Goal: Task Accomplishment & Management: Complete application form

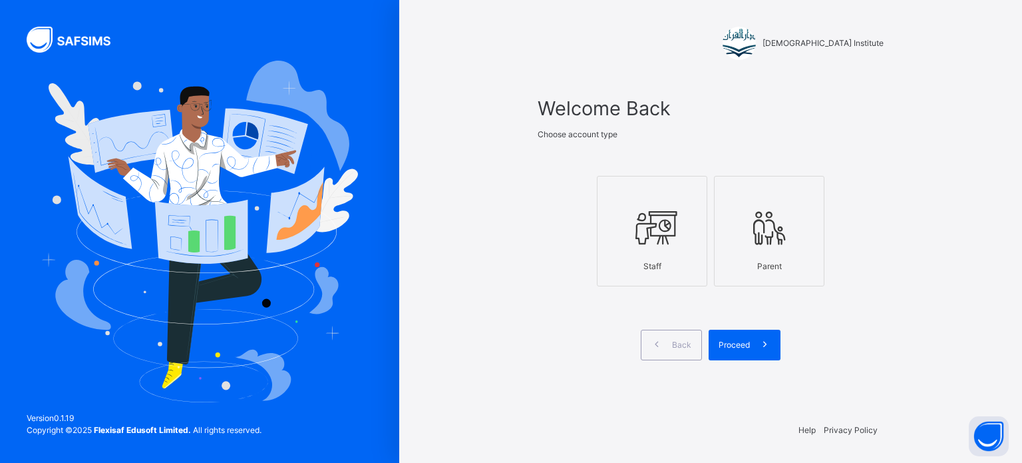
click at [657, 222] on icon at bounding box center [652, 228] width 47 height 50
click at [750, 332] on span at bounding box center [765, 344] width 31 height 31
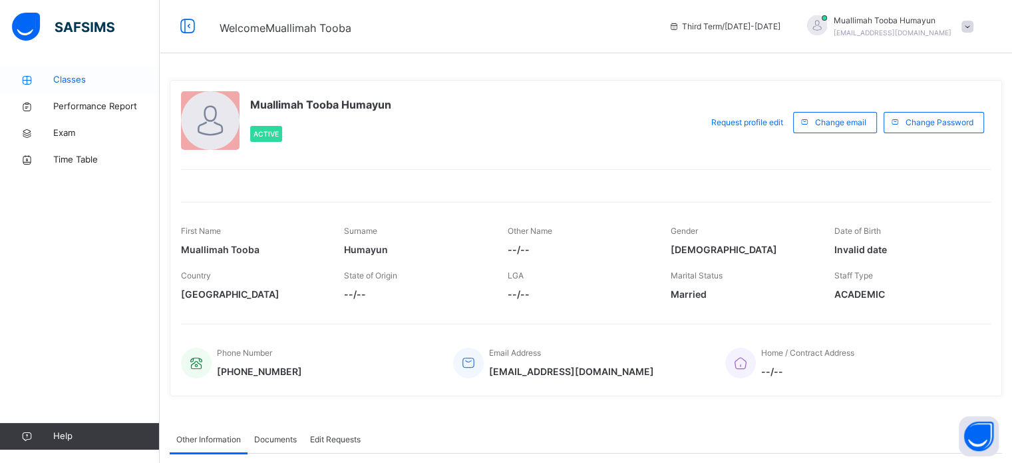
click at [97, 74] on span "Classes" at bounding box center [106, 79] width 106 height 13
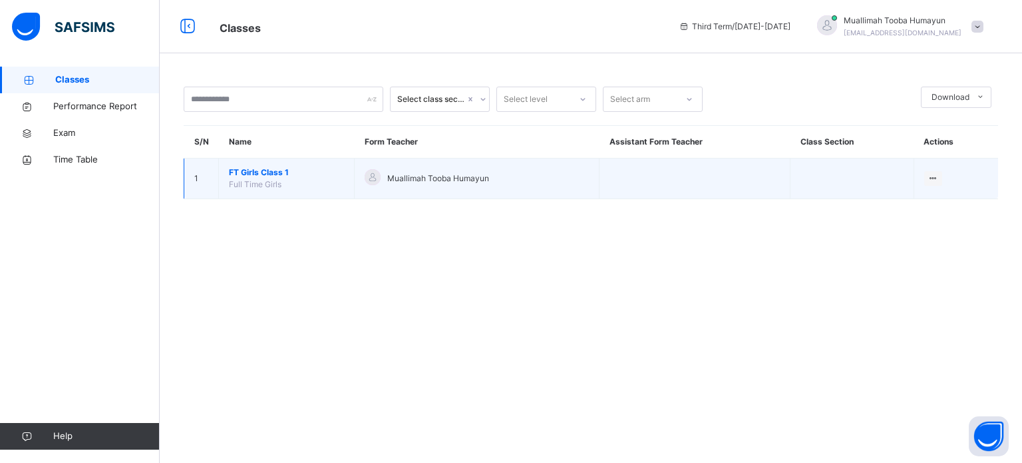
click at [257, 170] on span "FT Girls Class 1" at bounding box center [286, 172] width 115 height 12
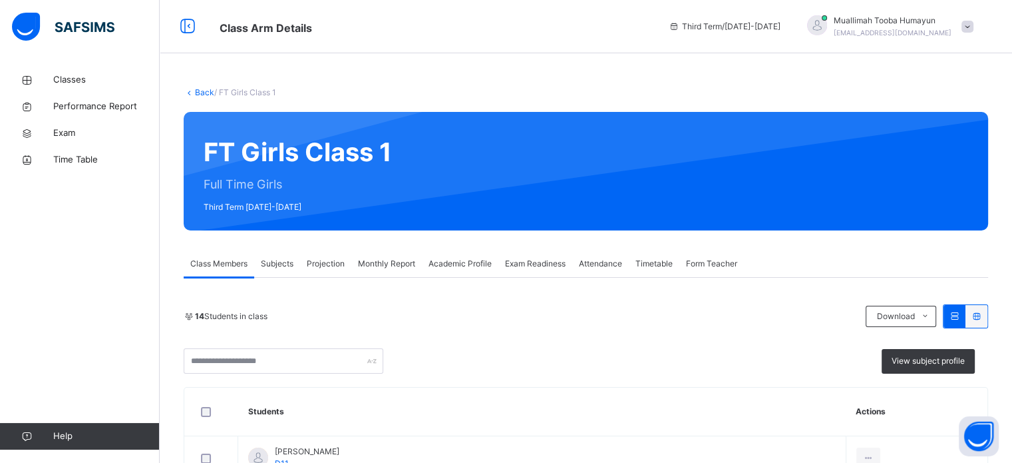
click at [341, 261] on span "Projection" at bounding box center [326, 264] width 38 height 12
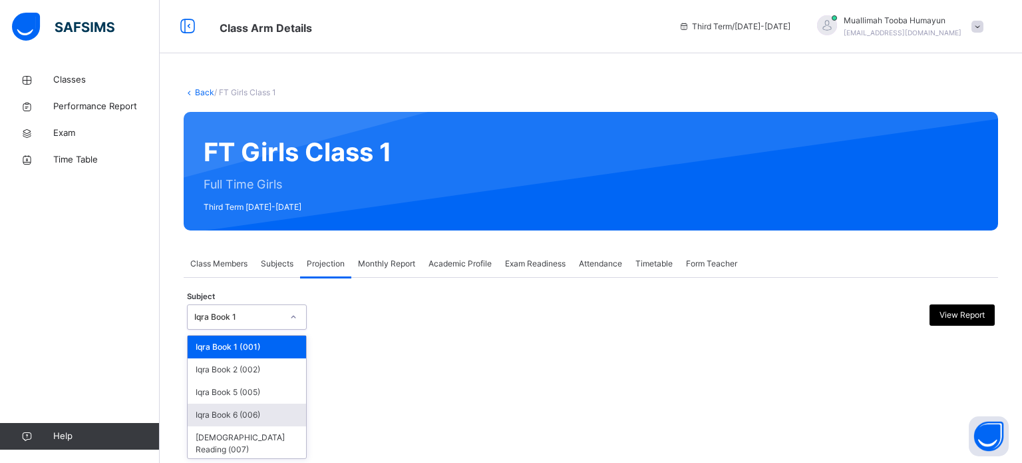
drag, startPoint x: 267, startPoint y: 322, endPoint x: 262, endPoint y: 423, distance: 100.6
click at [262, 329] on div "option Iqra Book 1 (001) focused, 1 of 6. 6 results available. Use Up and Down …" at bounding box center [247, 316] width 120 height 25
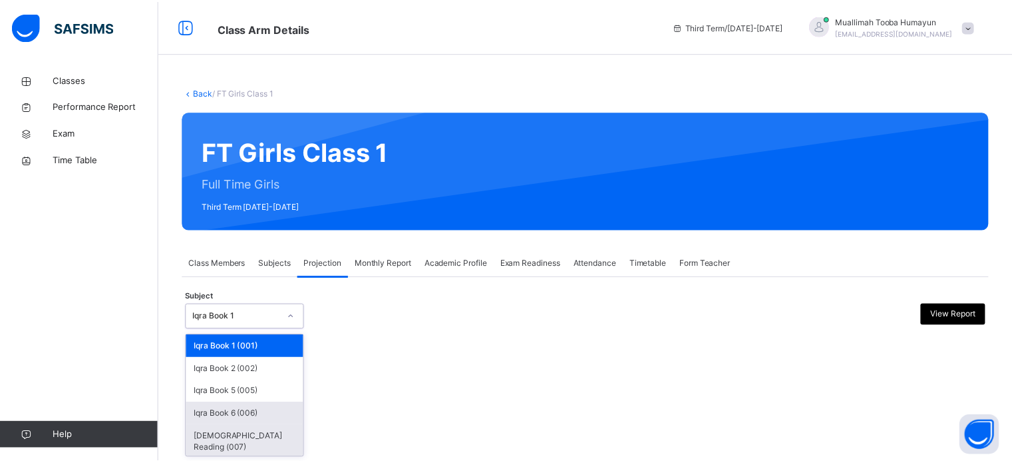
scroll to position [25, 0]
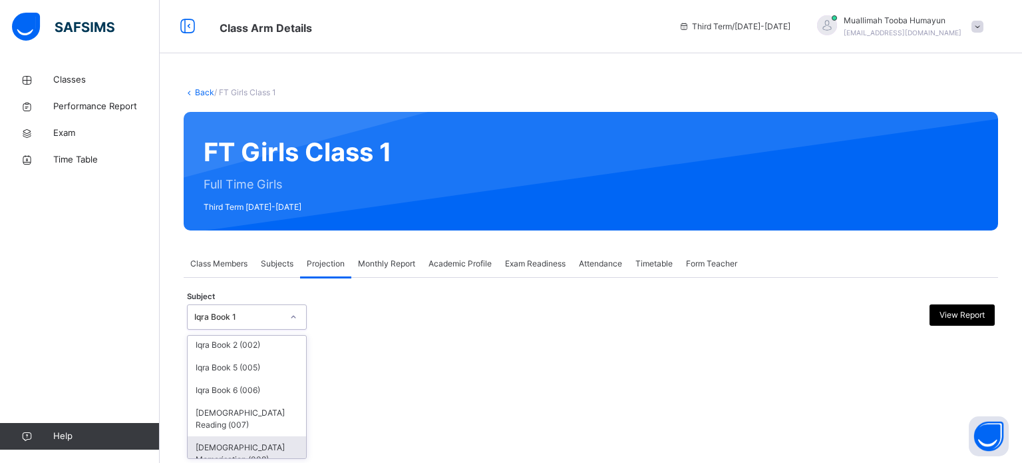
click at [236, 441] on div "[DEMOGRAPHIC_DATA] Memorisation (008)" at bounding box center [247, 453] width 118 height 35
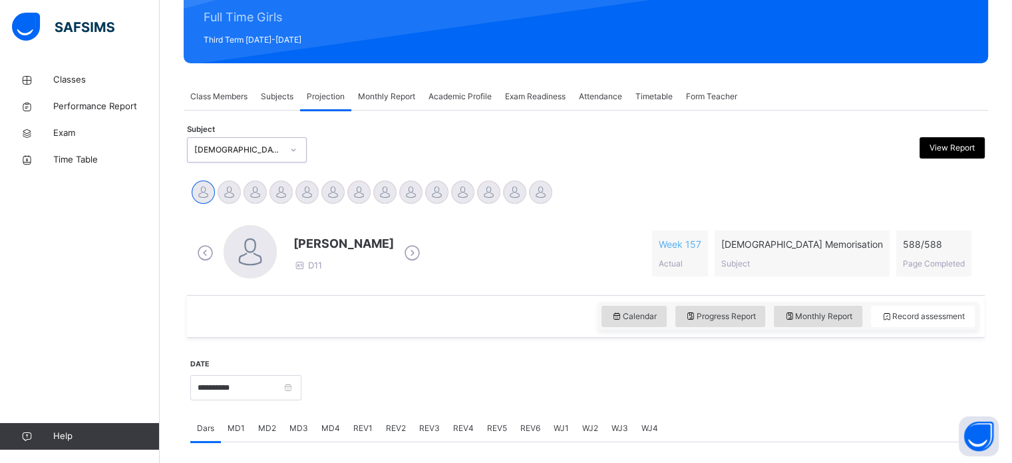
scroll to position [166, 0]
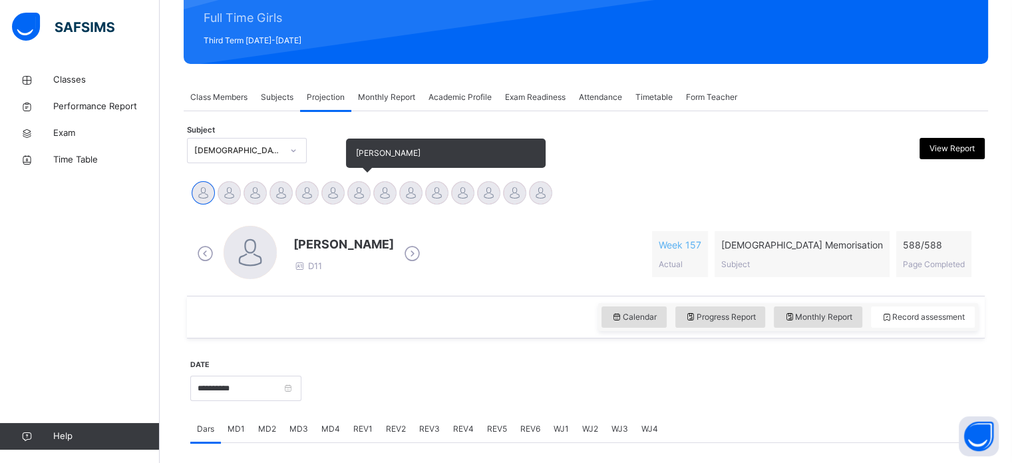
click at [365, 196] on div at bounding box center [358, 192] width 23 height 23
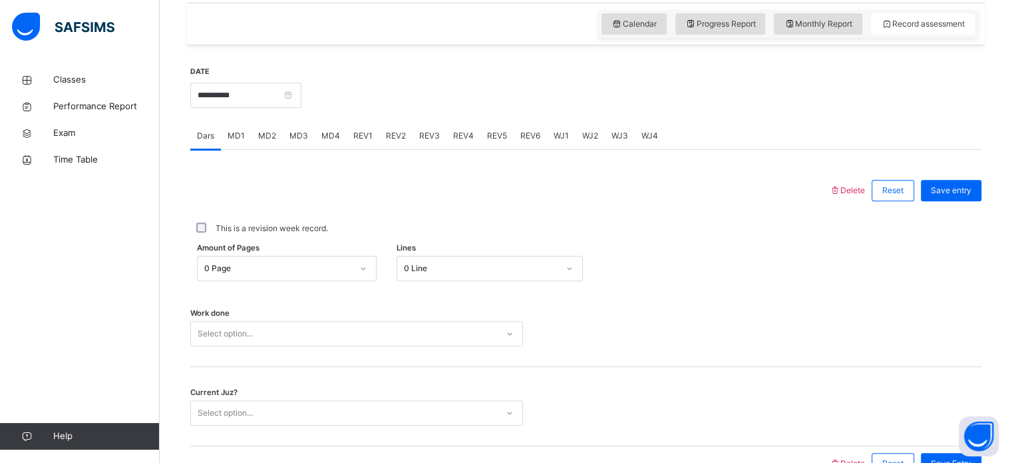
scroll to position [489, 0]
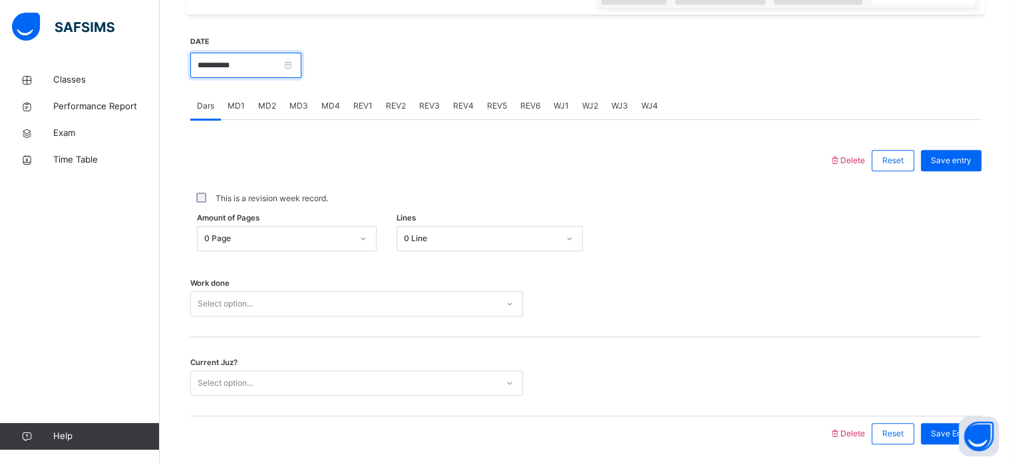
click at [240, 69] on input "**********" at bounding box center [245, 65] width 111 height 25
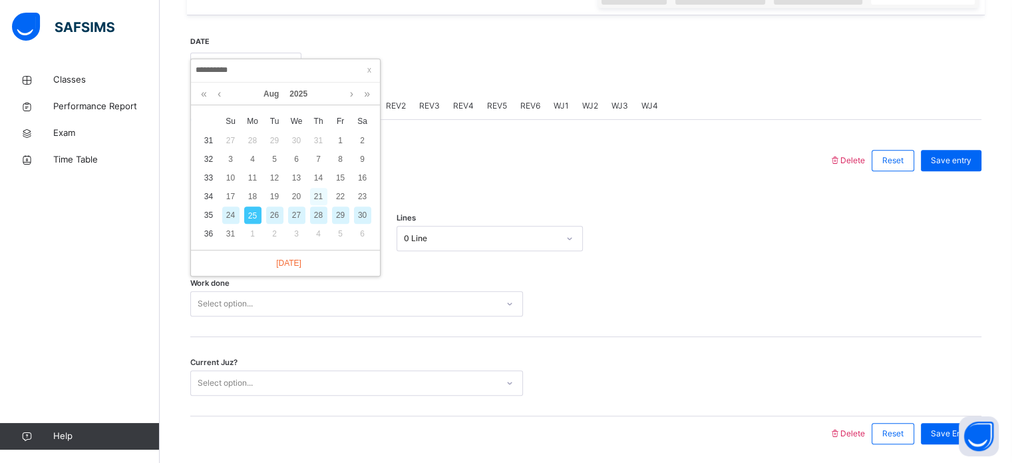
click at [316, 195] on div "21" at bounding box center [318, 196] width 17 height 17
type input "**********"
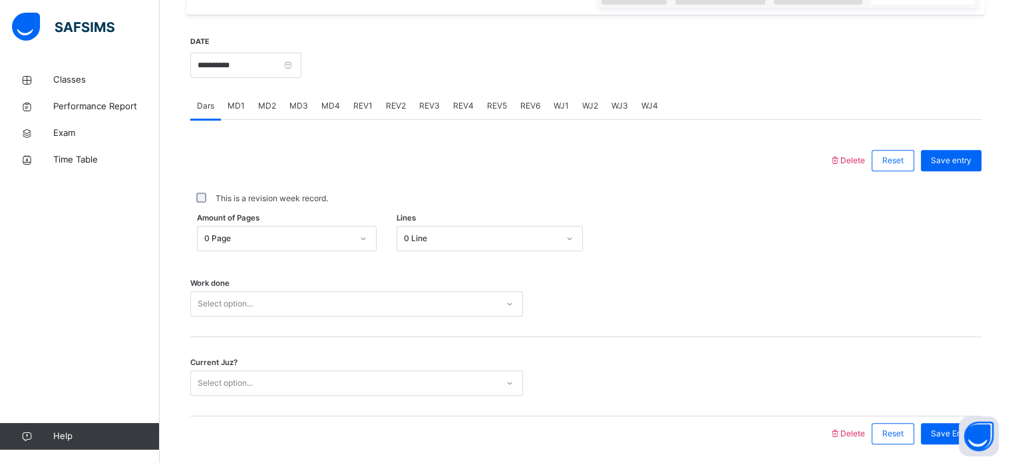
scroll to position [536, 0]
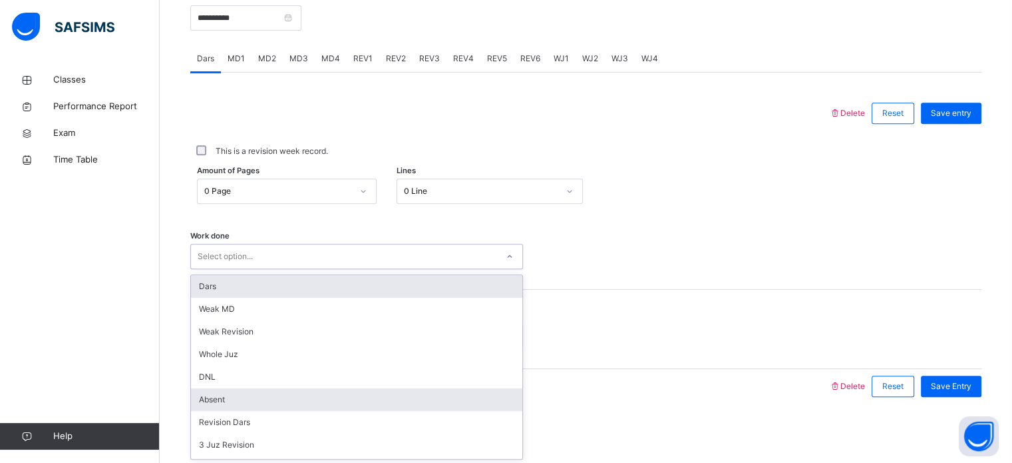
click at [226, 398] on div "Absent" at bounding box center [356, 399] width 331 height 23
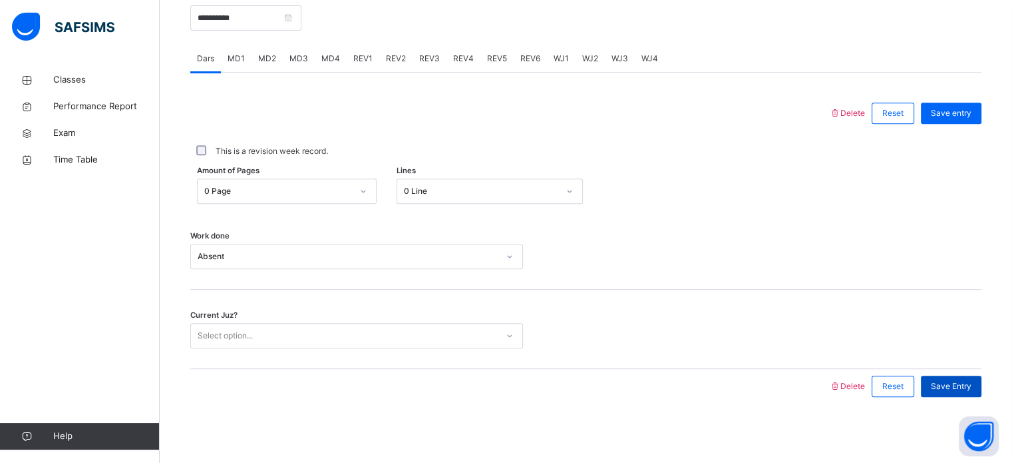
click at [972, 386] on span "Save Entry" at bounding box center [951, 386] width 41 height 12
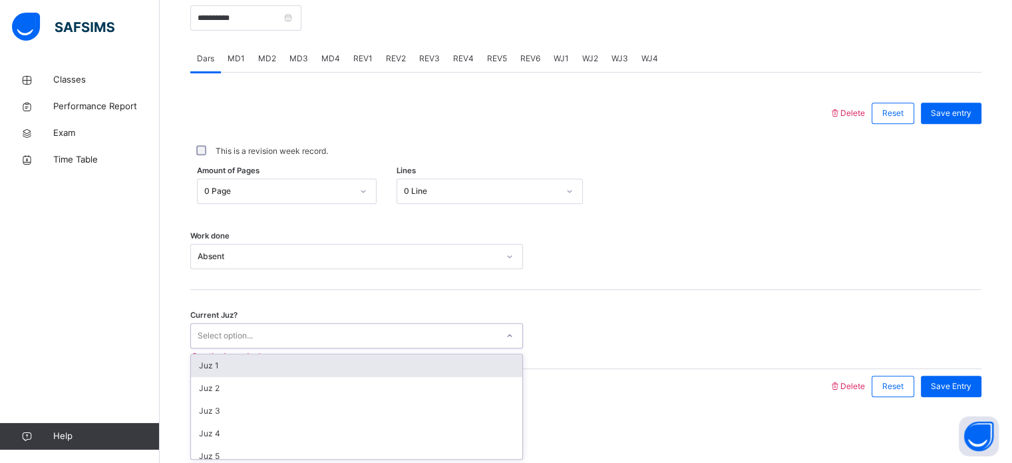
click at [511, 337] on icon at bounding box center [510, 335] width 8 height 13
type input "**"
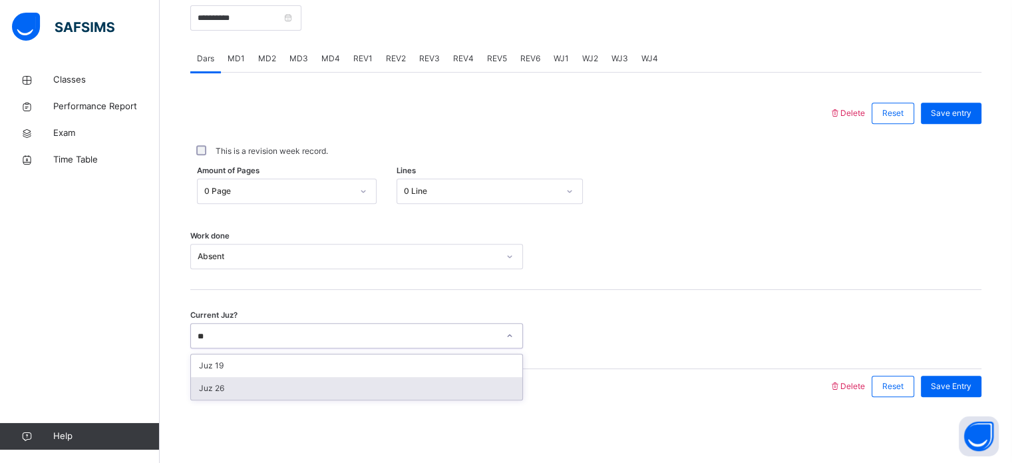
click at [362, 391] on div "Juz 26" at bounding box center [356, 388] width 331 height 23
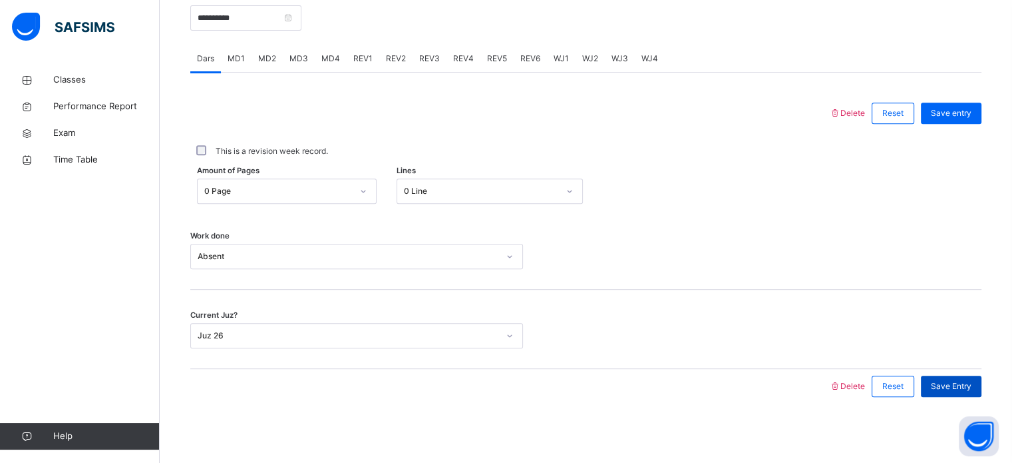
click at [962, 393] on div "Save Entry" at bounding box center [951, 385] width 61 height 21
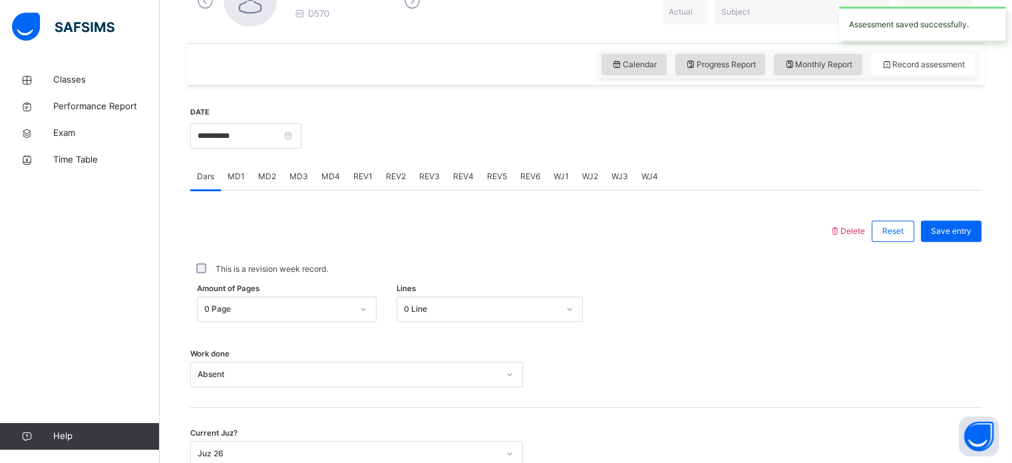
scroll to position [419, 0]
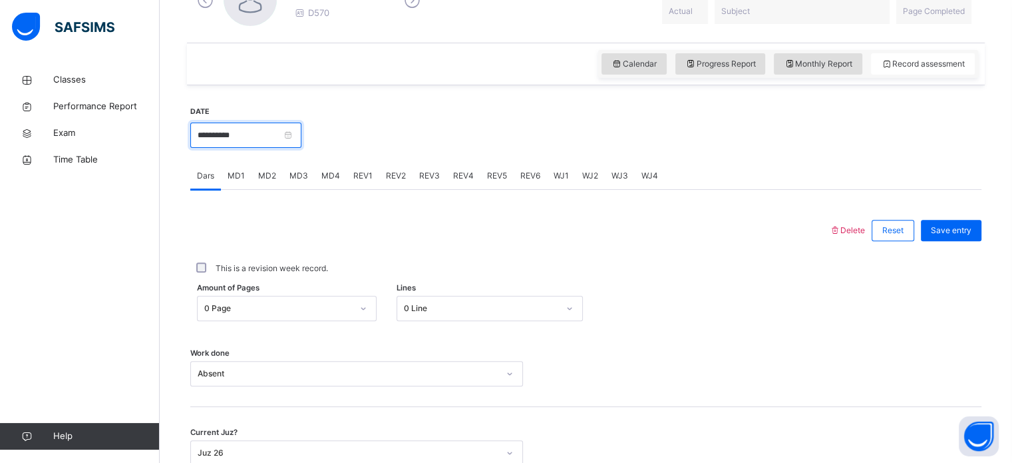
click at [301, 127] on input "**********" at bounding box center [245, 134] width 111 height 25
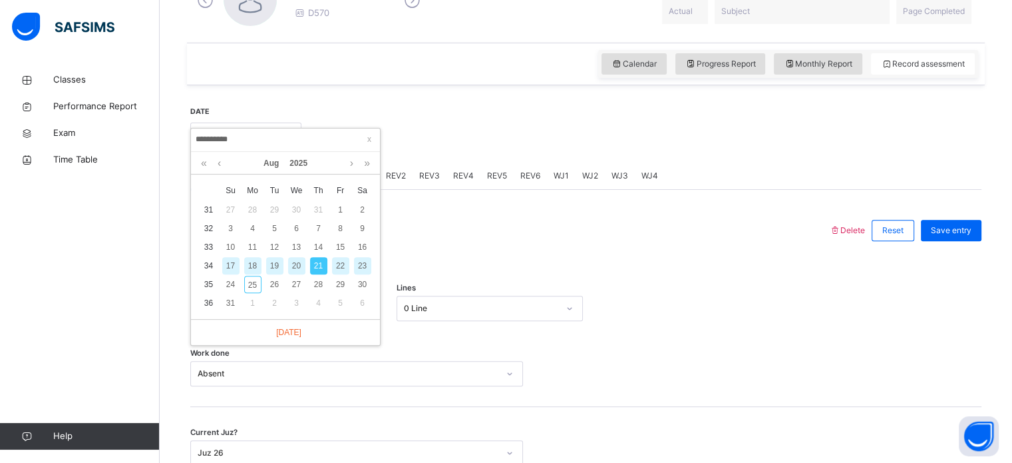
click at [339, 266] on div "22" at bounding box center [340, 265] width 17 height 17
type input "**********"
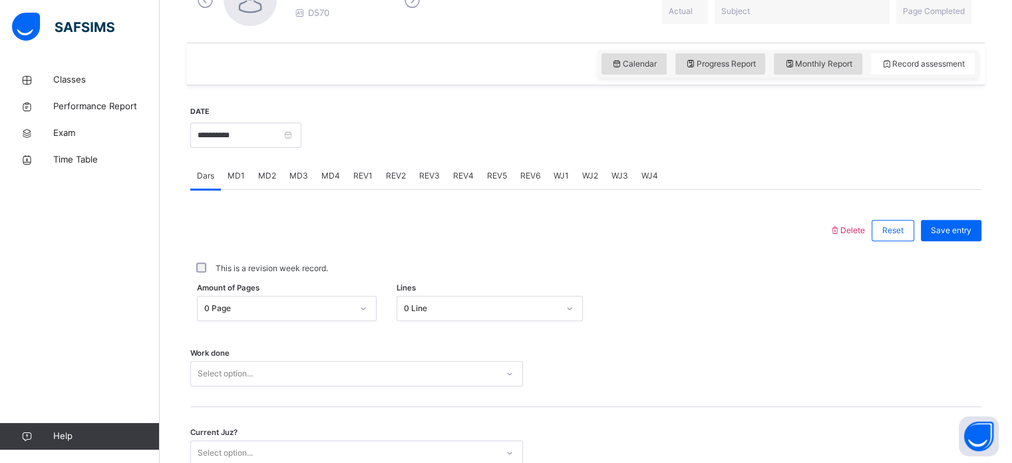
scroll to position [536, 0]
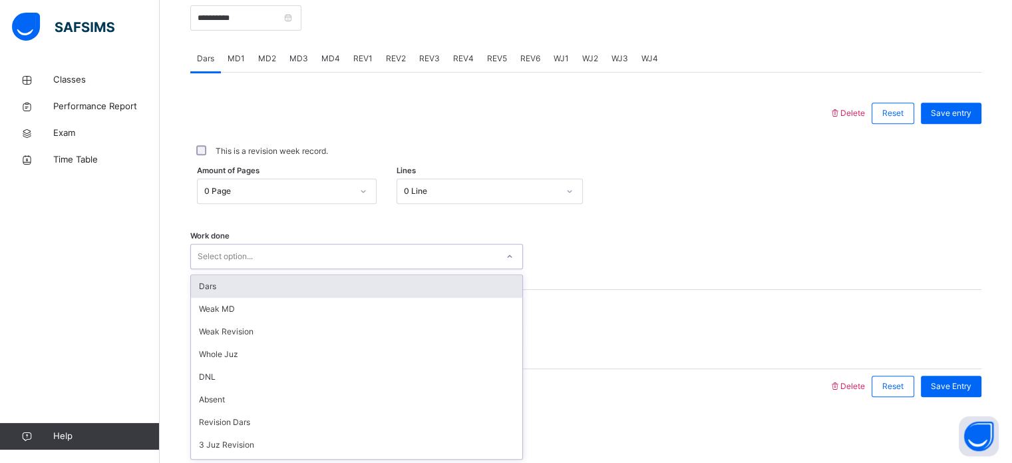
click at [311, 252] on div "Select option..." at bounding box center [344, 256] width 306 height 21
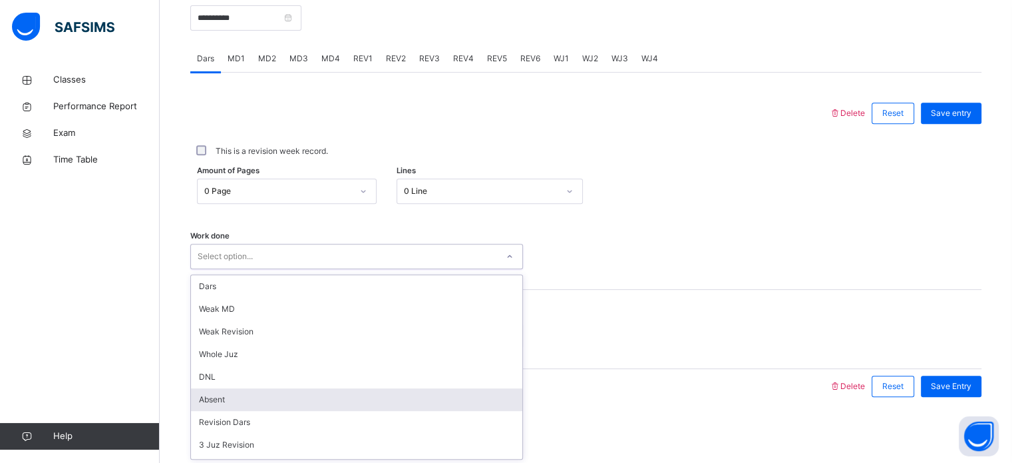
click at [208, 401] on div "Absent" at bounding box center [356, 399] width 331 height 23
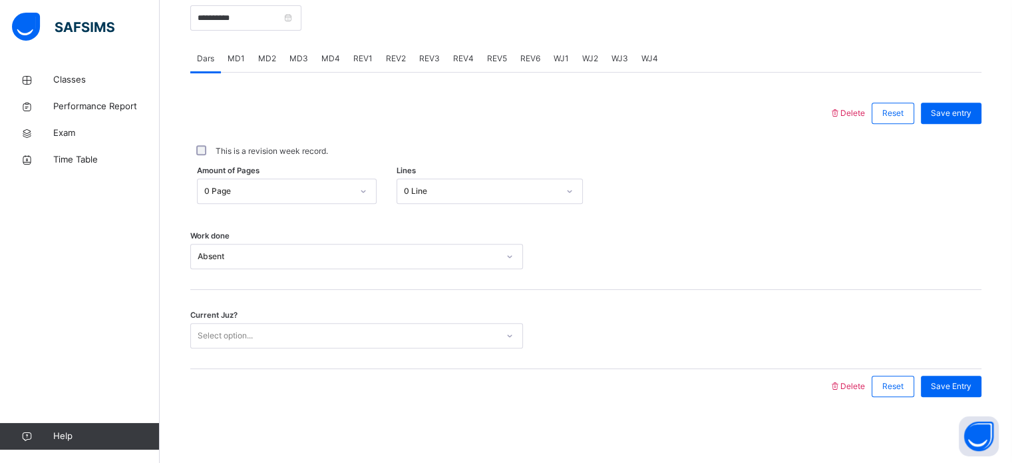
click at [252, 321] on div "Current Juz? Select option..." at bounding box center [585, 329] width 791 height 79
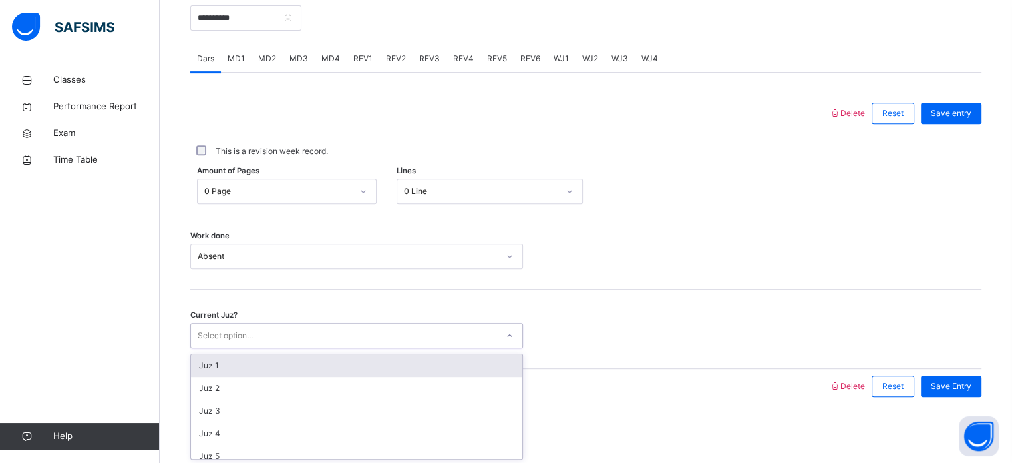
click at [253, 331] on div "Select option..." at bounding box center [225, 335] width 55 height 25
type input "**"
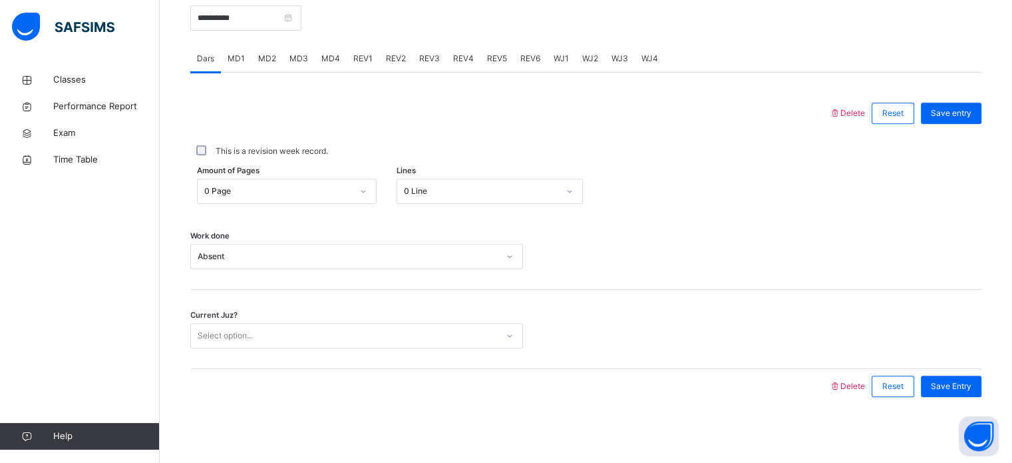
click at [685, 361] on div "Current Juz? Select option..." at bounding box center [585, 329] width 791 height 79
click at [956, 391] on div "Save Entry" at bounding box center [951, 385] width 61 height 21
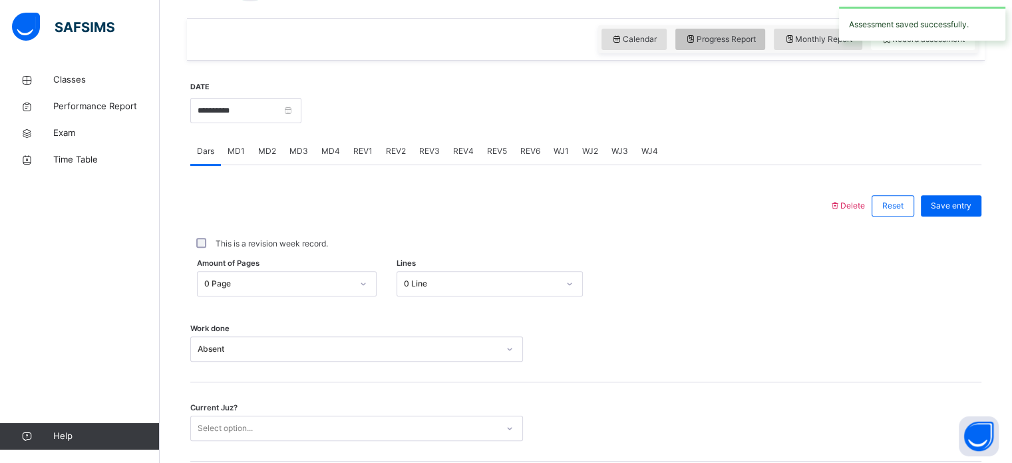
scroll to position [443, 0]
click at [285, 122] on input "**********" at bounding box center [245, 110] width 111 height 25
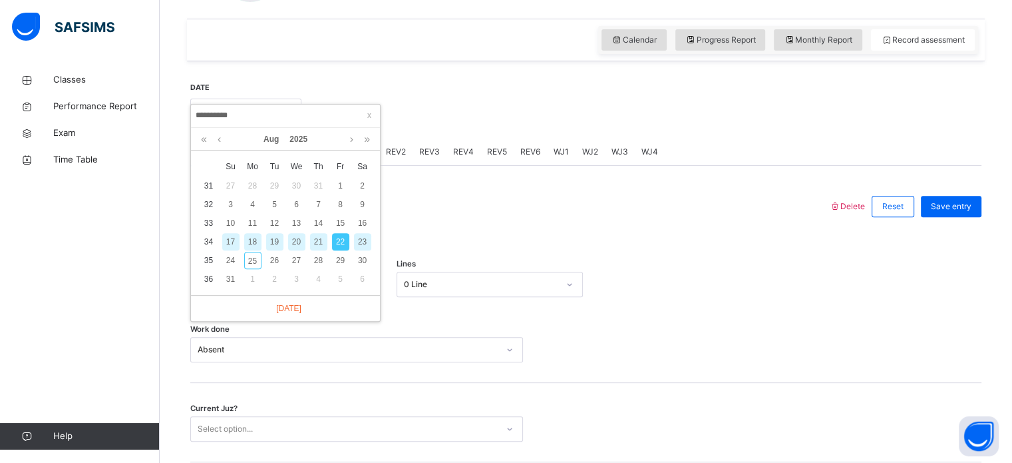
click at [363, 238] on div "23" at bounding box center [362, 241] width 17 height 17
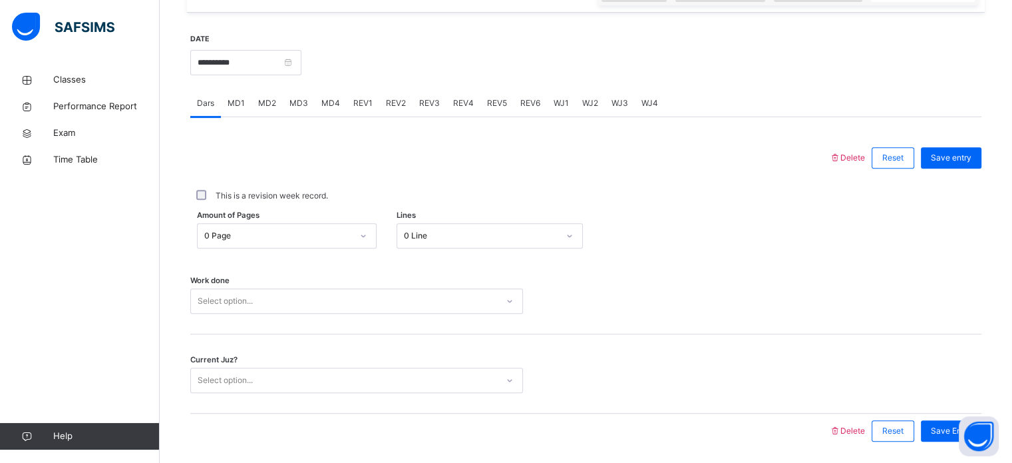
scroll to position [536, 0]
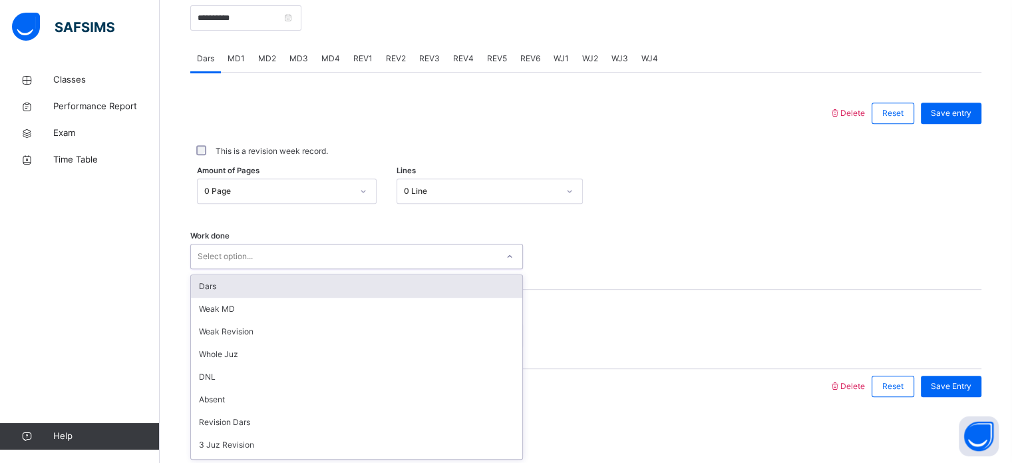
click at [378, 244] on div "Select option..." at bounding box center [356, 256] width 333 height 25
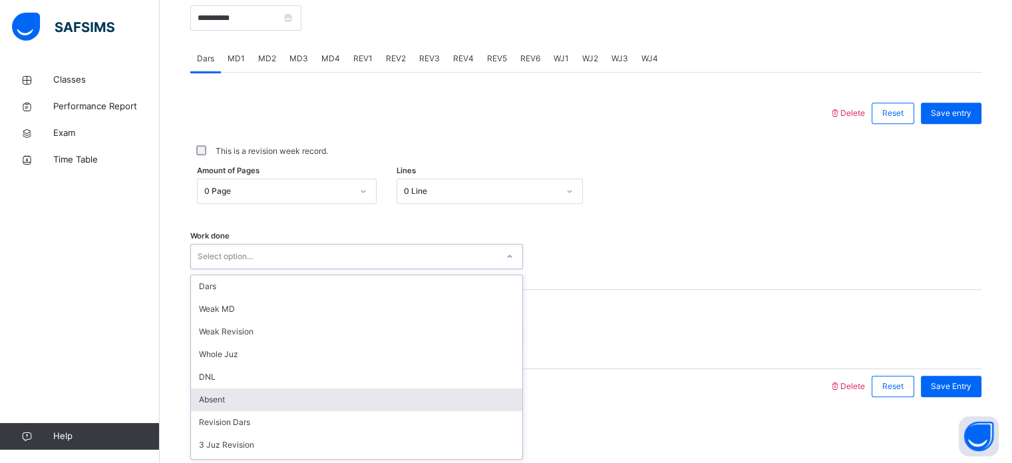
click at [343, 407] on div "Absent" at bounding box center [356, 399] width 331 height 23
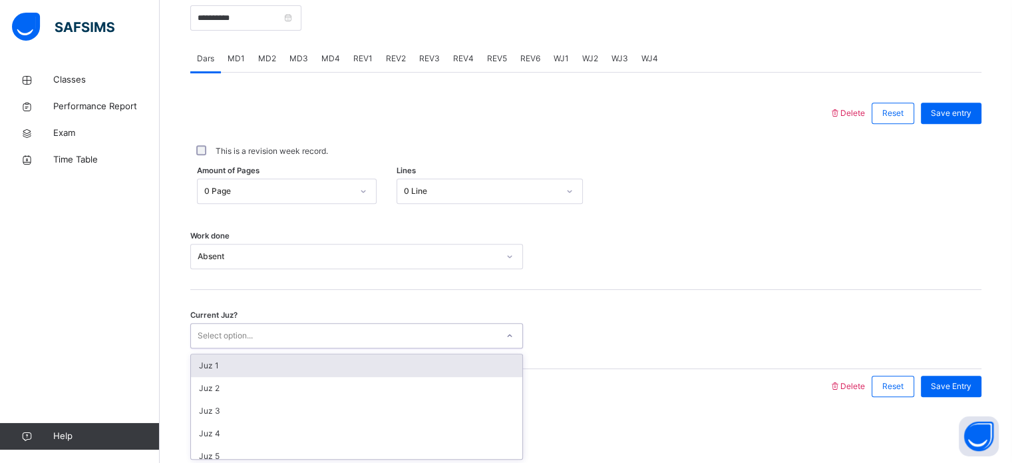
click at [338, 337] on div "Select option..." at bounding box center [344, 335] width 306 height 21
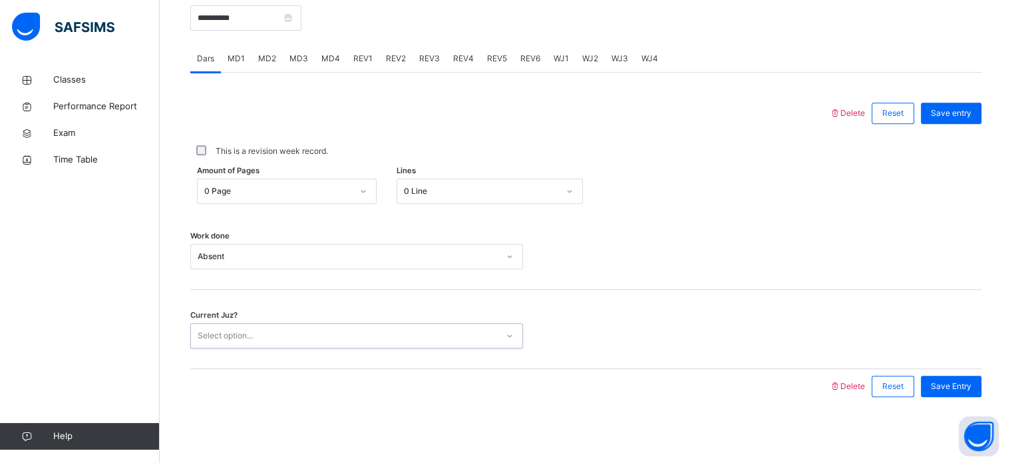
click at [338, 337] on div "Select option..." at bounding box center [344, 335] width 306 height 21
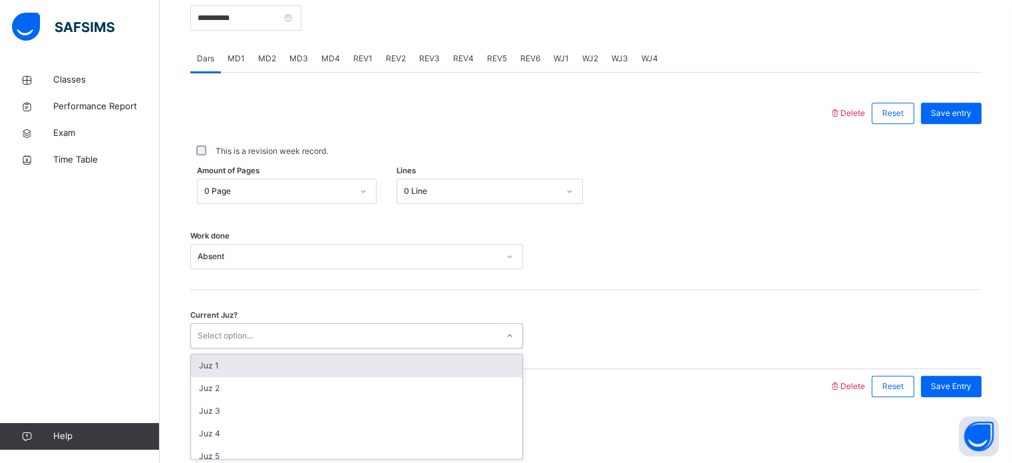
click at [338, 337] on div "Select option..." at bounding box center [344, 335] width 306 height 21
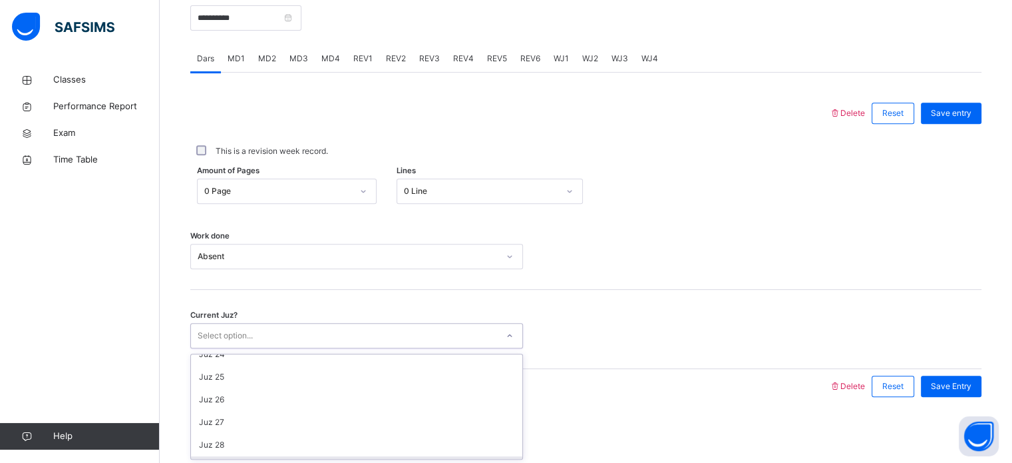
scroll to position [531, 0]
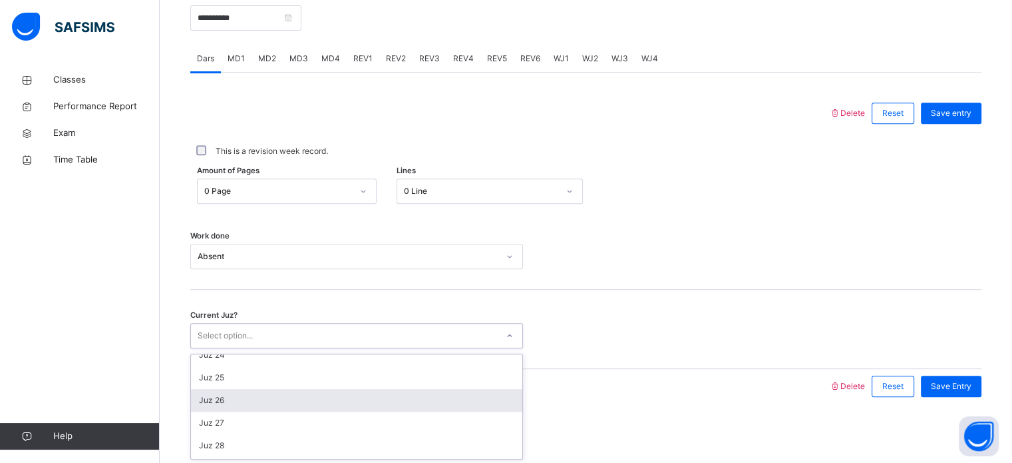
click at [295, 391] on div "Juz 26" at bounding box center [356, 400] width 331 height 23
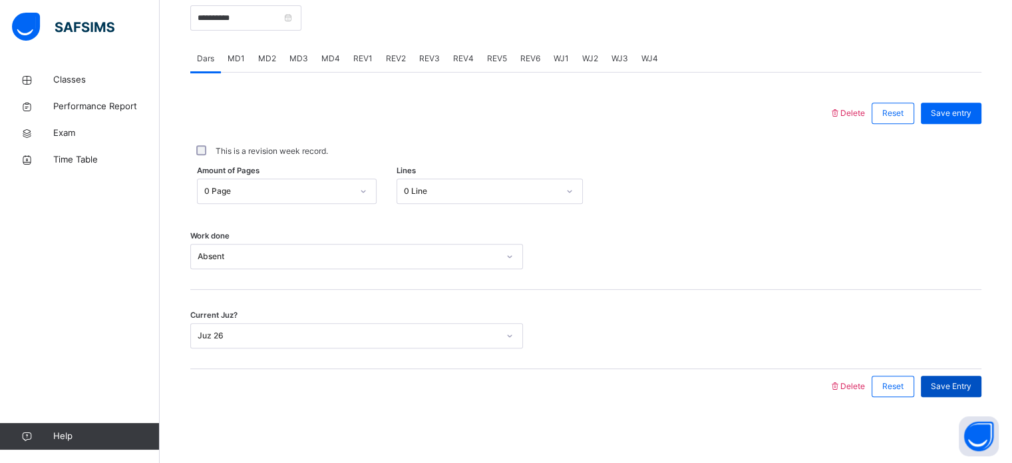
click at [953, 377] on div "Save Entry" at bounding box center [951, 385] width 61 height 21
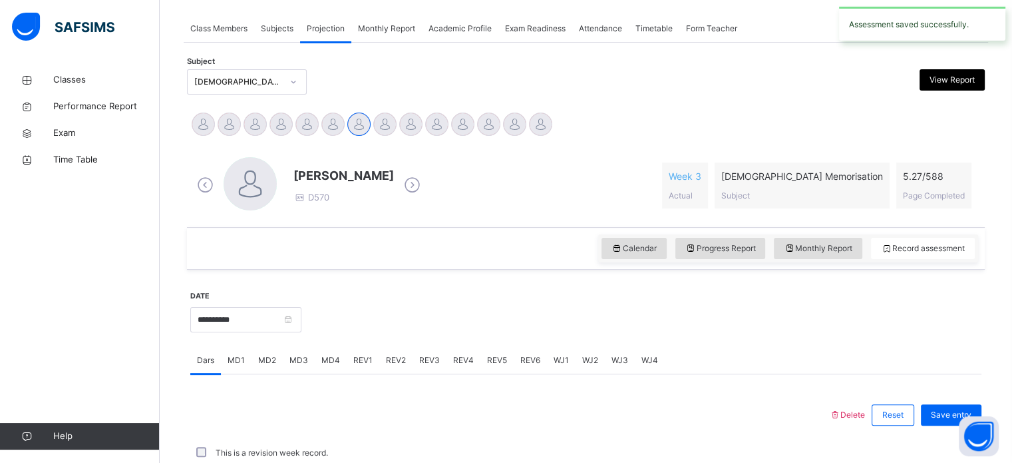
scroll to position [536, 0]
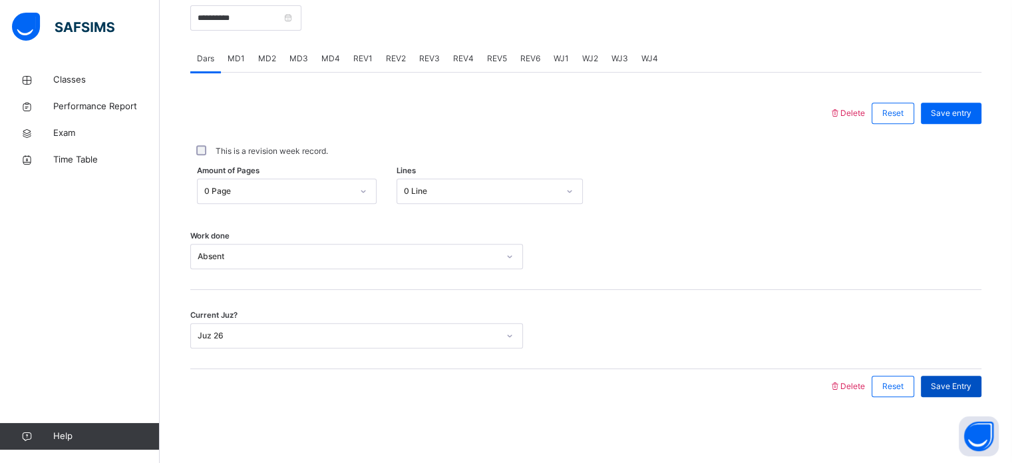
click at [964, 392] on div "Save Entry" at bounding box center [951, 385] width 61 height 21
click at [158, 385] on div "Classes Performance Report Exam Time Table Help" at bounding box center [80, 257] width 160 height 409
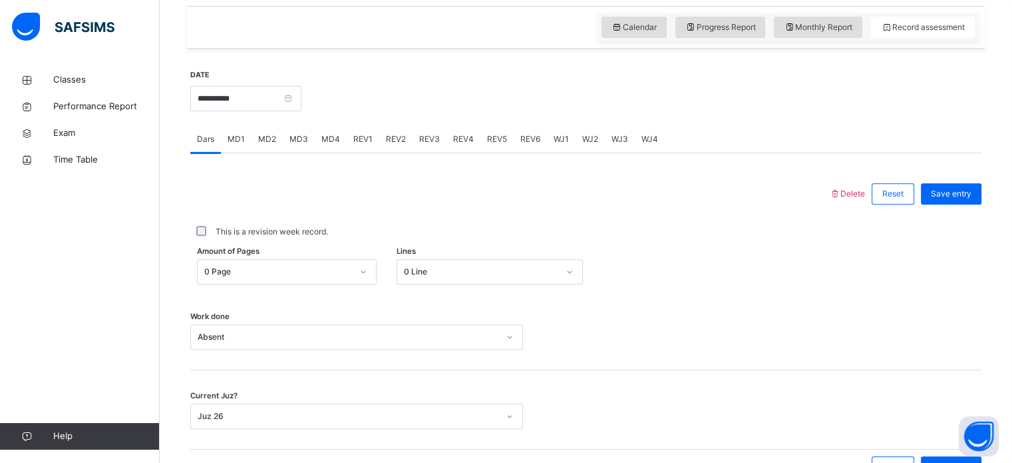
scroll to position [457, 0]
click at [297, 103] on input "**********" at bounding box center [245, 97] width 111 height 25
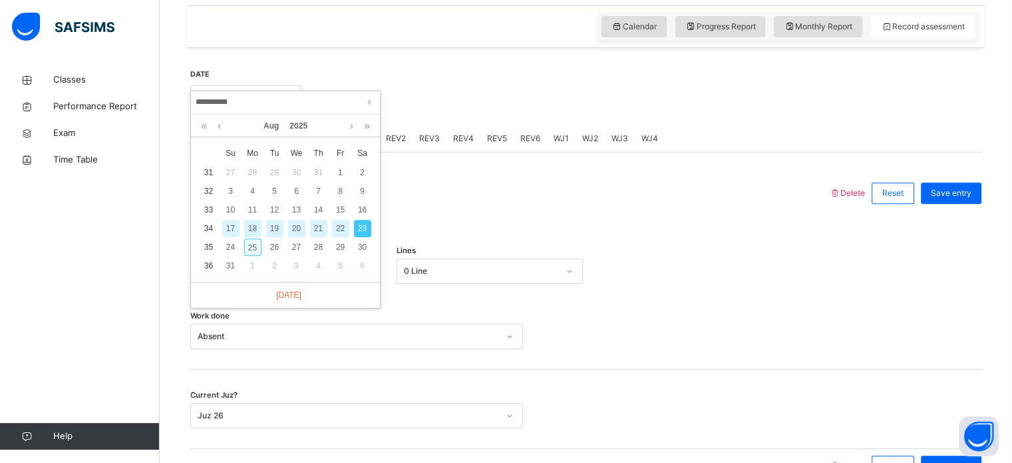
click at [256, 247] on div "25" at bounding box center [252, 246] width 17 height 17
type input "**********"
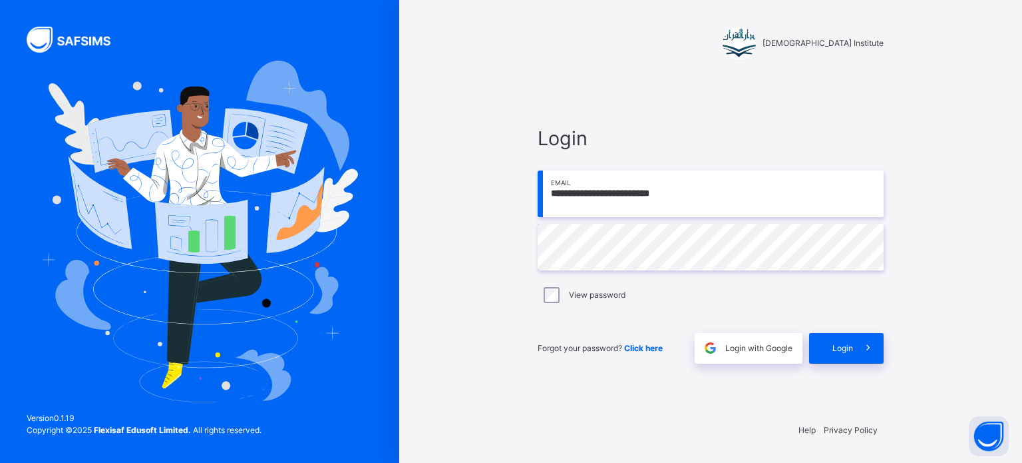
click at [459, 221] on div "**********" at bounding box center [710, 231] width 623 height 463
click at [459, 301] on div "**********" at bounding box center [710, 231] width 623 height 463
click at [532, 200] on div "**********" at bounding box center [710, 244] width 373 height 334
click at [869, 341] on icon at bounding box center [868, 347] width 14 height 15
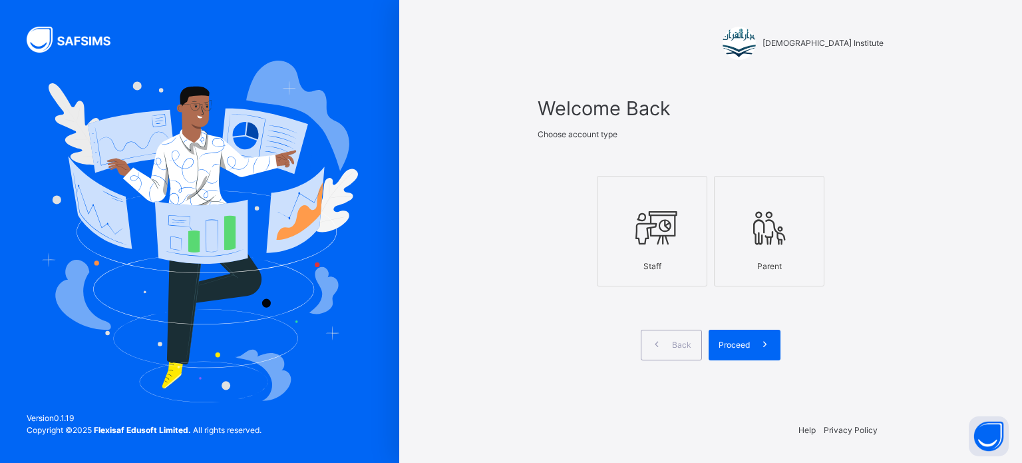
click at [658, 200] on div at bounding box center [652, 193] width 96 height 20
click at [758, 338] on icon at bounding box center [765, 344] width 14 height 15
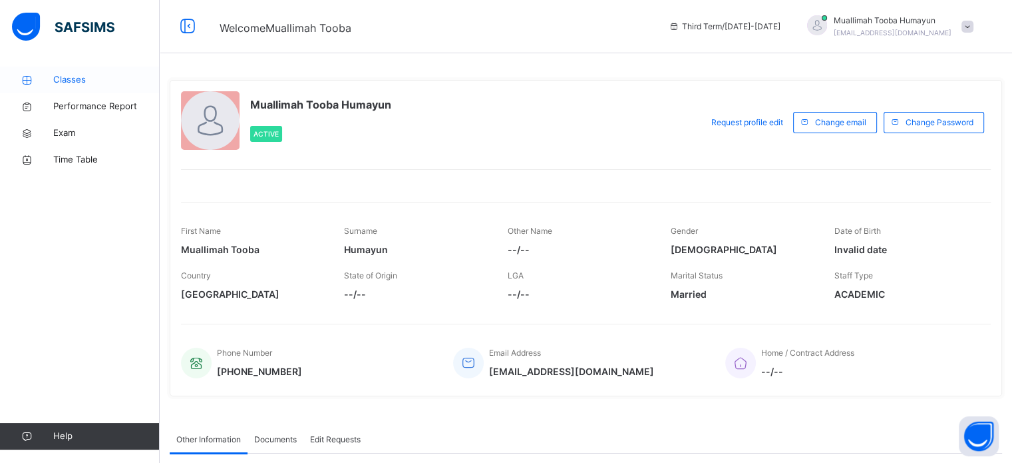
click at [85, 75] on span "Classes" at bounding box center [106, 79] width 106 height 13
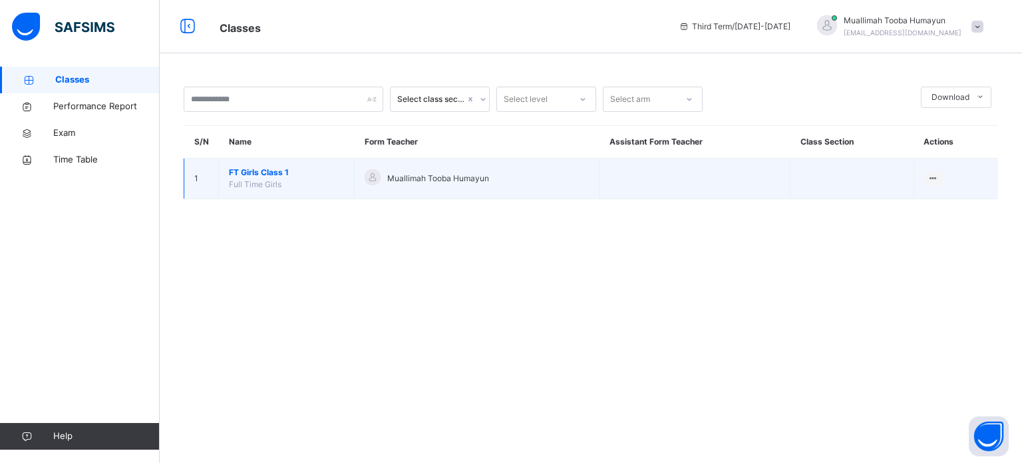
click at [258, 169] on span "FT Girls Class 1" at bounding box center [286, 172] width 115 height 12
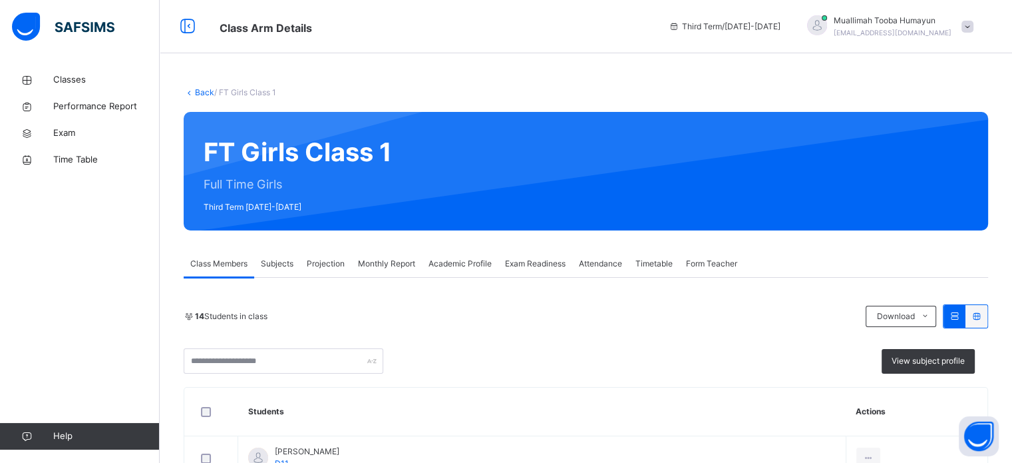
click at [325, 260] on span "Projection" at bounding box center [326, 264] width 38 height 12
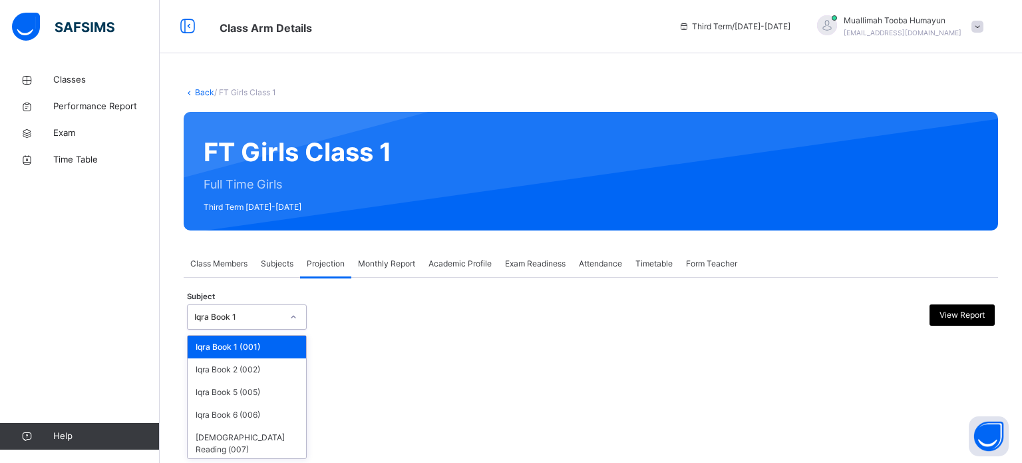
click at [238, 321] on div "Iqra Book 1" at bounding box center [238, 317] width 88 height 12
type input "*"
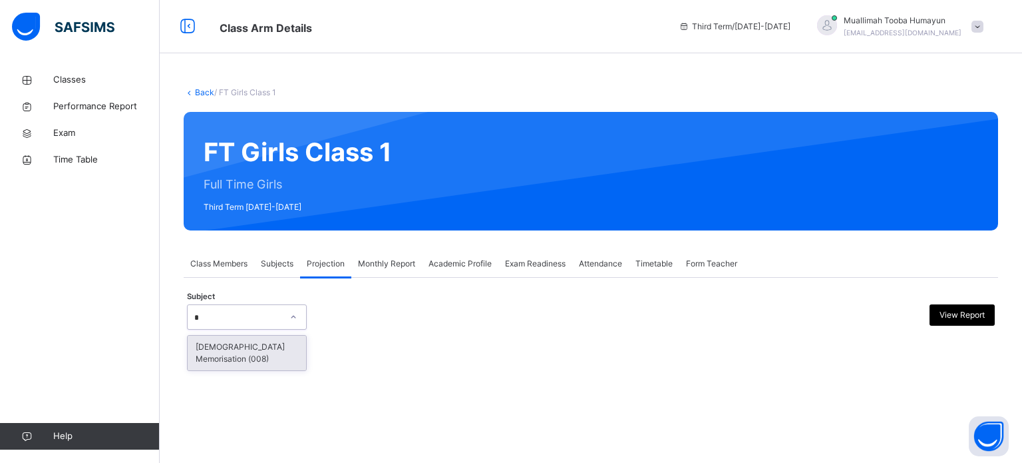
click at [224, 348] on div "[DEMOGRAPHIC_DATA] Memorisation (008)" at bounding box center [247, 352] width 118 height 35
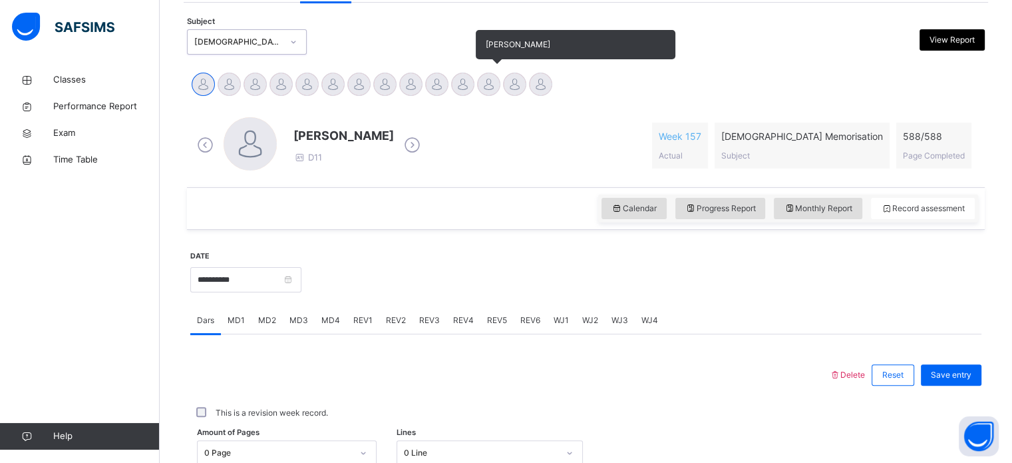
click at [481, 83] on div at bounding box center [488, 84] width 23 height 23
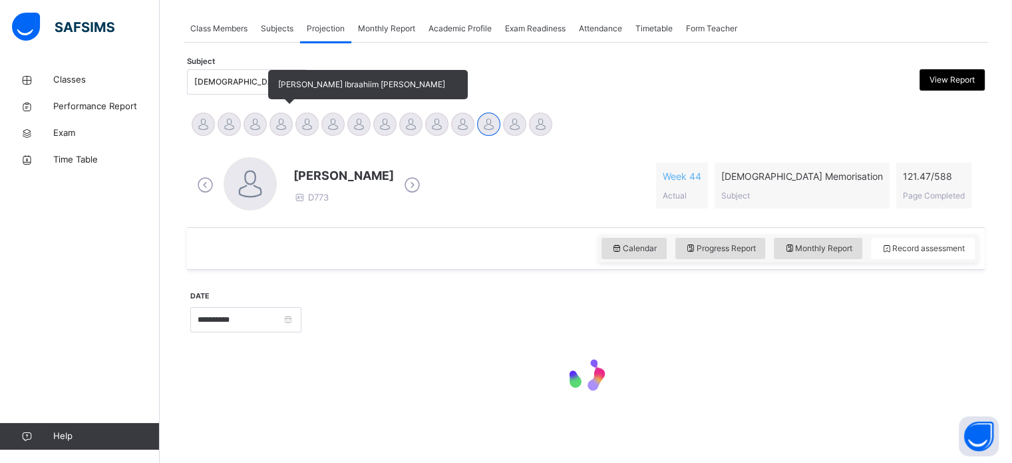
click at [272, 123] on div at bounding box center [281, 123] width 23 height 23
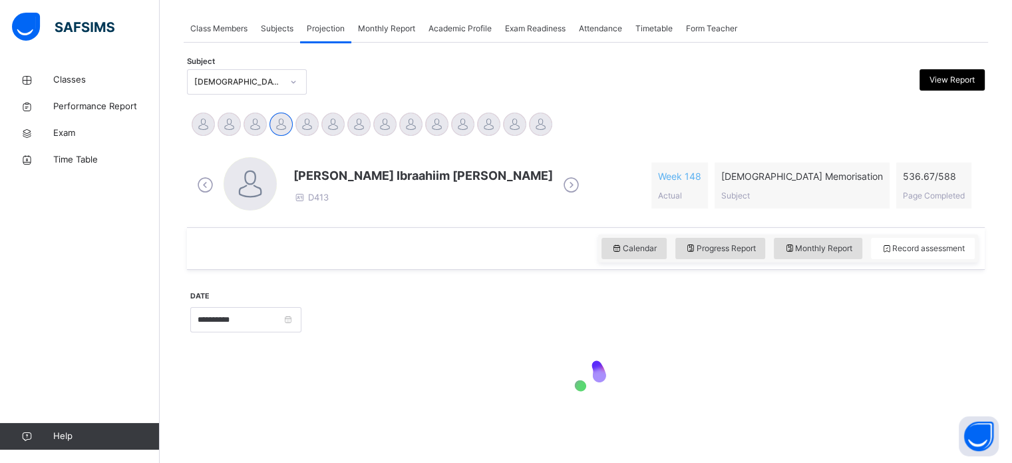
click at [231, 157] on div at bounding box center [250, 183] width 53 height 53
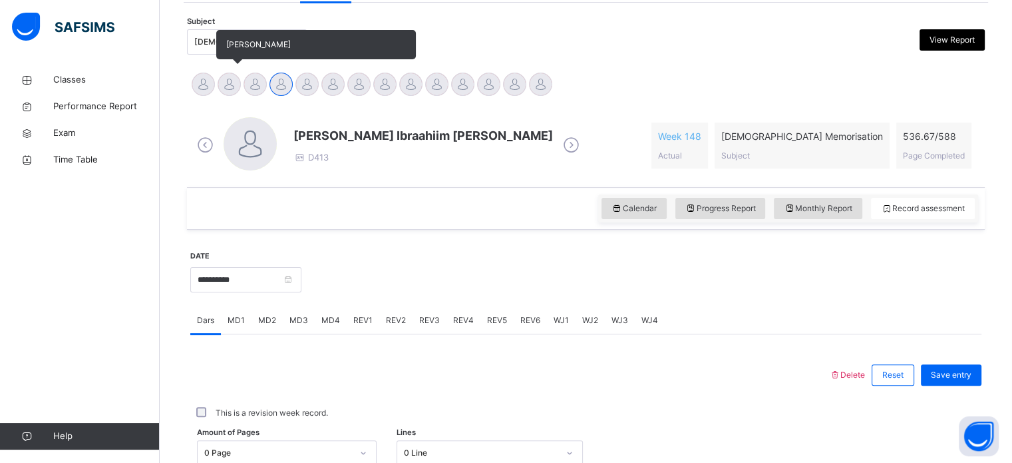
click at [239, 83] on div at bounding box center [229, 84] width 23 height 23
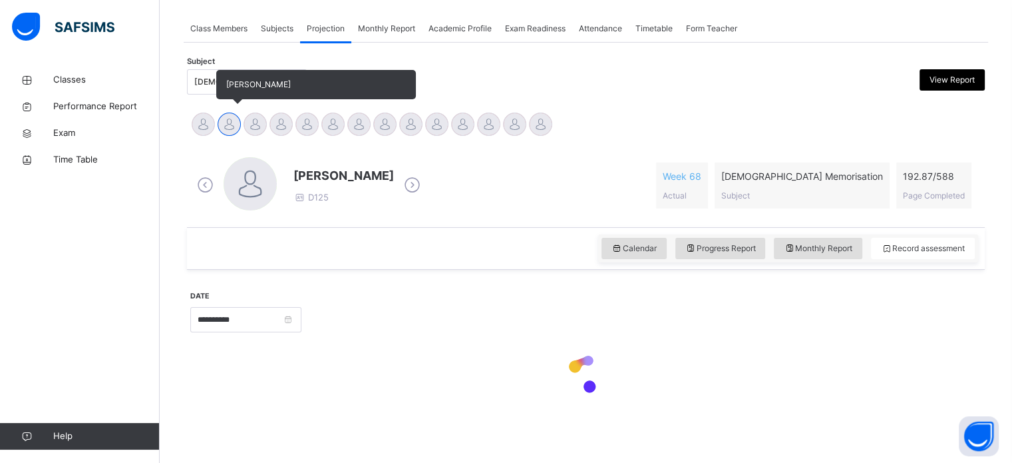
scroll to position [275, 0]
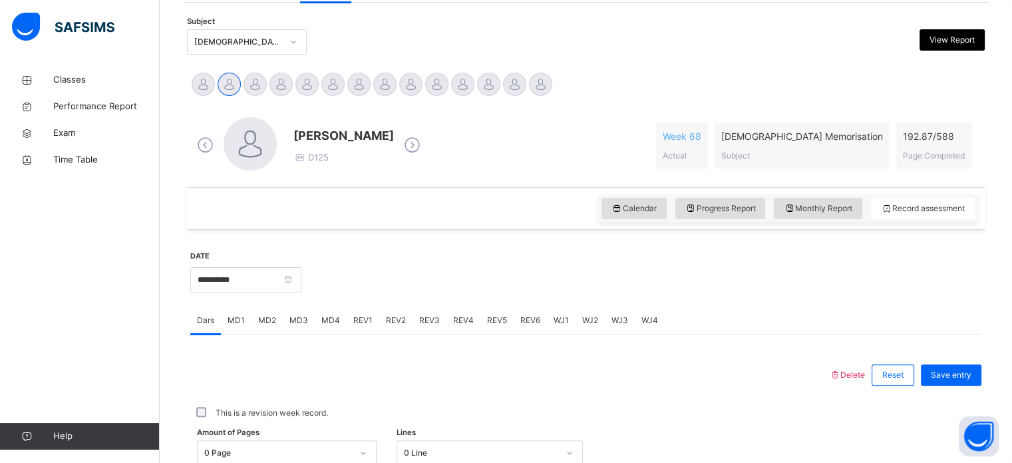
click at [330, 320] on span "MD4" at bounding box center [330, 320] width 19 height 12
click at [297, 319] on span "MD3" at bounding box center [299, 320] width 19 height 12
click at [372, 331] on div "REV1" at bounding box center [363, 320] width 33 height 27
click at [397, 322] on span "REV2" at bounding box center [396, 320] width 20 height 12
click at [320, 310] on div "MD4" at bounding box center [331, 320] width 32 height 27
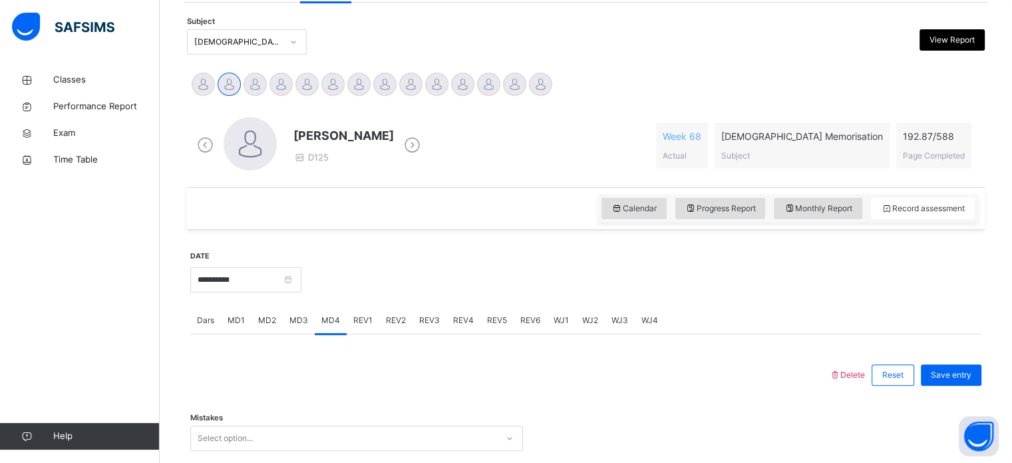
click at [309, 333] on div "MD3" at bounding box center [299, 320] width 32 height 27
click at [253, 331] on div "MD2" at bounding box center [267, 320] width 31 height 27
click at [230, 327] on div "MD1" at bounding box center [236, 320] width 31 height 27
click at [349, 330] on div "REV1" at bounding box center [363, 320] width 33 height 27
click at [447, 315] on div "REV4" at bounding box center [464, 320] width 34 height 27
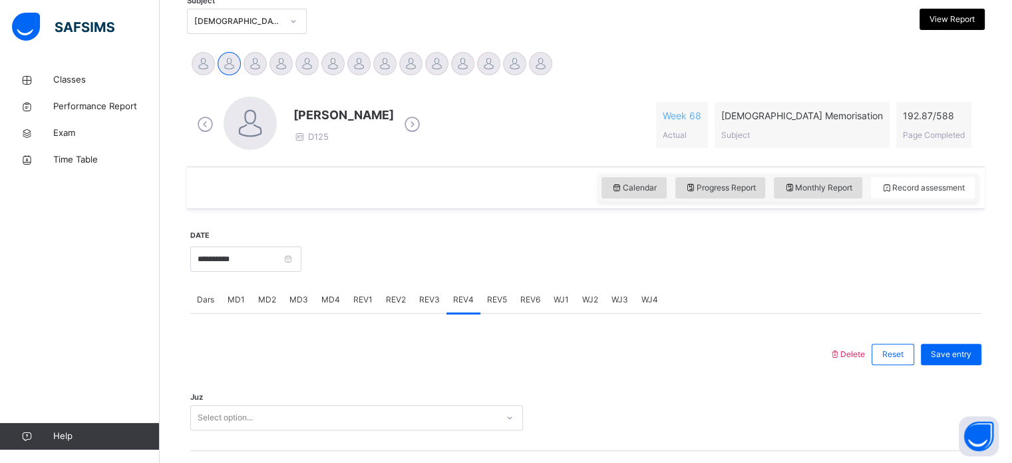
scroll to position [301, 0]
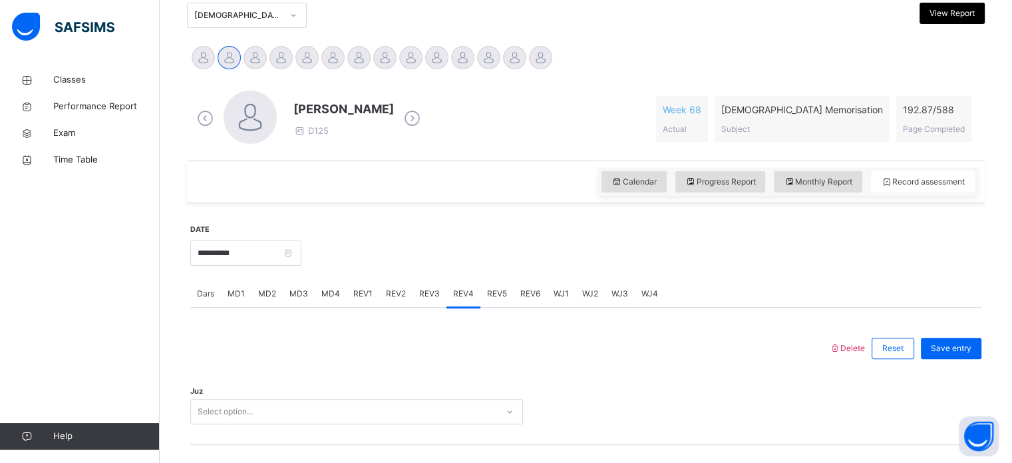
click at [458, 298] on span "REV4" at bounding box center [463, 294] width 21 height 12
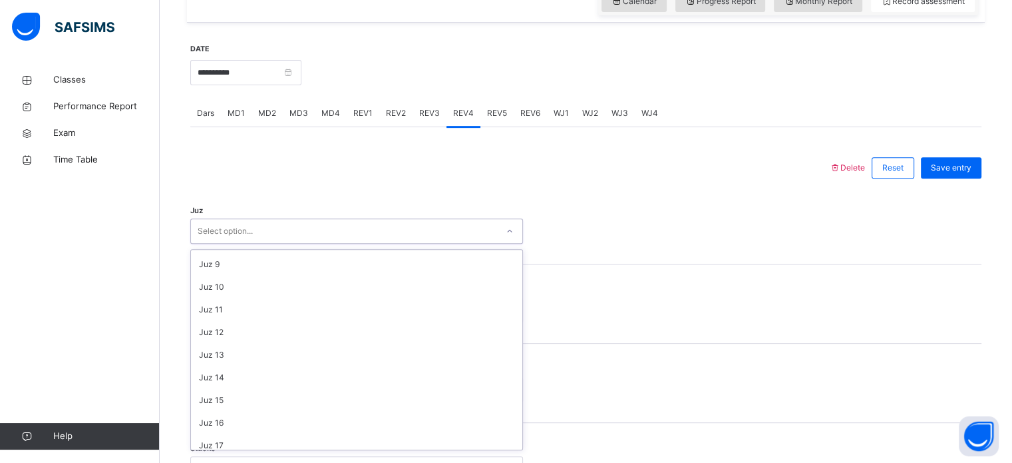
scroll to position [479, 0]
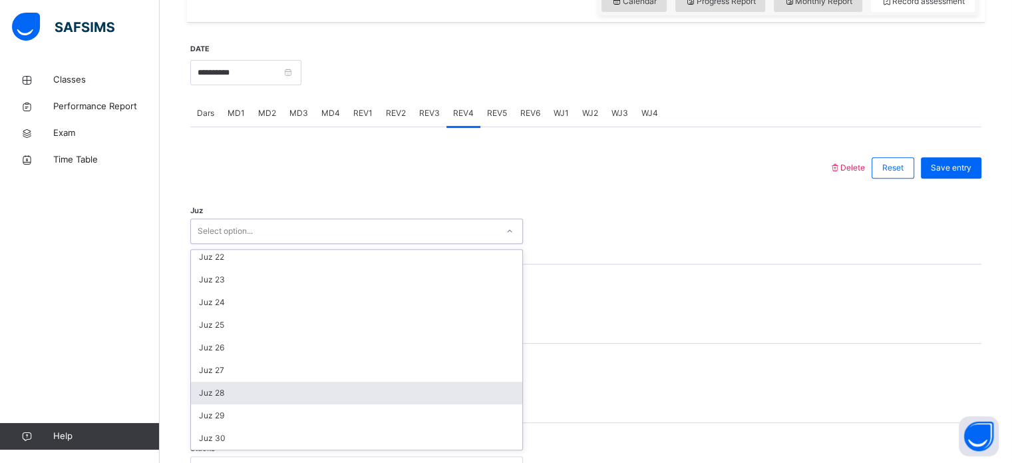
click at [243, 393] on div "Juz 28" at bounding box center [356, 392] width 331 height 23
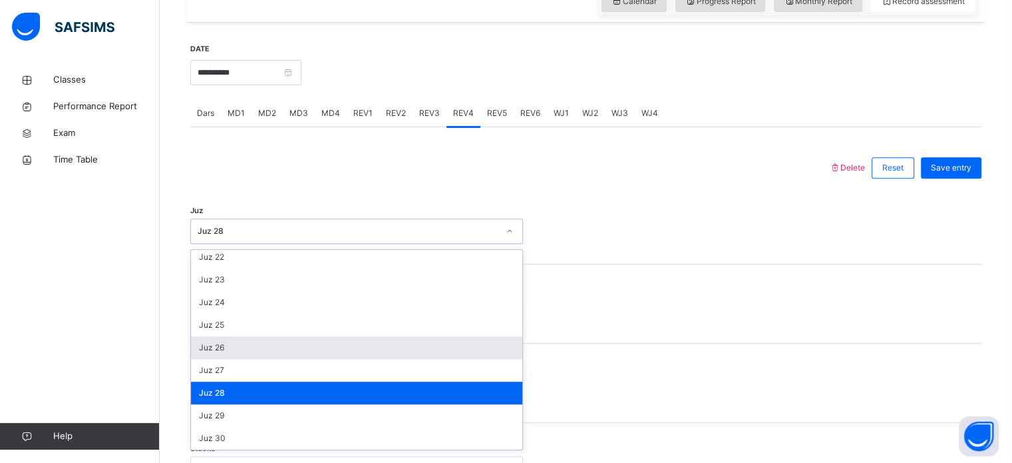
click at [271, 347] on div "Juz 26" at bounding box center [356, 347] width 331 height 23
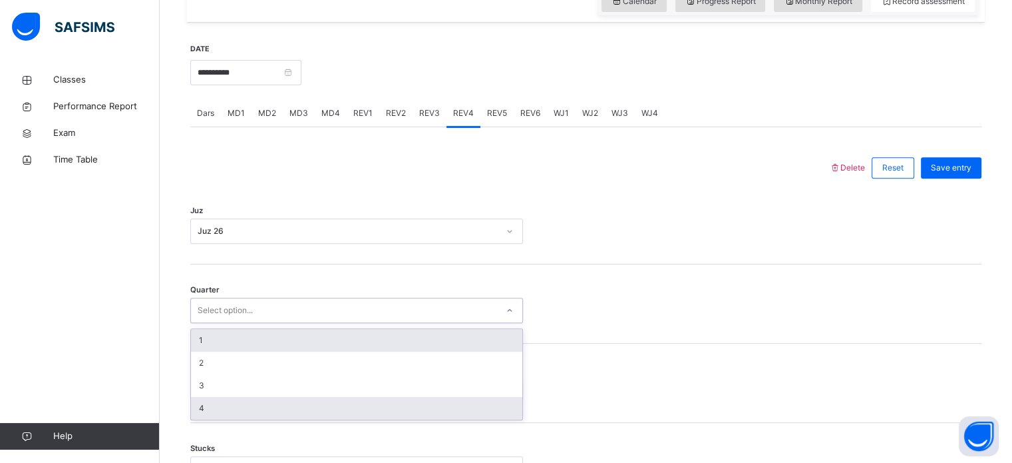
click at [260, 406] on div "4" at bounding box center [356, 408] width 331 height 23
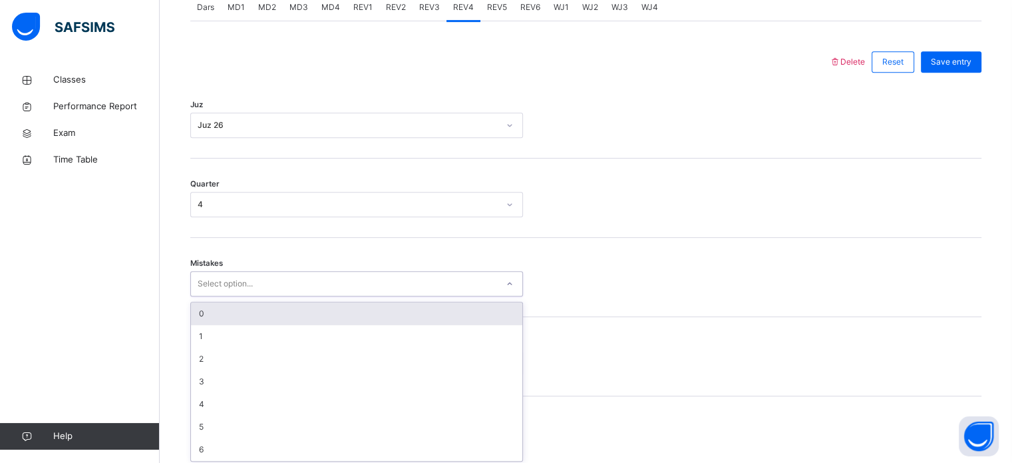
scroll to position [591, 0]
click at [488, 311] on div "0" at bounding box center [356, 310] width 331 height 23
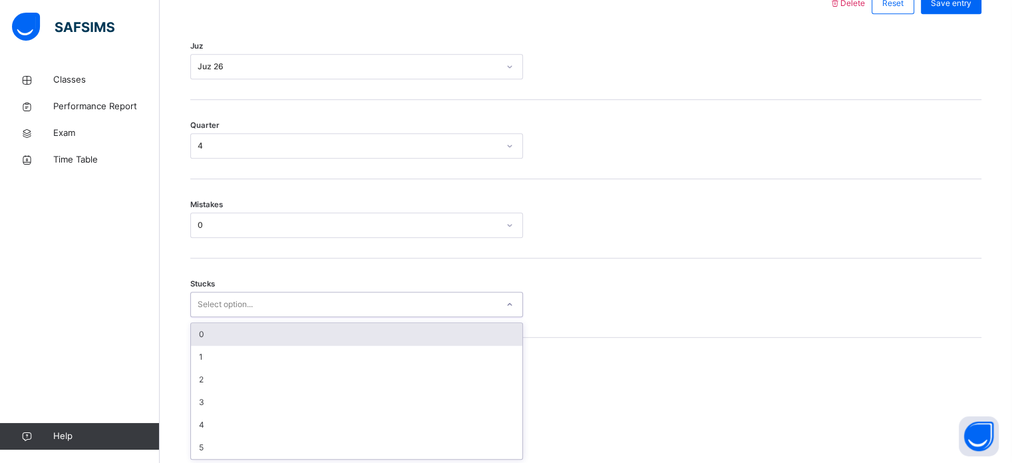
scroll to position [647, 0]
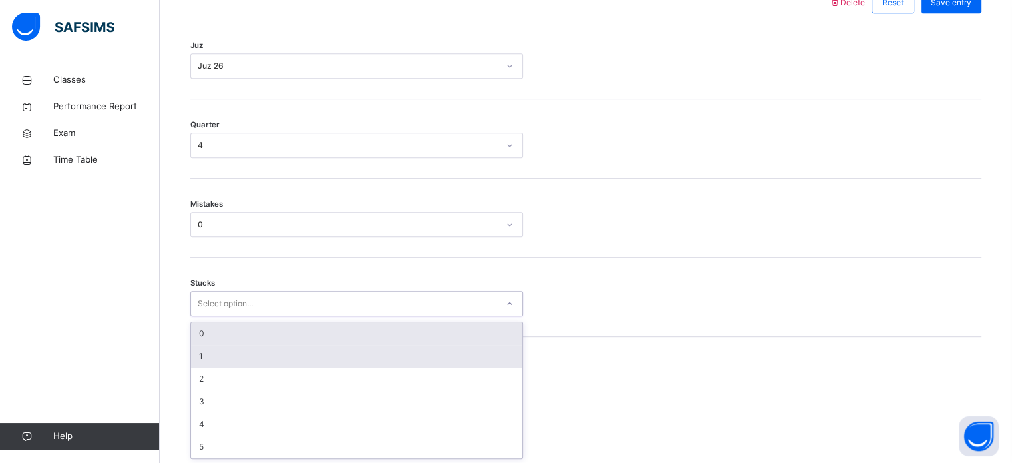
click at [236, 355] on div "1" at bounding box center [356, 356] width 331 height 23
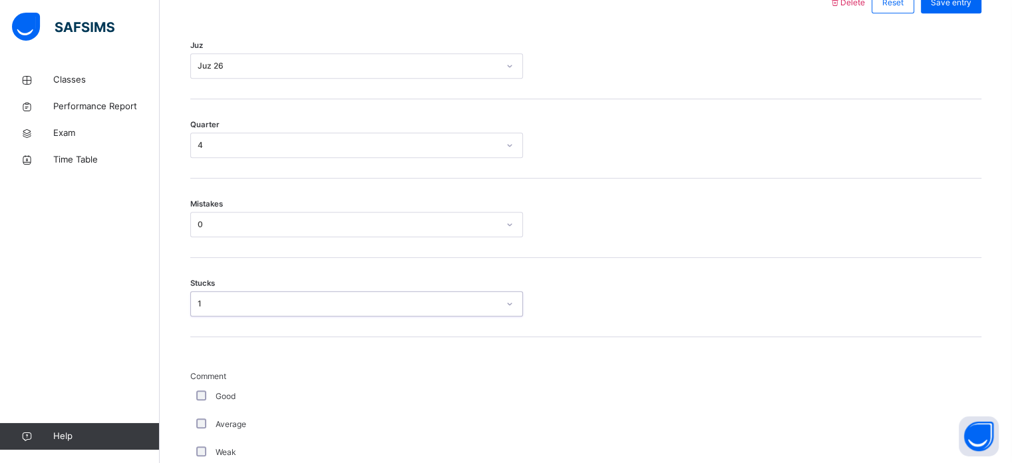
click at [232, 385] on div "Good" at bounding box center [356, 396] width 333 height 28
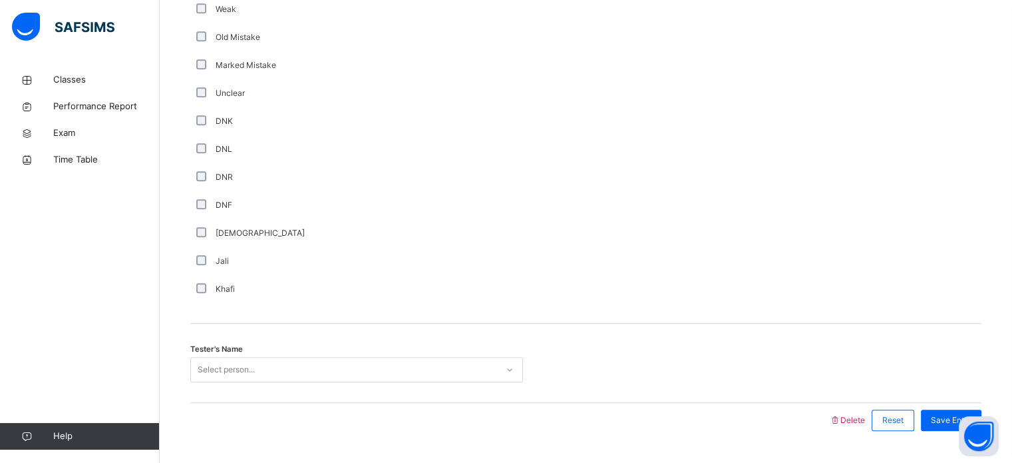
scroll to position [1123, 0]
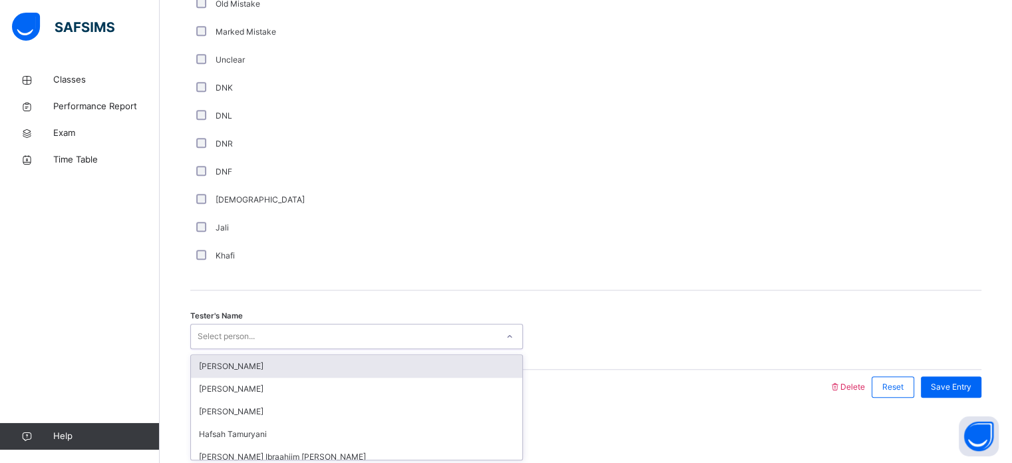
click at [308, 365] on div "[PERSON_NAME]" at bounding box center [356, 366] width 331 height 23
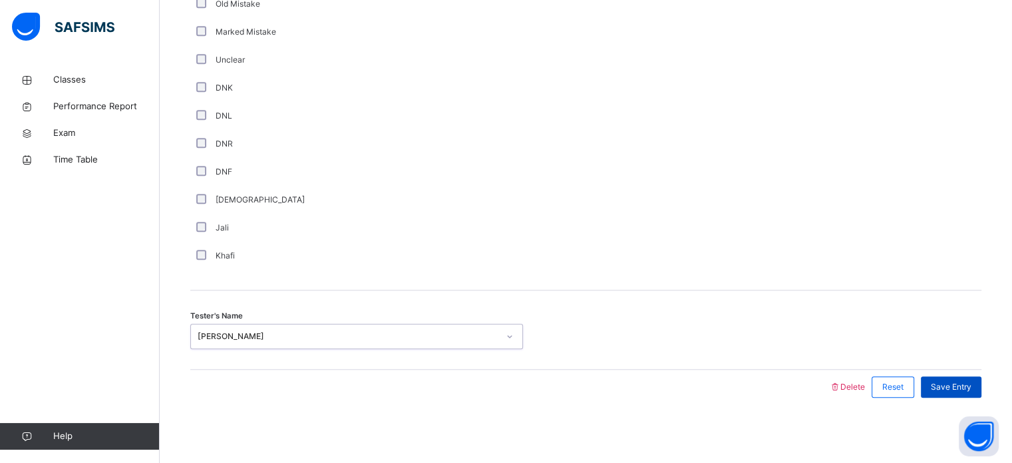
click at [948, 384] on span "Save Entry" at bounding box center [951, 387] width 41 height 12
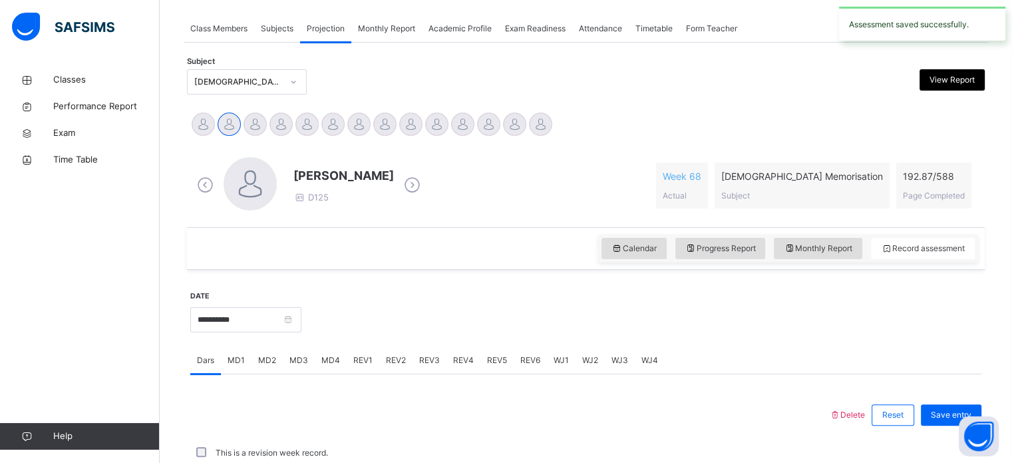
scroll to position [536, 0]
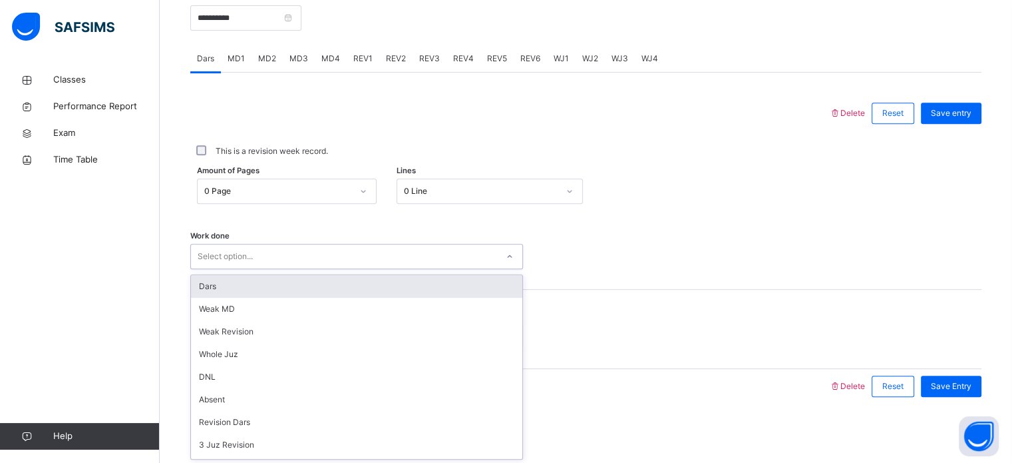
click at [383, 221] on div "Work done option Dars focused, 1 of 14. 14 results available. Use Up and Down t…" at bounding box center [585, 249] width 791 height 79
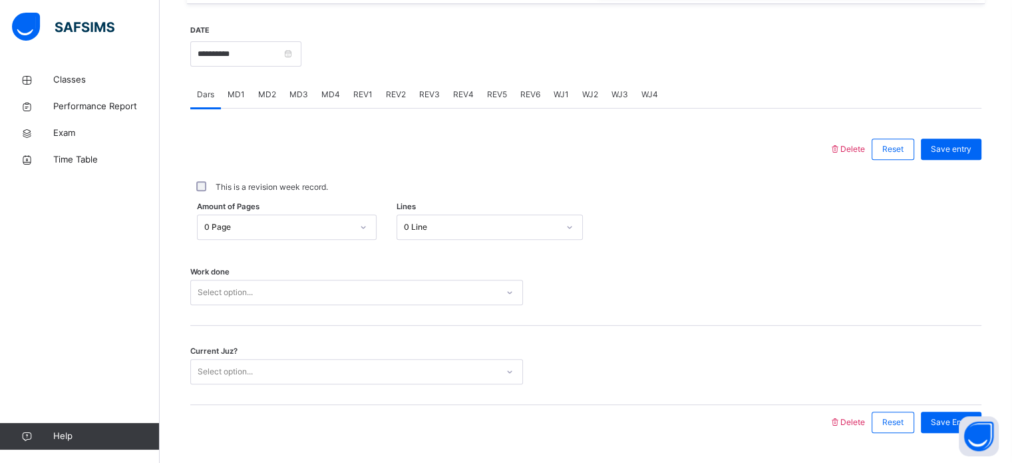
scroll to position [450, 0]
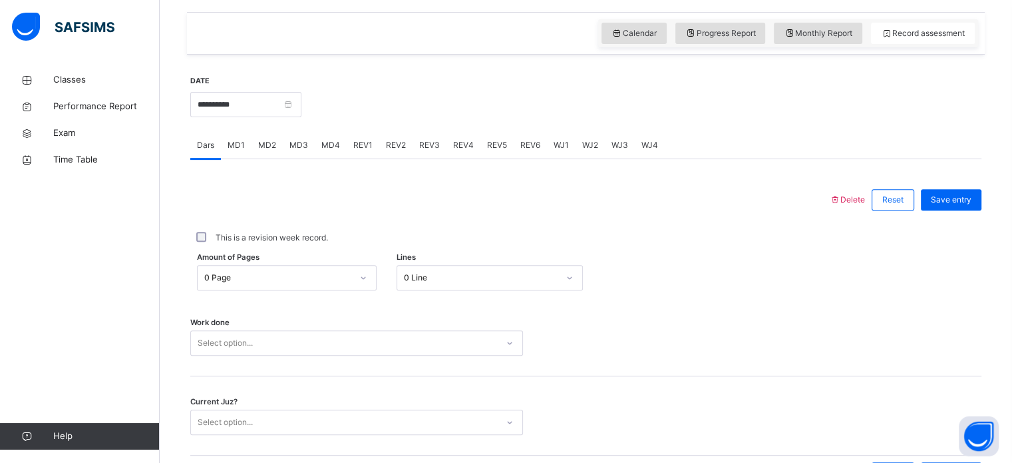
click at [387, 133] on div "REV2" at bounding box center [395, 145] width 33 height 27
click at [357, 146] on span "REV1" at bounding box center [362, 145] width 19 height 12
click at [419, 150] on span "REV3" at bounding box center [429, 145] width 21 height 12
click at [371, 152] on div "REV1" at bounding box center [363, 145] width 33 height 27
click at [321, 150] on span "MD4" at bounding box center [330, 145] width 19 height 12
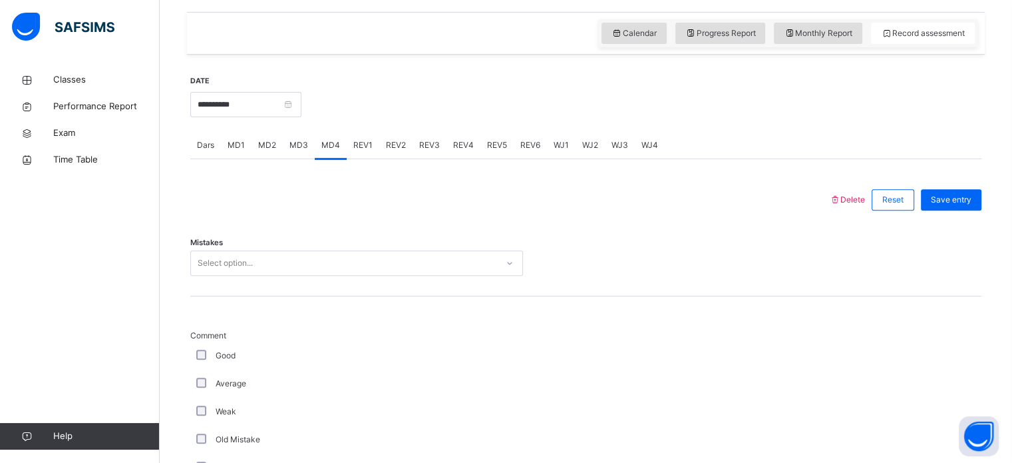
click at [283, 152] on div "MD3" at bounding box center [299, 145] width 32 height 27
click at [243, 367] on div "Good" at bounding box center [356, 355] width 333 height 28
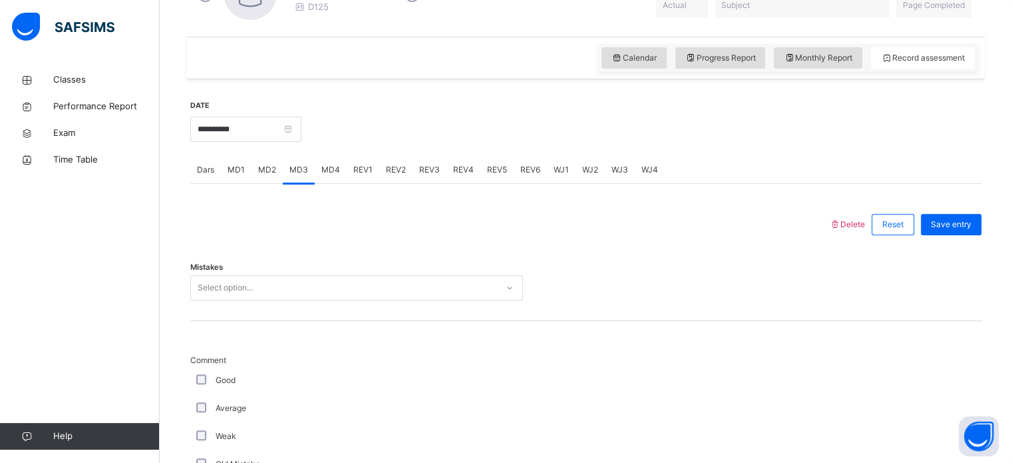
scroll to position [419, 0]
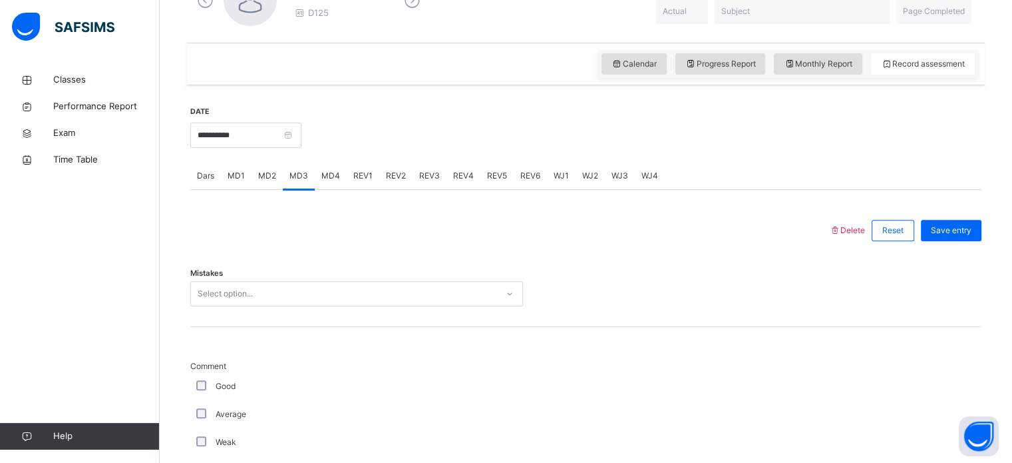
click at [471, 179] on div "REV4" at bounding box center [464, 175] width 34 height 27
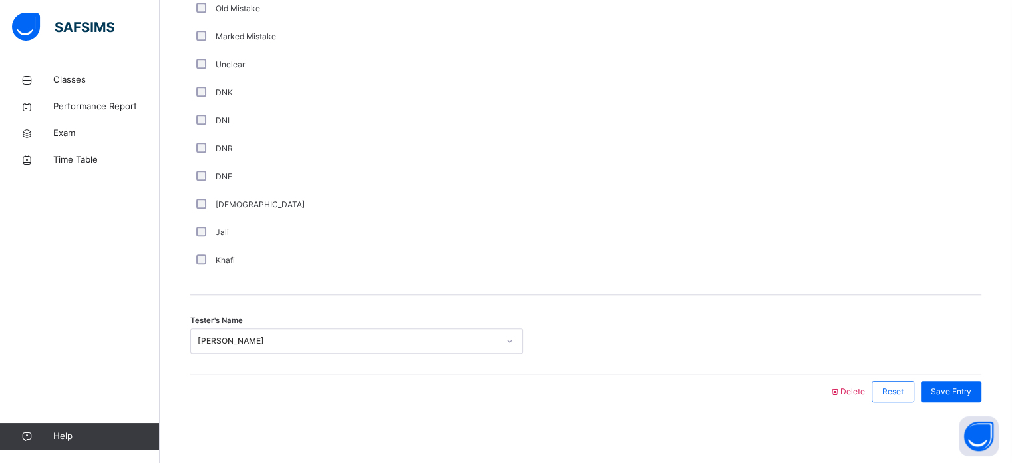
scroll to position [1123, 0]
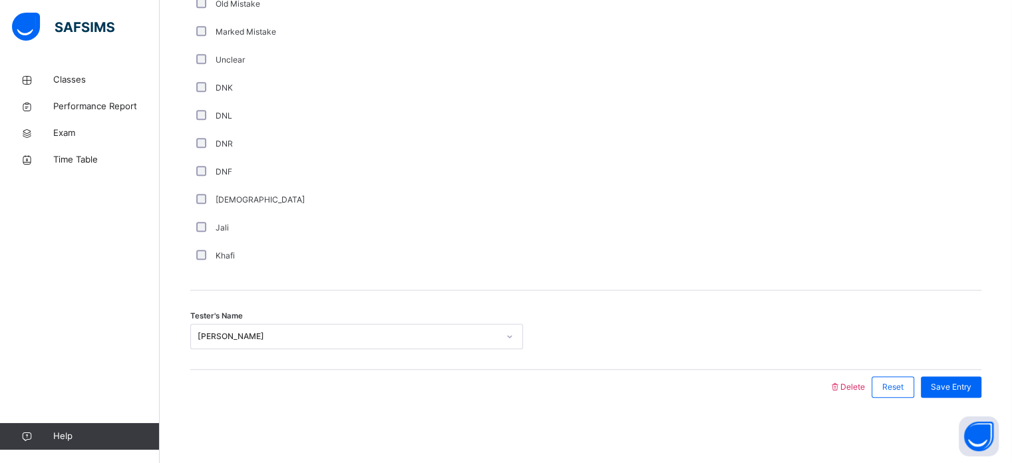
click at [796, 142] on div "Comment Good Average Weak Old Mistake Marked Mistake Unclear DNK DNL DNR DNF Mu…" at bounding box center [585, 81] width 791 height 375
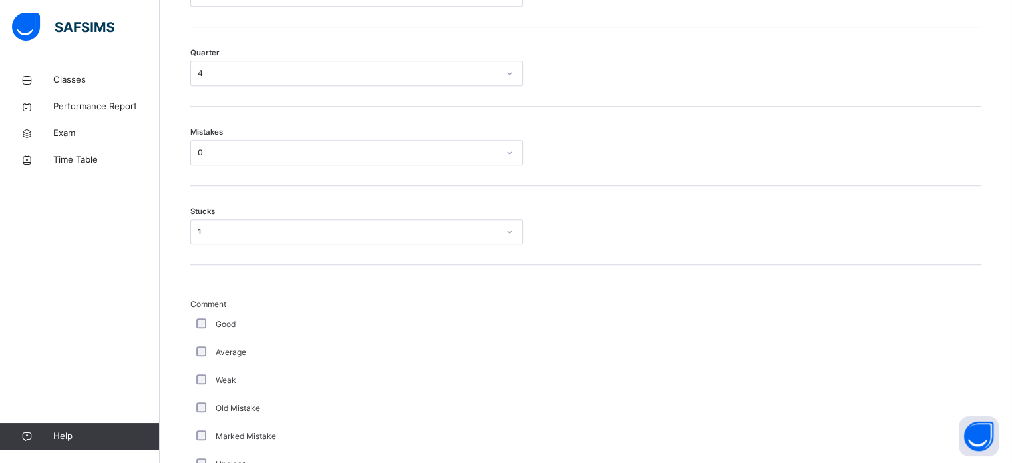
scroll to position [516, 0]
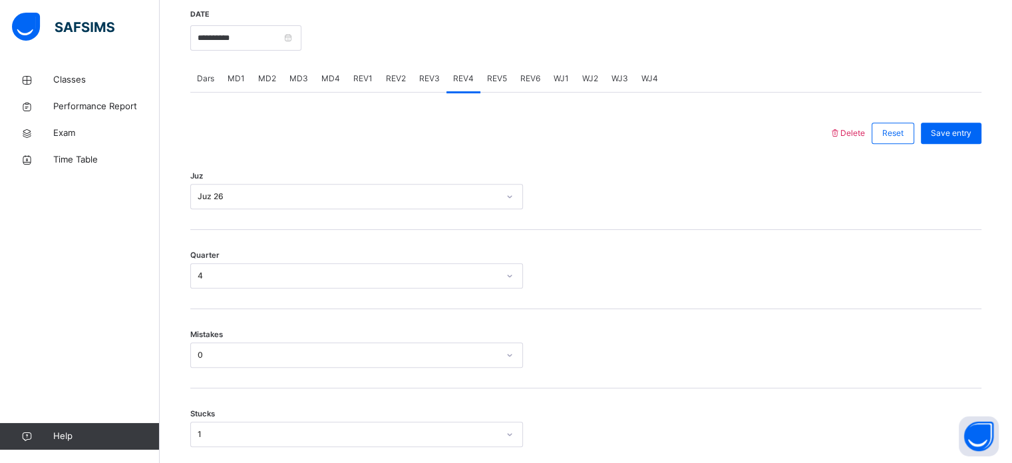
click at [324, 77] on span "MD4" at bounding box center [330, 79] width 19 height 12
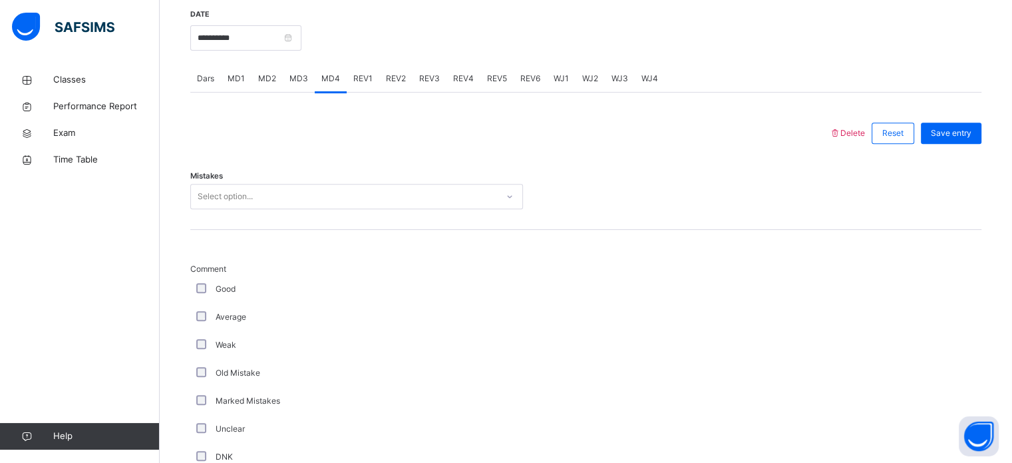
click at [745, 196] on div "Mistakes Select option..." at bounding box center [585, 196] width 791 height 25
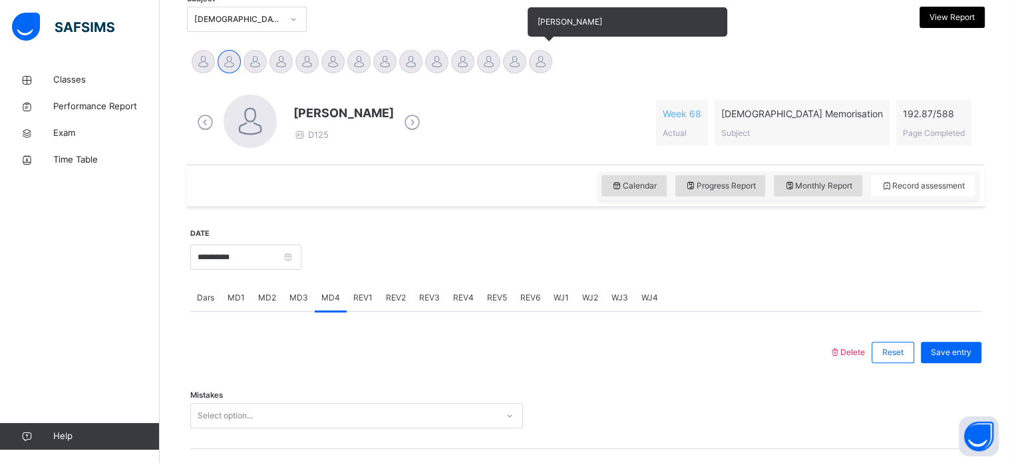
click at [534, 69] on div at bounding box center [540, 61] width 23 height 23
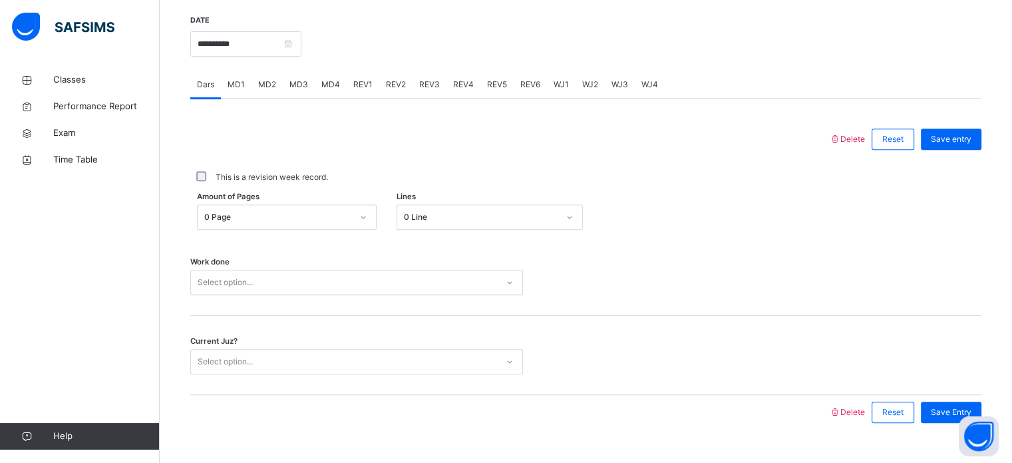
scroll to position [511, 0]
click at [358, 93] on div "REV1" at bounding box center [363, 84] width 33 height 27
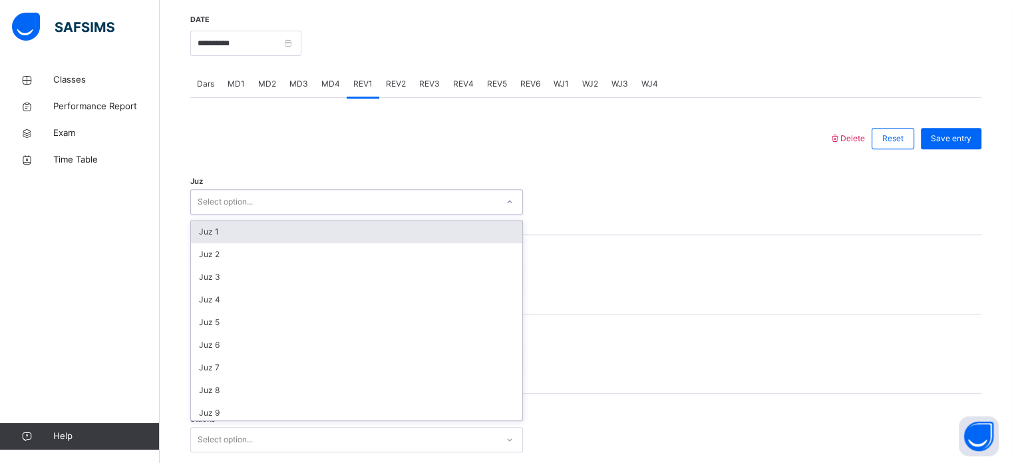
click at [197, 234] on div "Juz 1" at bounding box center [356, 231] width 331 height 23
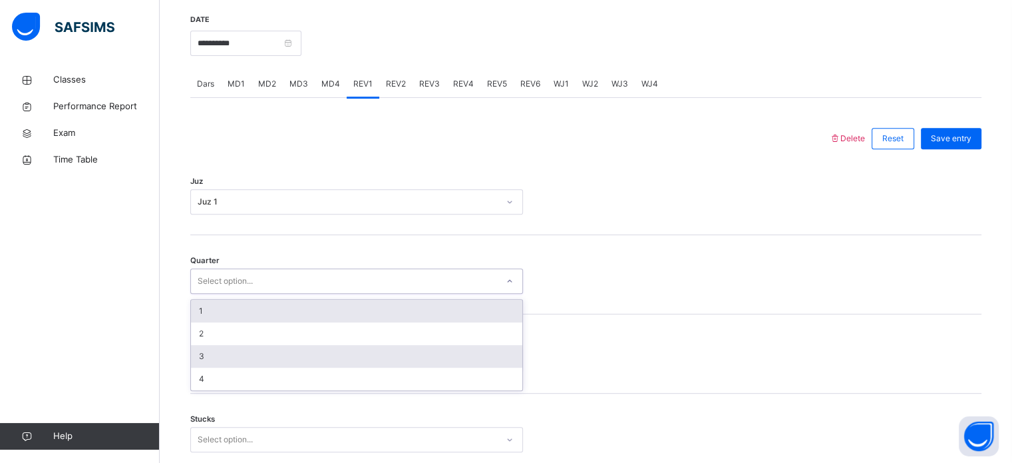
click at [196, 355] on div "3" at bounding box center [356, 356] width 331 height 23
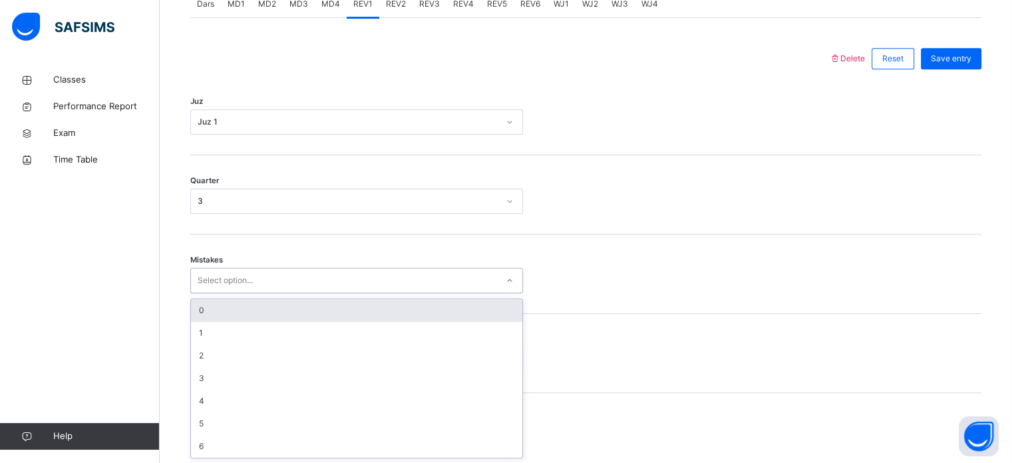
click at [205, 311] on div "0" at bounding box center [356, 310] width 331 height 23
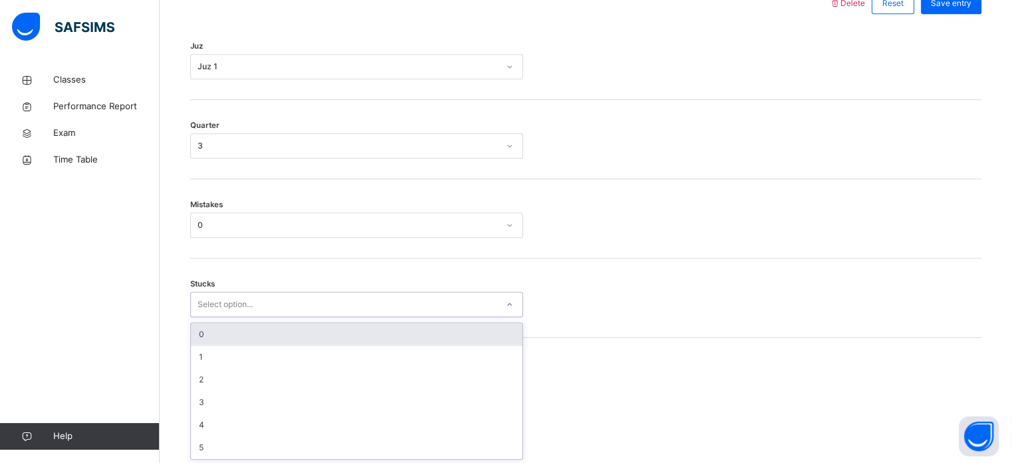
scroll to position [647, 0]
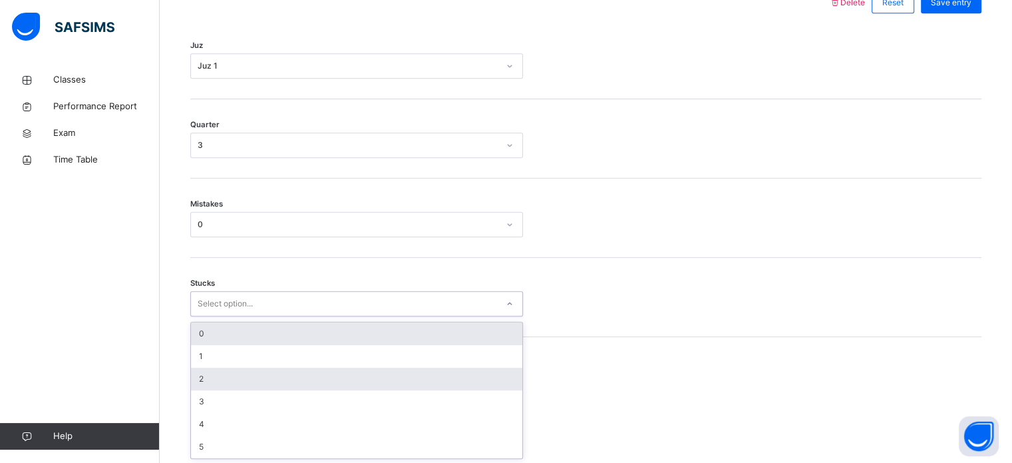
click at [196, 374] on div "2" at bounding box center [356, 378] width 331 height 23
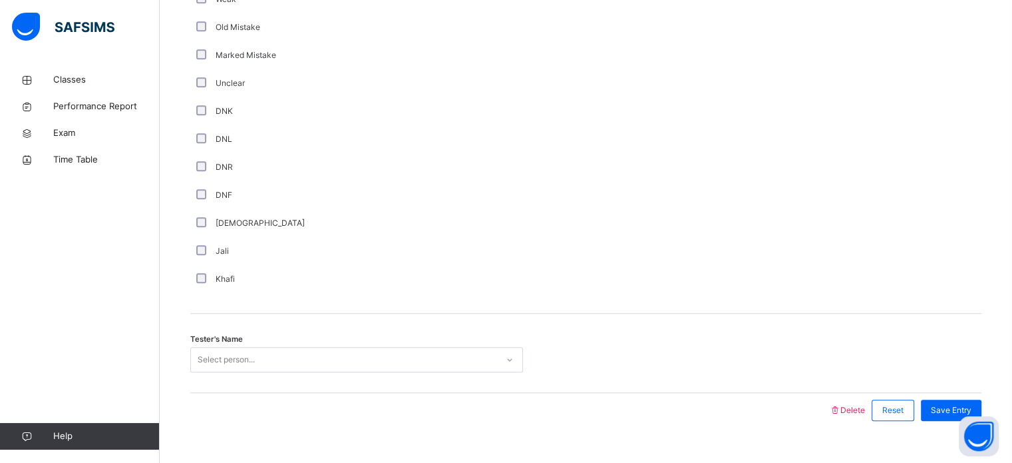
scroll to position [1123, 0]
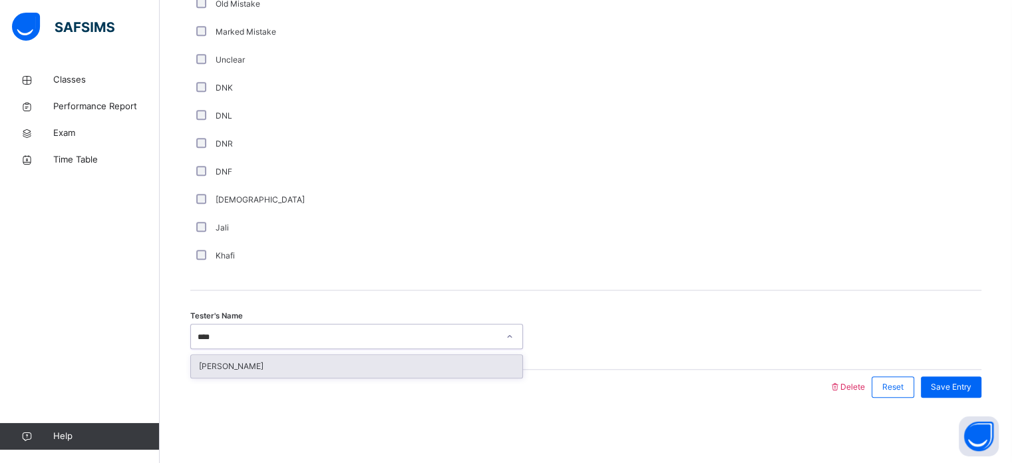
type input "*****"
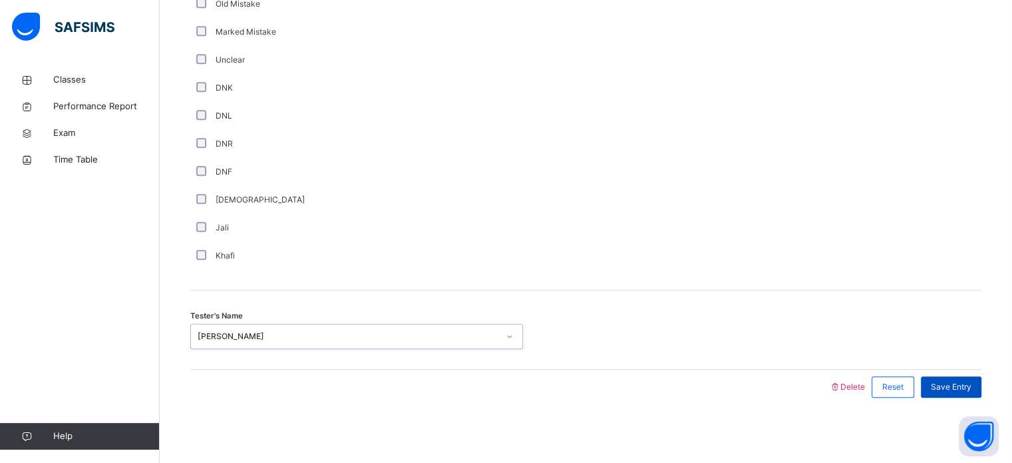
click at [970, 383] on span "Save Entry" at bounding box center [951, 387] width 41 height 12
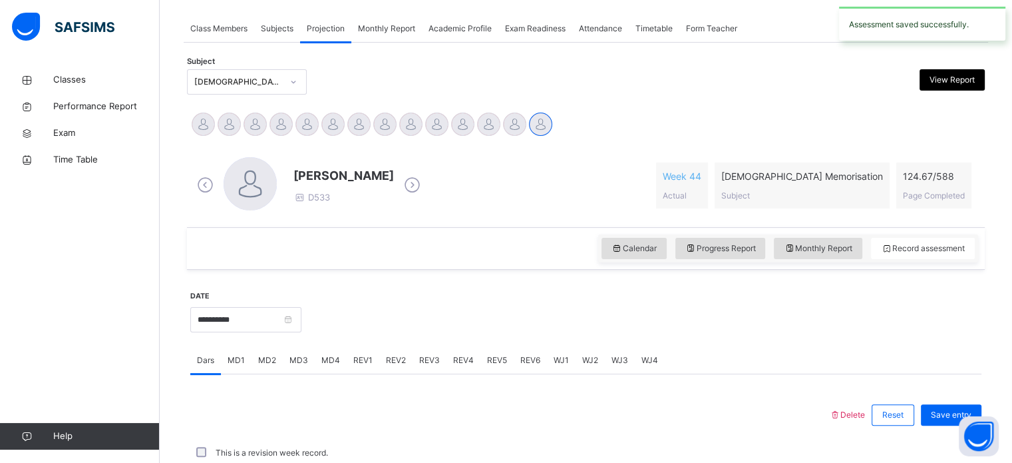
scroll to position [536, 0]
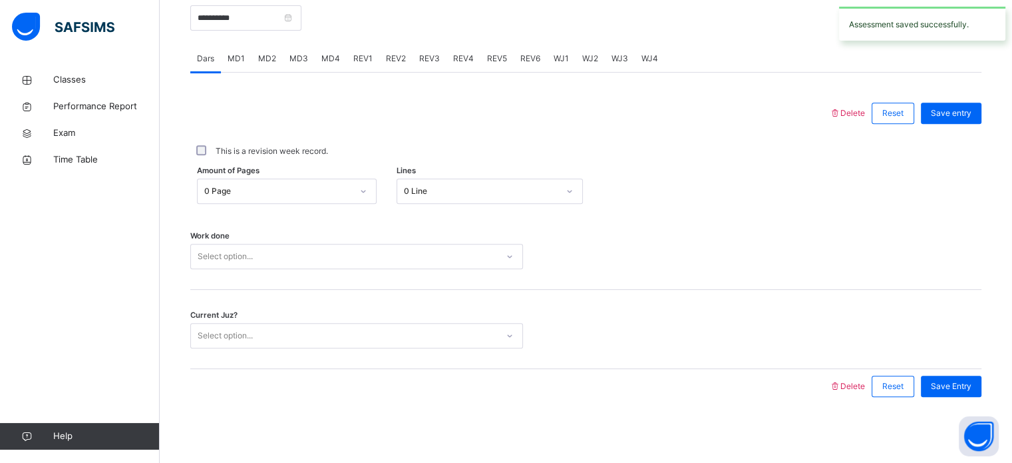
click at [387, 69] on div "REV2" at bounding box center [395, 58] width 33 height 27
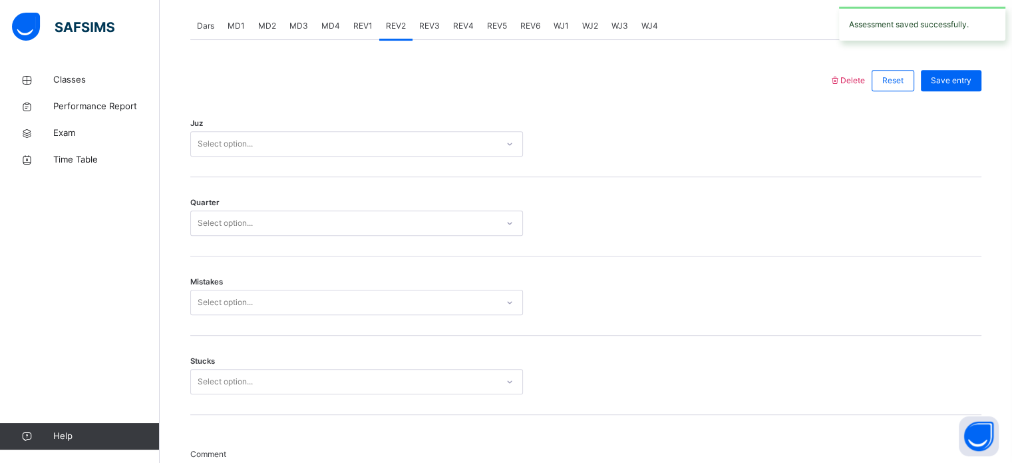
scroll to position [568, 0]
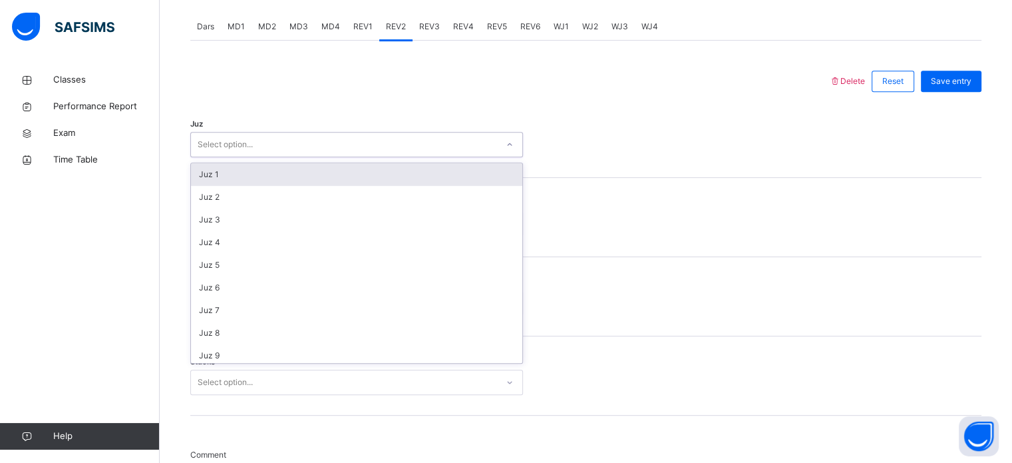
click at [208, 177] on div "Juz 1" at bounding box center [356, 174] width 331 height 23
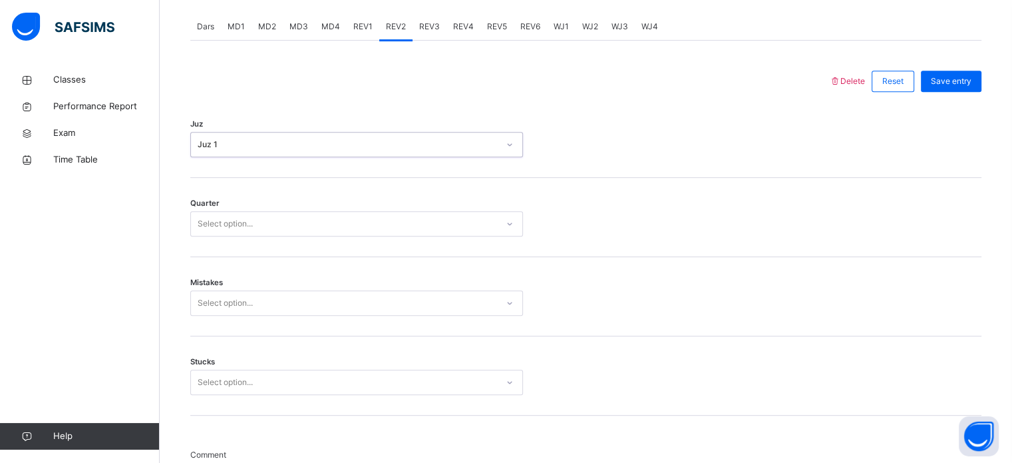
click at [200, 170] on div "Juz option Juz 1, selected. 0 results available. Select is focused ,type to ref…" at bounding box center [585, 137] width 791 height 79
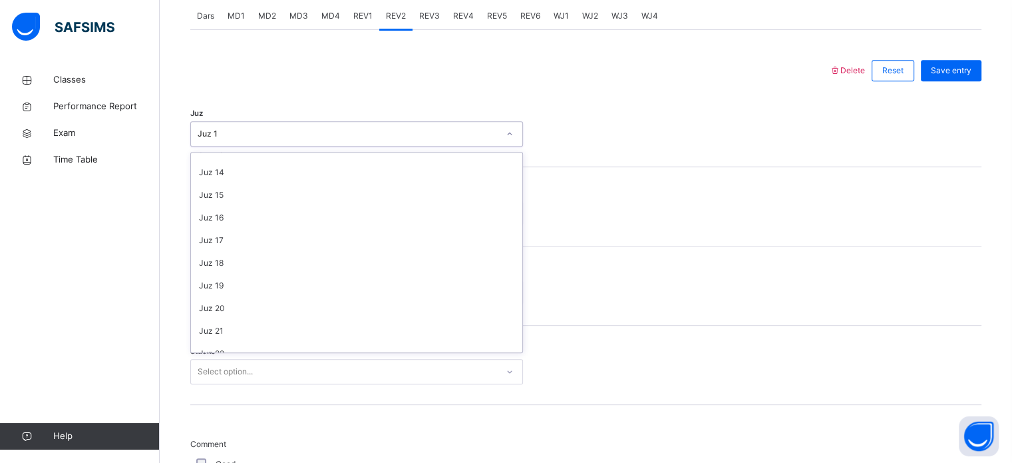
scroll to position [479, 0]
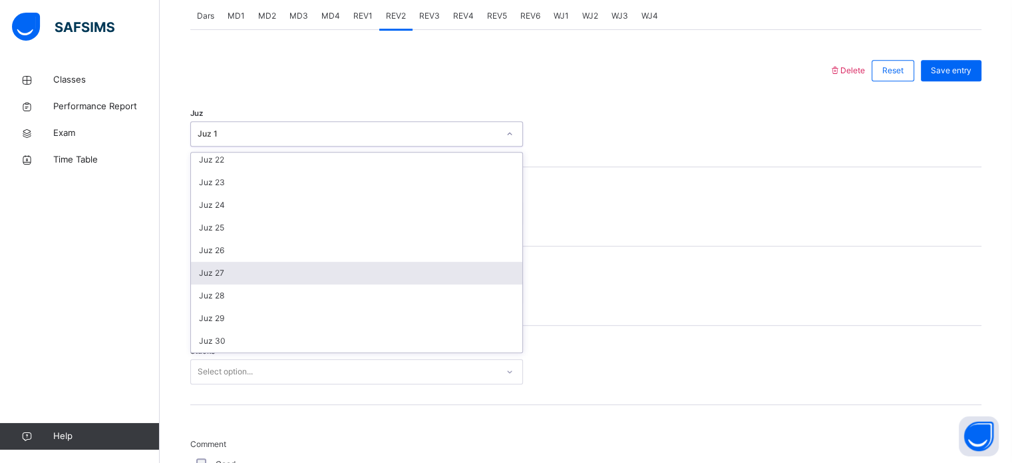
click at [200, 270] on div "Juz 27" at bounding box center [356, 273] width 331 height 23
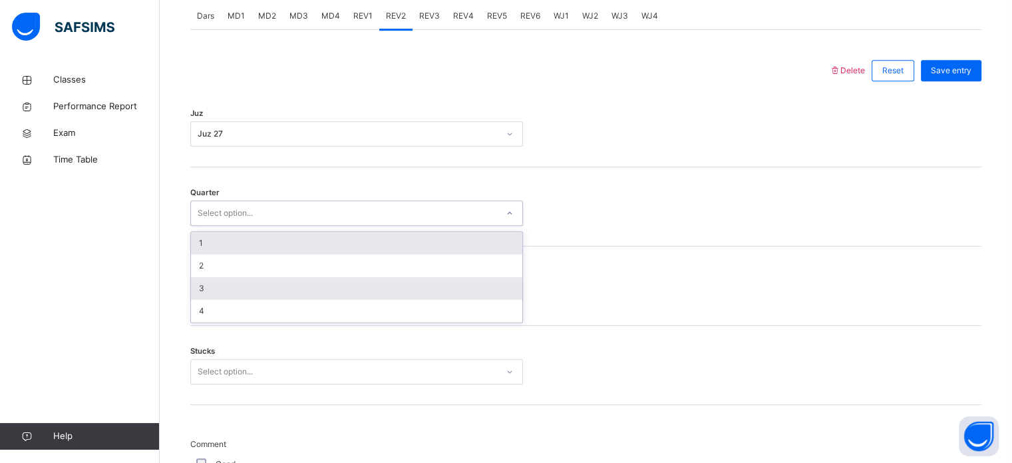
click at [200, 288] on div "3" at bounding box center [356, 288] width 331 height 23
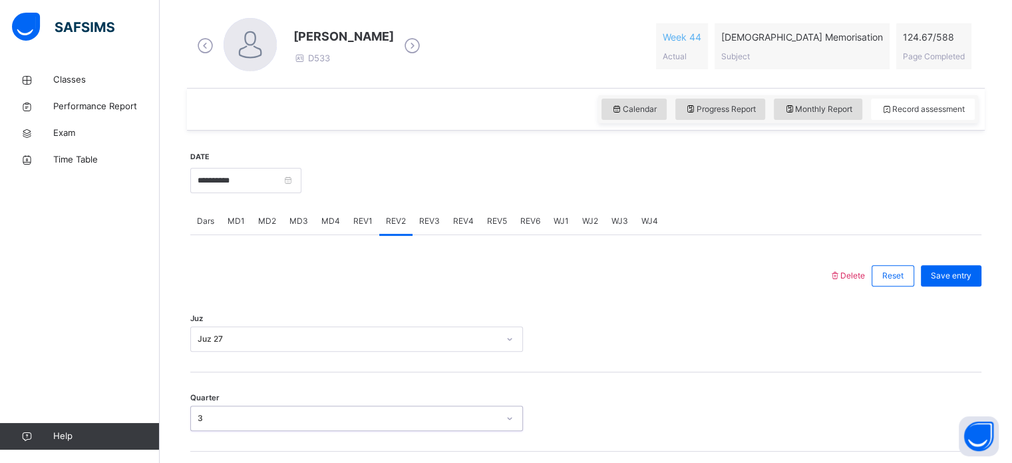
scroll to position [371, 0]
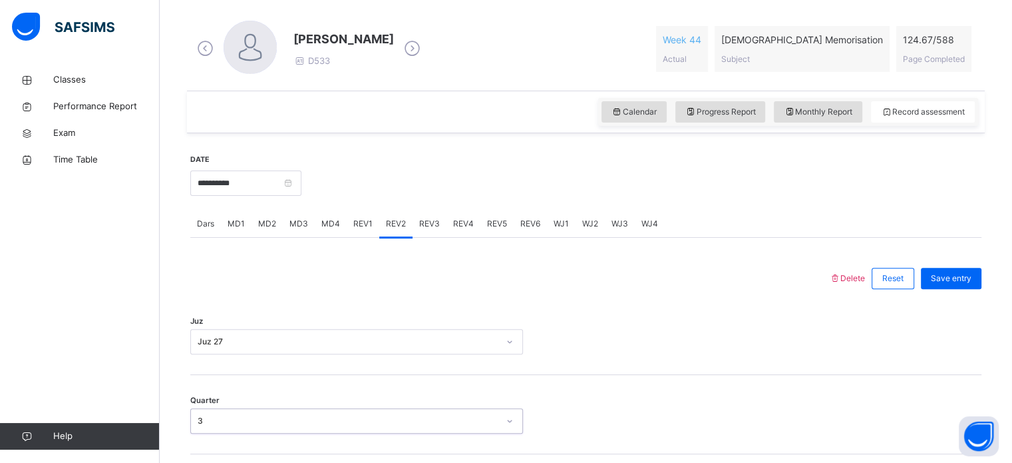
click at [782, 193] on div at bounding box center [641, 181] width 667 height 57
click at [359, 230] on div "REV1" at bounding box center [363, 223] width 33 height 27
click at [388, 223] on span "REV2" at bounding box center [396, 224] width 20 height 12
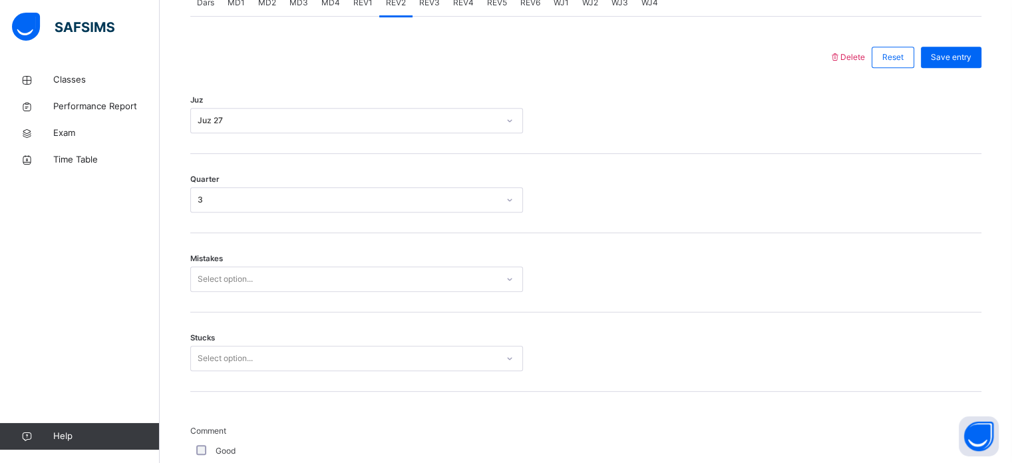
scroll to position [598, 0]
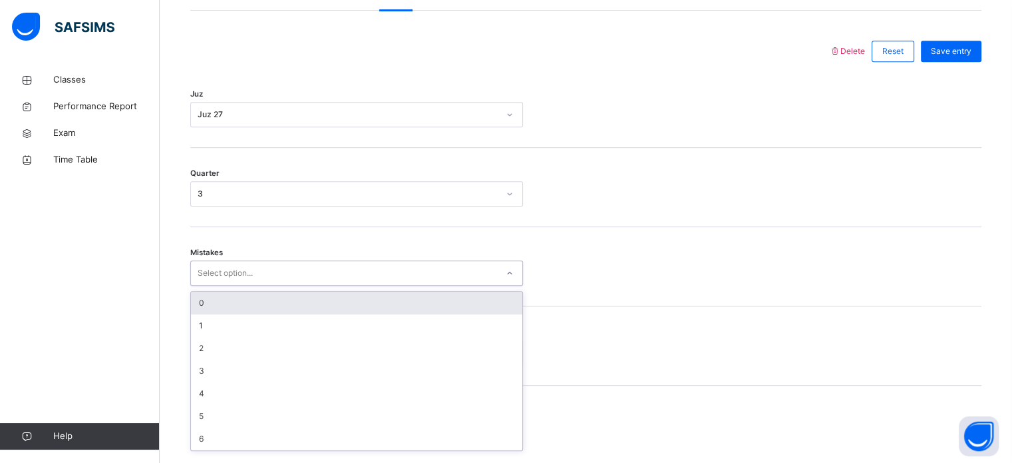
click at [194, 297] on div "0" at bounding box center [356, 302] width 331 height 23
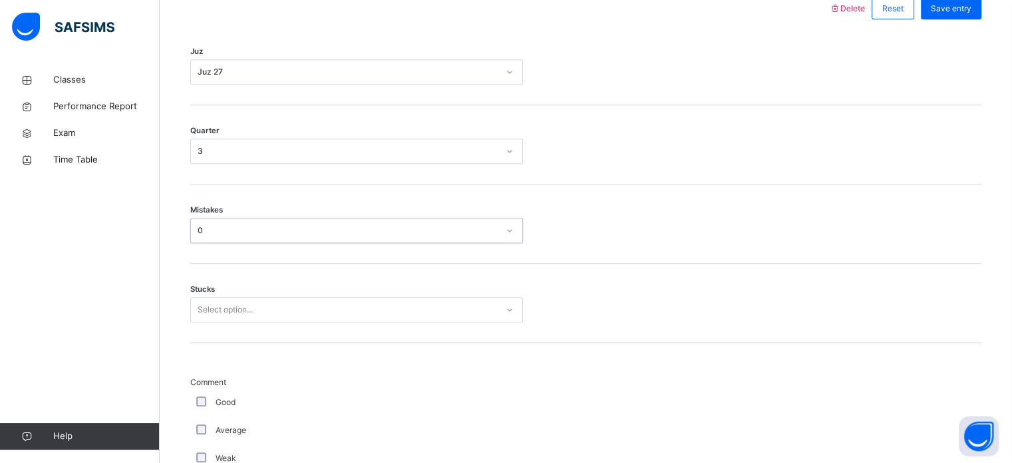
scroll to position [647, 0]
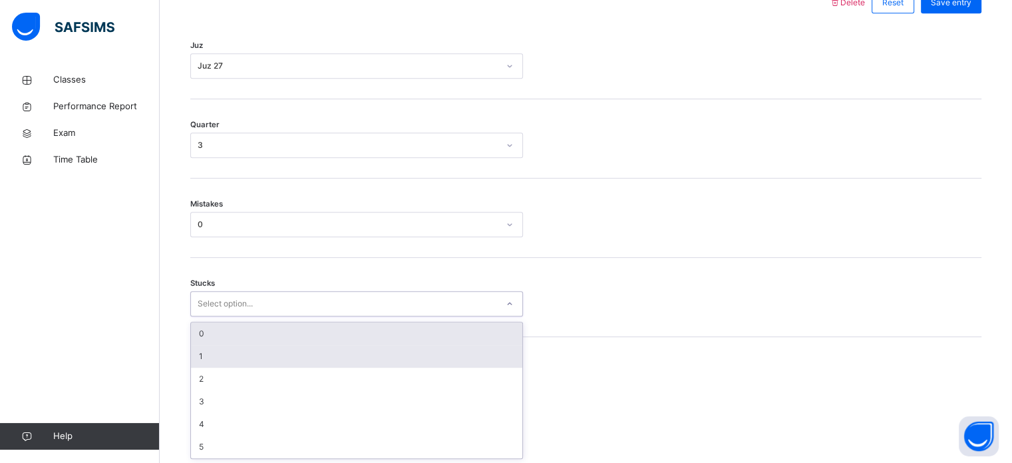
click at [200, 351] on div "1" at bounding box center [356, 356] width 331 height 23
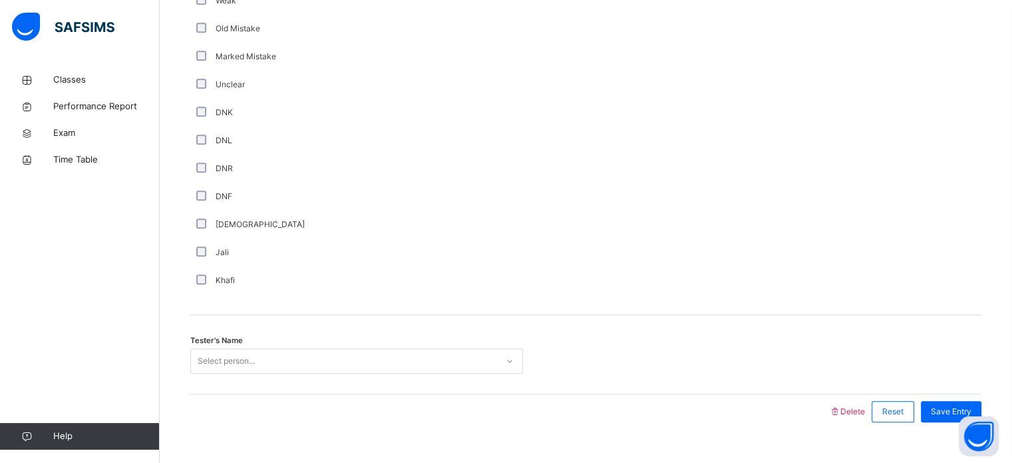
scroll to position [1113, 0]
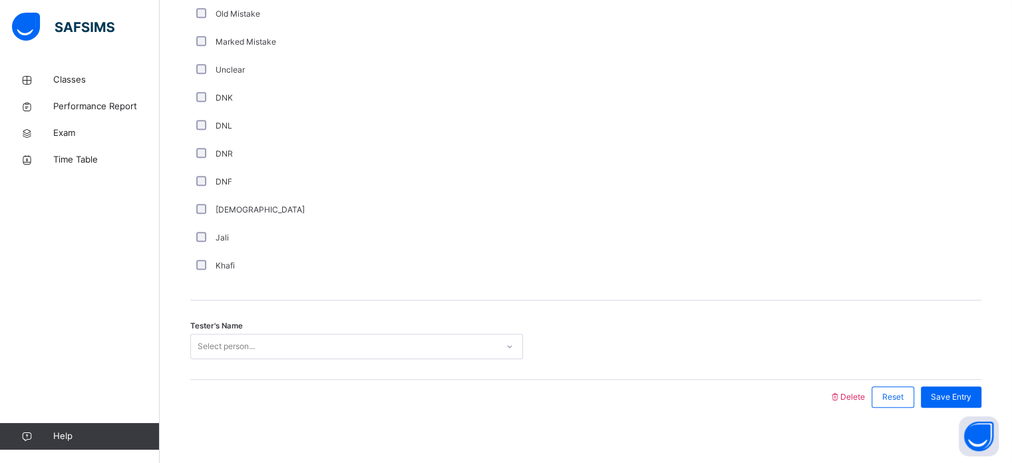
click at [205, 219] on div "[DEMOGRAPHIC_DATA]" at bounding box center [356, 210] width 333 height 28
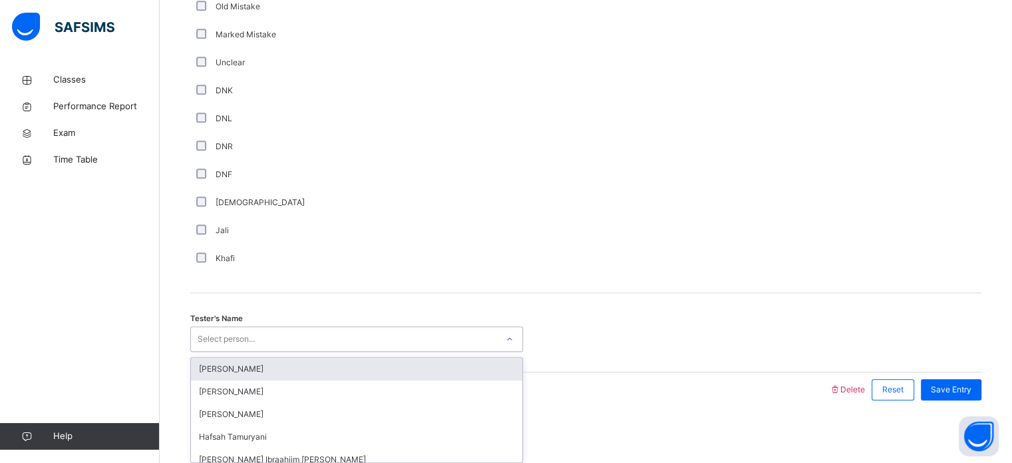
scroll to position [1123, 0]
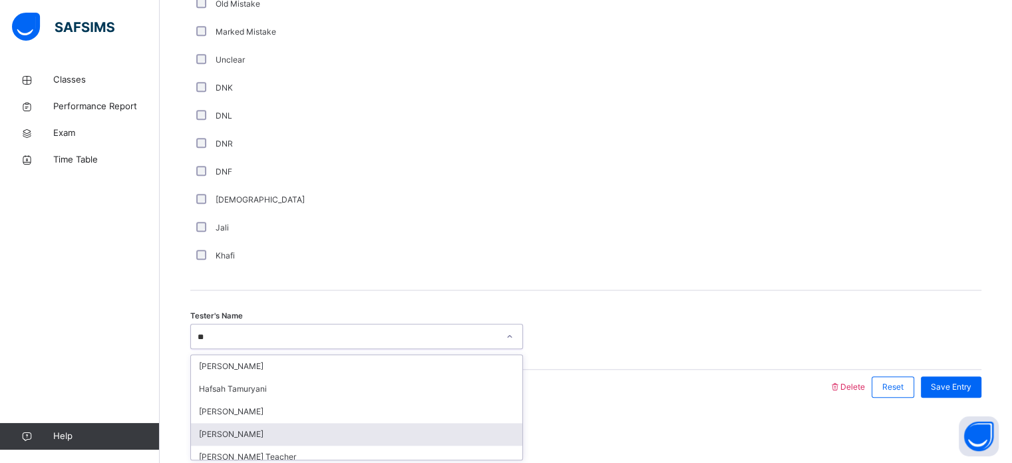
type input "*"
type input "***"
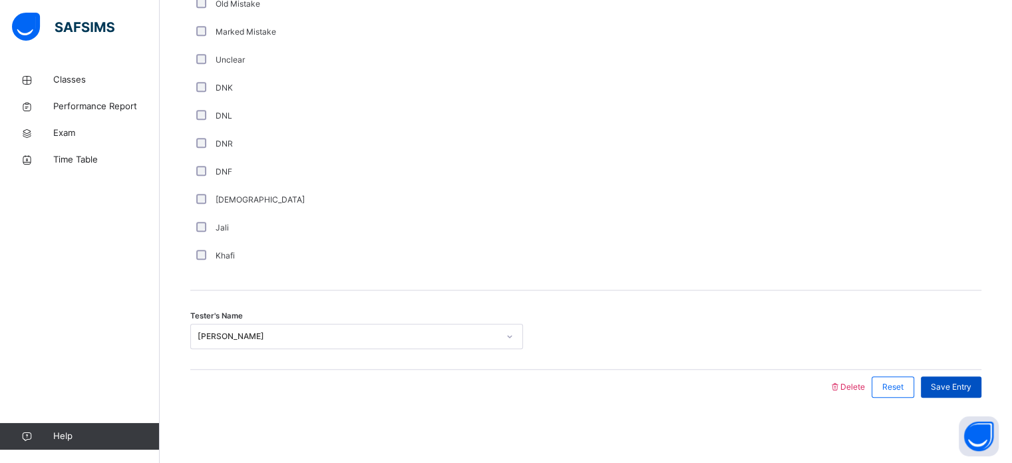
click at [958, 376] on div "Save Entry" at bounding box center [951, 386] width 61 height 21
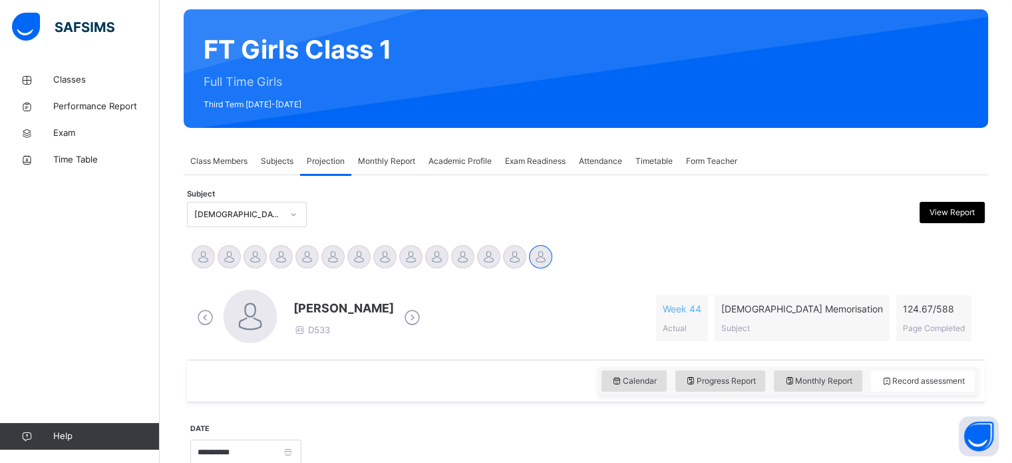
scroll to position [73, 0]
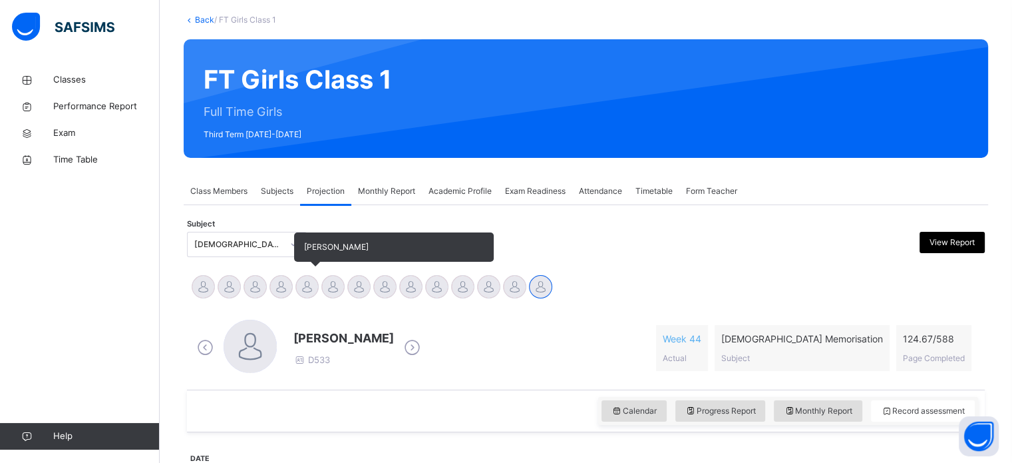
click at [309, 282] on div at bounding box center [306, 286] width 23 height 23
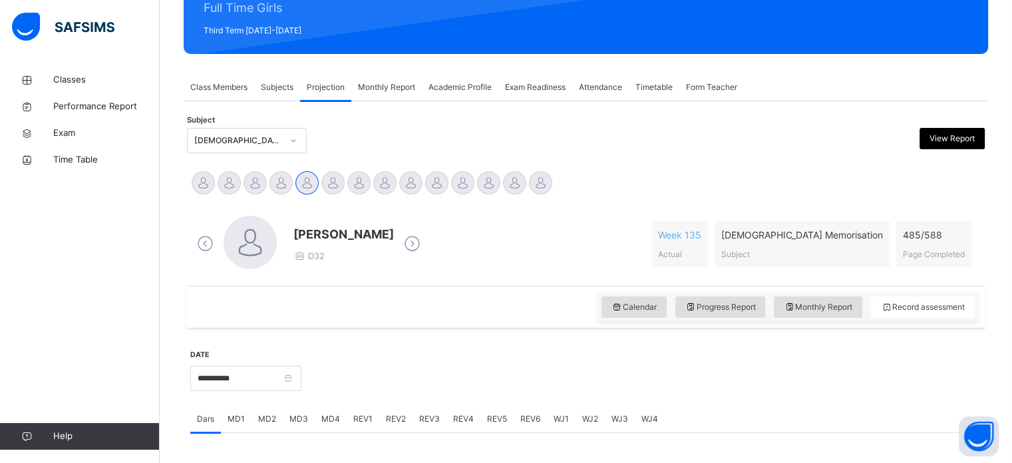
scroll to position [296, 0]
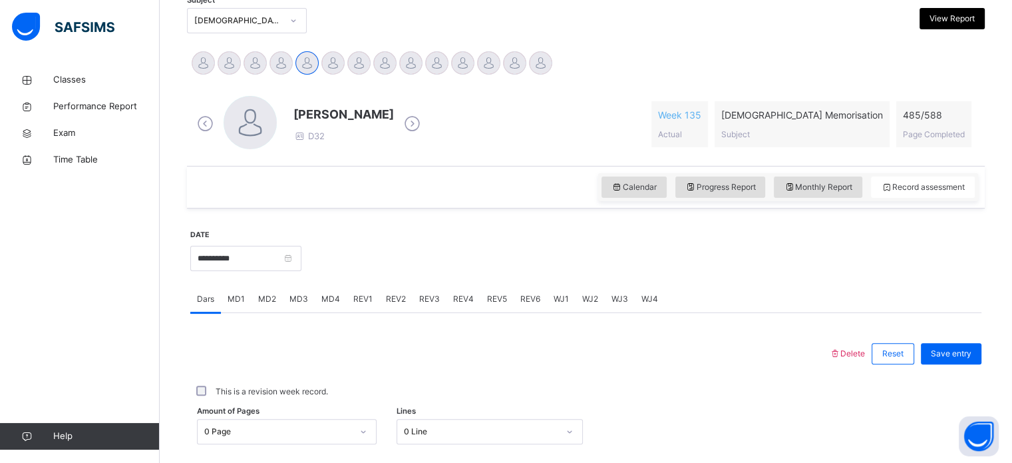
click at [358, 300] on span "REV1" at bounding box center [362, 299] width 19 height 12
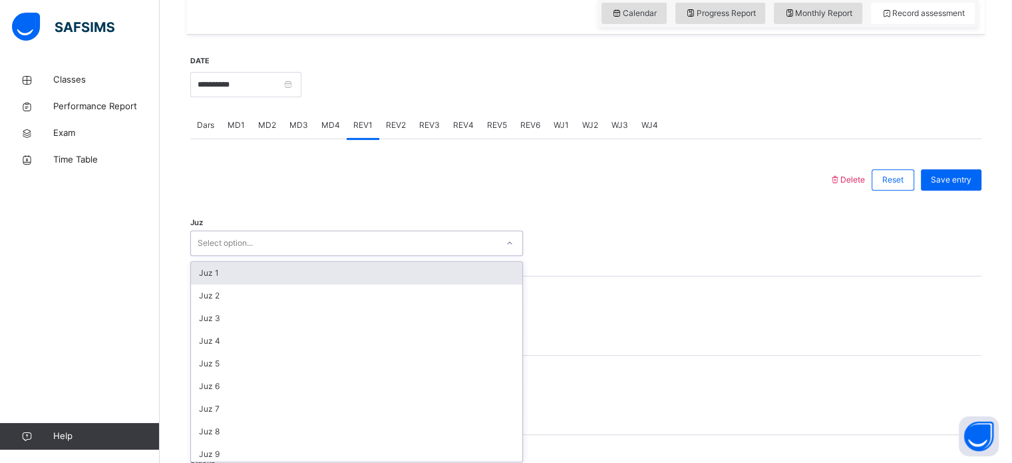
scroll to position [474, 0]
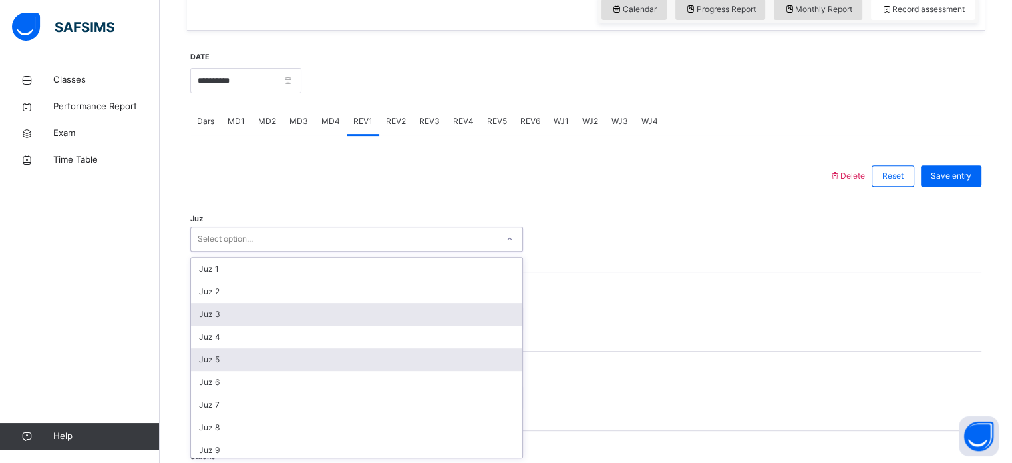
drag, startPoint x: 289, startPoint y: 289, endPoint x: 288, endPoint y: 362, distance: 73.2
click at [288, 252] on div "option Juz 3 focused, 3 of 30. 30 results available. Use Up and Down to choose …" at bounding box center [356, 238] width 333 height 25
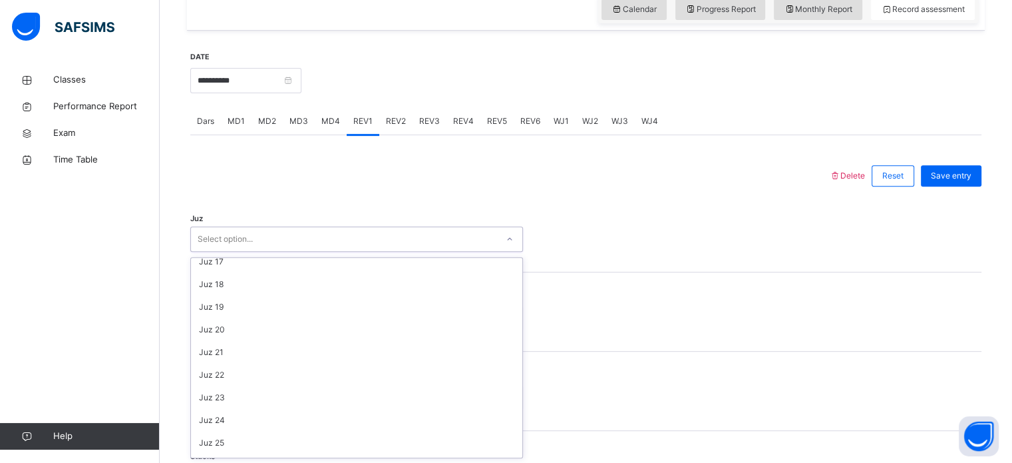
scroll to position [370, 0]
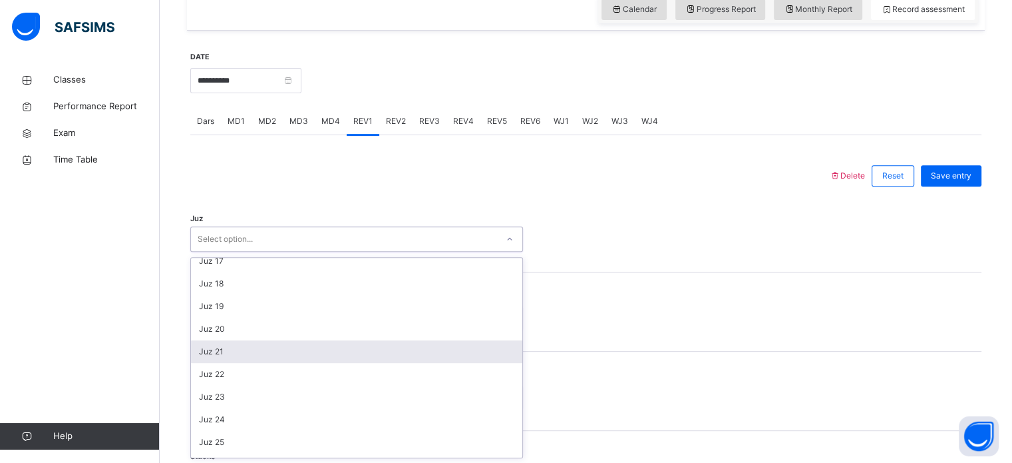
click at [269, 361] on div "Juz 21" at bounding box center [356, 351] width 331 height 23
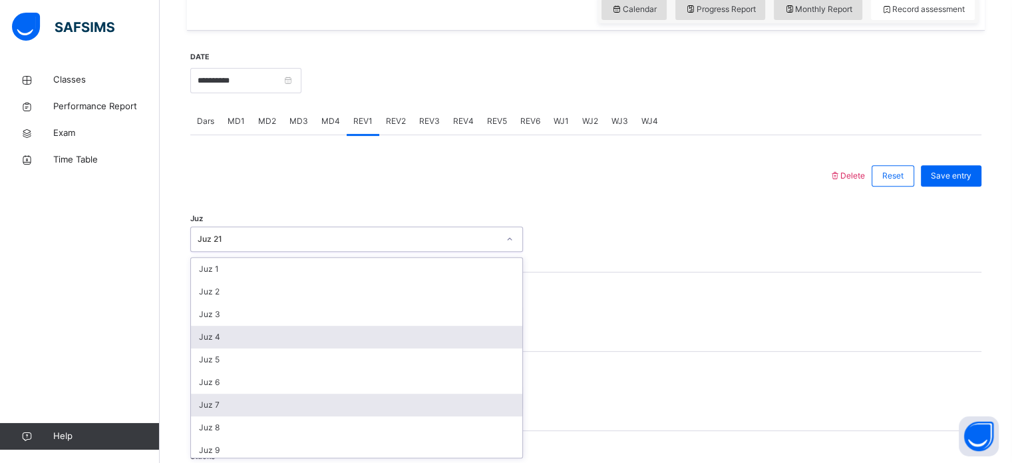
drag, startPoint x: 234, startPoint y: 230, endPoint x: 237, endPoint y: 394, distance: 164.4
click at [237, 252] on div "option Juz 21, selected. option Juz 4 focused, 4 of 30. 30 results available. U…" at bounding box center [356, 238] width 333 height 25
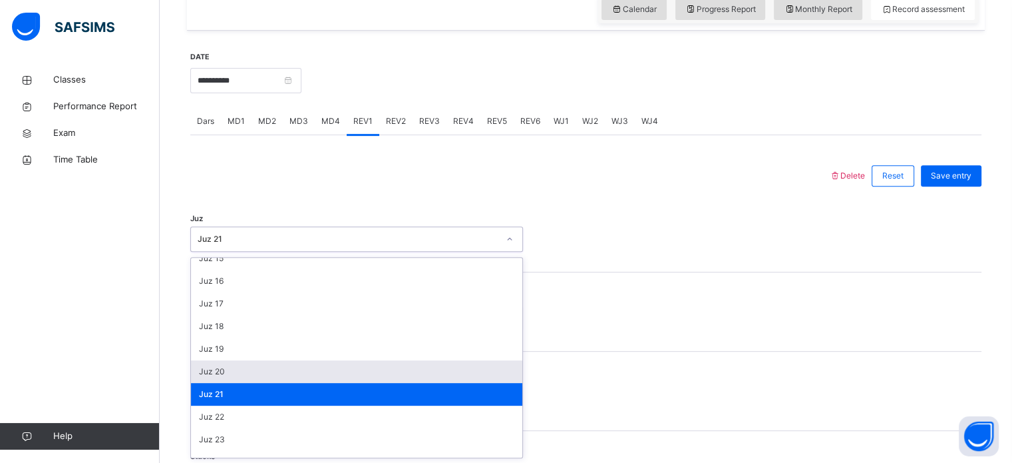
scroll to position [329, 0]
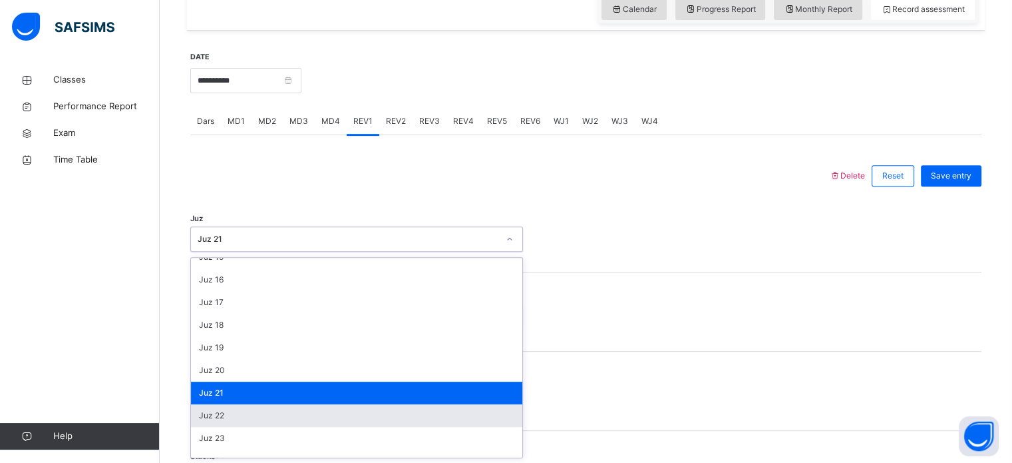
click at [227, 407] on div "Juz 22" at bounding box center [356, 415] width 331 height 23
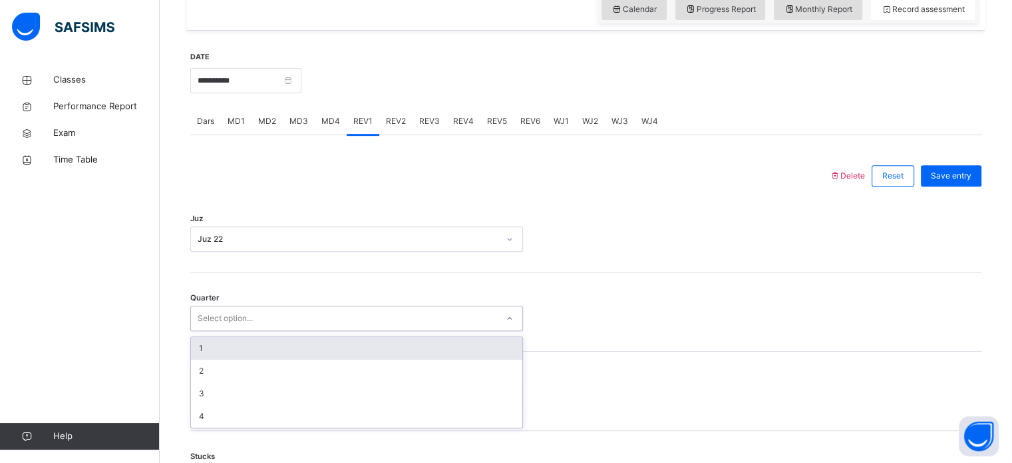
drag, startPoint x: 219, startPoint y: 319, endPoint x: 205, endPoint y: 351, distance: 34.9
click at [205, 331] on div "option 1 focused, 1 of 4. 4 results available. Use Up and Down to choose option…" at bounding box center [356, 317] width 333 height 25
click at [205, 351] on div "1" at bounding box center [356, 348] width 331 height 23
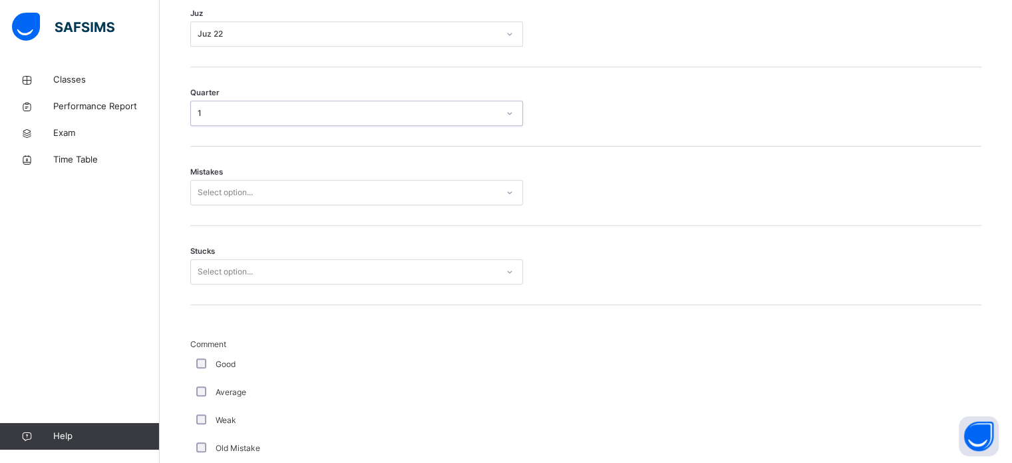
scroll to position [695, 0]
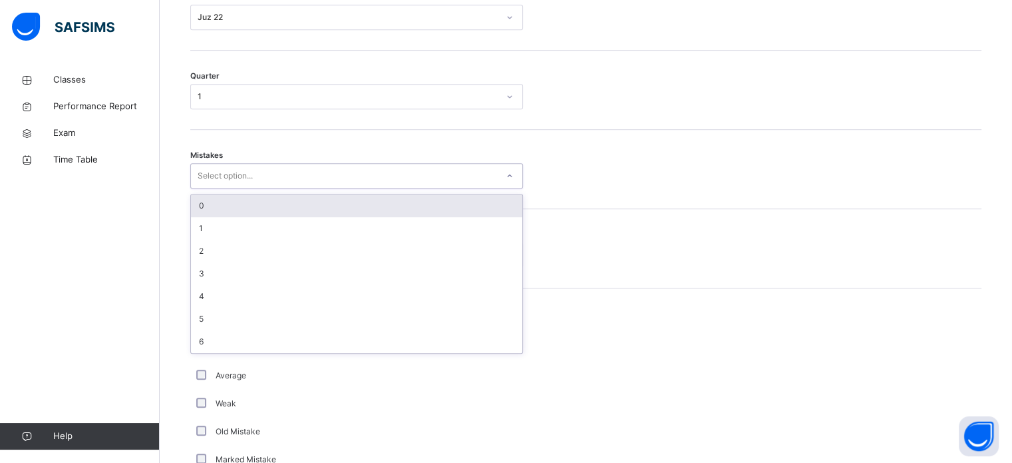
drag, startPoint x: 255, startPoint y: 174, endPoint x: 236, endPoint y: 208, distance: 38.7
click at [236, 188] on div "option 0 focused, 1 of 7. 7 results available. Use Up and Down to choose option…" at bounding box center [356, 175] width 333 height 25
click at [236, 208] on div "0" at bounding box center [356, 205] width 331 height 23
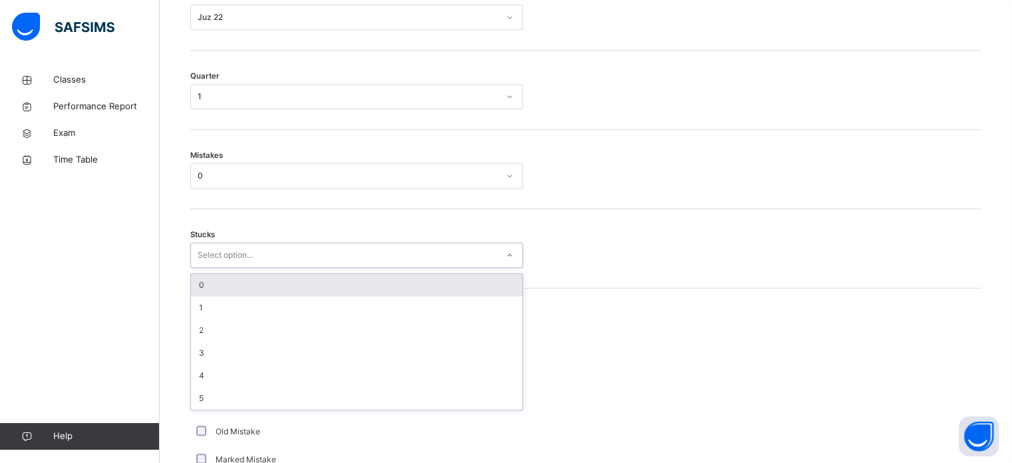
click at [233, 256] on div "Select option..." at bounding box center [225, 254] width 55 height 25
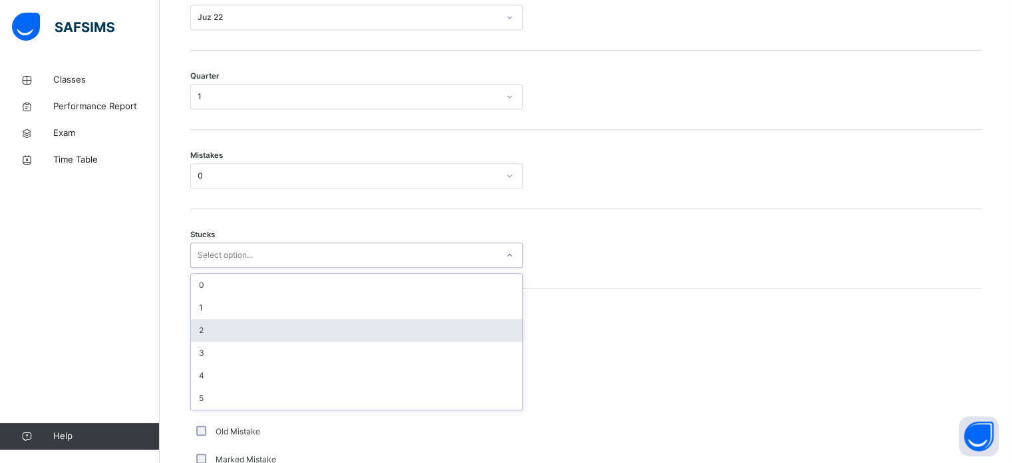
click at [224, 324] on div "2" at bounding box center [356, 330] width 331 height 23
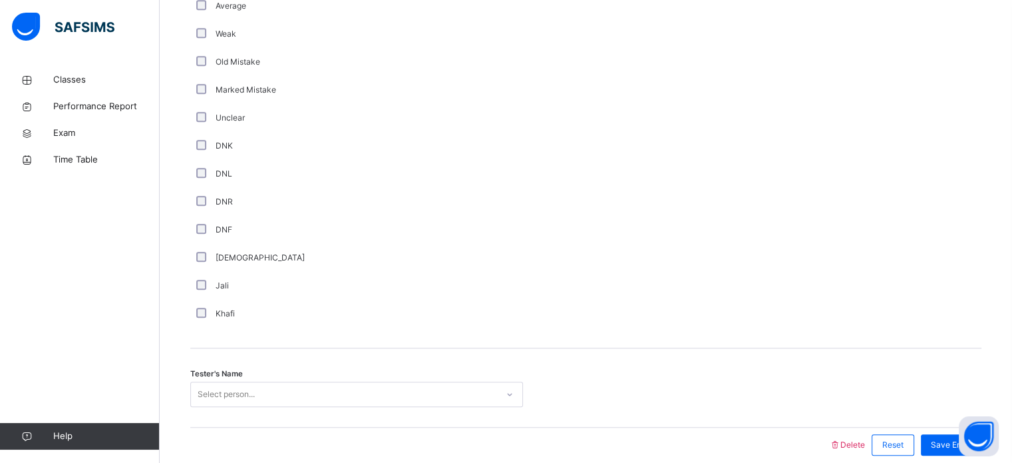
scroll to position [1123, 0]
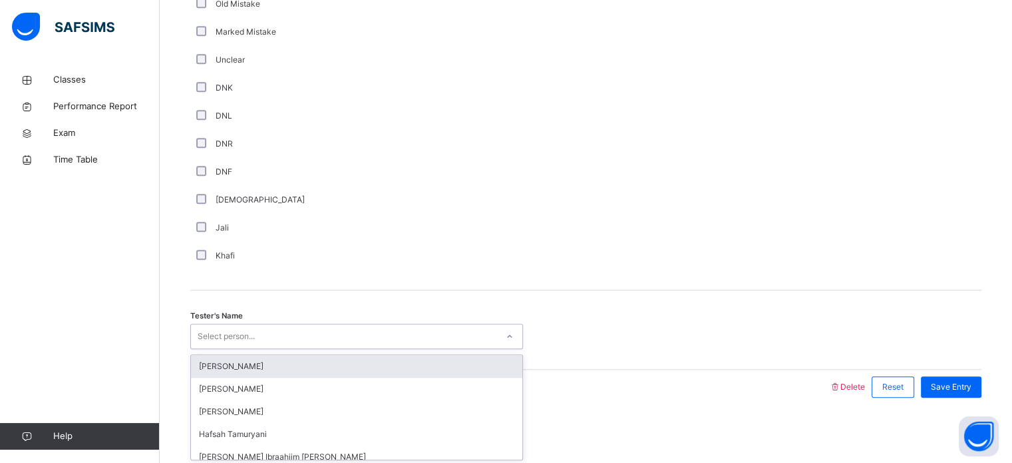
click at [290, 338] on div "Select person..." at bounding box center [344, 336] width 306 height 21
type input "***"
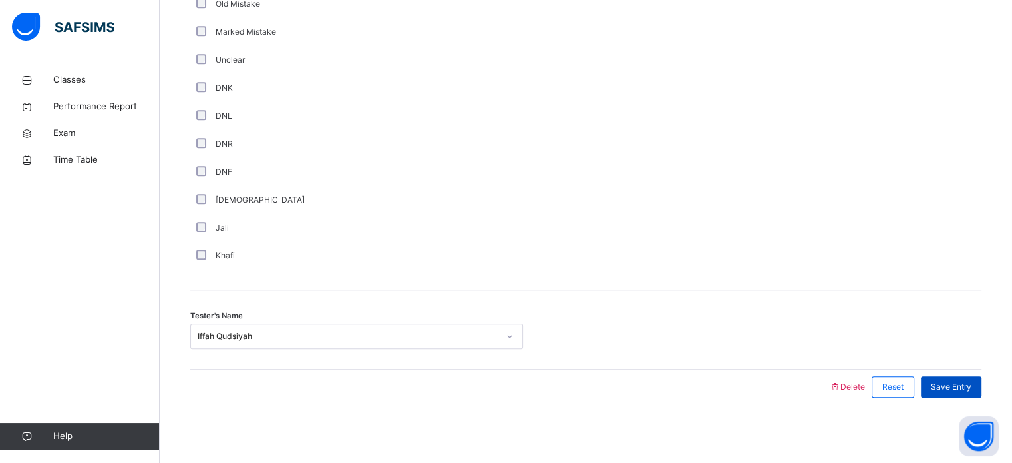
click at [972, 388] on span "Save Entry" at bounding box center [951, 387] width 41 height 12
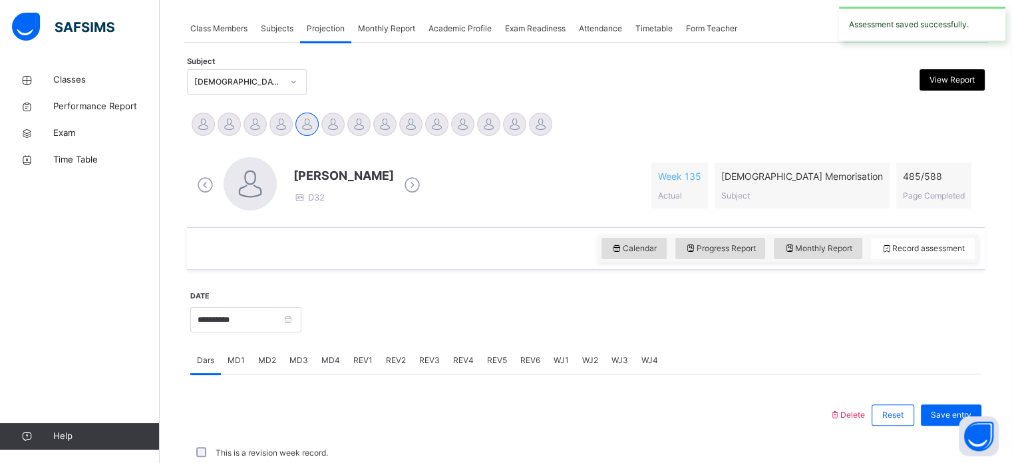
scroll to position [536, 0]
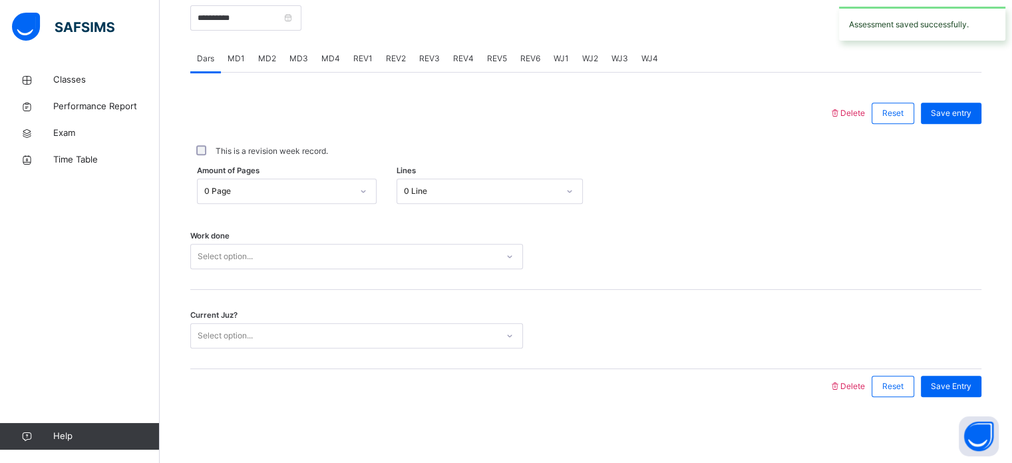
click at [386, 61] on span "REV2" at bounding box center [396, 59] width 20 height 12
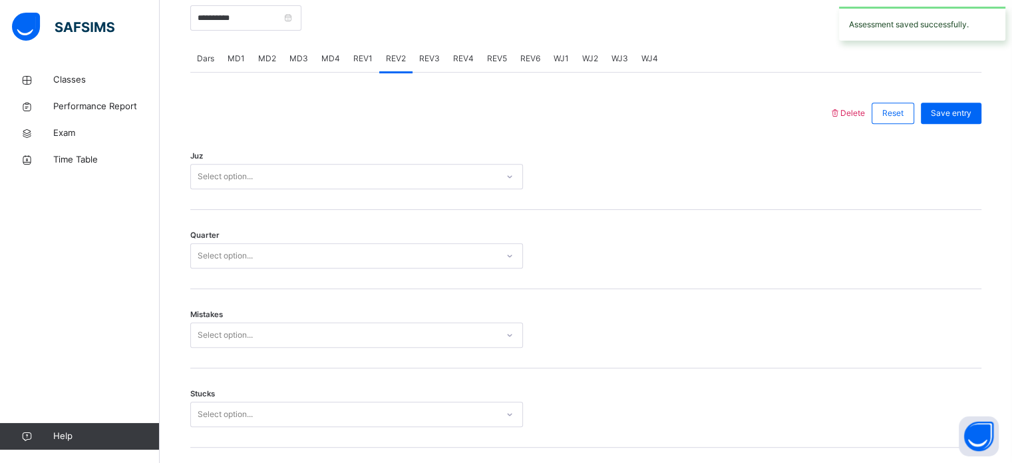
scroll to position [1123, 0]
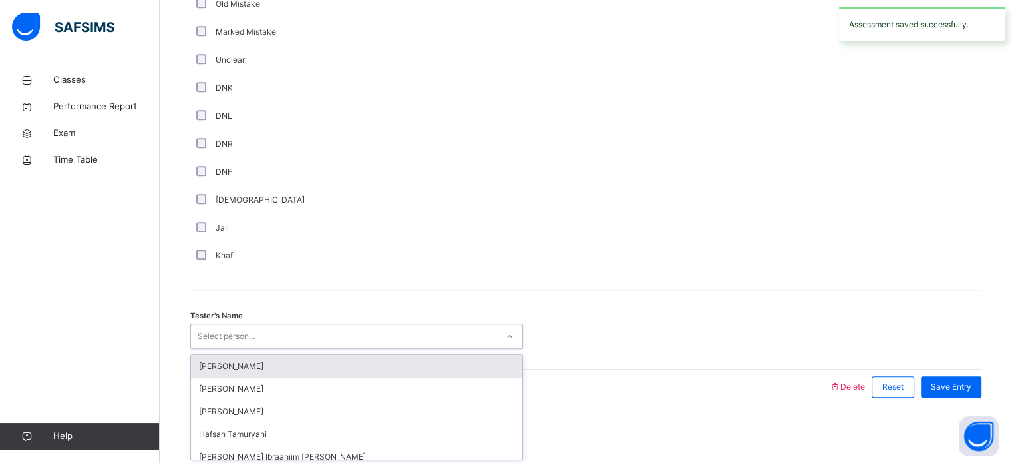
click at [244, 335] on div "Select person..." at bounding box center [226, 335] width 57 height 25
type input "***"
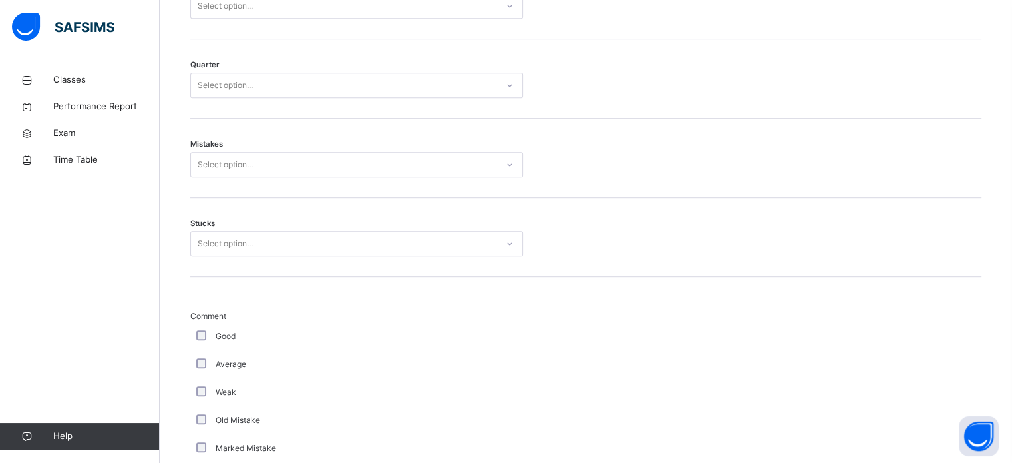
scroll to position [697, 0]
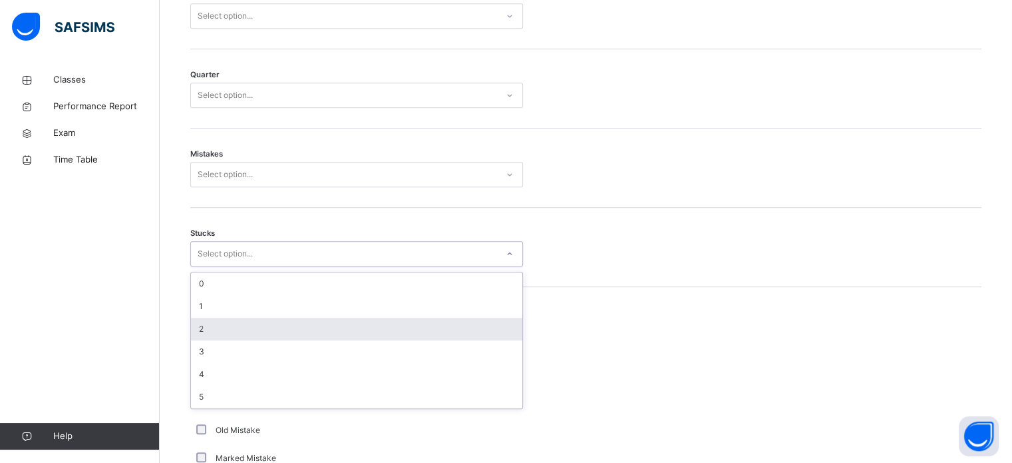
drag, startPoint x: 252, startPoint y: 248, endPoint x: 218, endPoint y: 324, distance: 83.7
click at [218, 266] on div "option 2 focused, 3 of 6. 6 results available. Use Up and Down to choose option…" at bounding box center [356, 253] width 333 height 25
click at [218, 324] on div "2" at bounding box center [356, 328] width 331 height 23
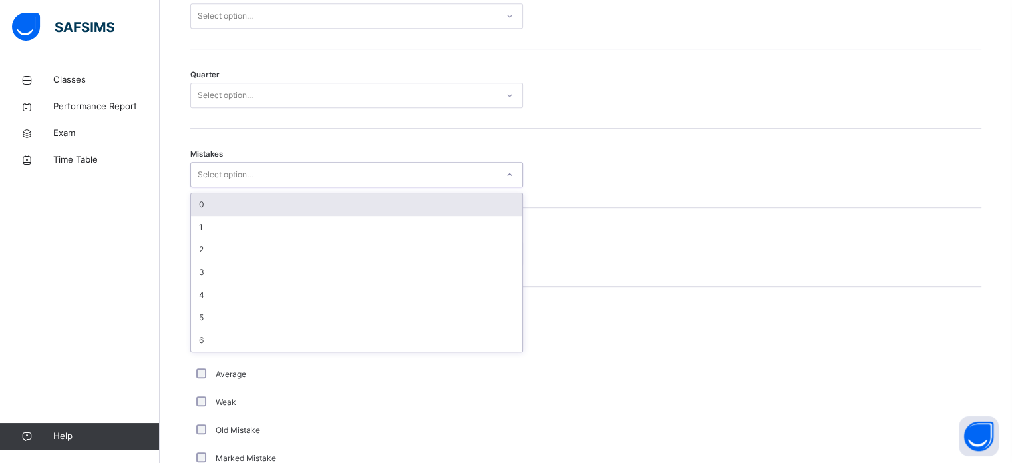
drag, startPoint x: 232, startPoint y: 169, endPoint x: 213, endPoint y: 203, distance: 38.7
click at [213, 187] on div "option 0 focused, 1 of 7. 7 results available. Use Up and Down to choose option…" at bounding box center [356, 174] width 333 height 25
click at [213, 203] on div "0" at bounding box center [356, 204] width 331 height 23
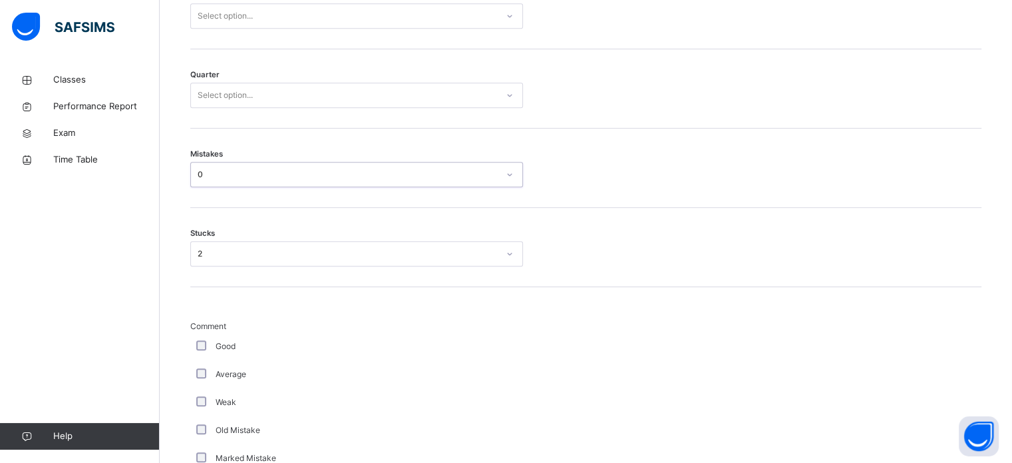
click at [236, 92] on div "Select option..." at bounding box center [225, 95] width 55 height 25
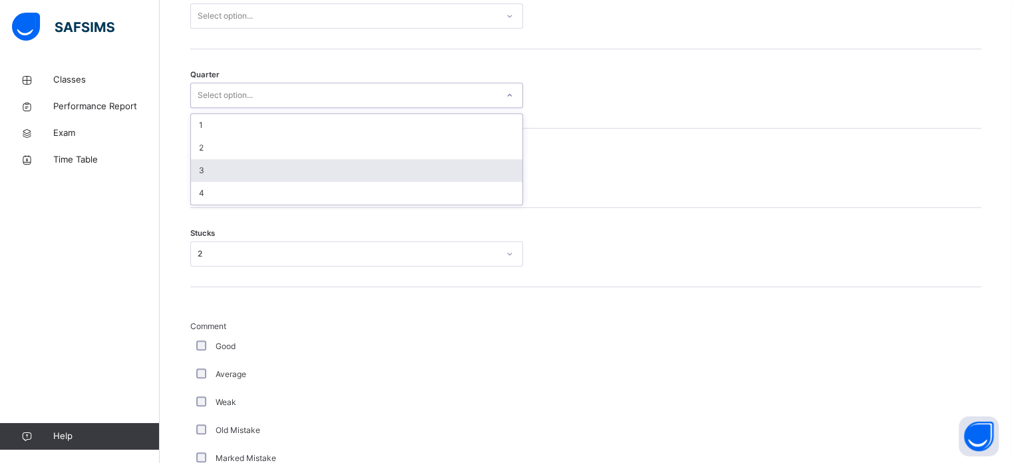
click at [202, 163] on div "3" at bounding box center [356, 170] width 331 height 23
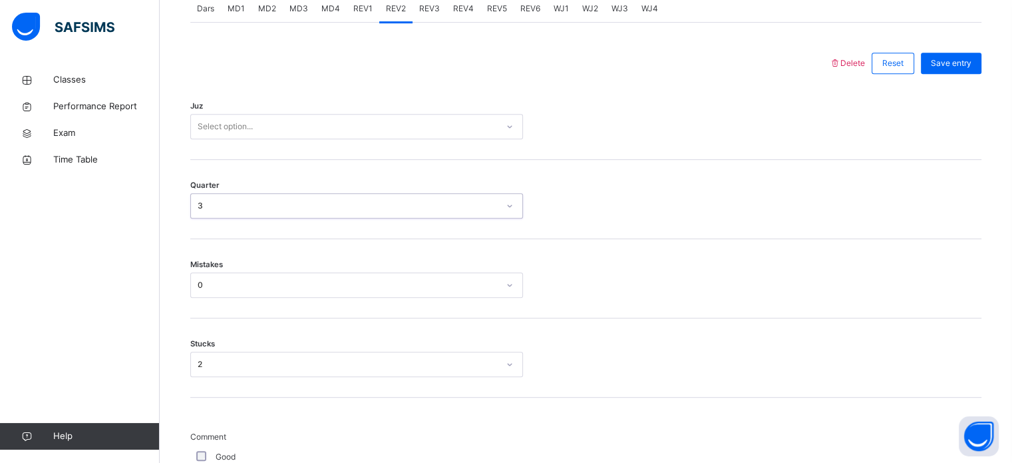
scroll to position [585, 0]
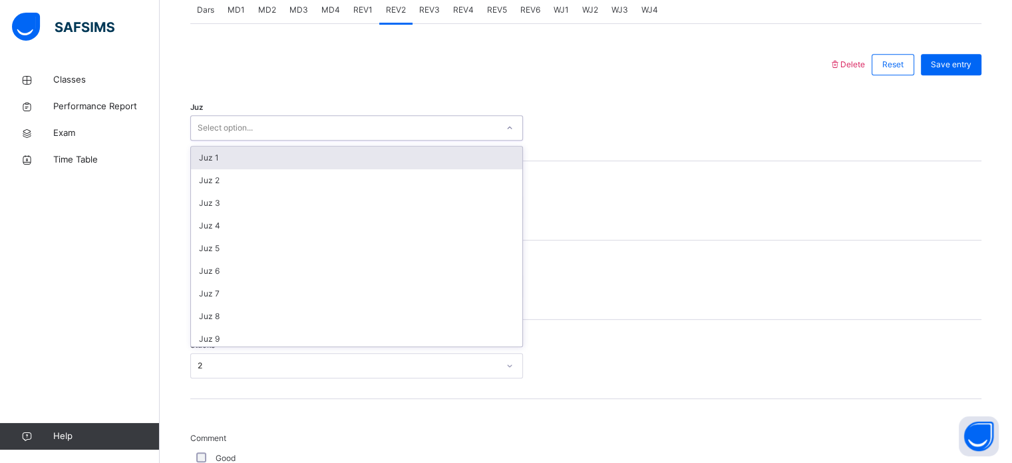
click at [228, 124] on div "Select option..." at bounding box center [225, 127] width 55 height 25
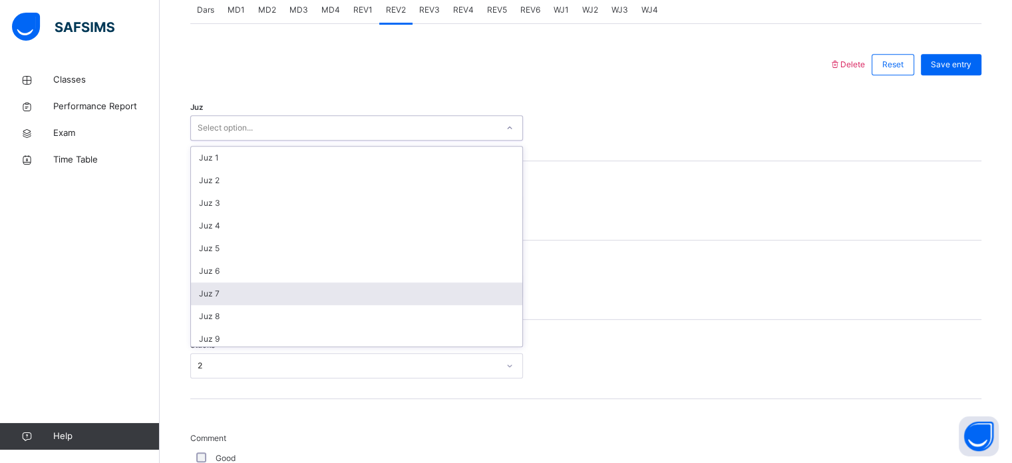
click at [237, 292] on div "Juz 7" at bounding box center [356, 293] width 331 height 23
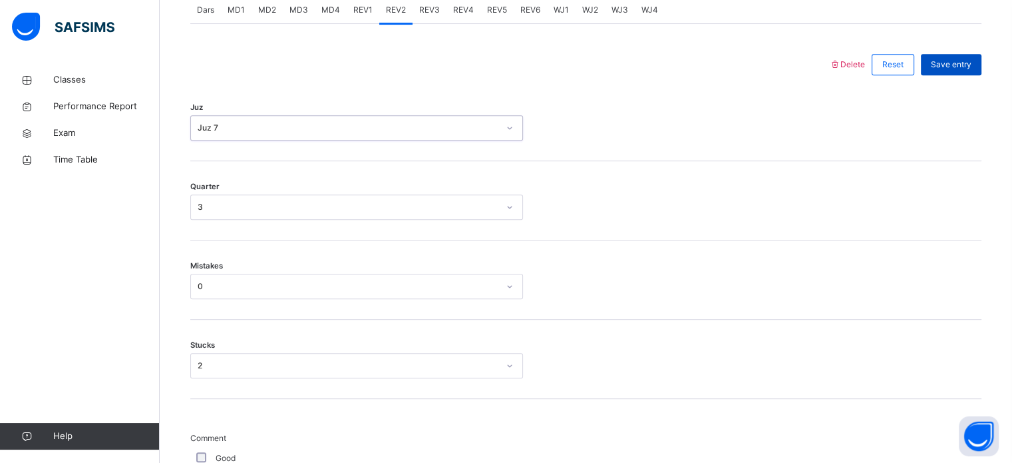
click at [972, 65] on span "Save entry" at bounding box center [951, 65] width 41 height 12
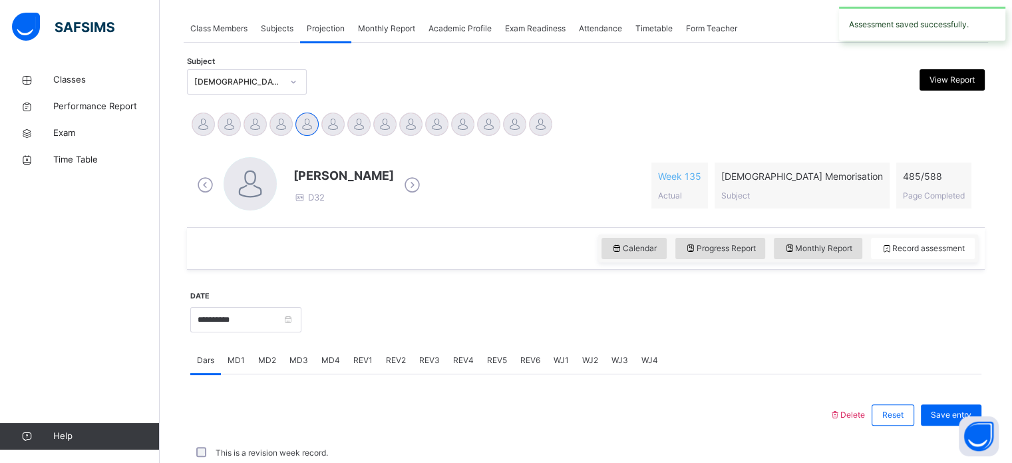
scroll to position [536, 0]
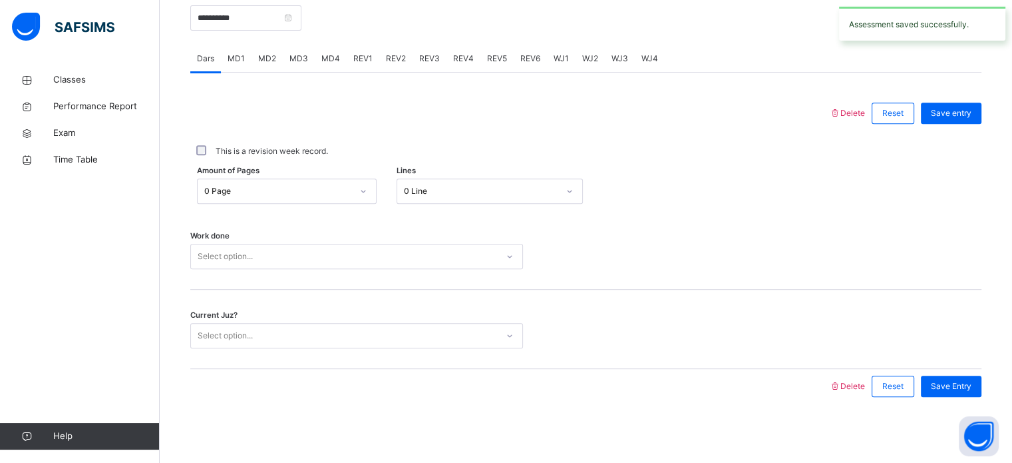
click at [331, 60] on span "MD4" at bounding box center [330, 59] width 19 height 12
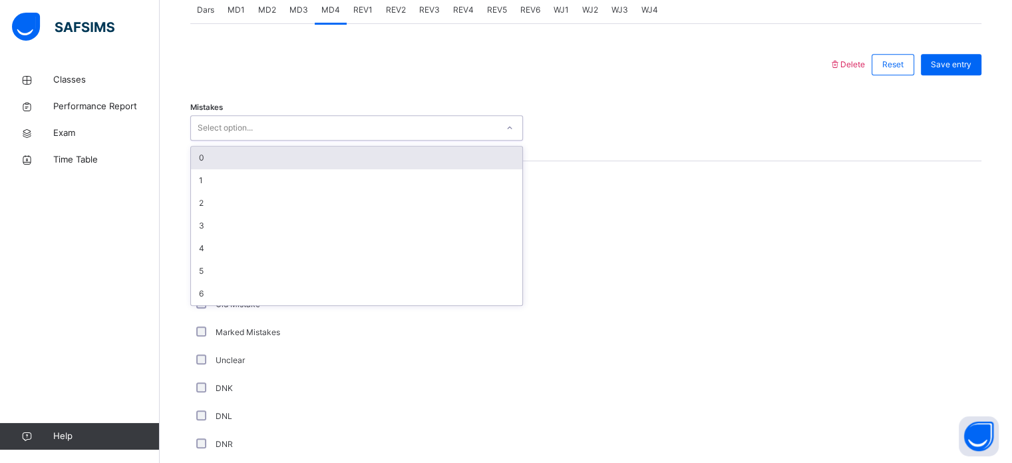
click at [244, 122] on div "Select option..." at bounding box center [225, 127] width 55 height 25
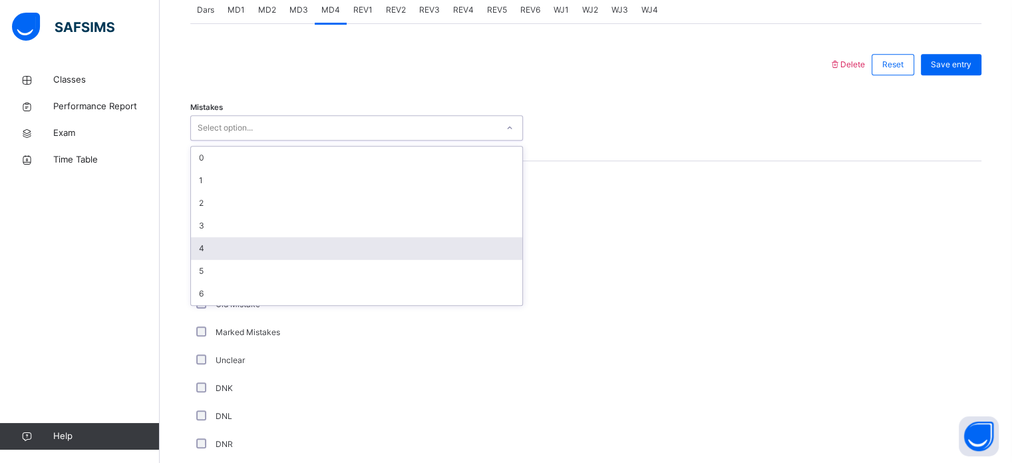
click at [226, 250] on div "4" at bounding box center [356, 248] width 331 height 23
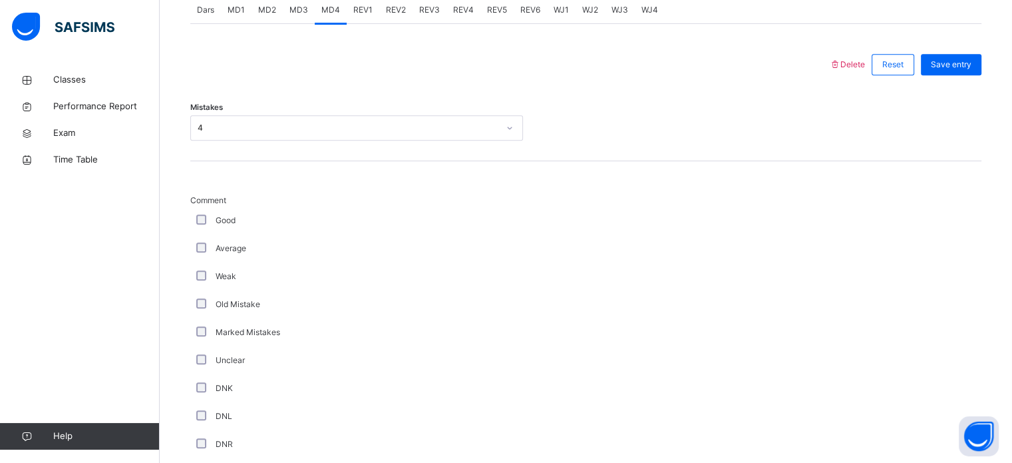
scroll to position [964, 0]
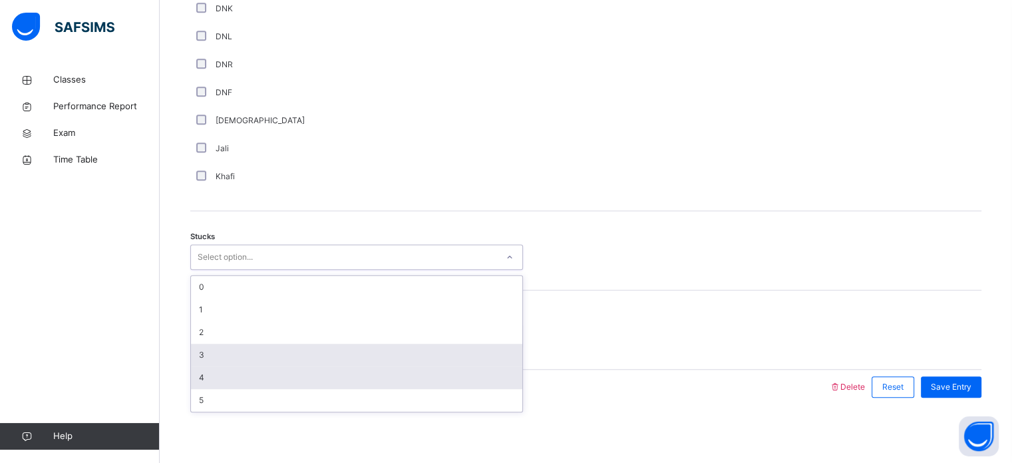
drag, startPoint x: 244, startPoint y: 255, endPoint x: 229, endPoint y: 374, distance: 120.1
click at [229, 270] on div "option 3 focused, 4 of 6. 6 results available. Use Up and Down to choose option…" at bounding box center [356, 256] width 333 height 25
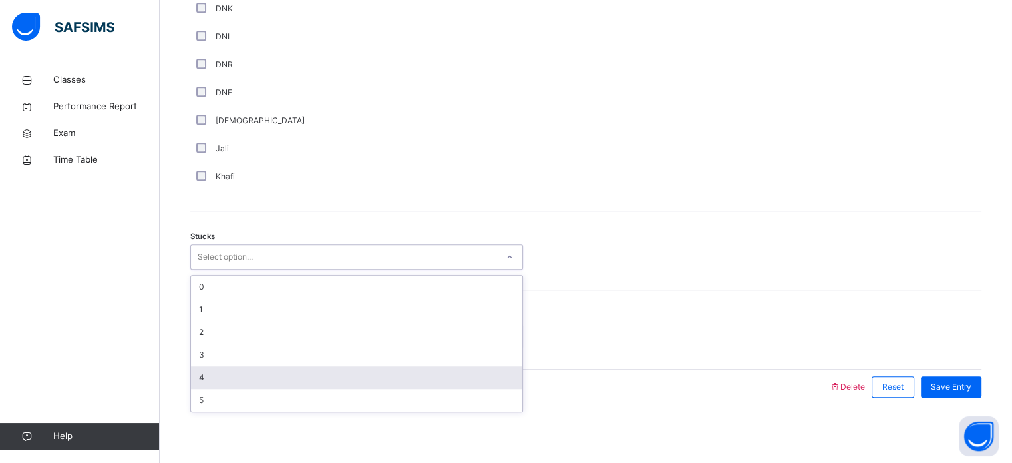
click at [229, 374] on div "4" at bounding box center [356, 377] width 331 height 23
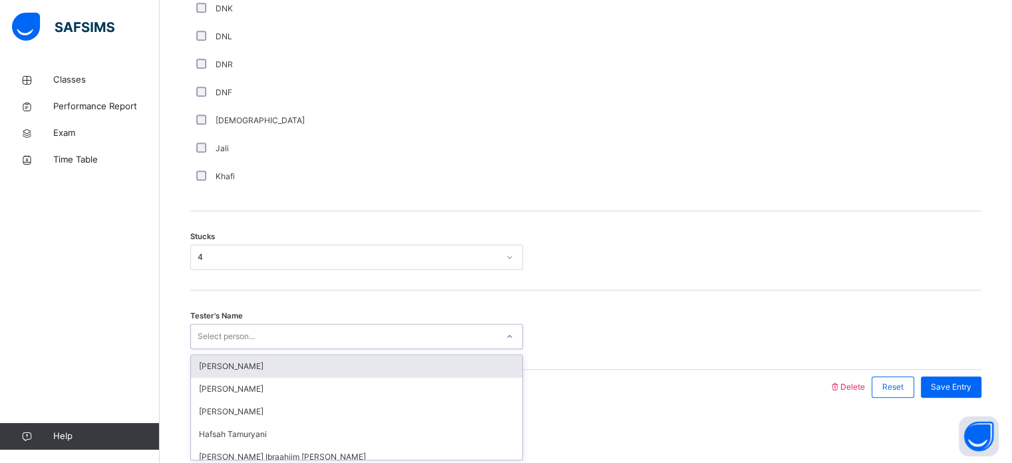
click at [232, 328] on div "Select person..." at bounding box center [226, 335] width 57 height 25
type input "***"
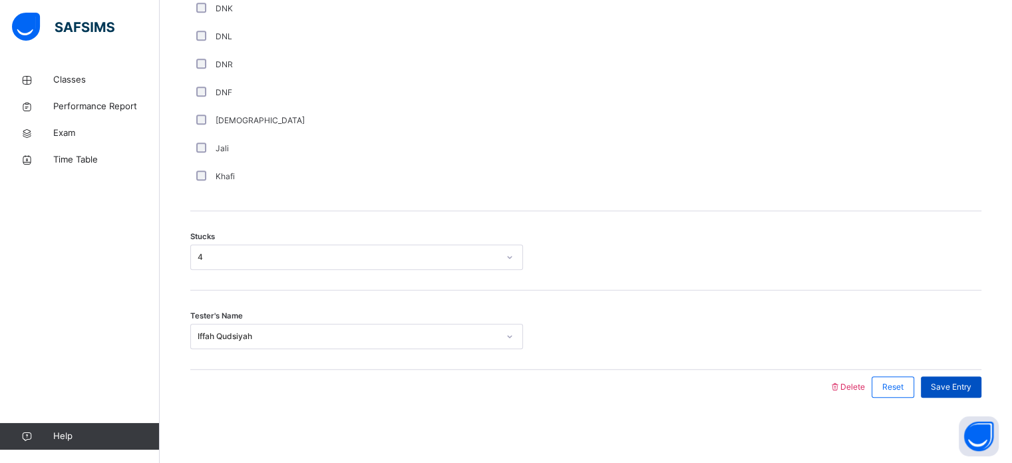
click at [972, 383] on span "Save Entry" at bounding box center [951, 387] width 41 height 12
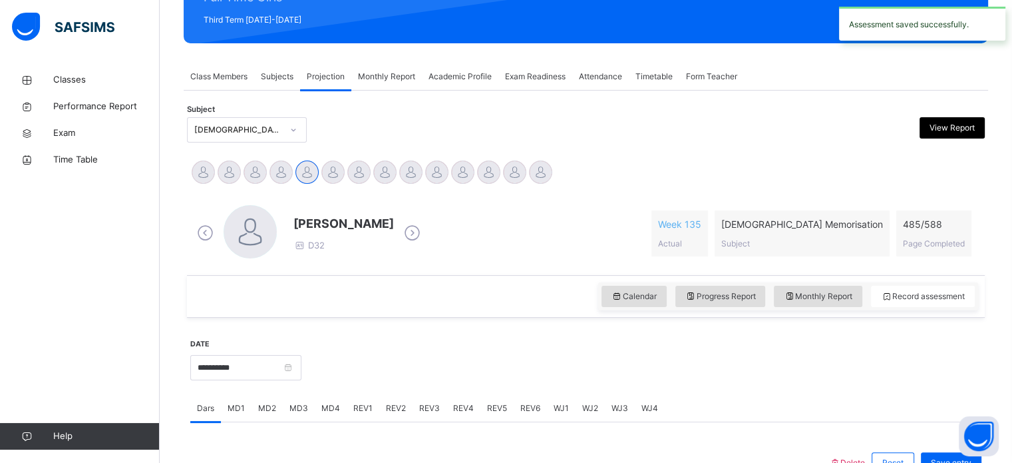
scroll to position [0, 0]
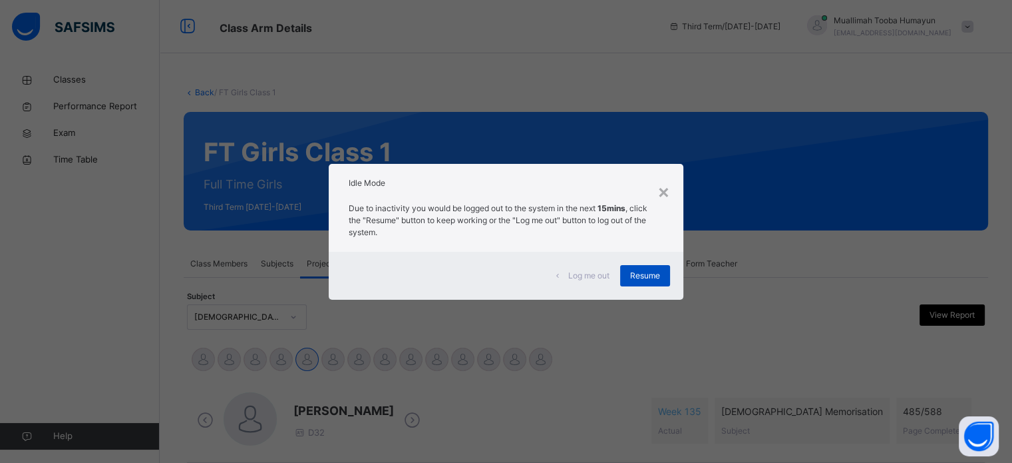
click at [653, 271] on span "Resume" at bounding box center [645, 276] width 30 height 12
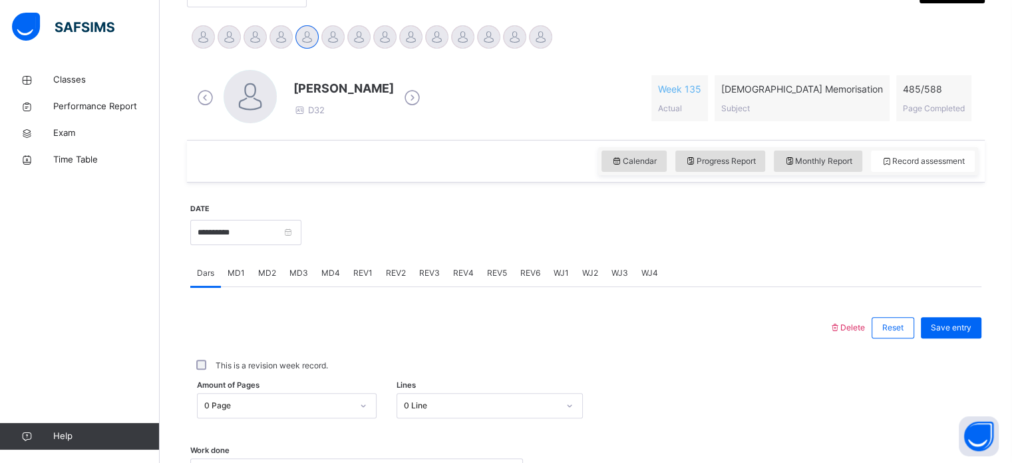
scroll to position [323, 0]
click at [430, 274] on span "REV3" at bounding box center [429, 272] width 21 height 12
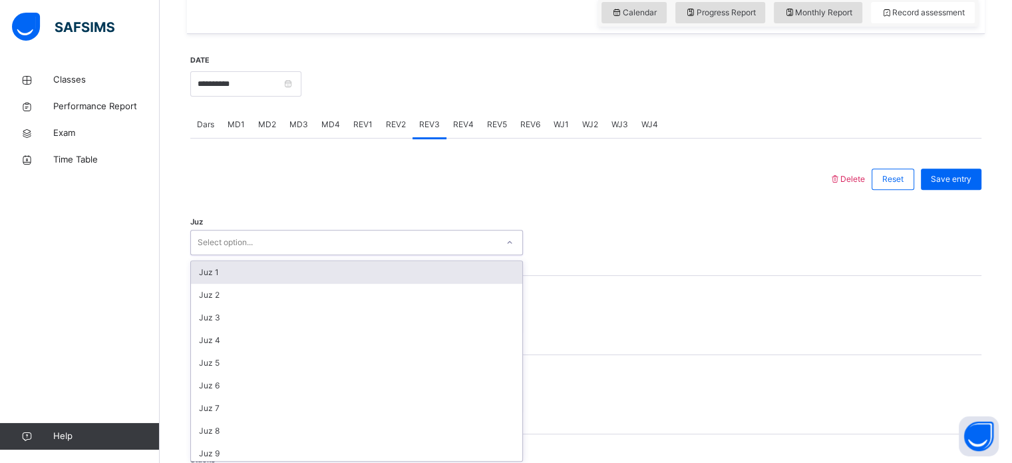
click at [379, 255] on div "option Juz 1 focused, 1 of 30. 30 results available. Use Up and Down to choose …" at bounding box center [356, 242] width 333 height 25
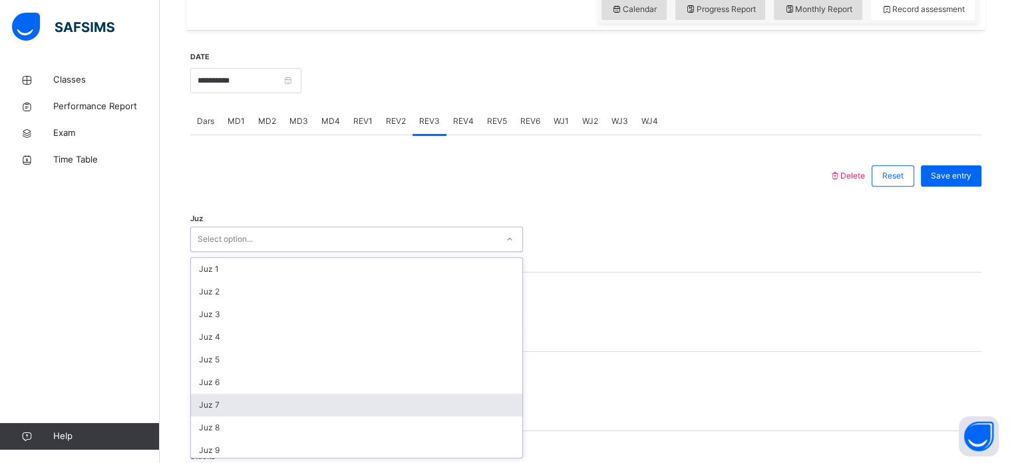
click at [282, 404] on div "Juz 7" at bounding box center [356, 404] width 331 height 23
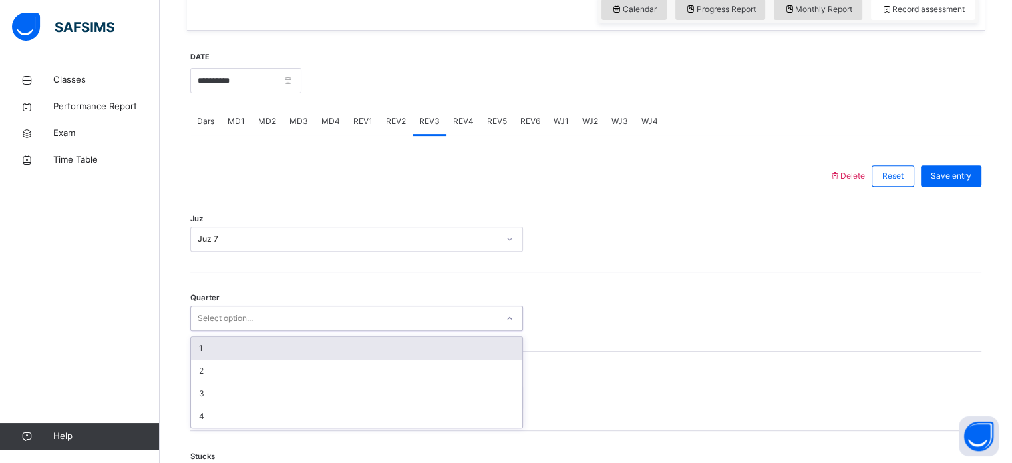
click at [249, 315] on div "Select option..." at bounding box center [225, 317] width 55 height 25
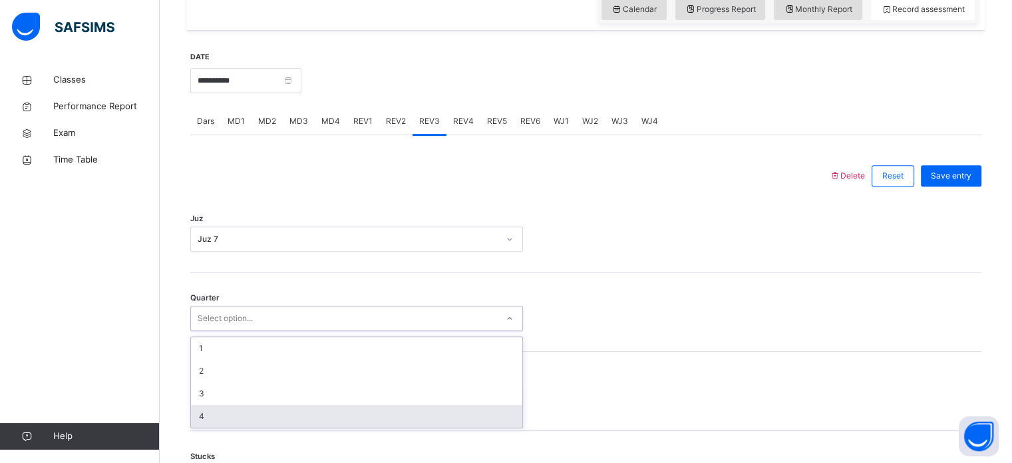
click at [234, 405] on div "4" at bounding box center [356, 416] width 331 height 23
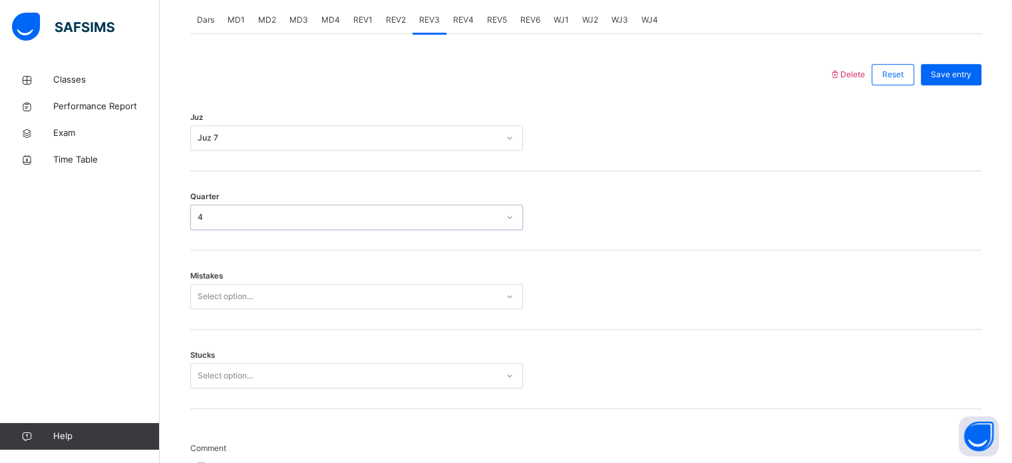
scroll to position [658, 0]
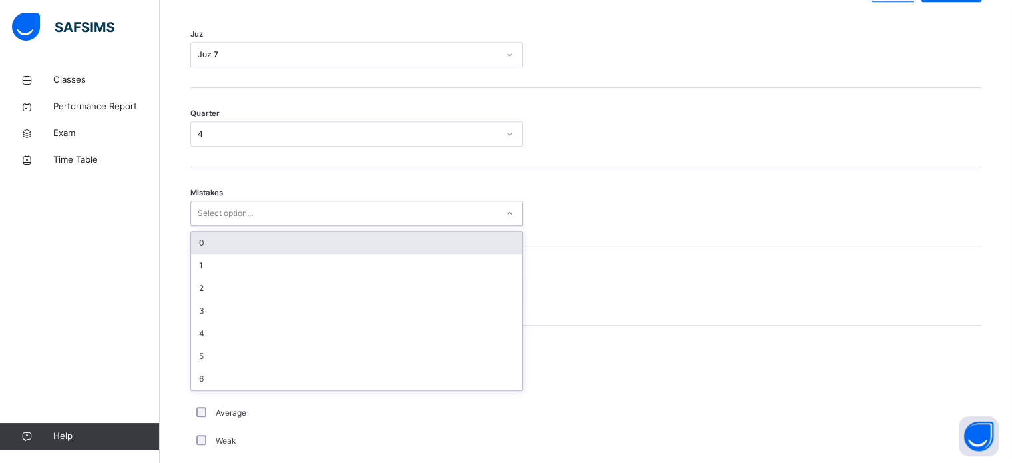
click at [224, 213] on div "Select option..." at bounding box center [225, 212] width 55 height 25
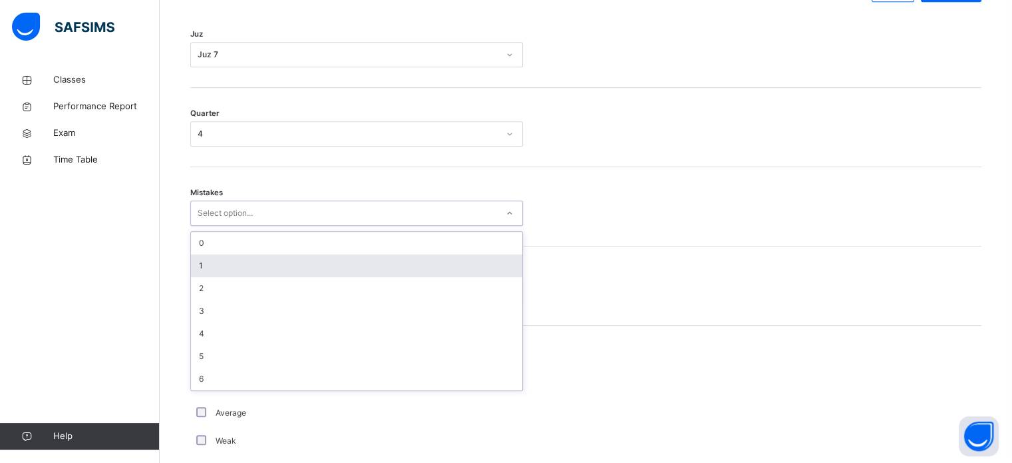
click at [218, 268] on div "1" at bounding box center [356, 265] width 331 height 23
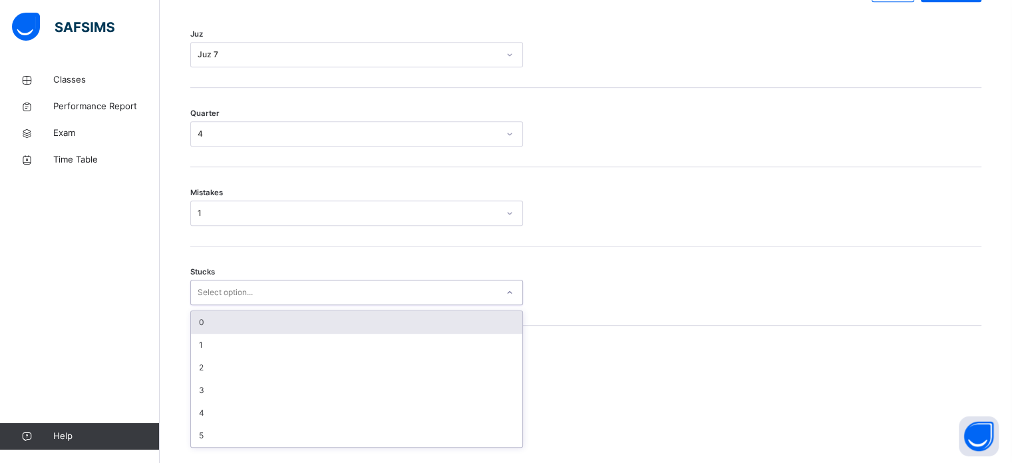
click at [234, 291] on div "Select option..." at bounding box center [225, 292] width 55 height 25
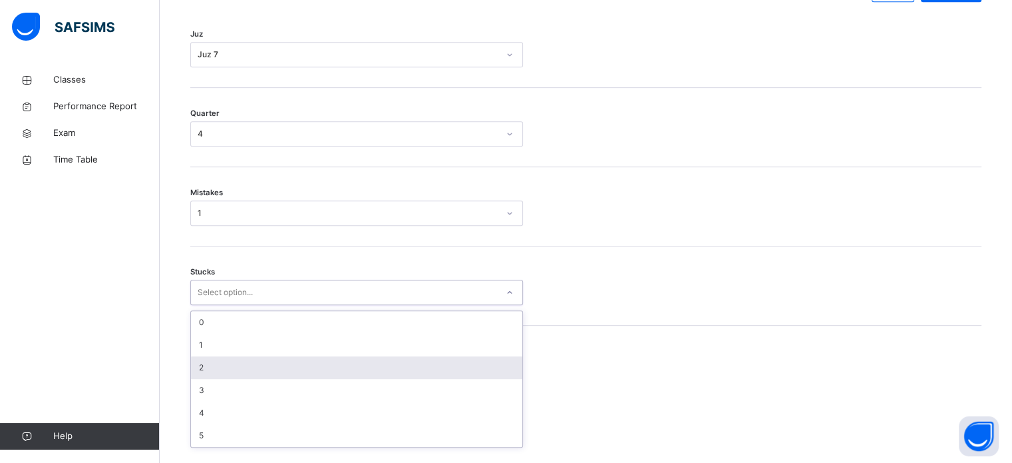
click at [234, 367] on div "2" at bounding box center [356, 367] width 331 height 23
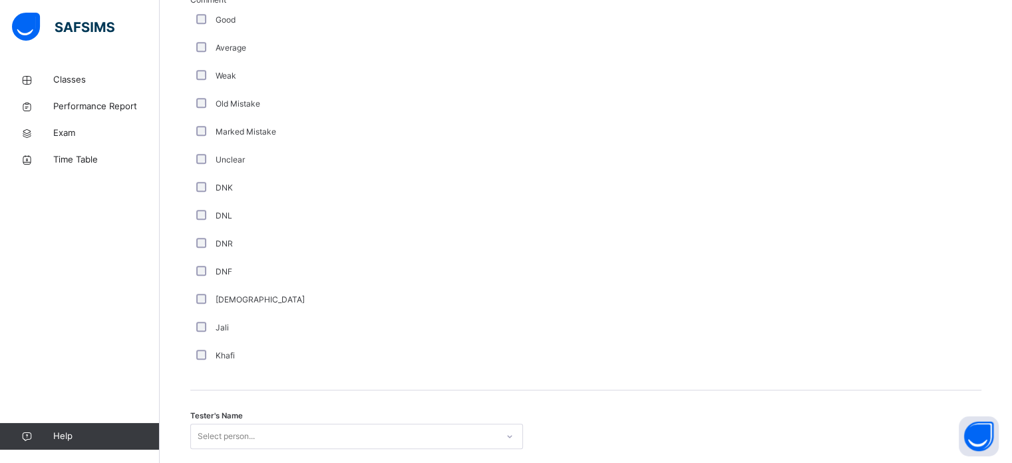
scroll to position [1123, 0]
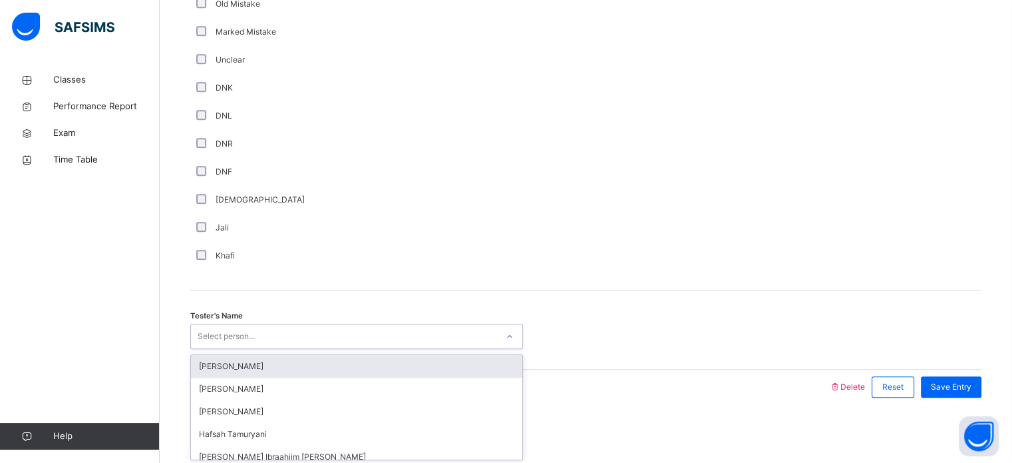
click at [315, 331] on div "Select person..." at bounding box center [344, 336] width 306 height 21
type input "***"
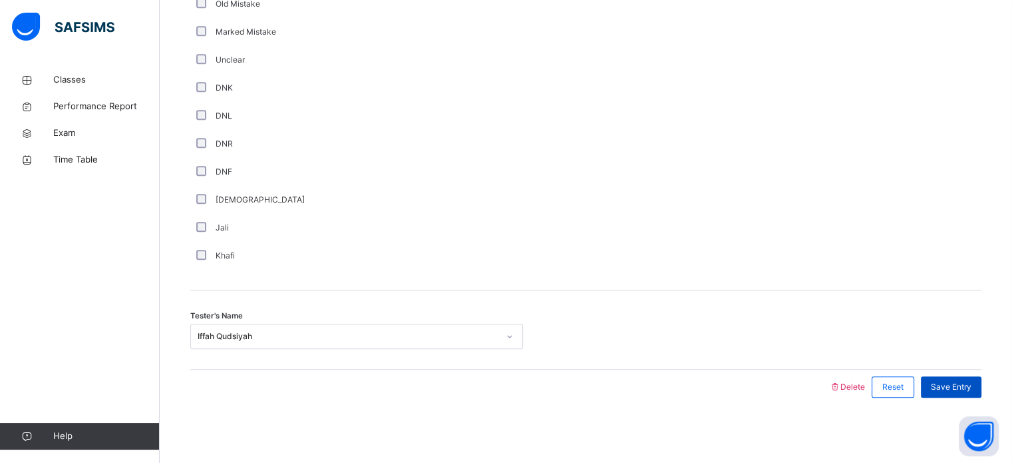
click at [964, 381] on span "Save Entry" at bounding box center [951, 387] width 41 height 12
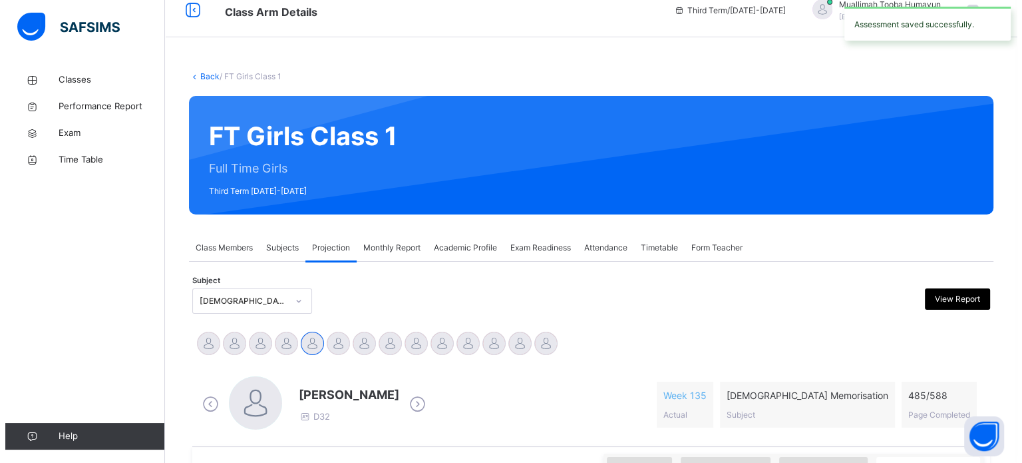
scroll to position [0, 0]
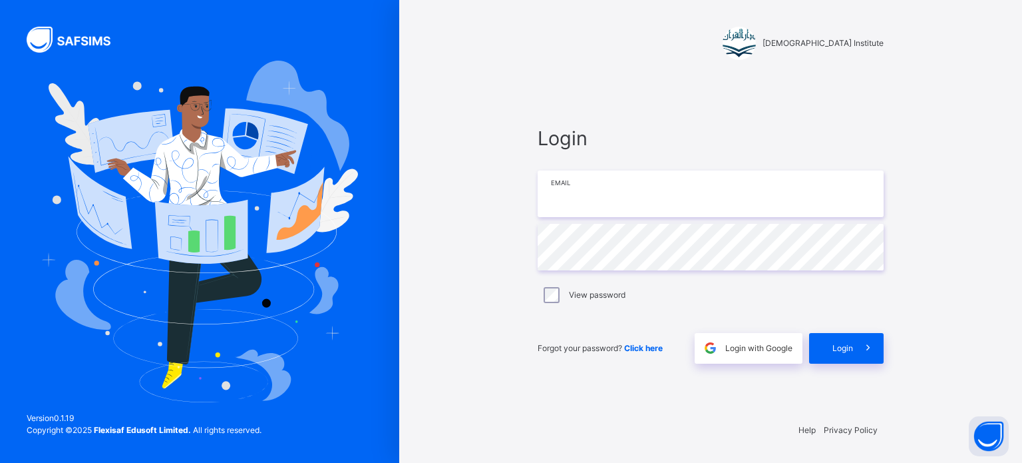
type input "**********"
click at [869, 354] on icon at bounding box center [868, 347] width 14 height 15
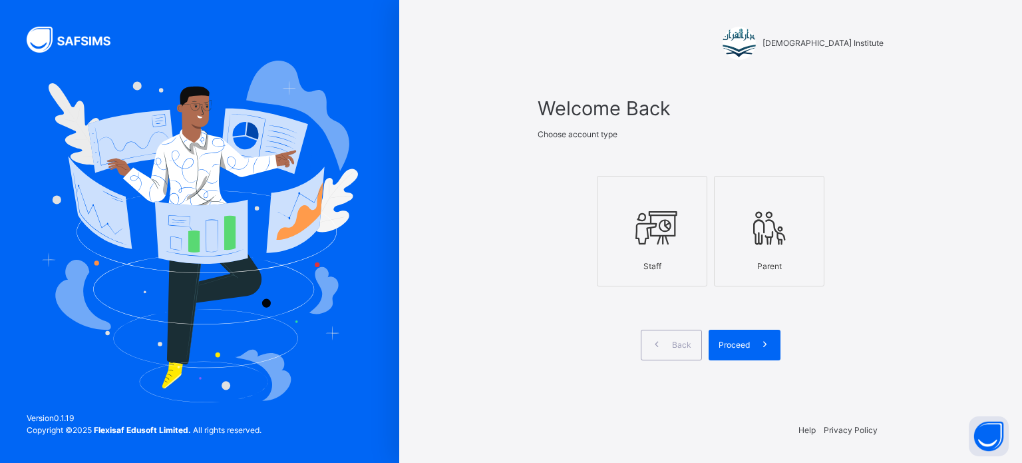
click at [643, 230] on icon at bounding box center [652, 228] width 47 height 50
click at [744, 357] on div "Proceed" at bounding box center [745, 344] width 72 height 31
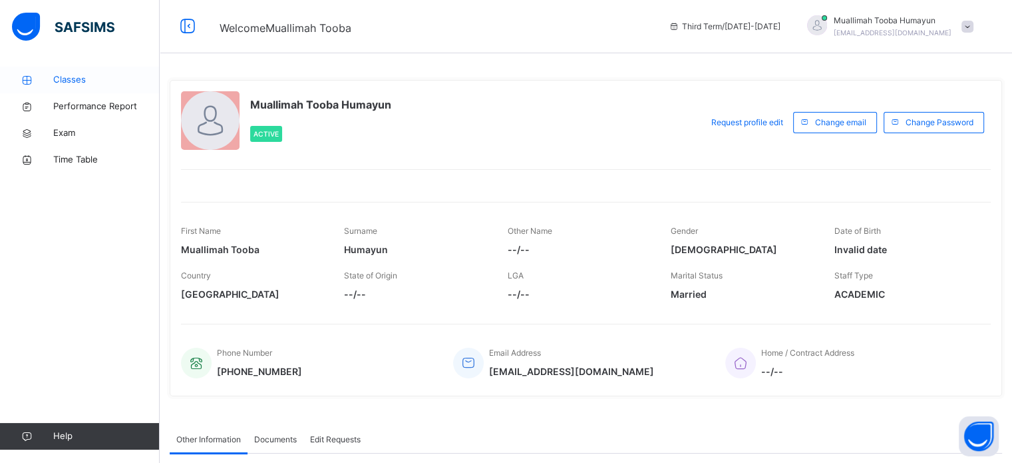
click at [106, 93] on link "Classes" at bounding box center [80, 80] width 160 height 27
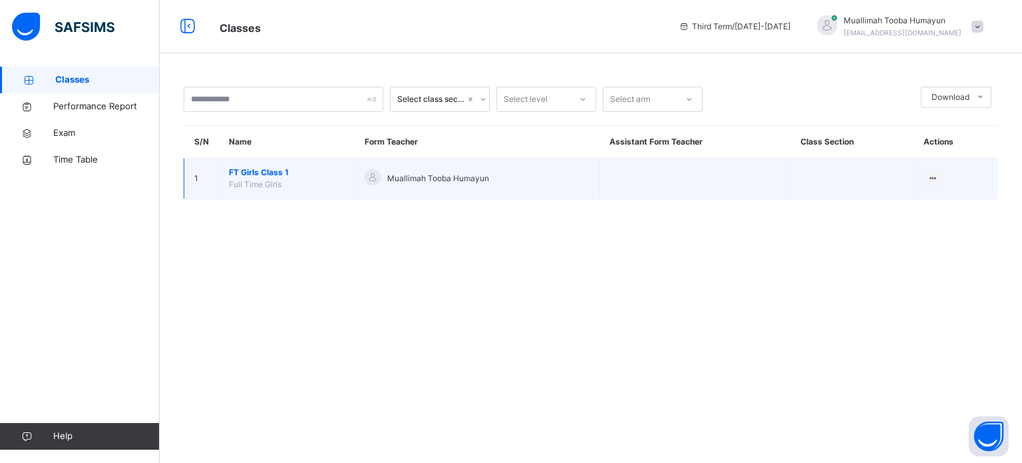
click at [293, 168] on span "FT Girls Class 1" at bounding box center [286, 172] width 115 height 12
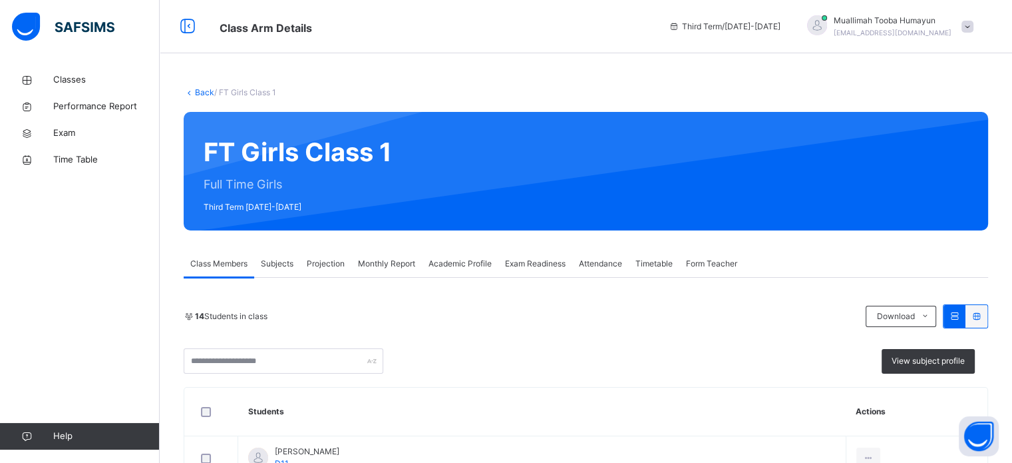
click at [337, 263] on span "Projection" at bounding box center [326, 264] width 38 height 12
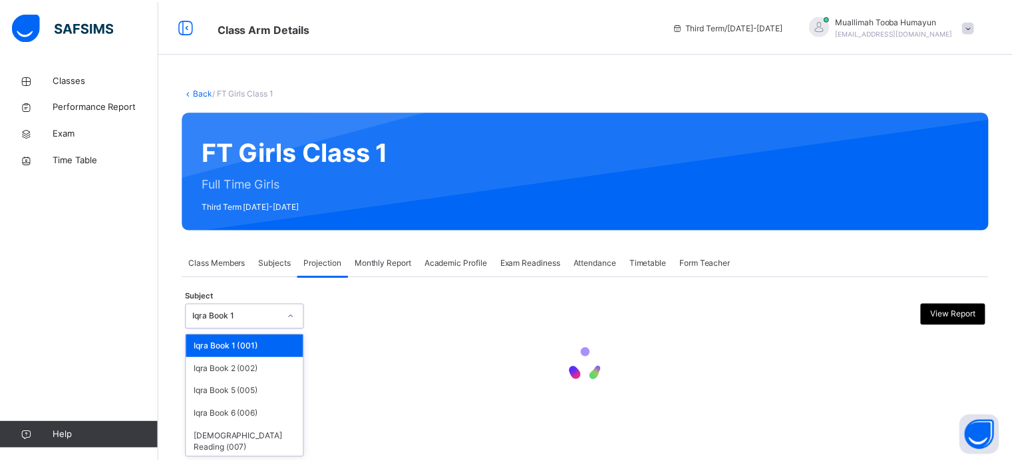
scroll to position [25, 0]
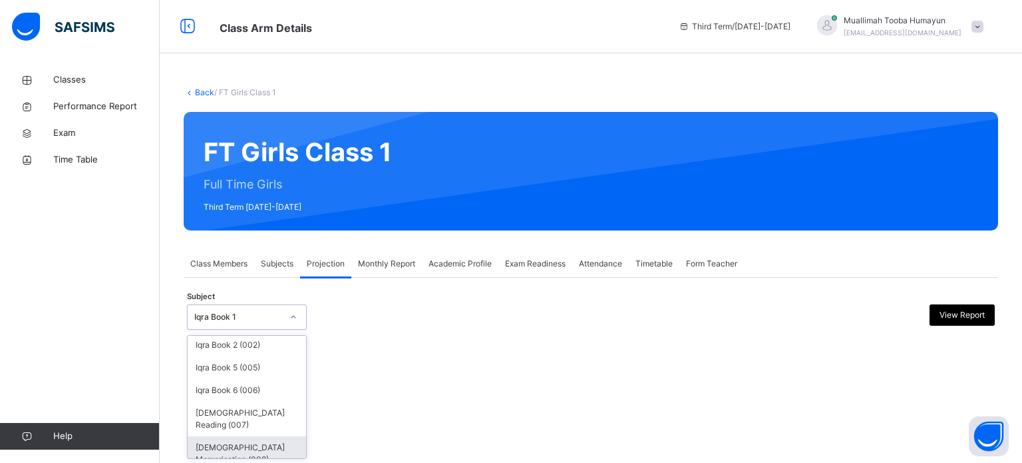
click at [258, 442] on div "[DEMOGRAPHIC_DATA] Memorisation (008)" at bounding box center [247, 453] width 118 height 35
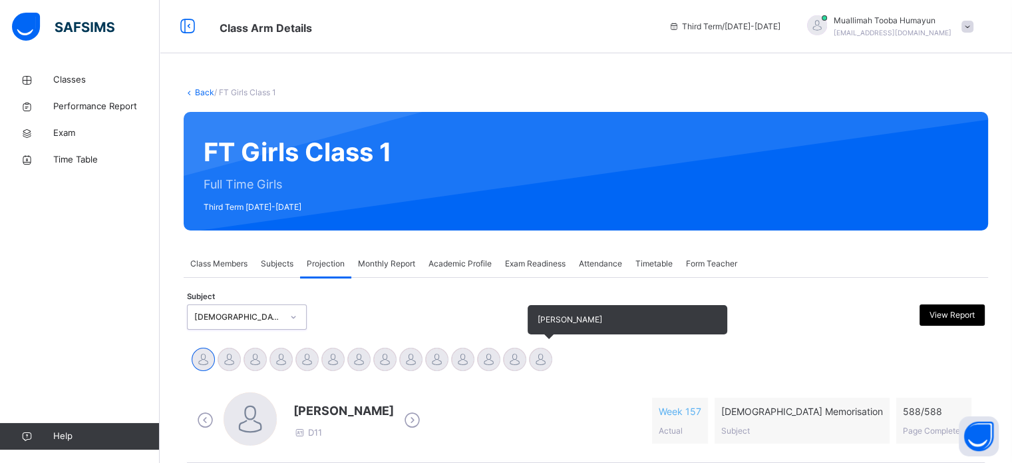
click at [544, 368] on div at bounding box center [540, 358] width 23 height 23
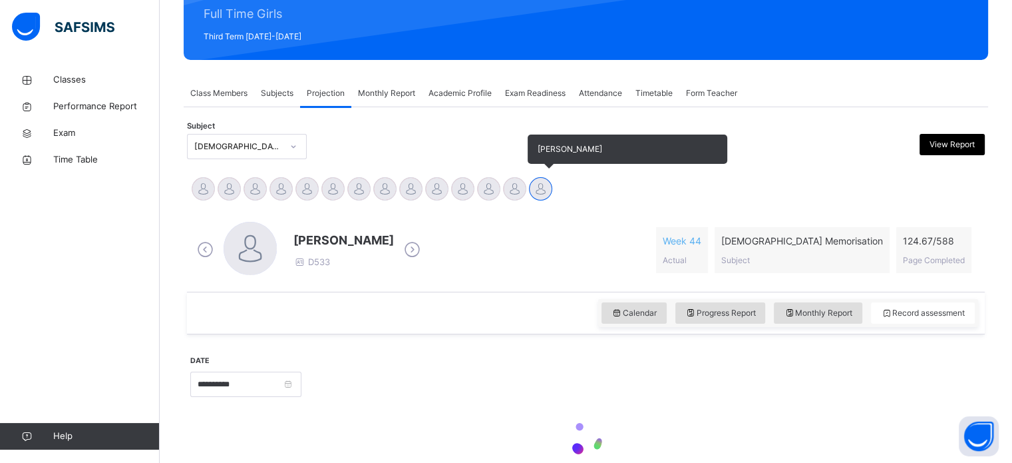
scroll to position [235, 0]
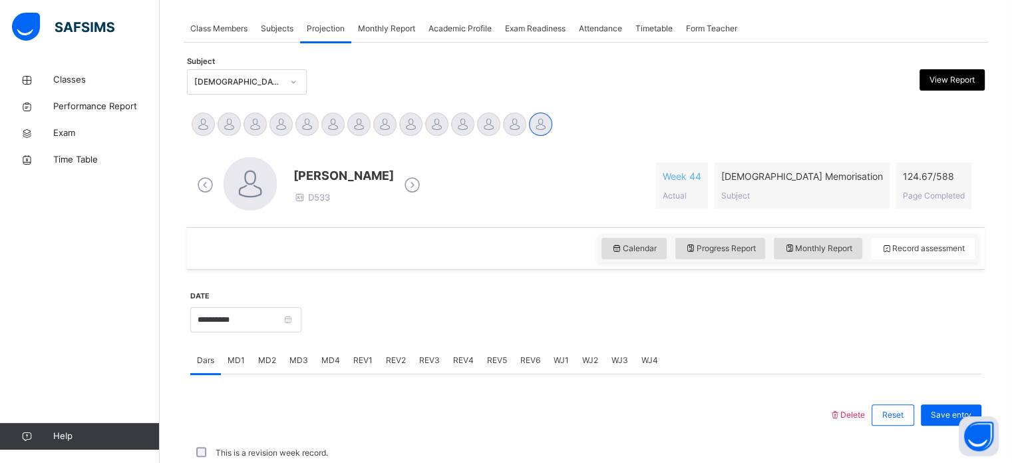
click at [453, 250] on div "Calendar Progress Report Monthly Report Record assessment" at bounding box center [586, 248] width 798 height 43
drag, startPoint x: 453, startPoint y: 250, endPoint x: 644, endPoint y: 411, distance: 249.4
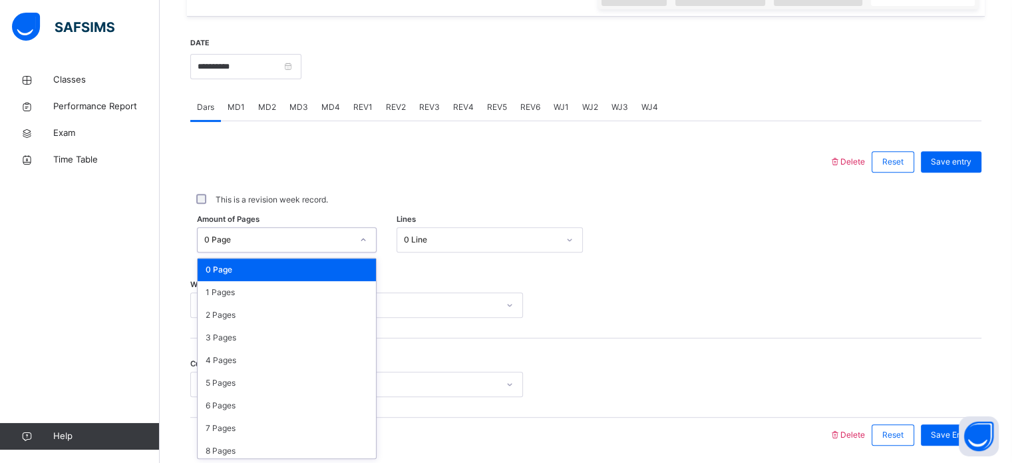
scroll to position [488, 0]
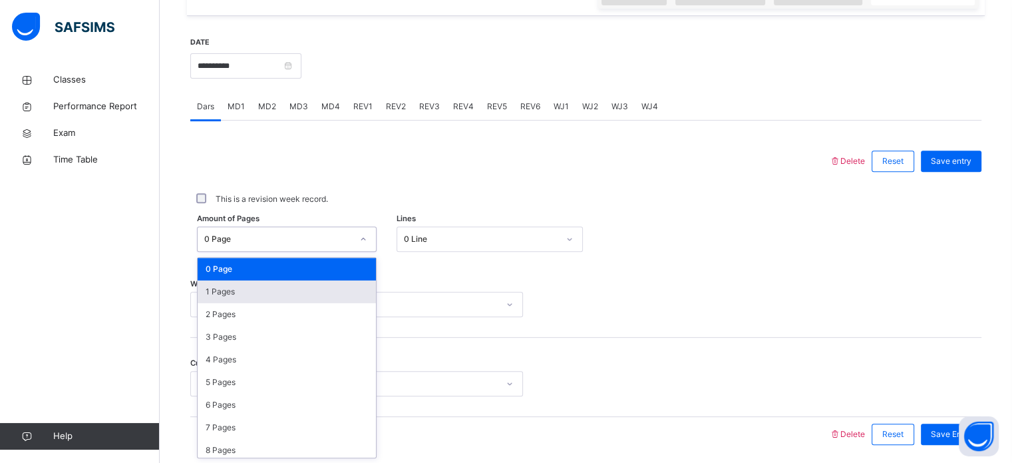
click at [283, 295] on div "1 Pages" at bounding box center [287, 291] width 178 height 23
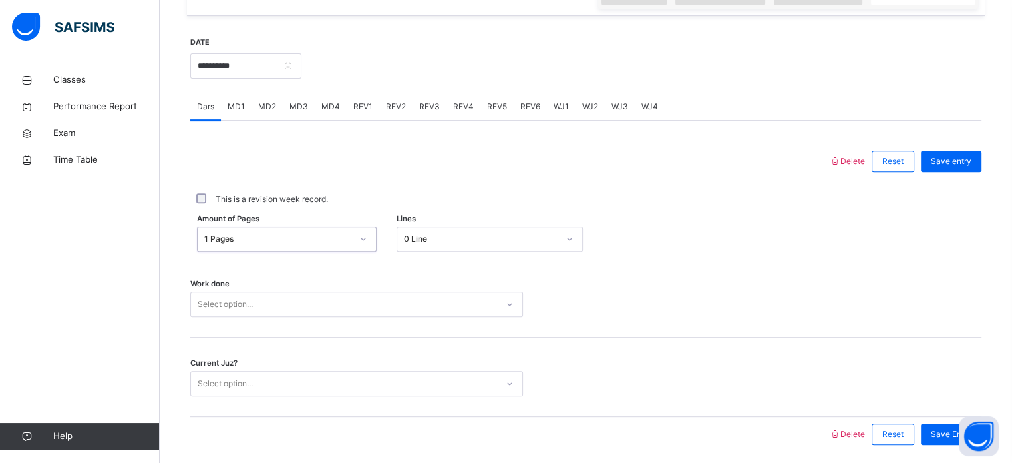
scroll to position [536, 0]
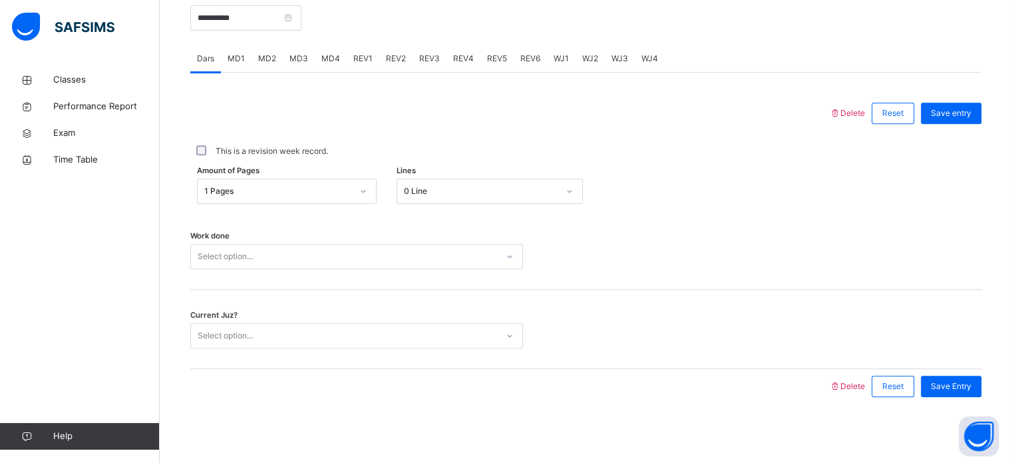
drag, startPoint x: 283, startPoint y: 295, endPoint x: 644, endPoint y: 411, distance: 378.6
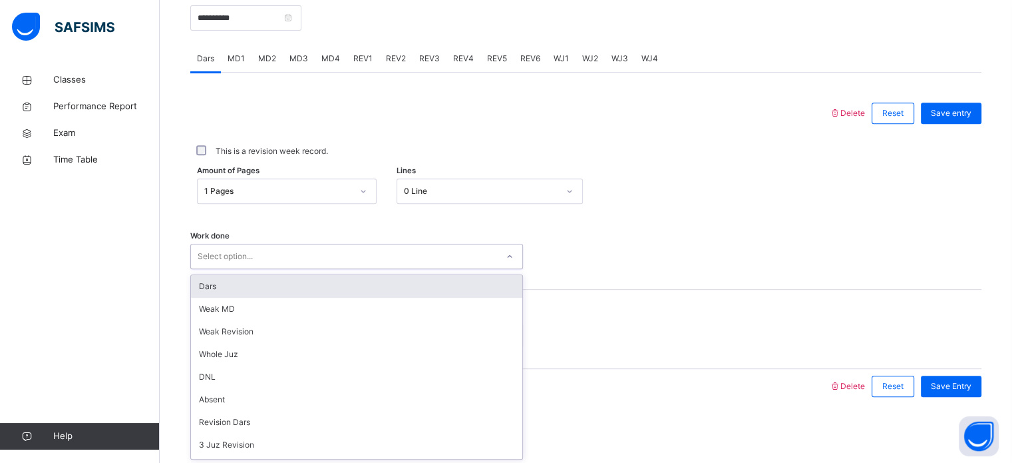
click at [312, 292] on div "Dars" at bounding box center [356, 286] width 331 height 23
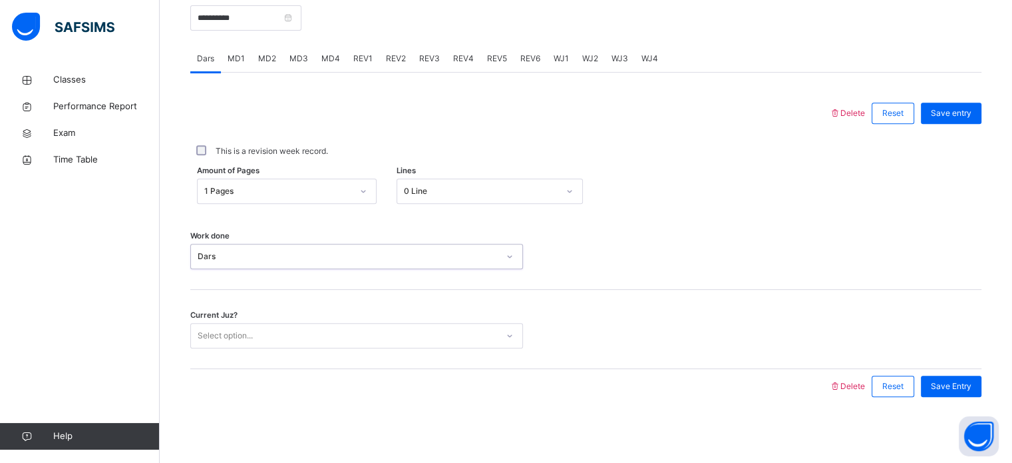
click at [234, 357] on div "Current Juz? Select option..." at bounding box center [585, 329] width 791 height 79
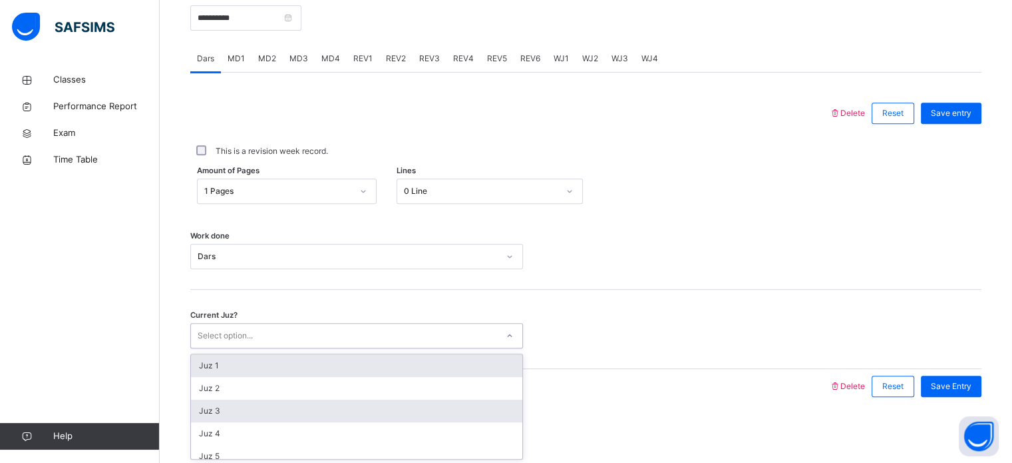
click at [327, 407] on div "Juz 3" at bounding box center [356, 410] width 331 height 23
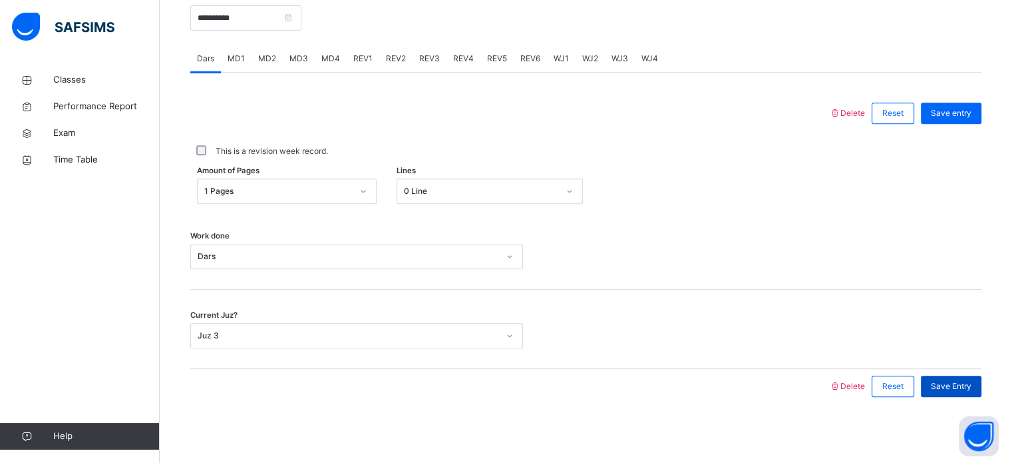
click at [966, 389] on span "Save Entry" at bounding box center [951, 386] width 41 height 12
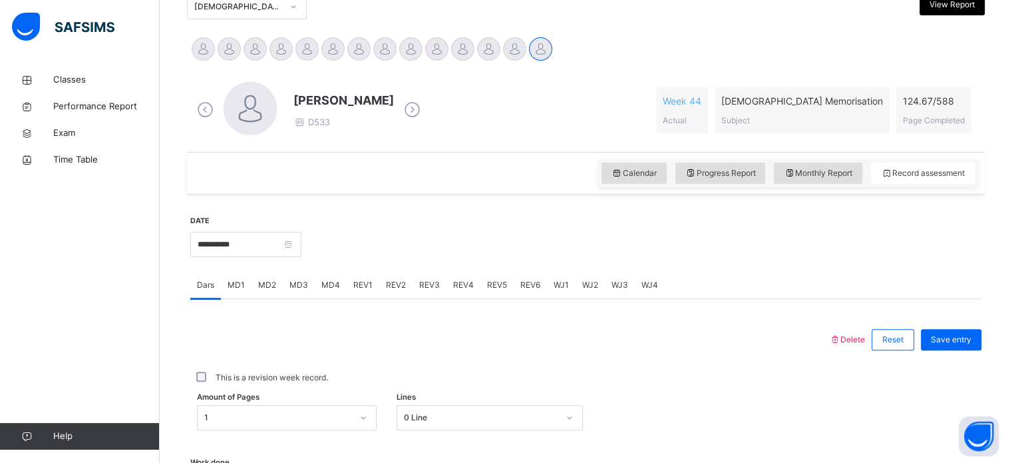
scroll to position [311, 0]
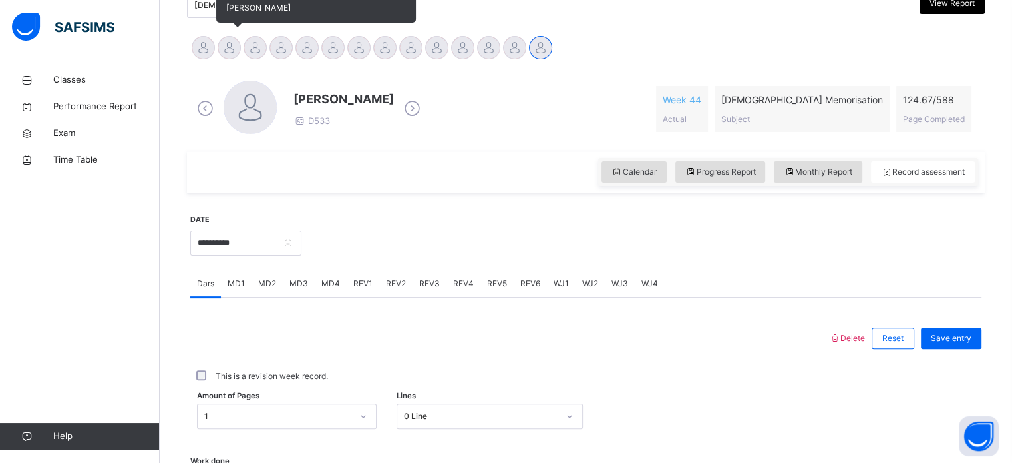
click at [230, 46] on div at bounding box center [229, 47] width 23 height 23
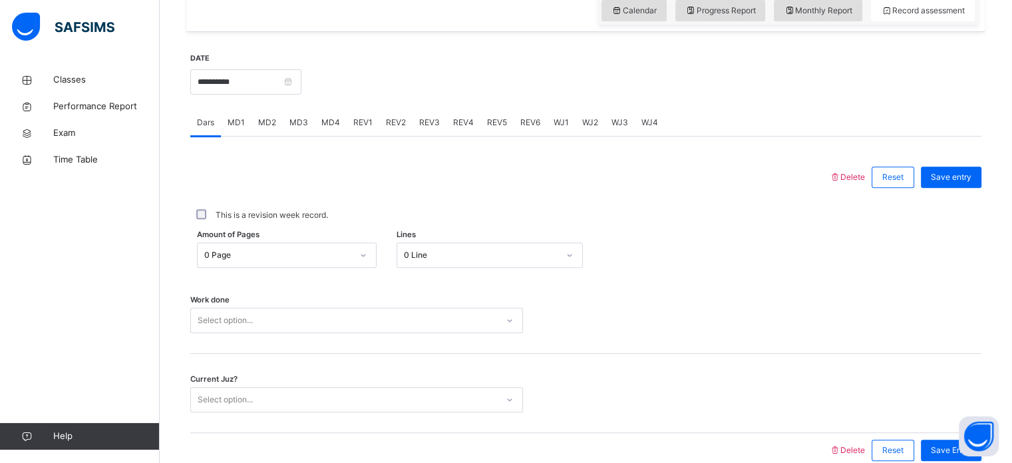
scroll to position [470, 0]
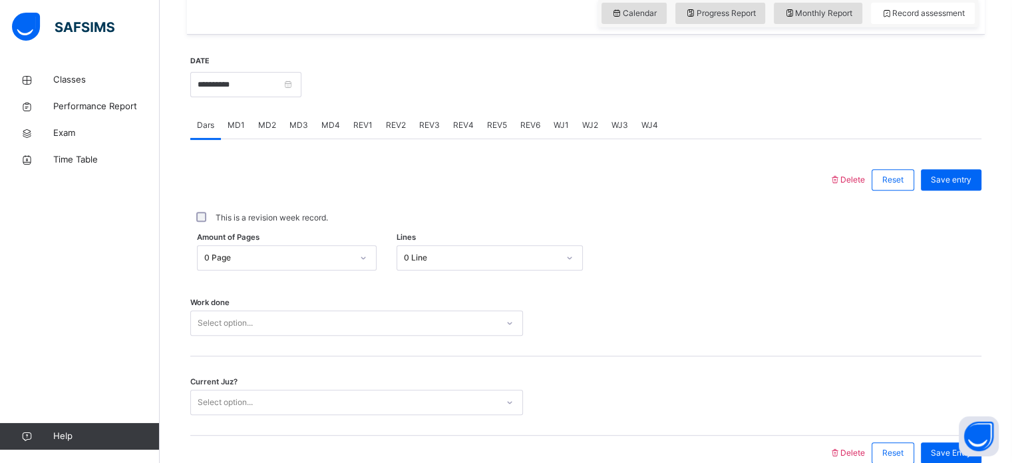
click at [266, 127] on span "MD2" at bounding box center [267, 125] width 18 height 12
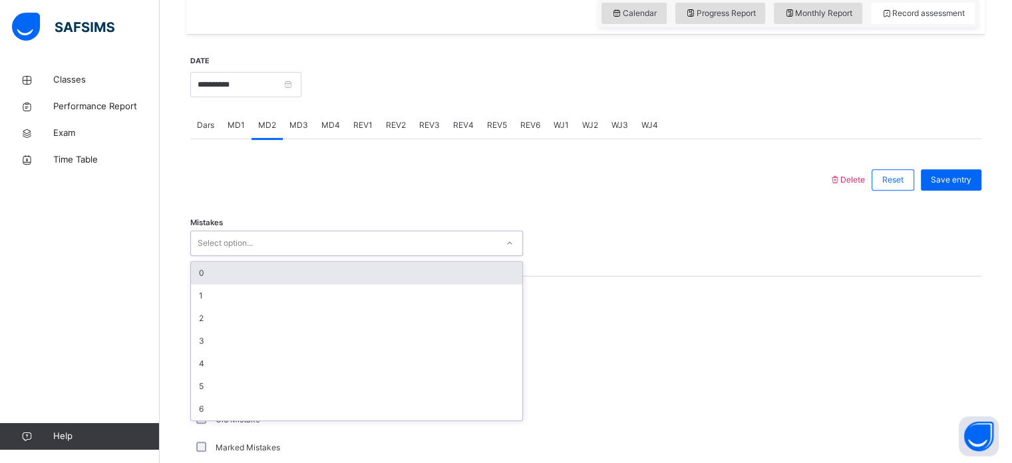
click at [199, 276] on div "0" at bounding box center [356, 273] width 331 height 23
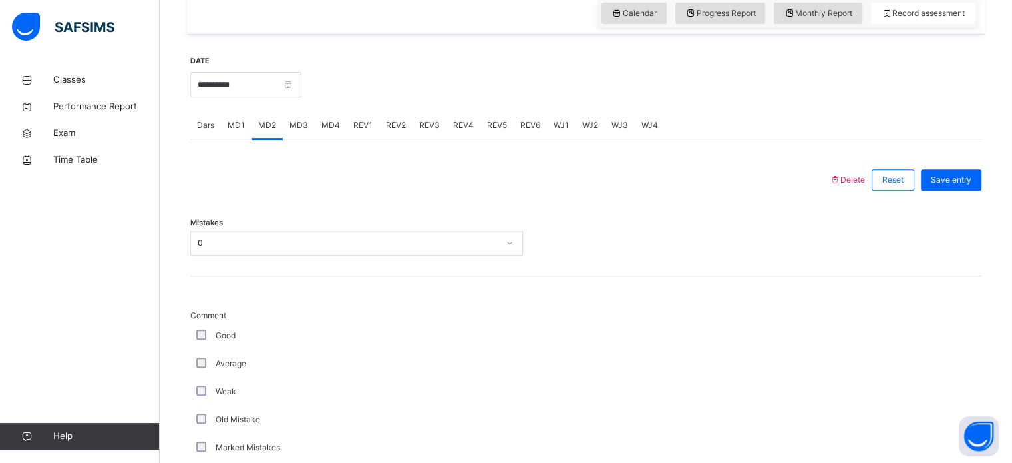
click at [152, 393] on div "Classes Performance Report Exam Time Table Help" at bounding box center [80, 257] width 160 height 409
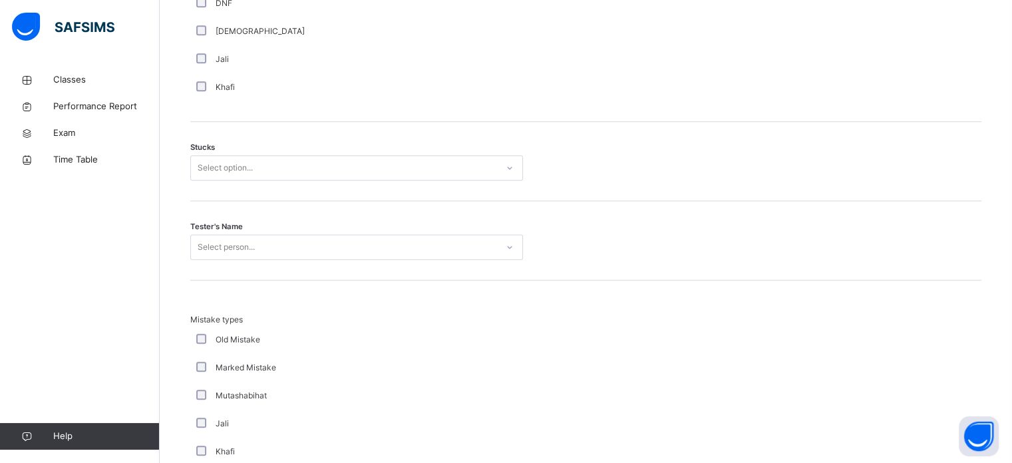
scroll to position [1052, 0]
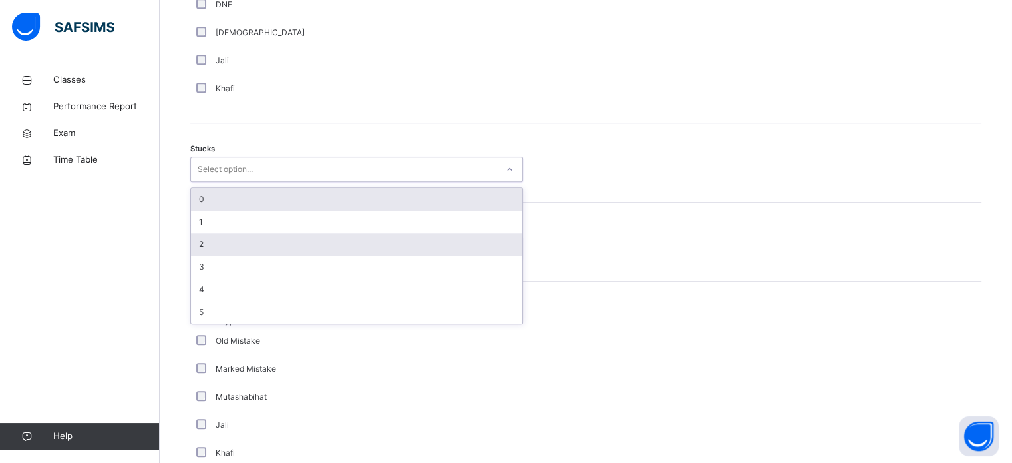
click at [198, 250] on div "2" at bounding box center [356, 244] width 331 height 23
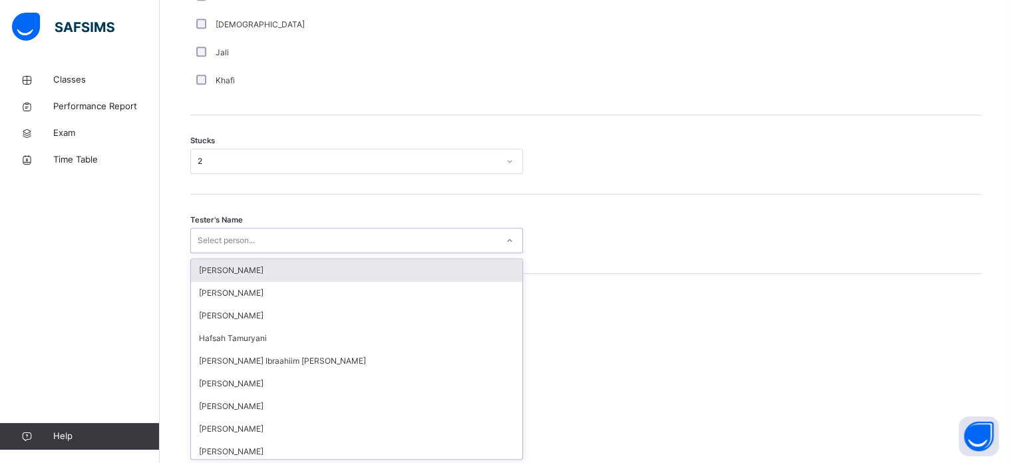
click at [365, 234] on div "Select person..." at bounding box center [356, 240] width 333 height 25
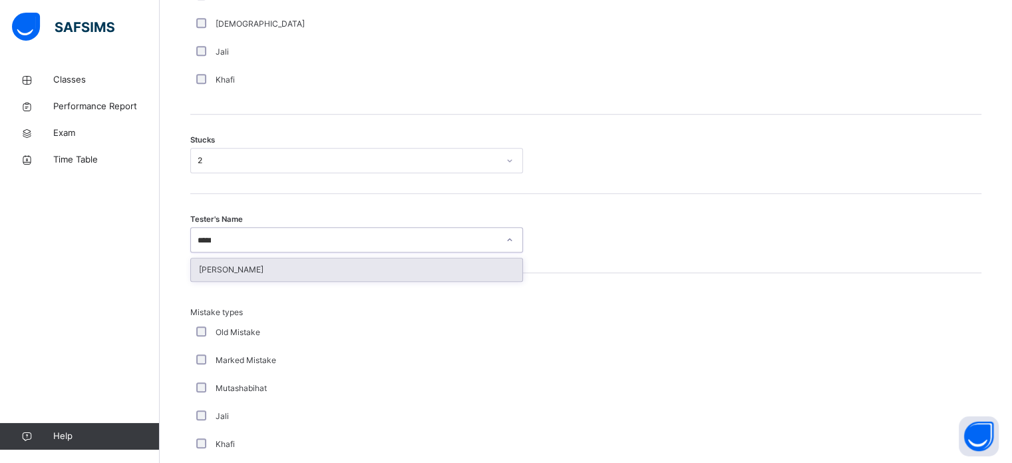
type input "******"
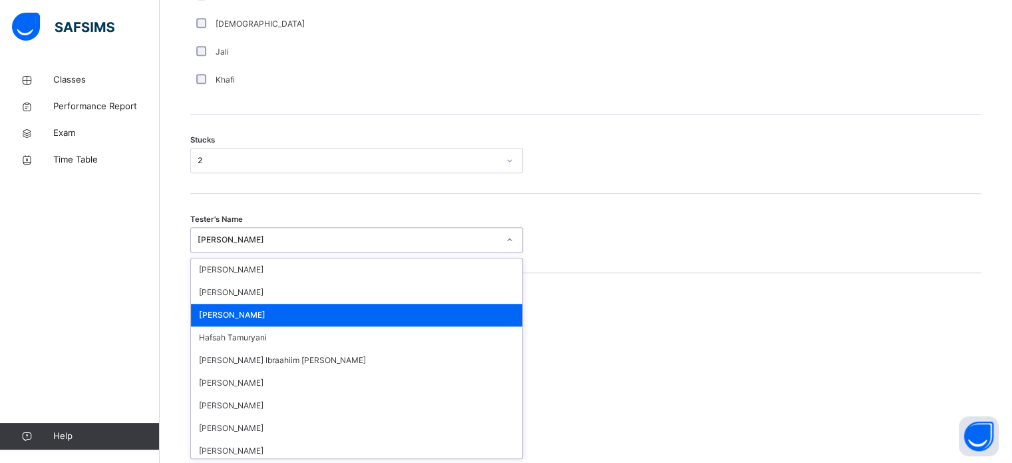
click at [351, 236] on div "[PERSON_NAME]" at bounding box center [348, 240] width 301 height 12
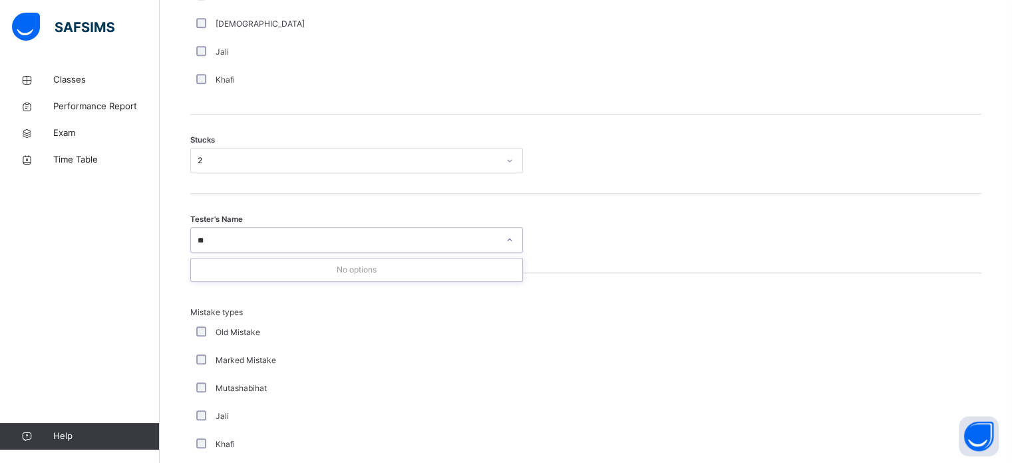
type input "*"
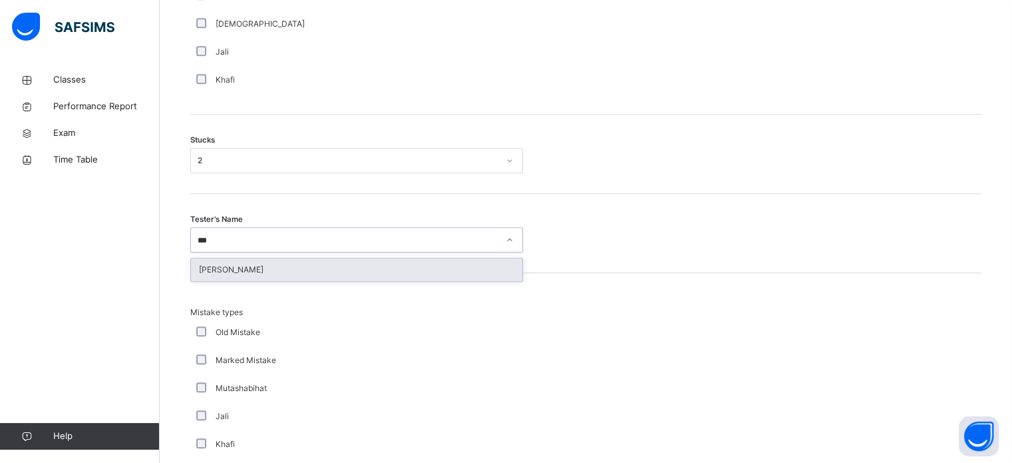
type input "**"
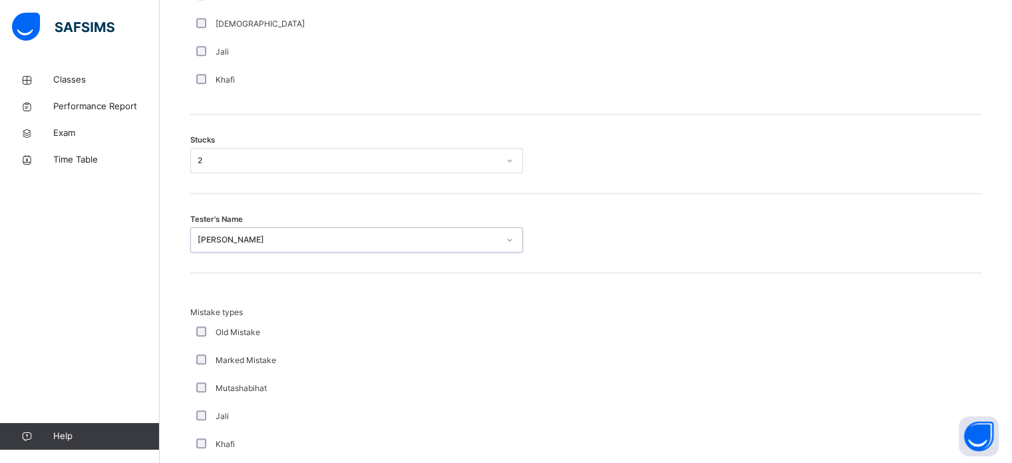
scroll to position [1305, 0]
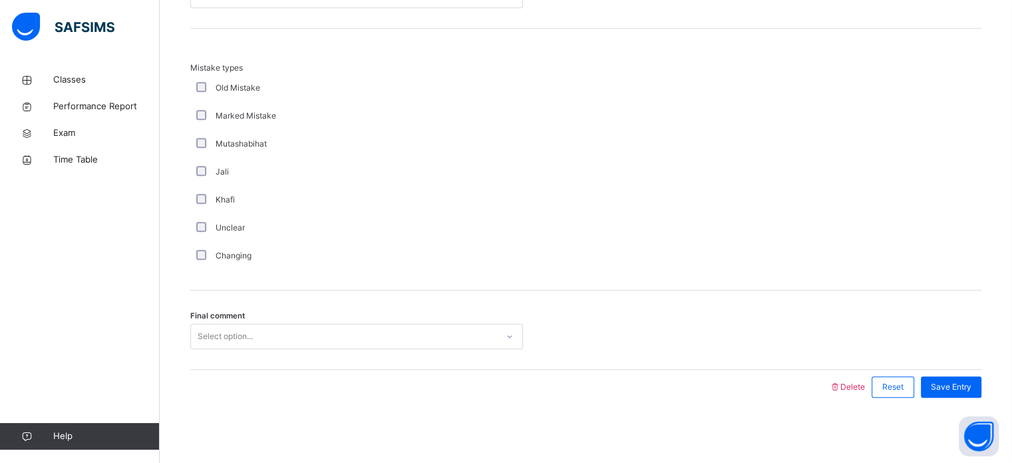
click at [275, 321] on div "Final comment Select option..." at bounding box center [585, 329] width 791 height 79
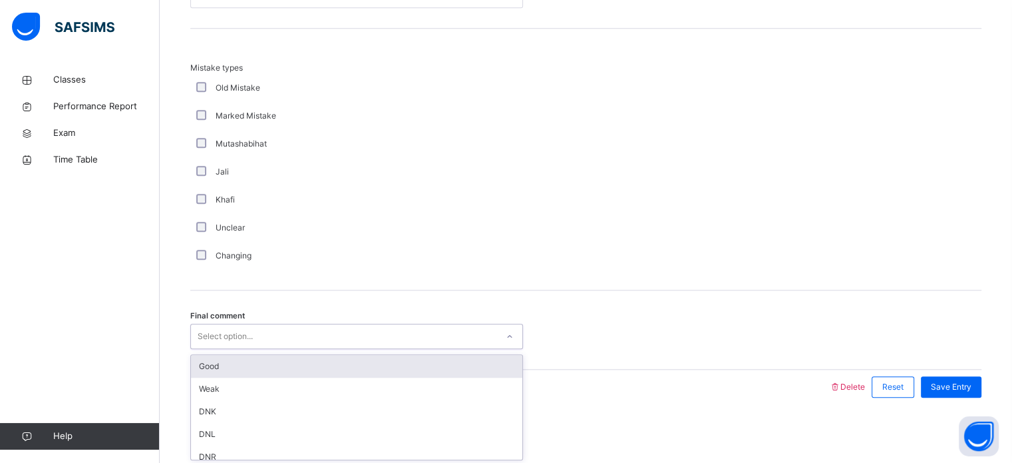
click at [271, 335] on div "Select option..." at bounding box center [344, 336] width 306 height 21
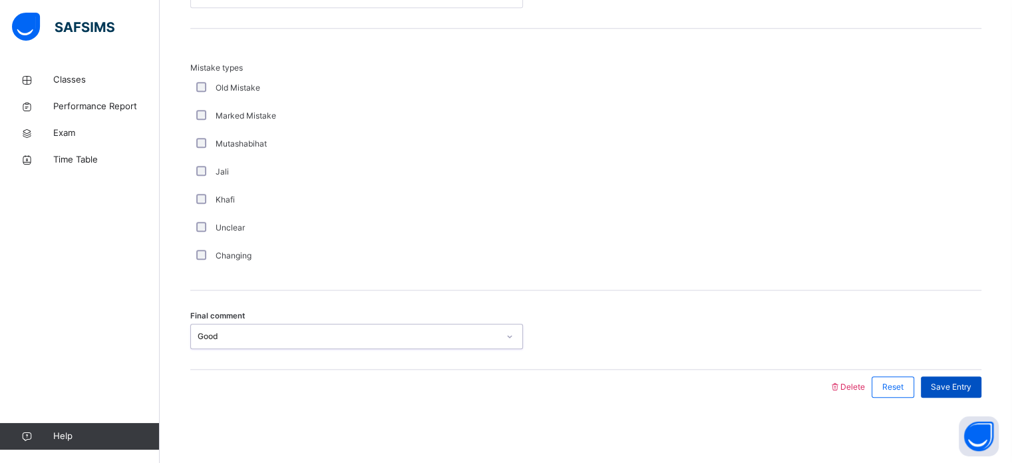
click at [941, 391] on span "Save Entry" at bounding box center [951, 387] width 41 height 12
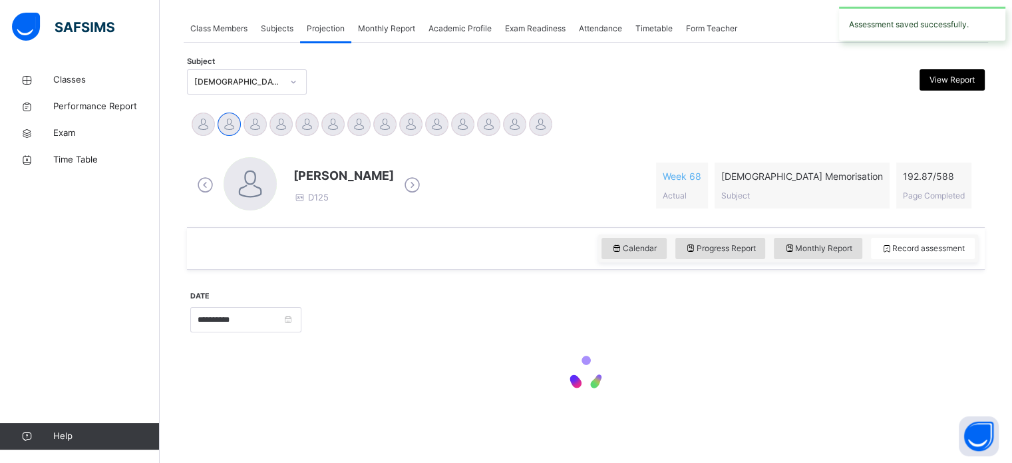
scroll to position [536, 0]
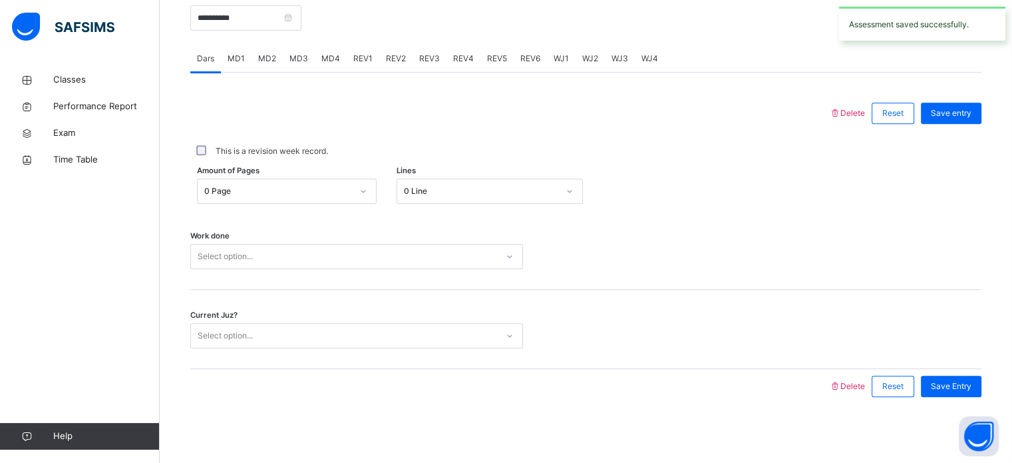
click at [321, 48] on div "MD4" at bounding box center [331, 58] width 32 height 27
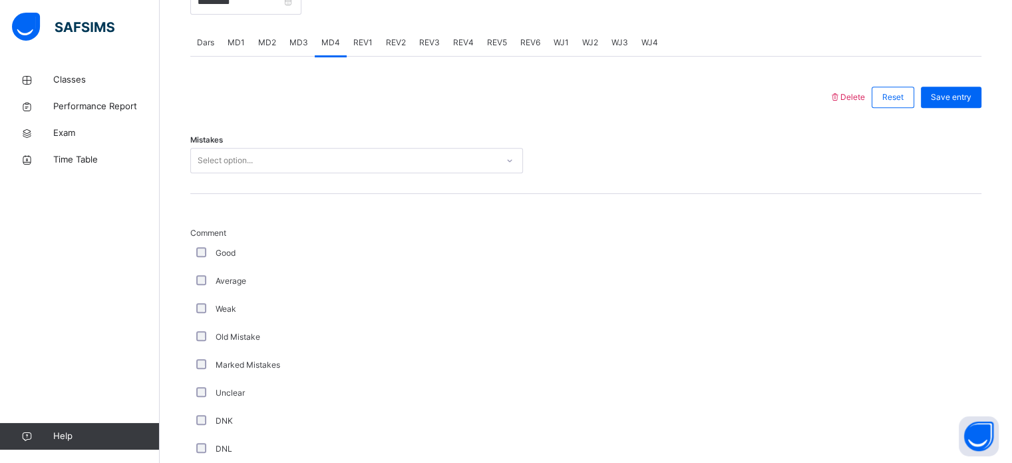
scroll to position [554, 0]
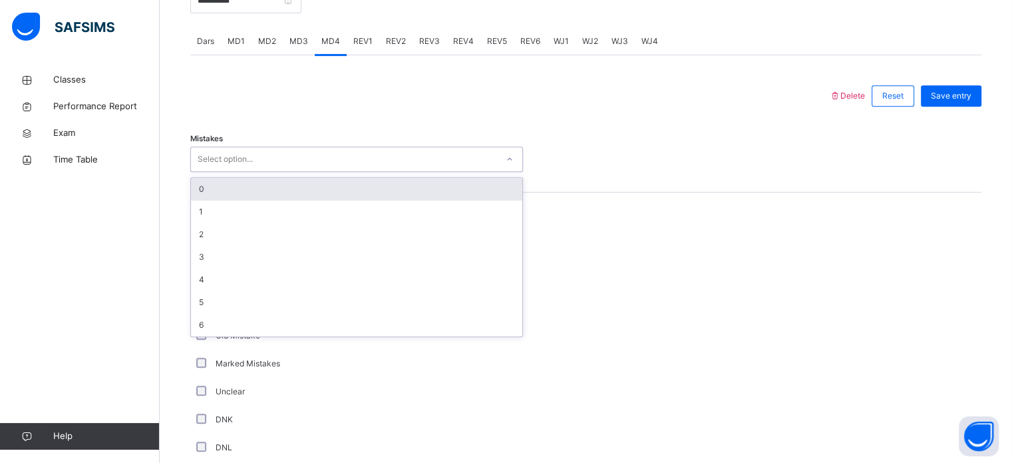
click at [280, 160] on div "Select option..." at bounding box center [344, 159] width 306 height 21
click at [284, 188] on div "0" at bounding box center [356, 189] width 331 height 23
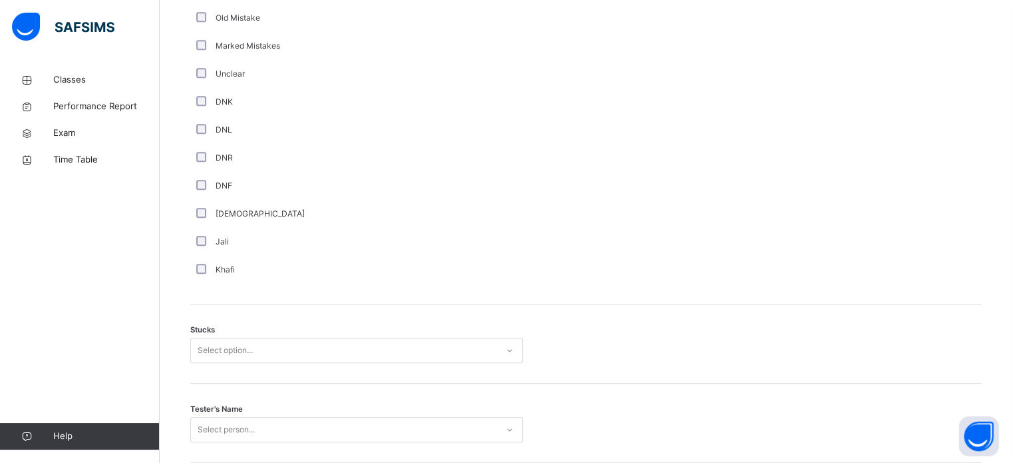
scroll to position [964, 0]
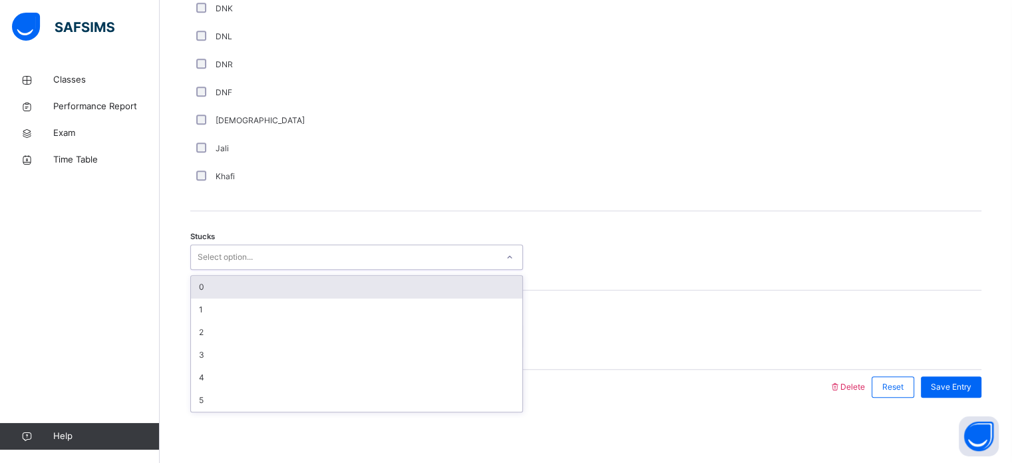
click at [236, 254] on div "Select option..." at bounding box center [225, 256] width 55 height 25
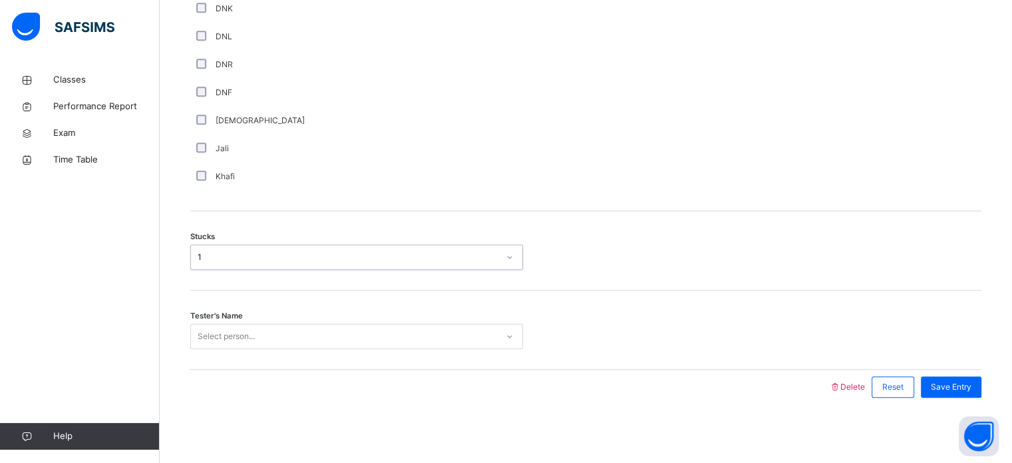
click at [249, 327] on div "Select person..." at bounding box center [226, 335] width 57 height 25
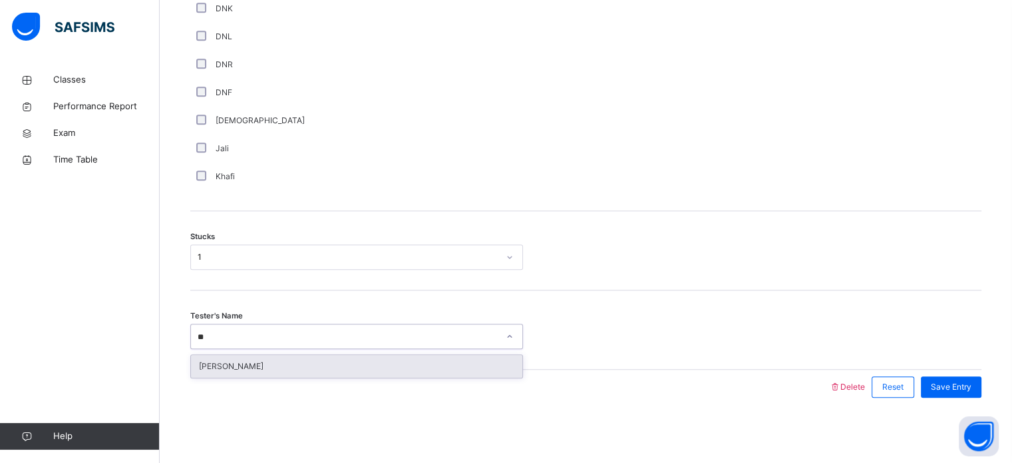
type input "*"
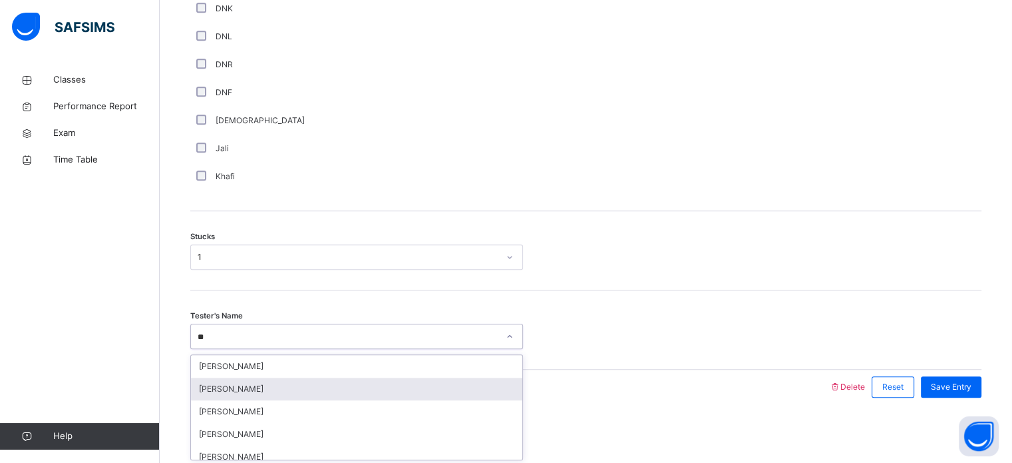
type input "*"
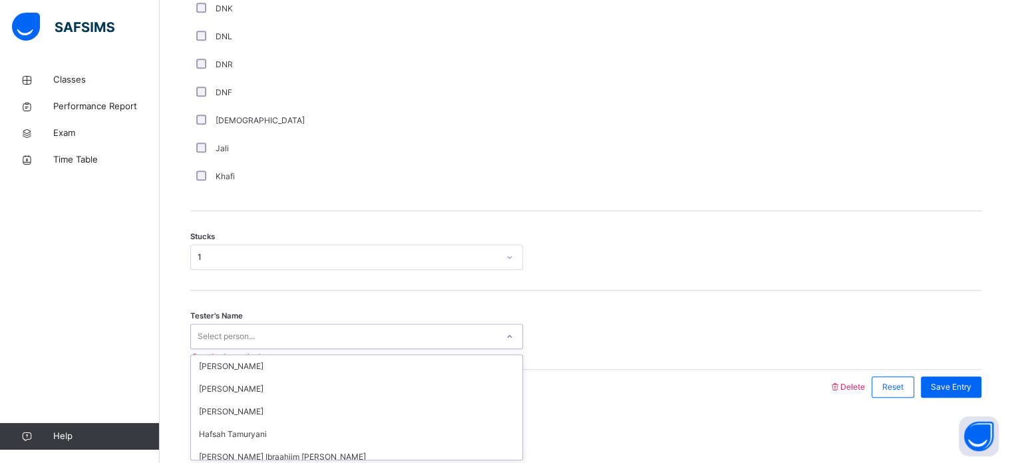
type input "*"
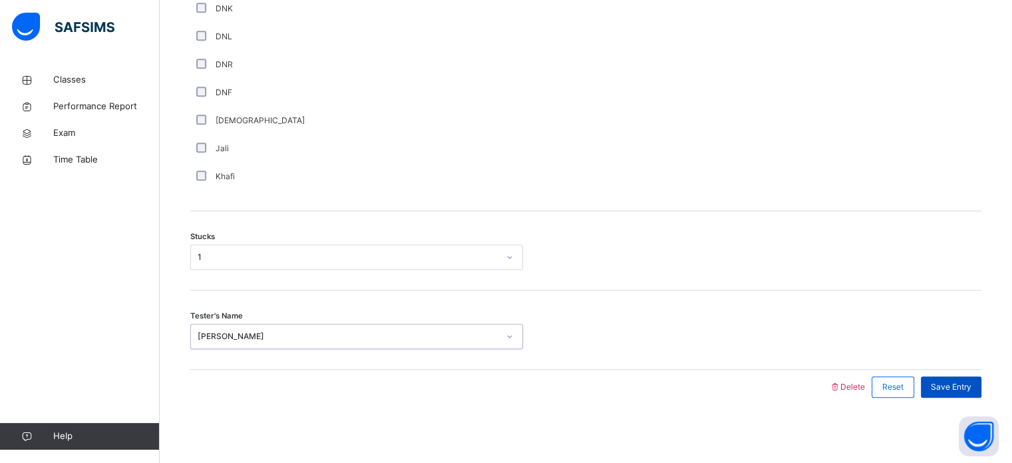
click at [957, 378] on div "Save Entry" at bounding box center [951, 386] width 61 height 21
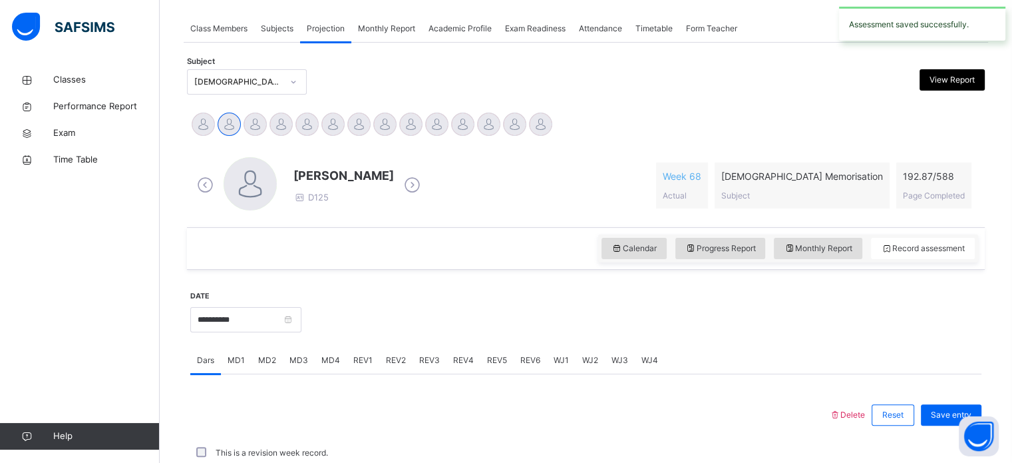
scroll to position [536, 0]
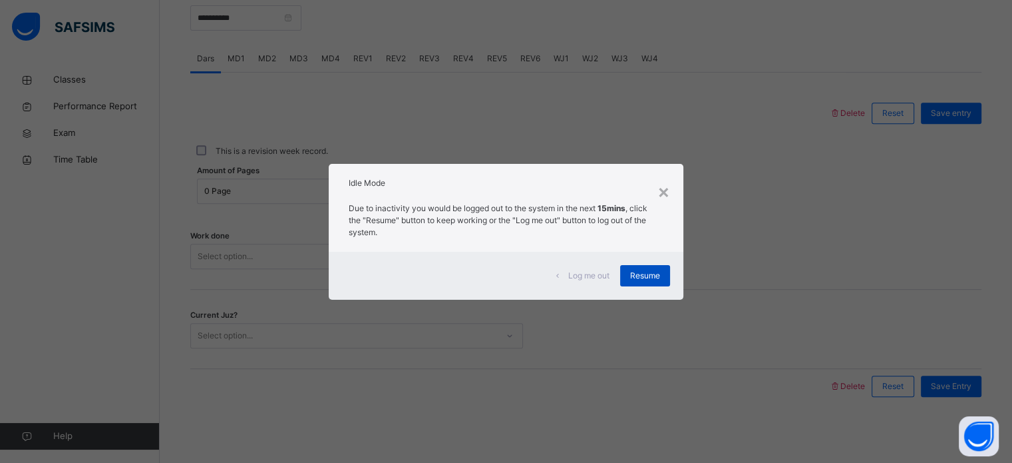
click at [630, 268] on div "Resume" at bounding box center [645, 275] width 50 height 21
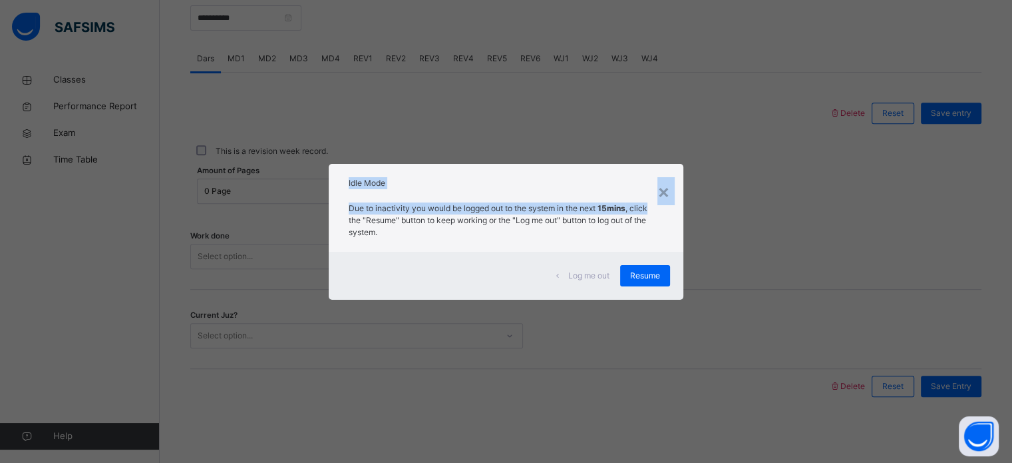
drag, startPoint x: 662, startPoint y: 178, endPoint x: 667, endPoint y: 204, distance: 27.0
click at [667, 204] on div "× Idle Mode Due to inactivity you would be logged out to the system in the next…" at bounding box center [506, 232] width 354 height 136
click at [667, 202] on div "×" at bounding box center [664, 191] width 13 height 28
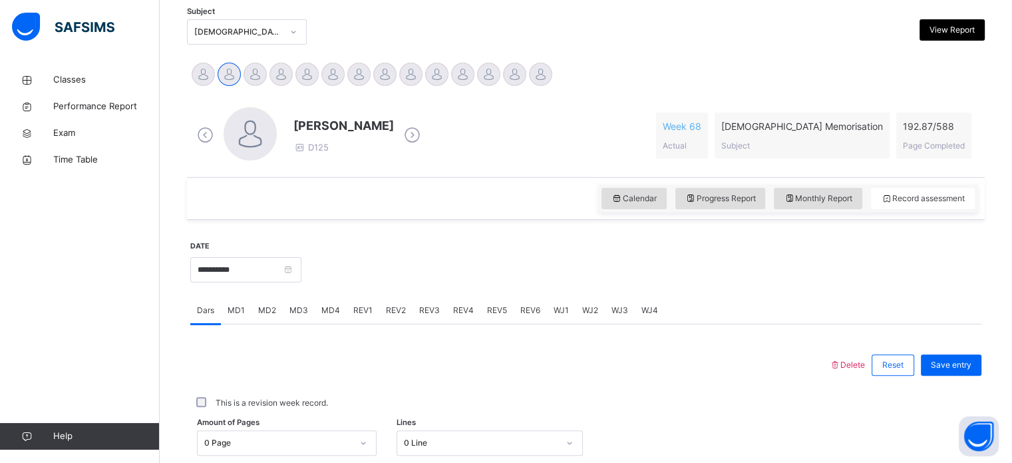
scroll to position [273, 0]
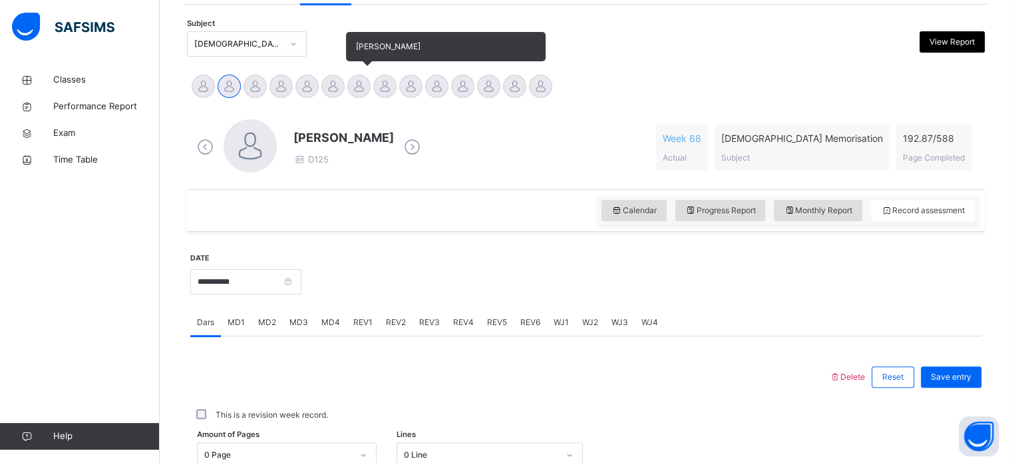
click at [353, 79] on div at bounding box center [358, 86] width 23 height 23
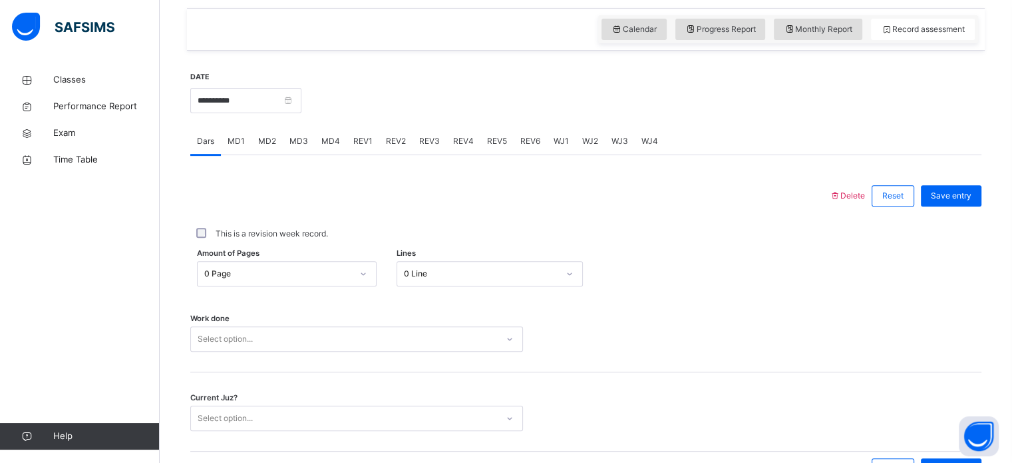
scroll to position [536, 0]
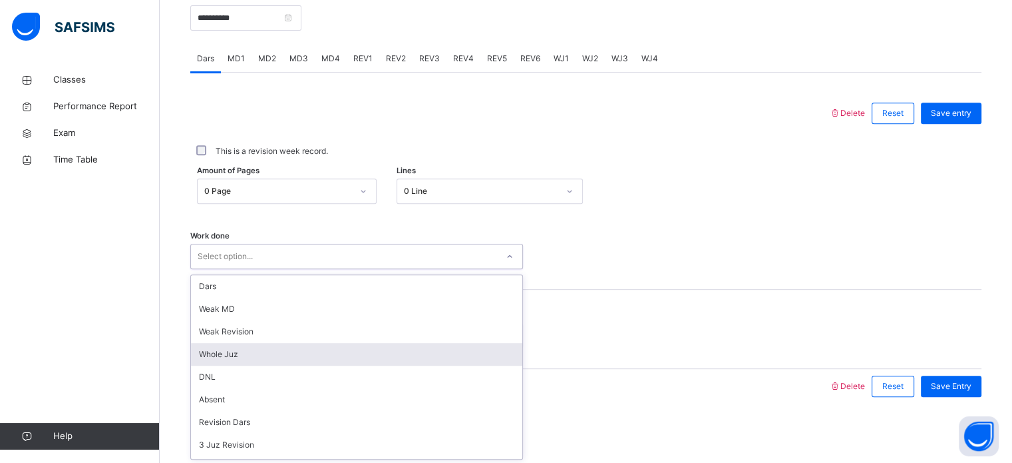
click at [344, 269] on div "option Whole Juz focused, 4 of 14. 14 results available. Use Up and Down to cho…" at bounding box center [356, 256] width 333 height 25
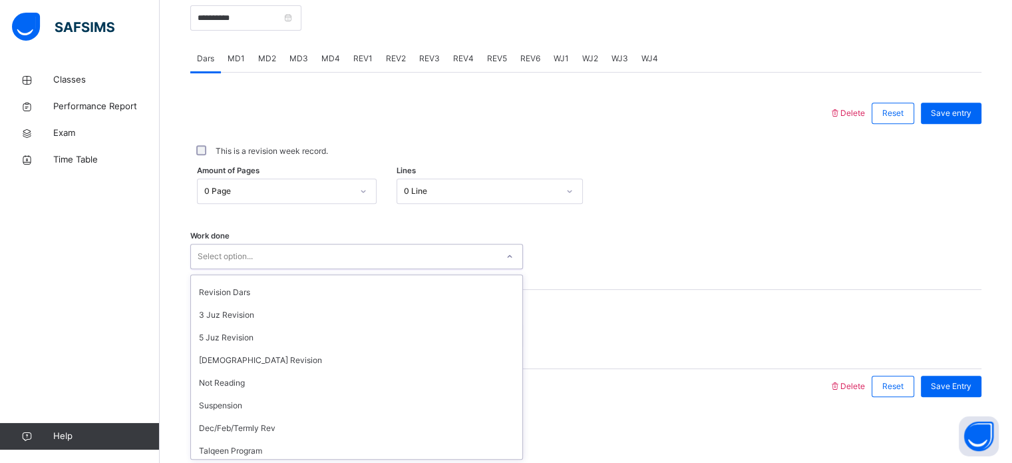
scroll to position [130, 0]
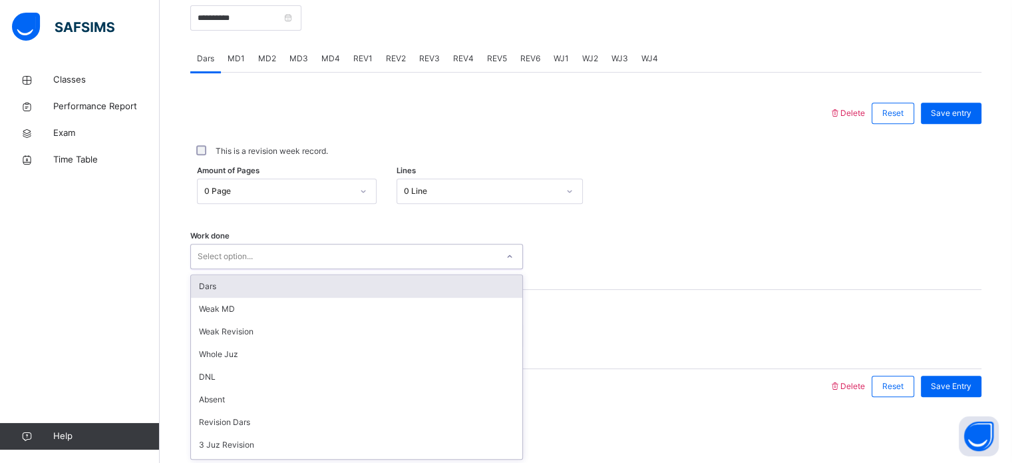
click at [439, 250] on div "Select option..." at bounding box center [344, 256] width 306 height 21
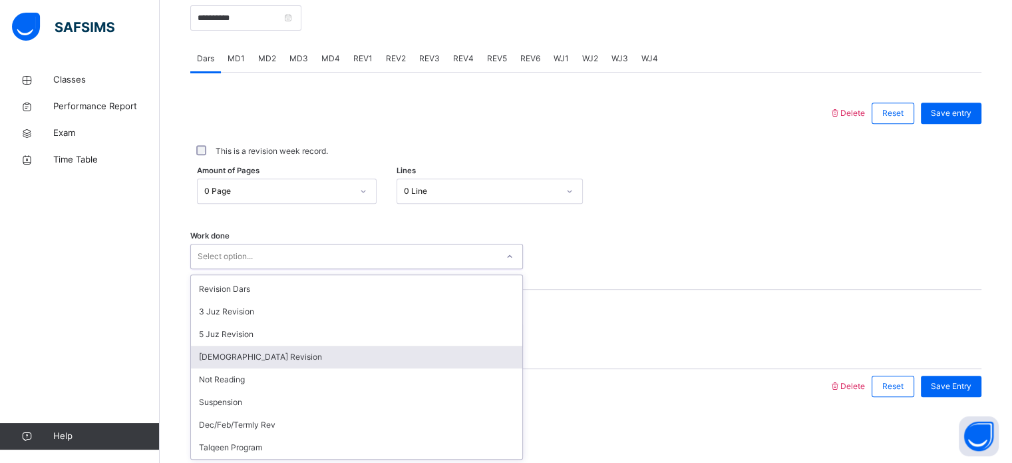
scroll to position [133, 0]
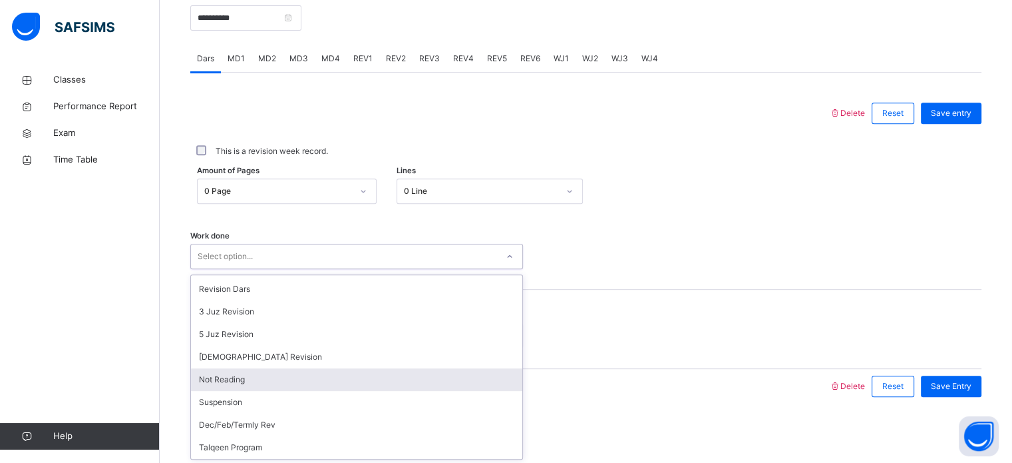
click at [352, 377] on div "Not Reading" at bounding box center [356, 379] width 331 height 23
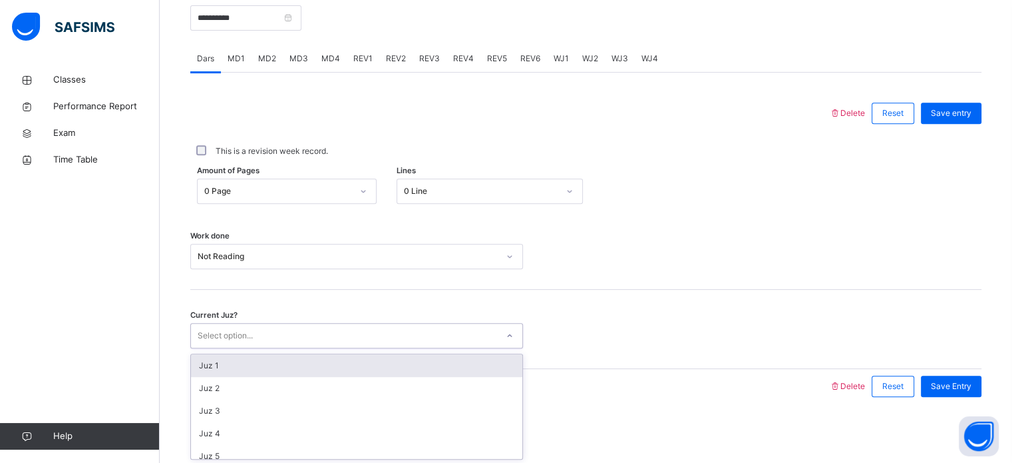
click at [341, 335] on div "Select option..." at bounding box center [344, 335] width 306 height 21
type input "**"
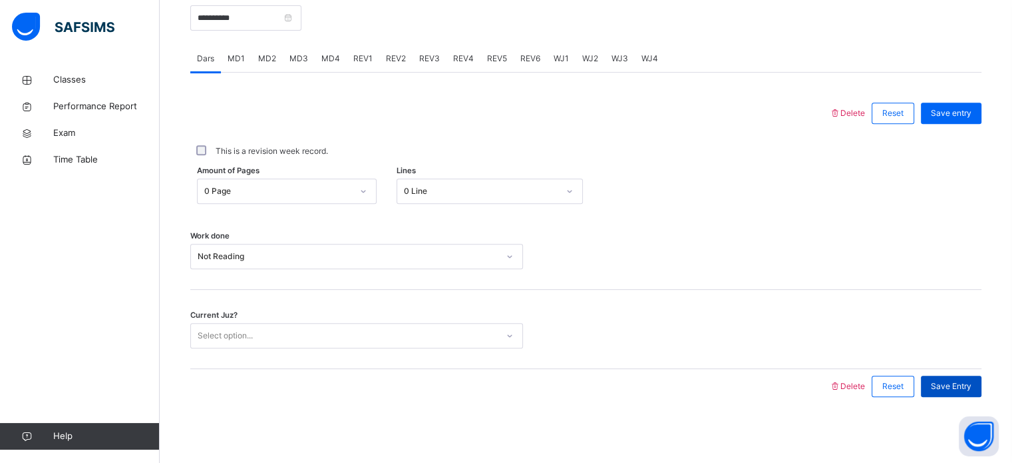
click at [947, 384] on span "Save Entry" at bounding box center [951, 386] width 41 height 12
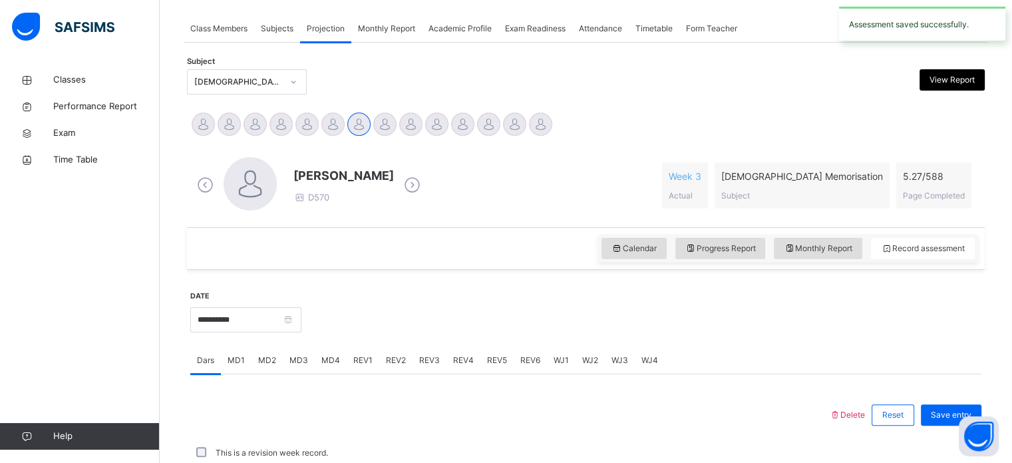
scroll to position [536, 0]
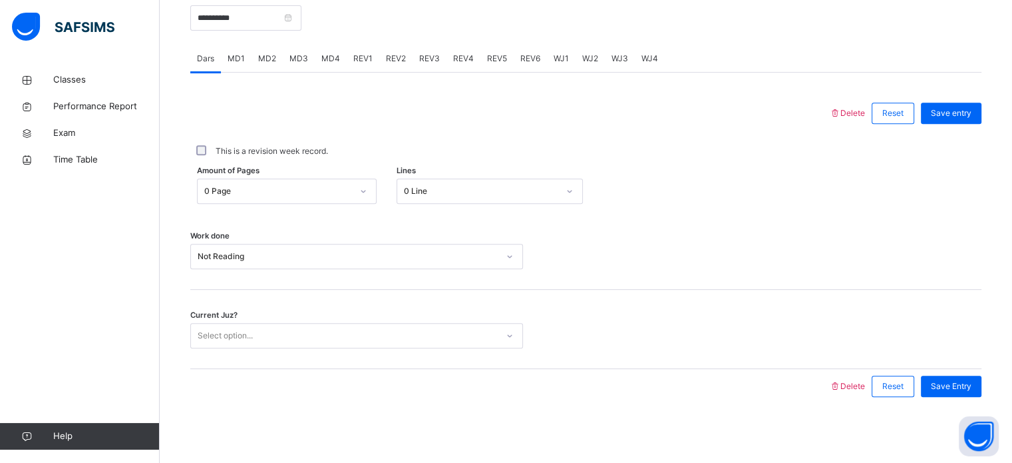
click at [359, 163] on div "This is a revision week record." at bounding box center [585, 151] width 791 height 28
click at [399, 218] on div "Work done Not Reading" at bounding box center [585, 249] width 791 height 79
click at [284, 29] on input "**********" at bounding box center [245, 17] width 111 height 25
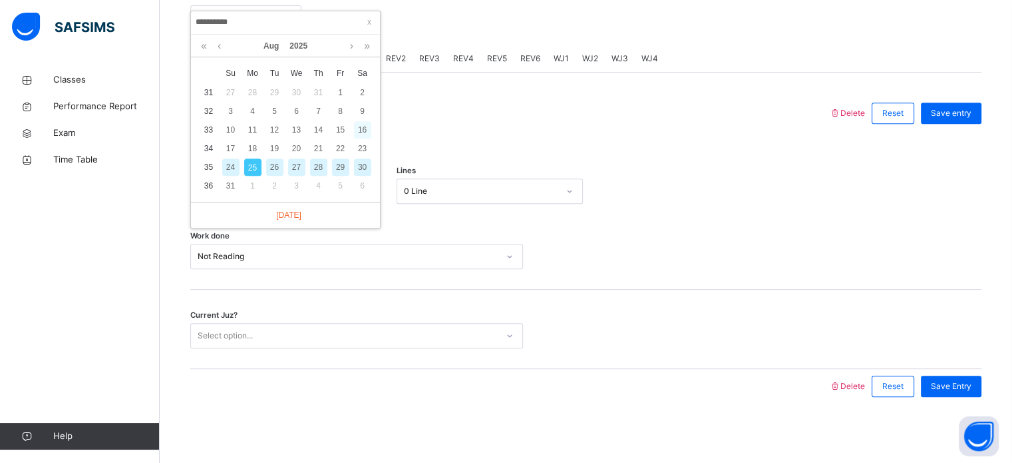
click at [359, 134] on div "16" at bounding box center [362, 129] width 17 height 17
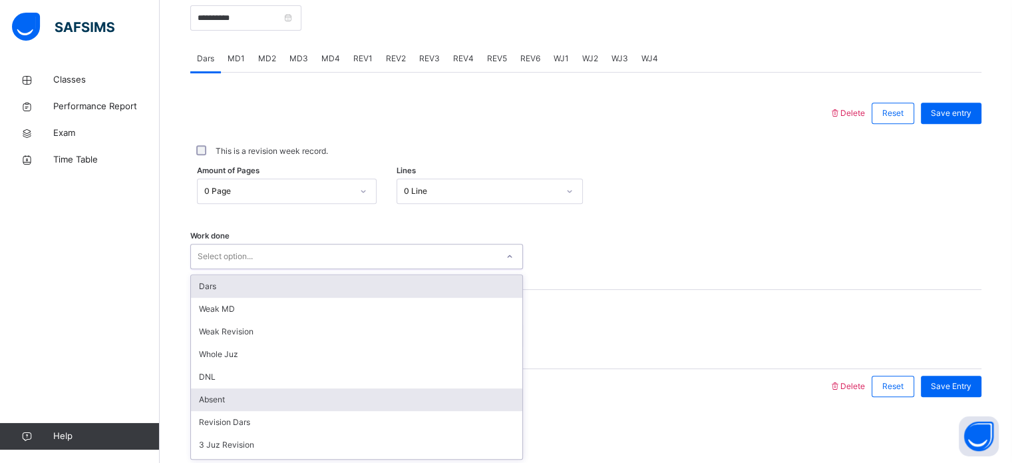
click at [229, 402] on div "Absent" at bounding box center [356, 399] width 331 height 23
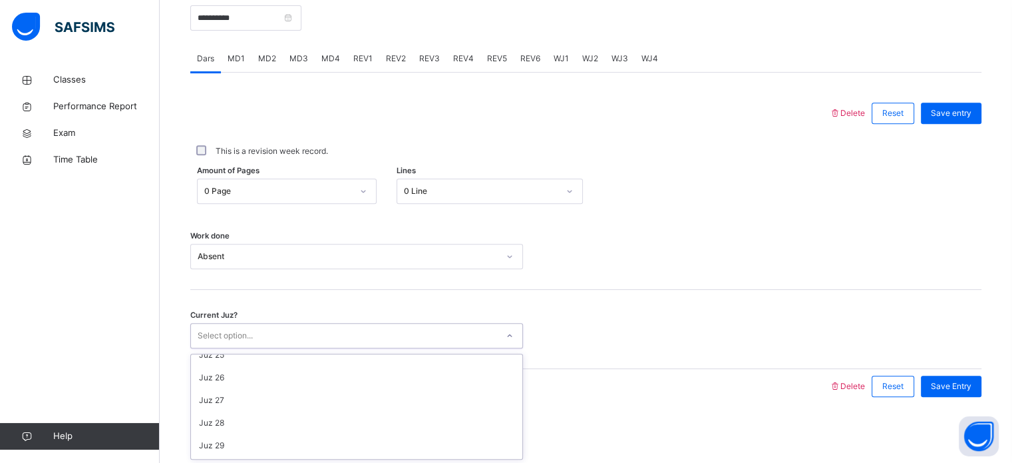
scroll to position [552, 0]
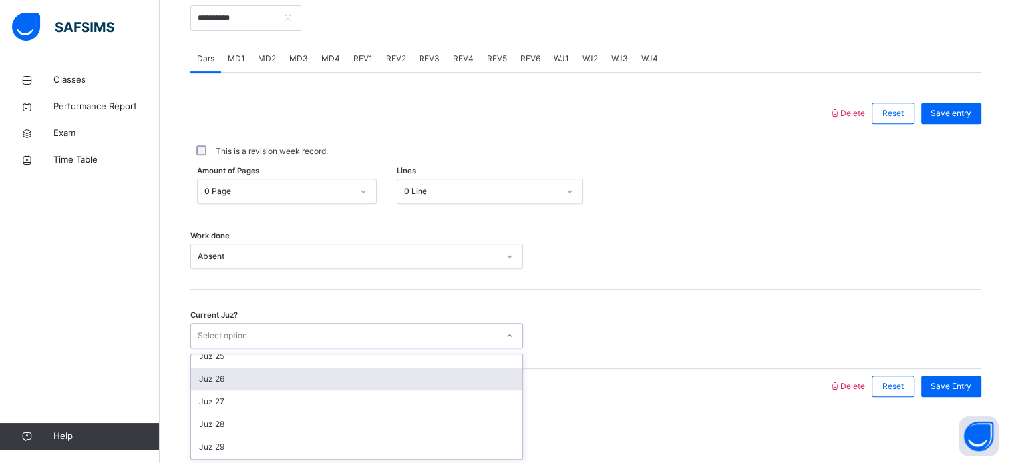
click at [228, 378] on div "Juz 26" at bounding box center [356, 378] width 331 height 23
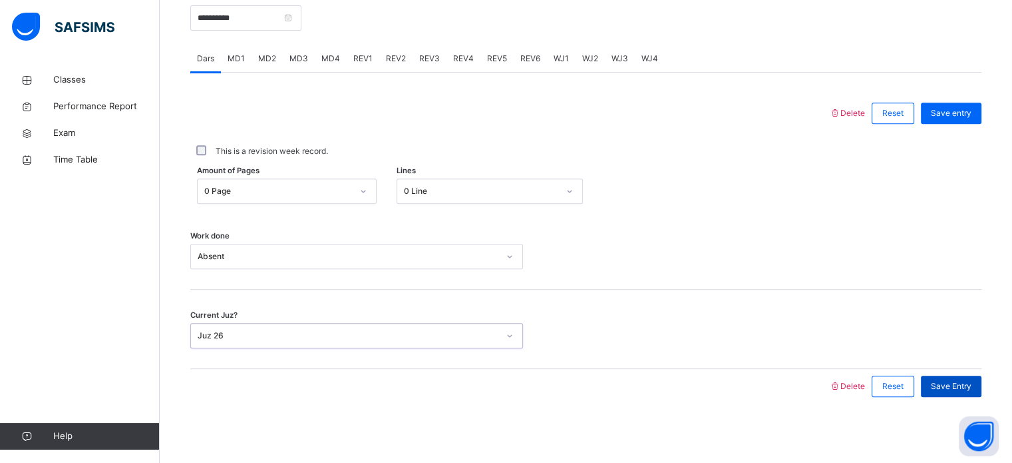
click at [938, 388] on div "Save Entry" at bounding box center [951, 385] width 61 height 21
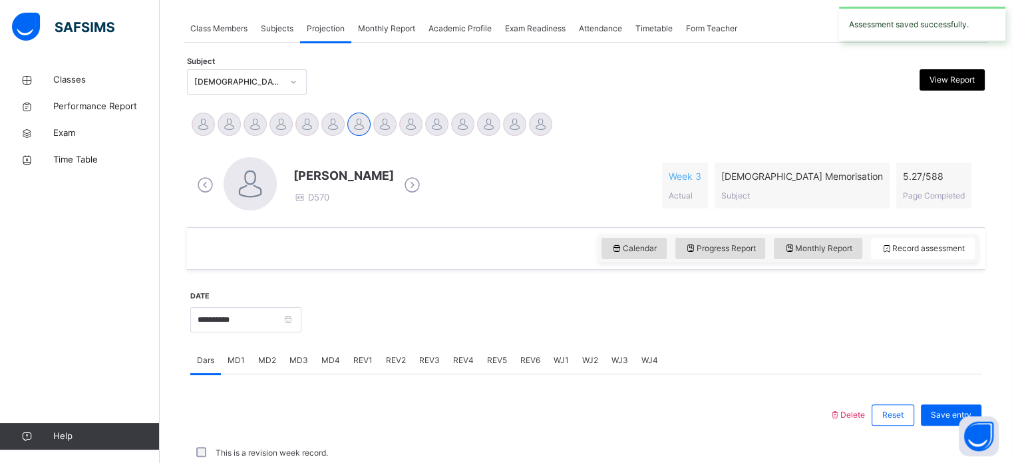
scroll to position [536, 0]
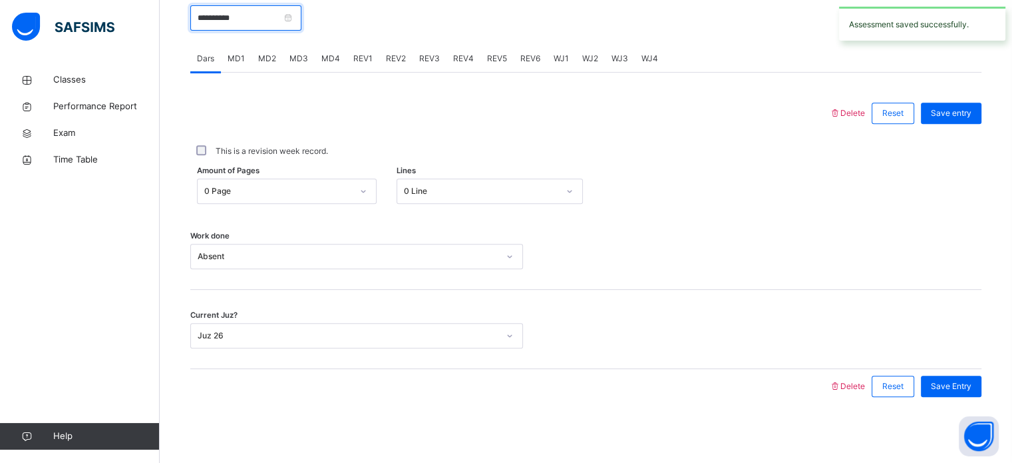
click at [294, 27] on input "**********" at bounding box center [245, 17] width 111 height 25
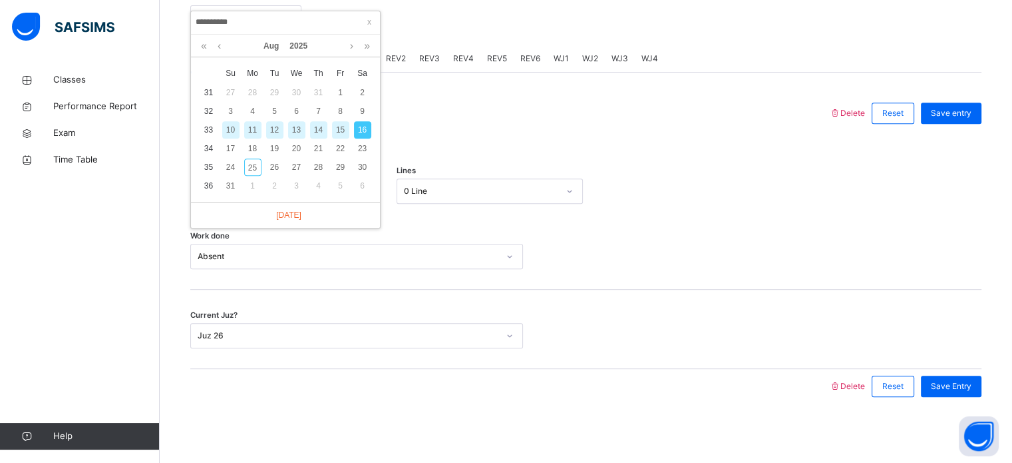
click at [256, 133] on div "11" at bounding box center [252, 129] width 17 height 17
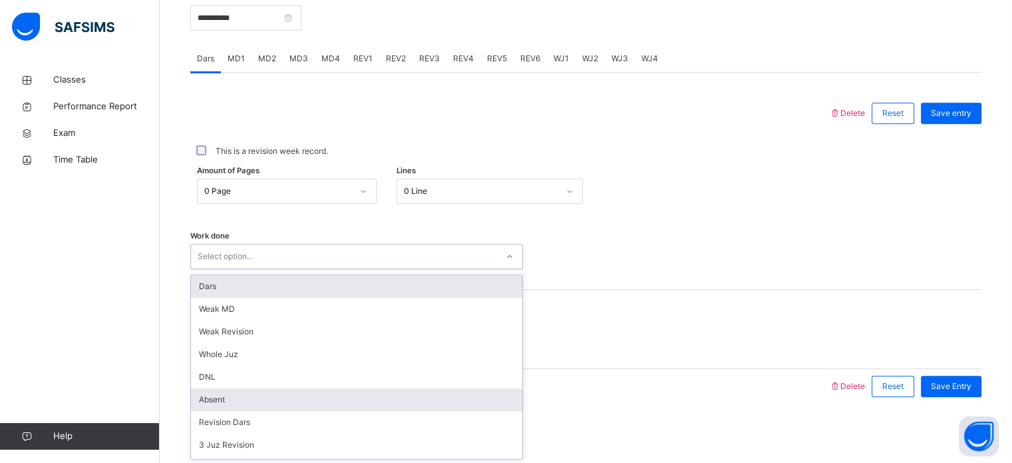
click at [214, 406] on div "Absent" at bounding box center [356, 399] width 331 height 23
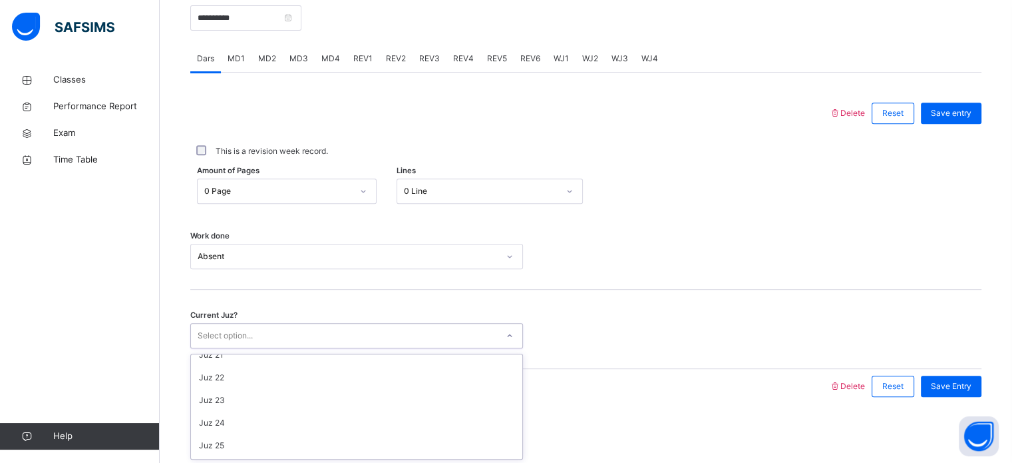
scroll to position [494, 0]
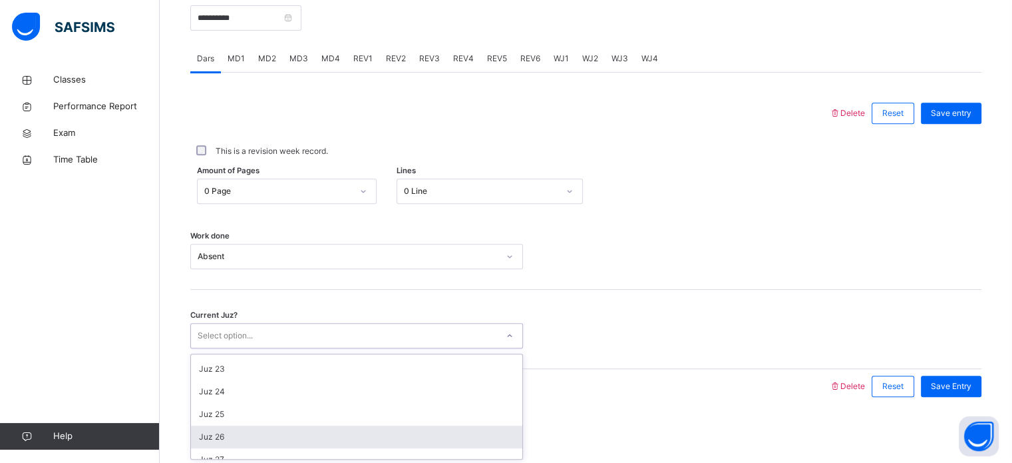
click at [214, 439] on div "Juz 26" at bounding box center [356, 436] width 331 height 23
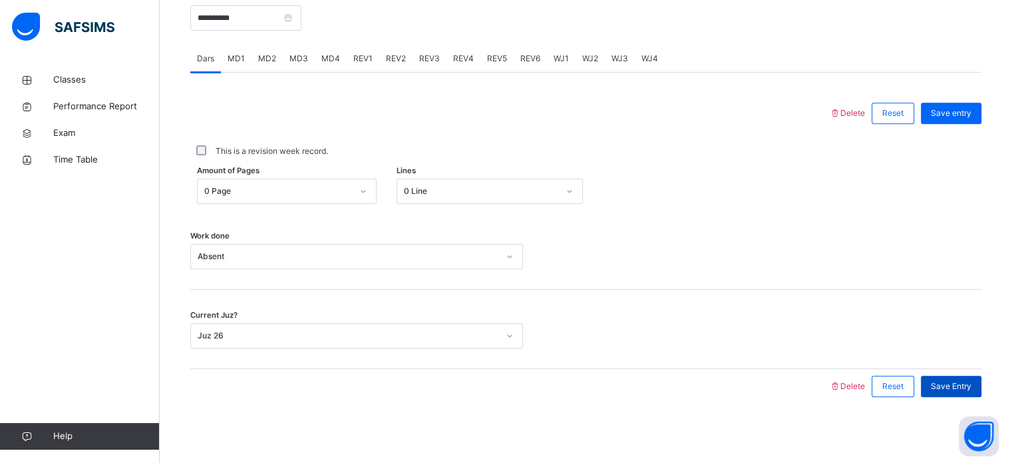
click at [964, 385] on span "Save Entry" at bounding box center [951, 386] width 41 height 12
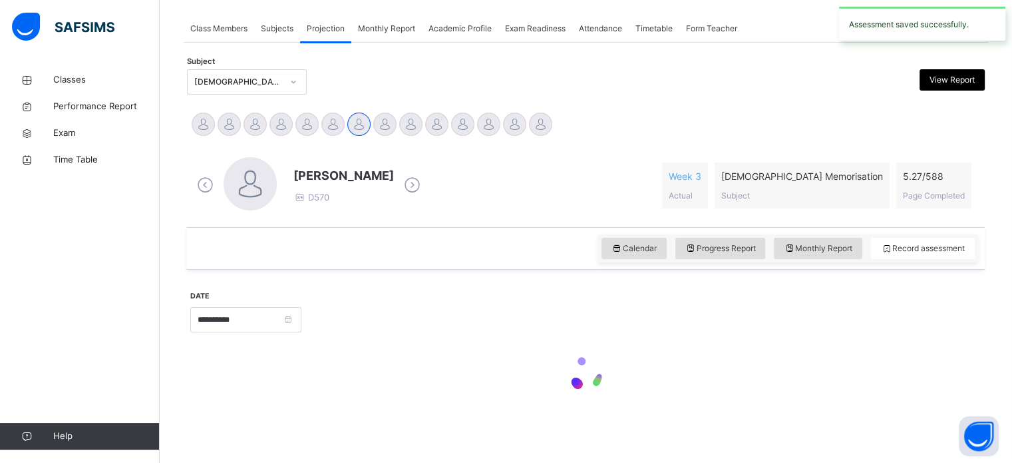
scroll to position [536, 0]
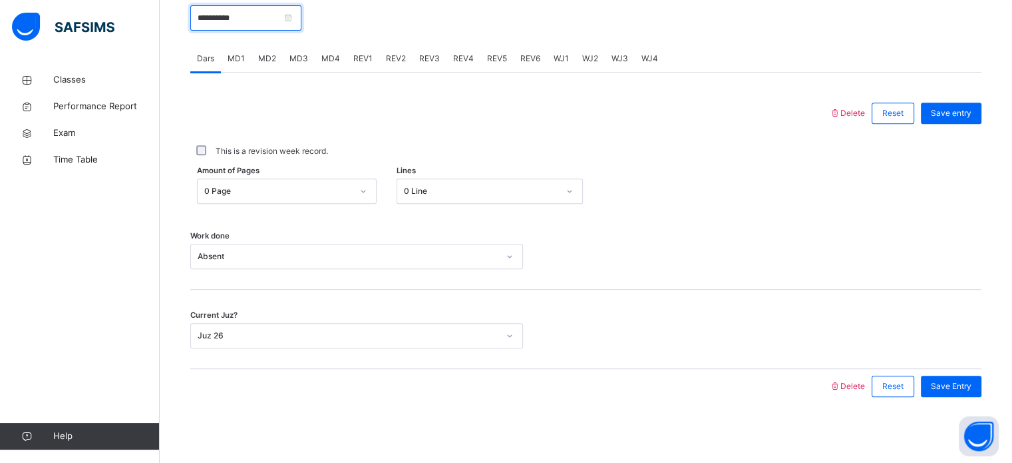
click at [286, 23] on input "**********" at bounding box center [245, 17] width 111 height 25
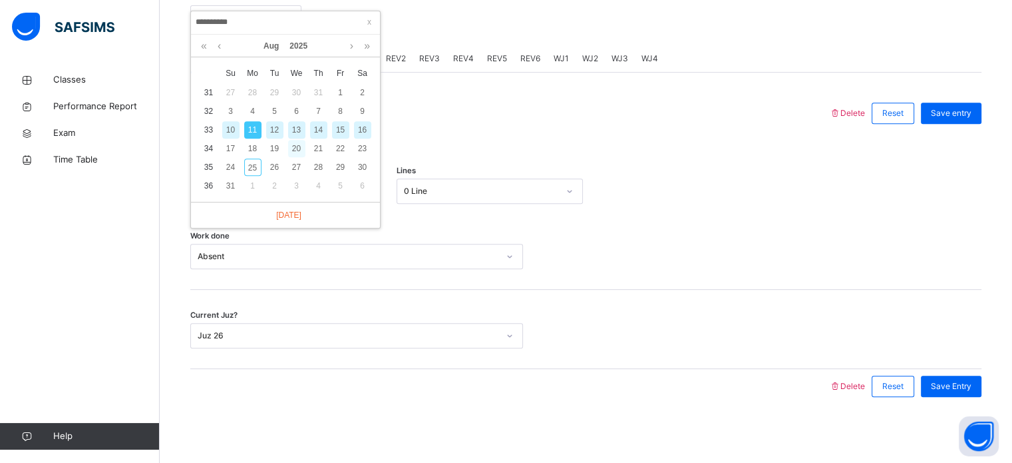
click at [295, 148] on div "20" at bounding box center [296, 148] width 17 height 17
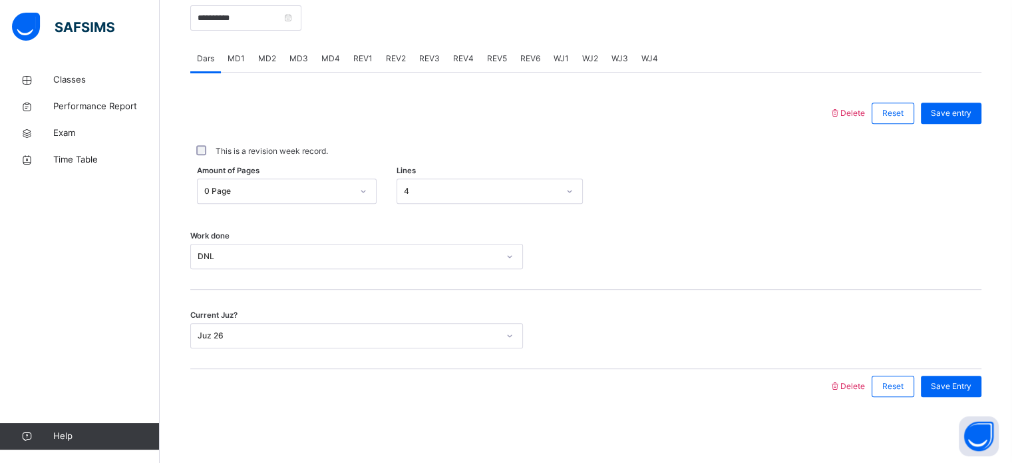
click at [325, 59] on span "MD4" at bounding box center [330, 59] width 19 height 12
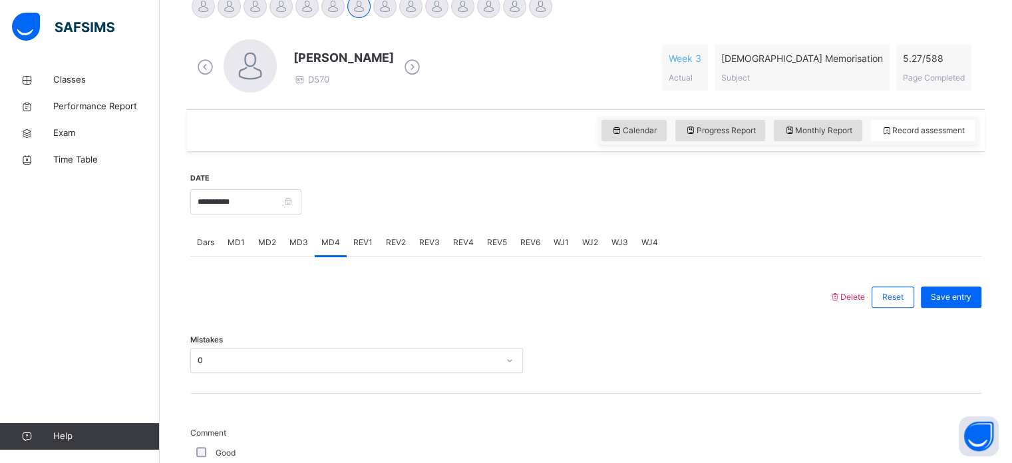
scroll to position [262, 0]
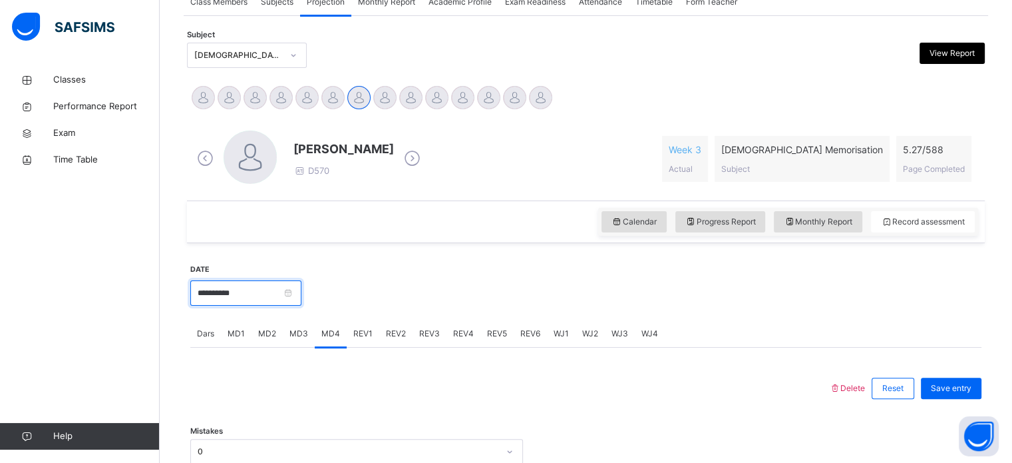
click at [272, 291] on input "**********" at bounding box center [245, 292] width 111 height 25
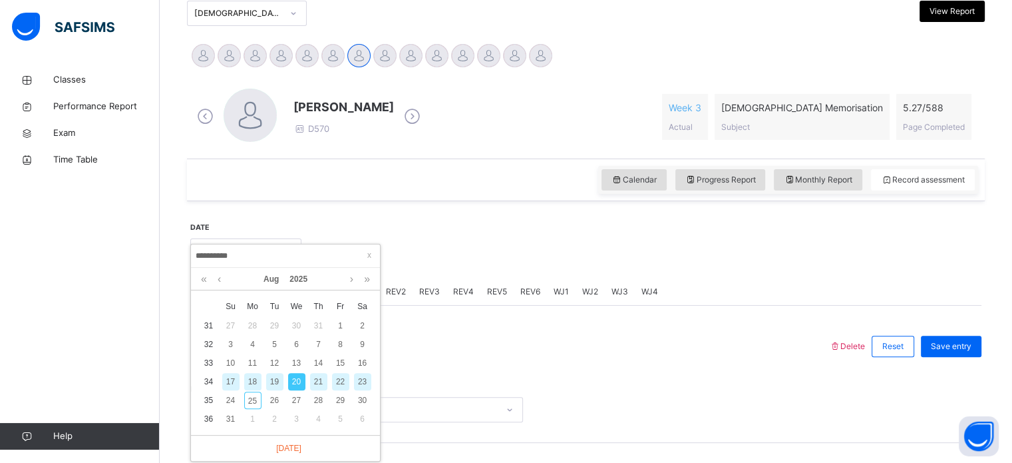
scroll to position [304, 0]
click at [246, 397] on div "25" at bounding box center [252, 399] width 17 height 17
type input "**********"
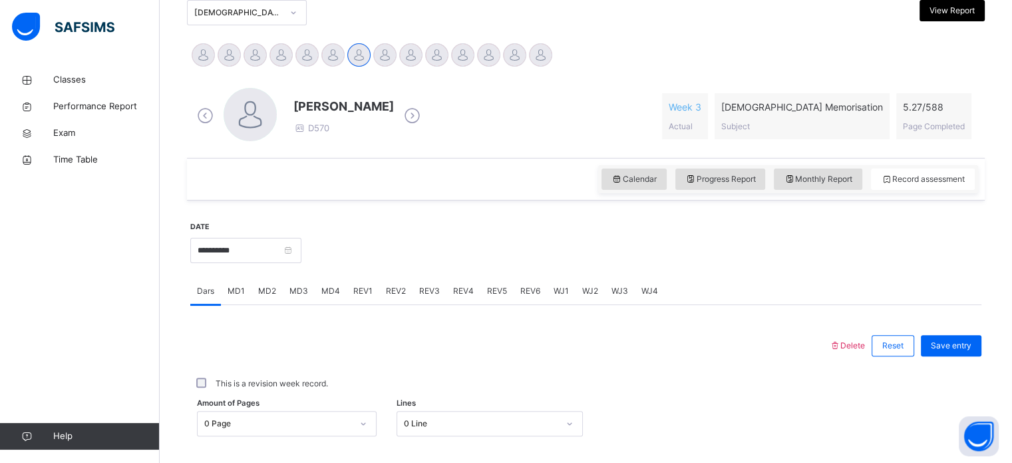
click at [540, 90] on div "Haya Ali D570 Week 3 Actual [DEMOGRAPHIC_DATA] Memorisation Subject 5.27 / 588 …" at bounding box center [586, 116] width 785 height 57
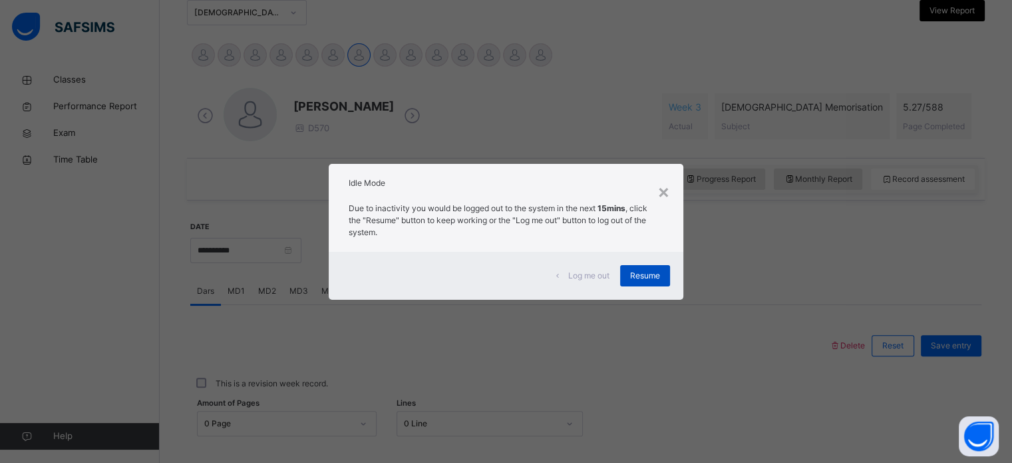
click at [652, 274] on span "Resume" at bounding box center [645, 276] width 30 height 12
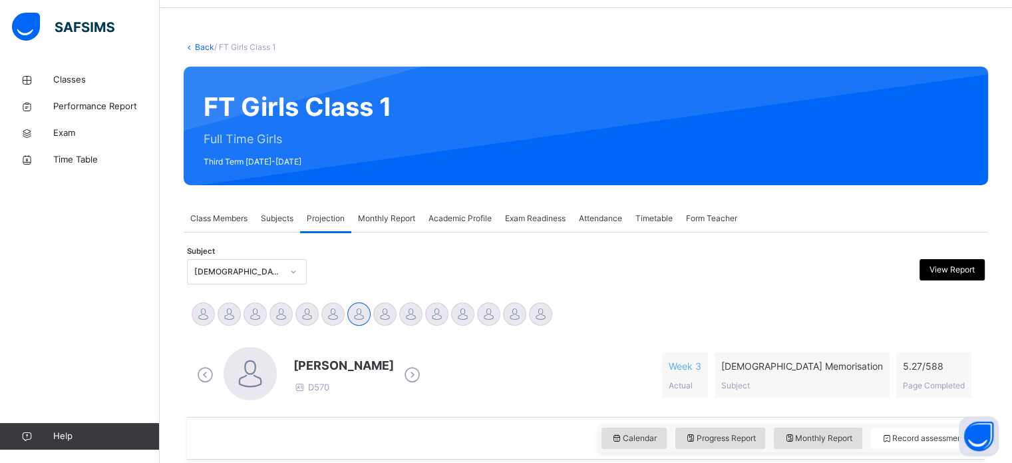
scroll to position [12, 0]
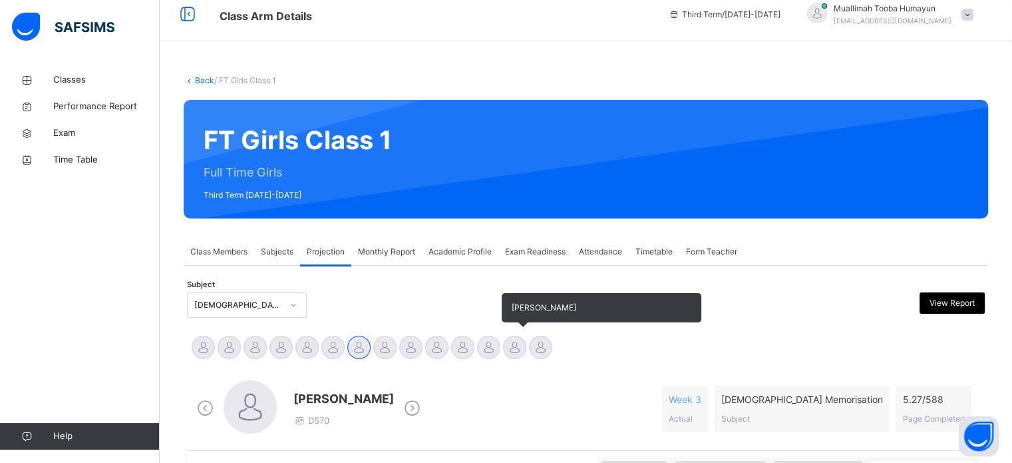
click at [515, 348] on div at bounding box center [514, 346] width 23 height 23
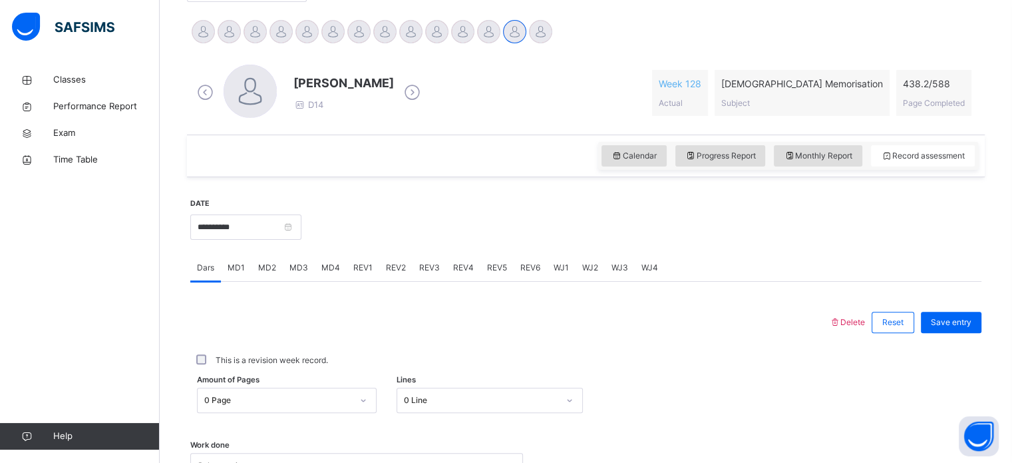
scroll to position [351, 0]
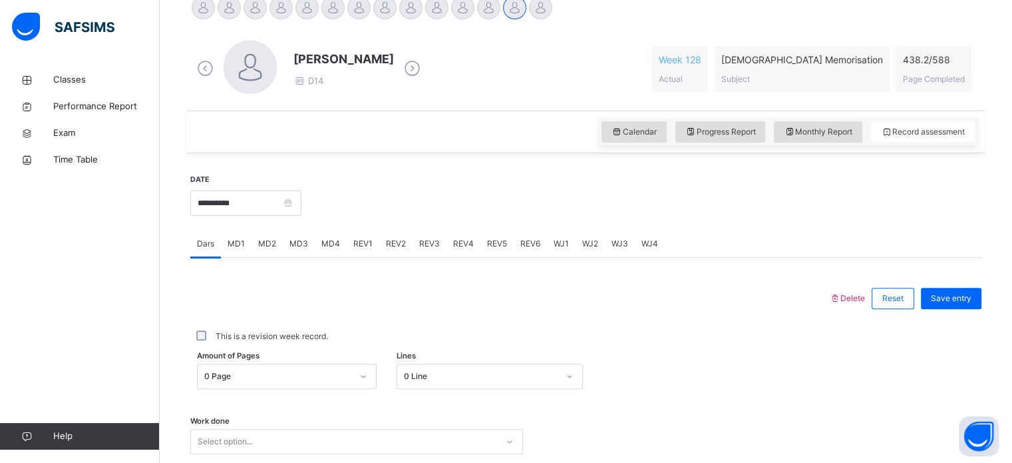
click at [397, 247] on span "REV2" at bounding box center [396, 244] width 20 height 12
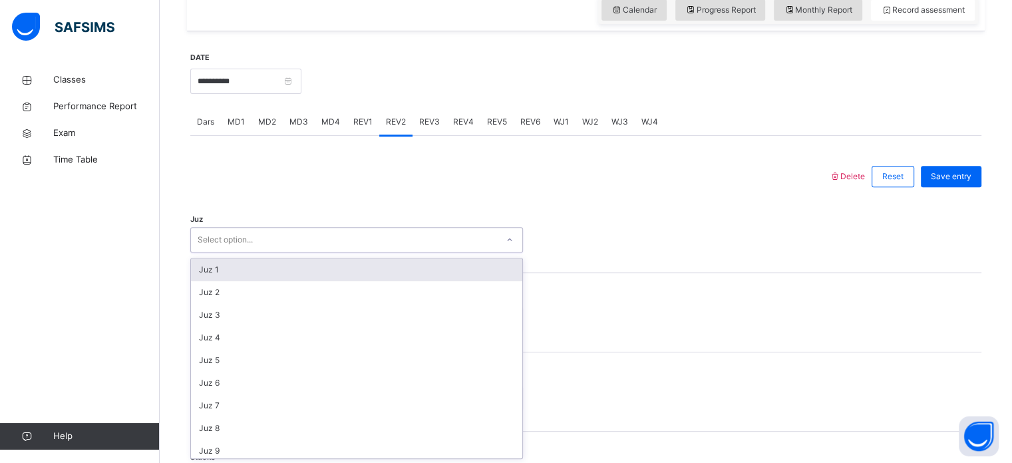
click at [305, 252] on div "option Juz 1 focused, 1 of 30. 30 results available. Use Up and Down to choose …" at bounding box center [356, 239] width 333 height 25
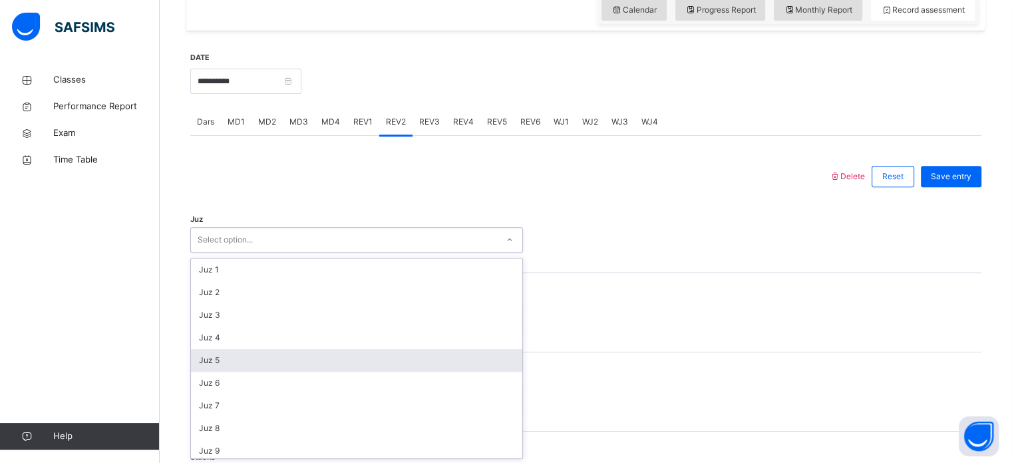
scroll to position [474, 0]
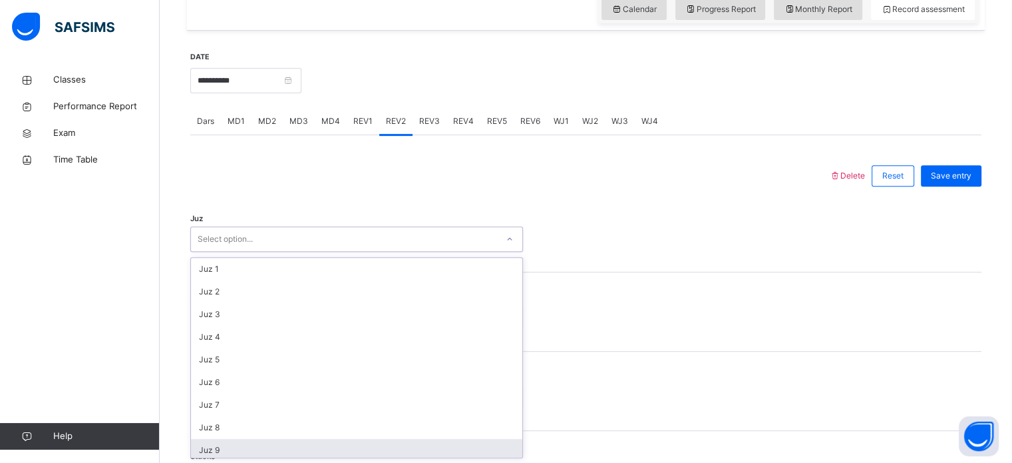
click at [224, 450] on div "Juz 9" at bounding box center [356, 450] width 331 height 23
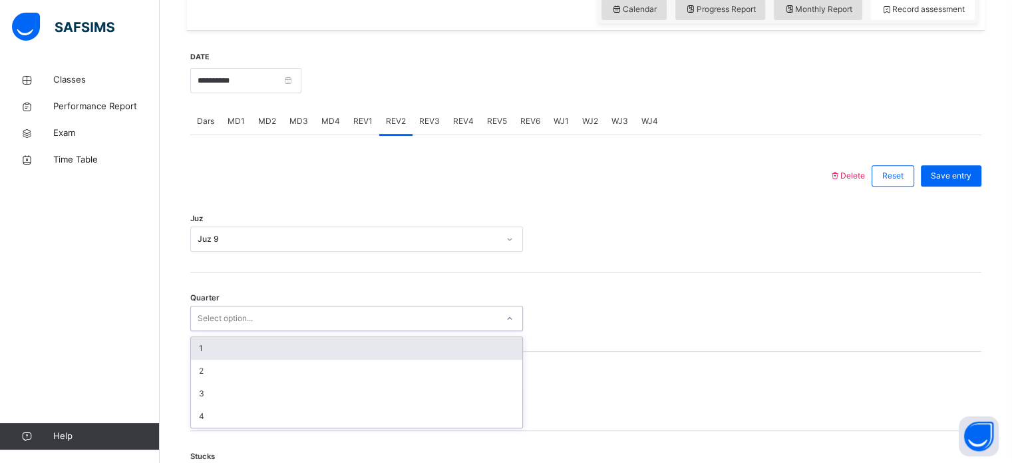
click at [222, 317] on div "Select option..." at bounding box center [225, 317] width 55 height 25
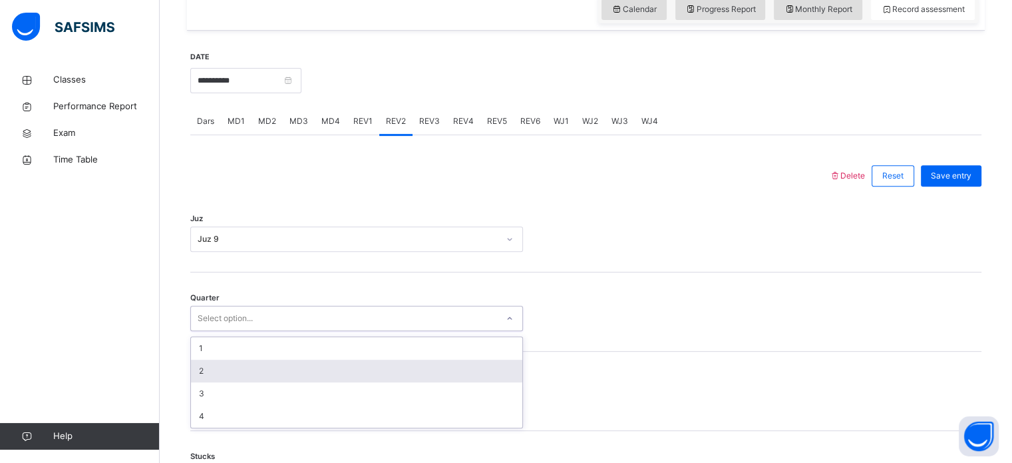
click at [222, 375] on div "2" at bounding box center [356, 370] width 331 height 23
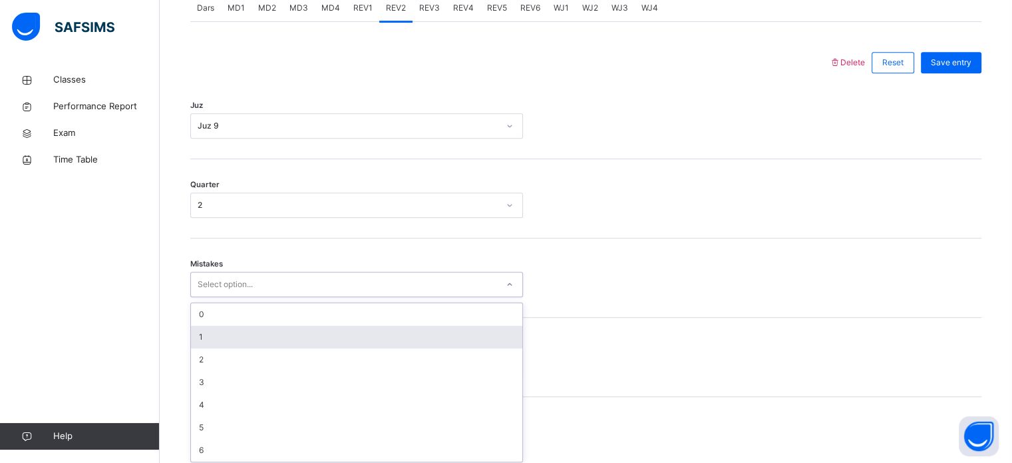
scroll to position [591, 0]
drag, startPoint x: 223, startPoint y: 322, endPoint x: 221, endPoint y: 335, distance: 12.8
click at [221, 293] on div "option 1 focused, 2 of 7. 7 results available. Use Up and Down to choose option…" at bounding box center [356, 280] width 333 height 25
click at [221, 335] on div "1" at bounding box center [356, 332] width 331 height 23
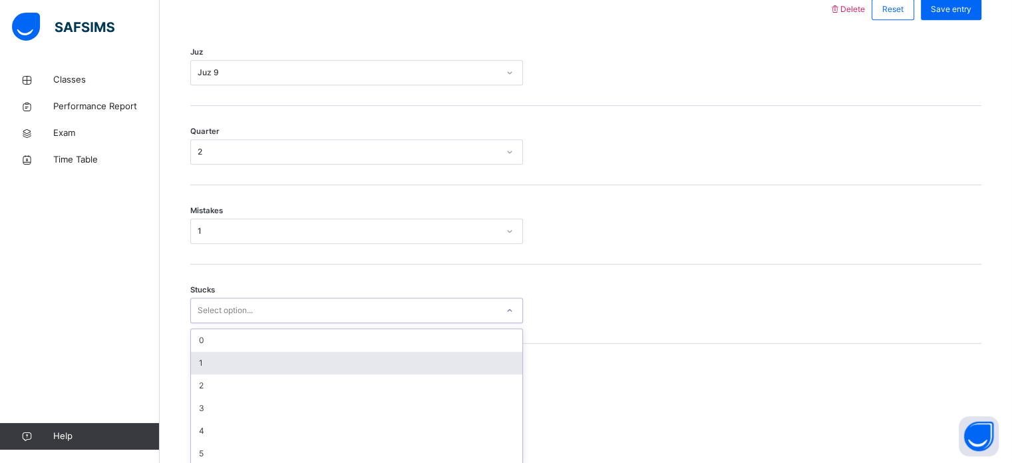
click at [230, 323] on div "option 1 focused, 2 of 6. 6 results available. Use Up and Down to choose option…" at bounding box center [356, 309] width 333 height 25
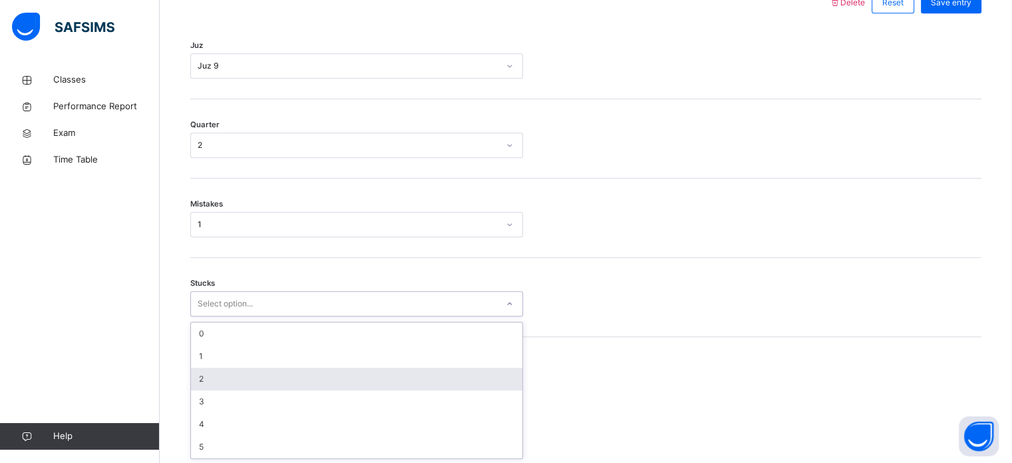
click at [229, 377] on div "2" at bounding box center [356, 378] width 331 height 23
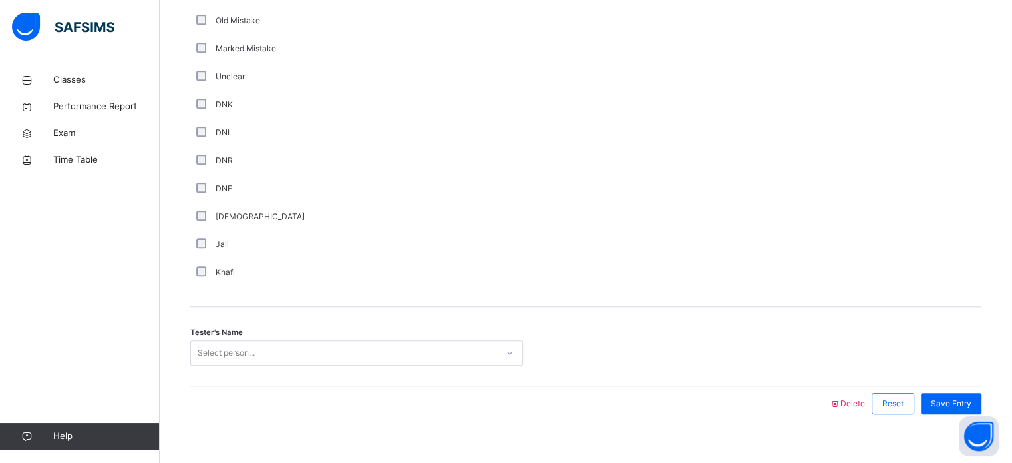
scroll to position [1123, 0]
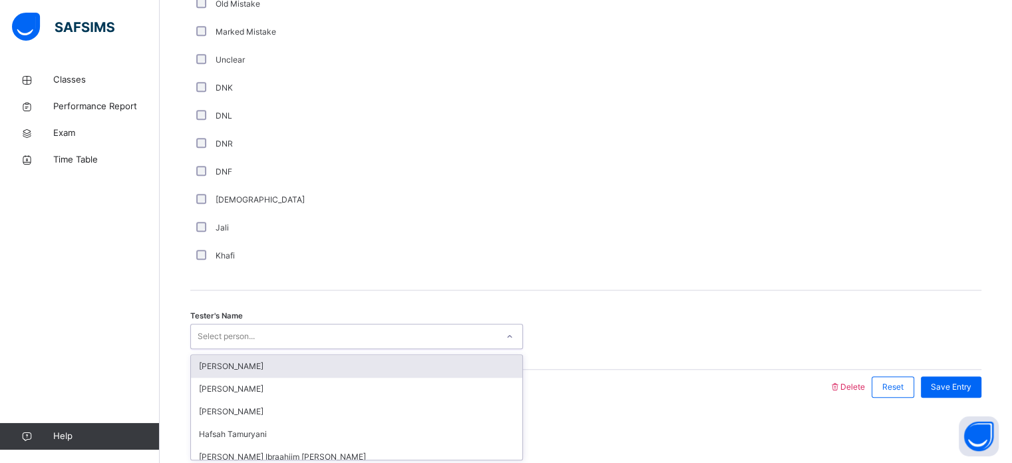
click at [290, 334] on div "Select person..." at bounding box center [344, 336] width 306 height 21
type input "***"
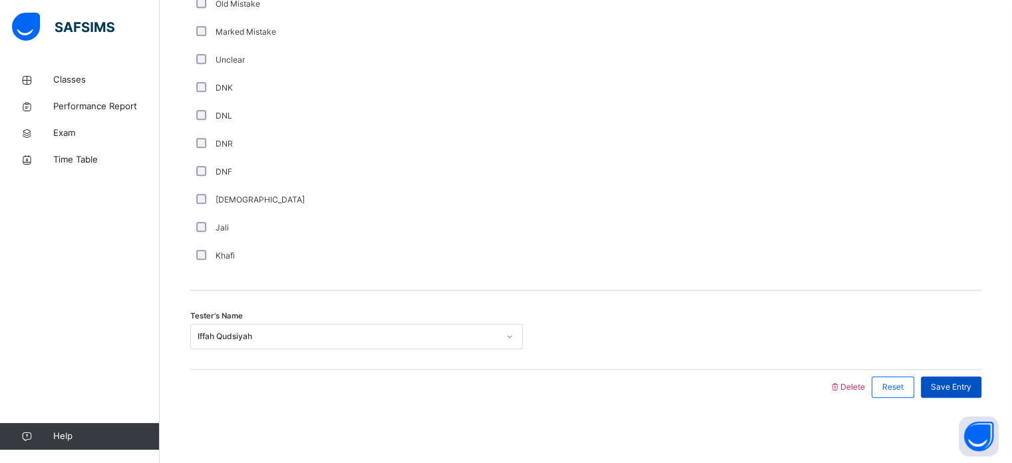
click at [972, 381] on span "Save Entry" at bounding box center [951, 387] width 41 height 12
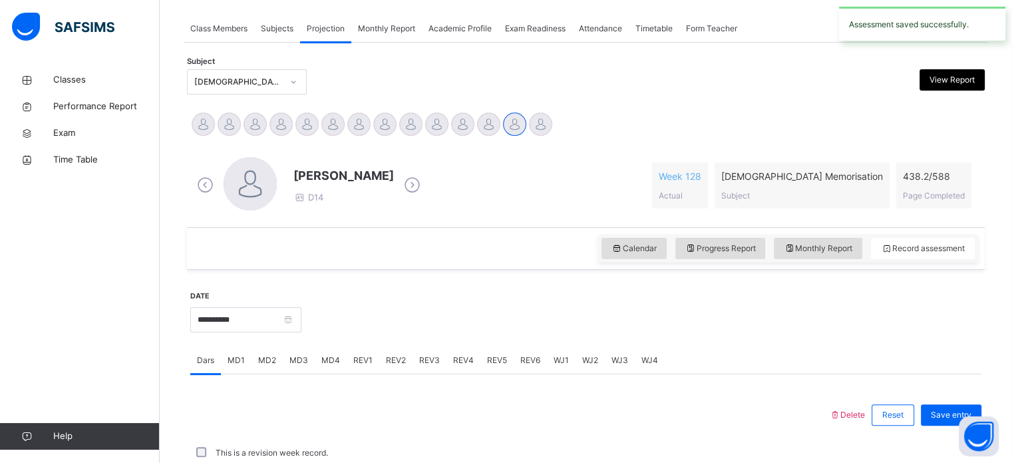
scroll to position [536, 0]
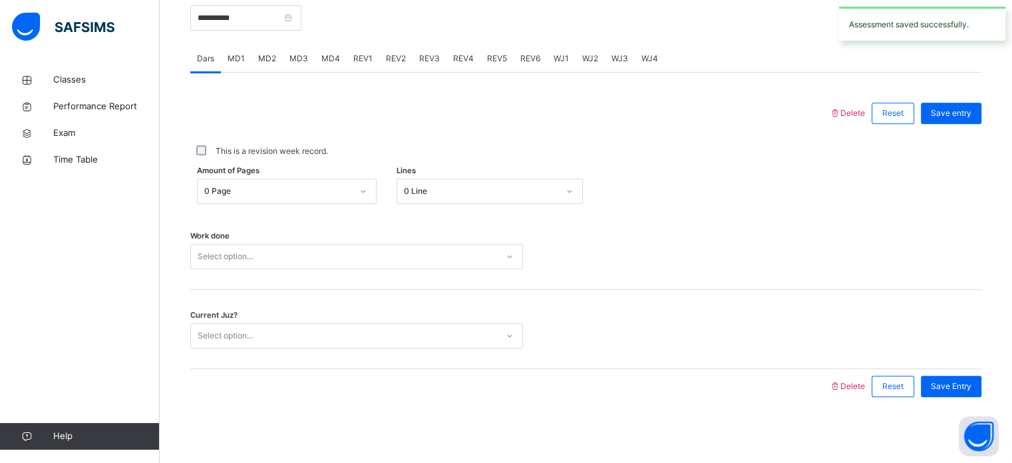
click at [461, 51] on div "REV4" at bounding box center [464, 58] width 34 height 27
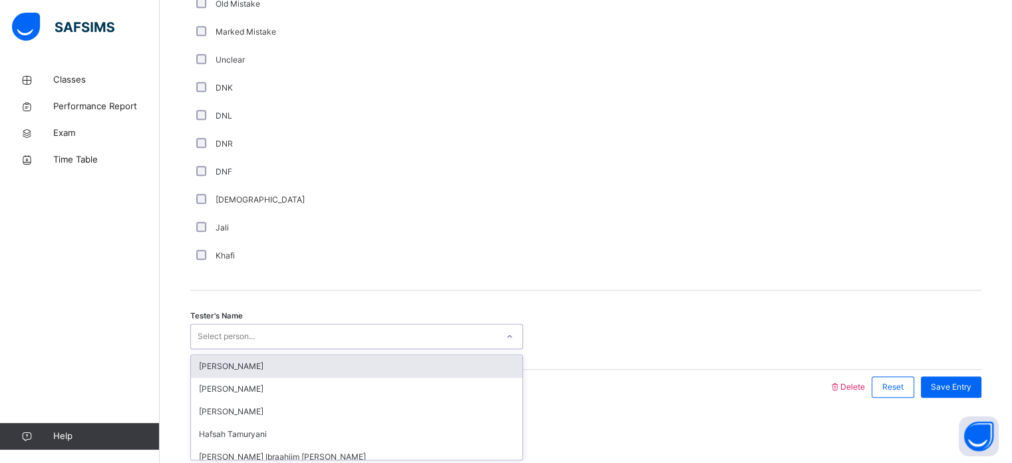
click at [258, 335] on div "Select person..." at bounding box center [344, 336] width 306 height 21
type input "***"
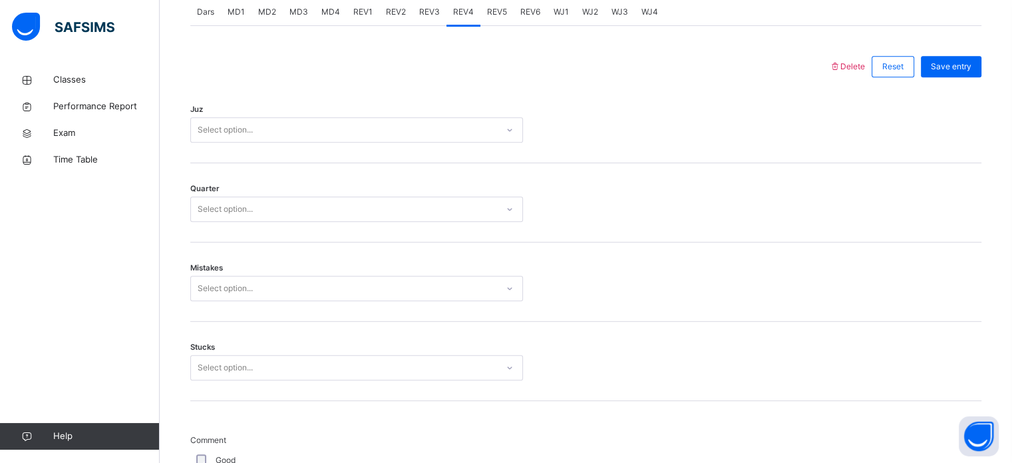
scroll to position [580, 0]
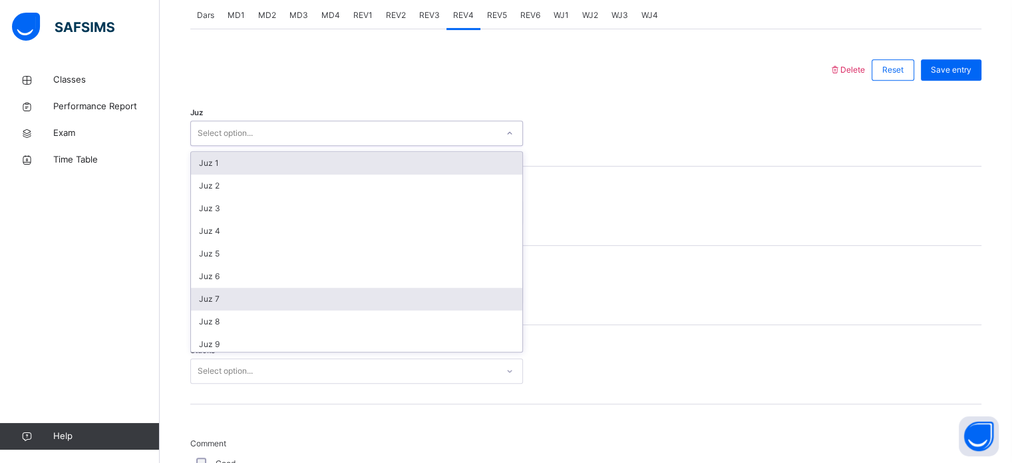
drag, startPoint x: 334, startPoint y: 136, endPoint x: 365, endPoint y: 290, distance: 156.8
click at [365, 146] on div "option Juz 1 focused, 1 of 30. 30 results available. Use Up and Down to choose …" at bounding box center [356, 132] width 333 height 25
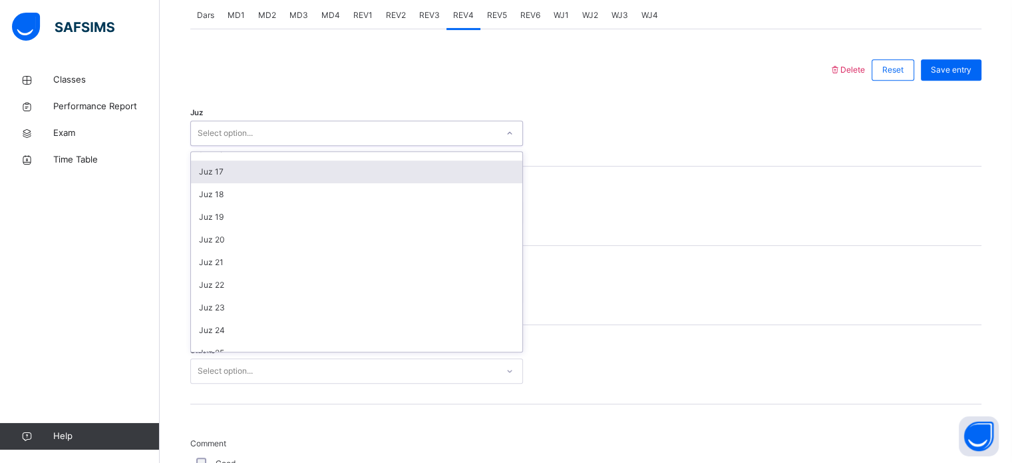
scroll to position [355, 0]
click at [279, 161] on div "Juz 17" at bounding box center [356, 169] width 331 height 23
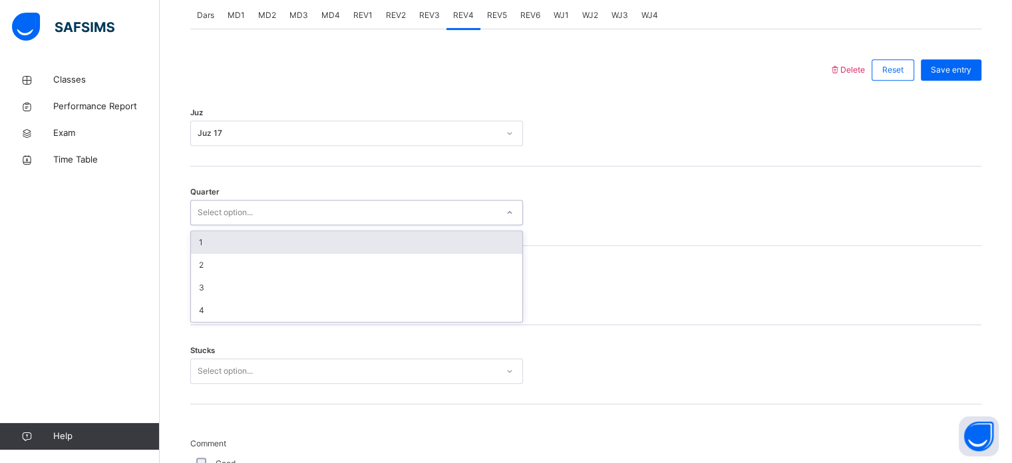
click at [258, 216] on div "Select option..." at bounding box center [344, 212] width 306 height 21
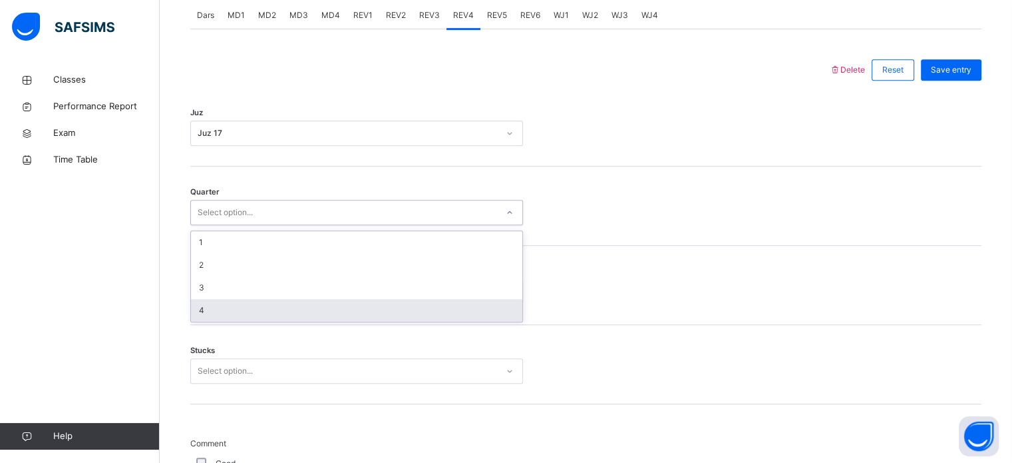
click at [230, 308] on div "4" at bounding box center [356, 310] width 331 height 23
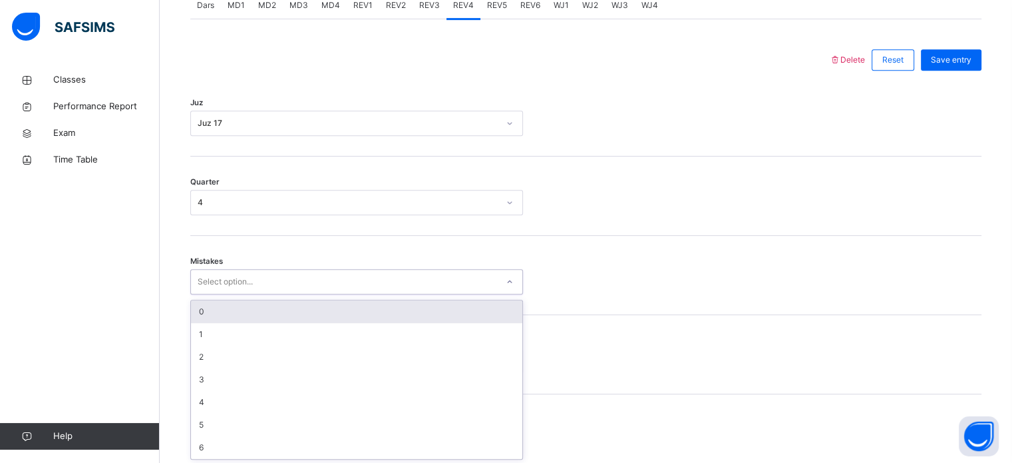
click at [261, 292] on div "Select option..." at bounding box center [356, 281] width 333 height 25
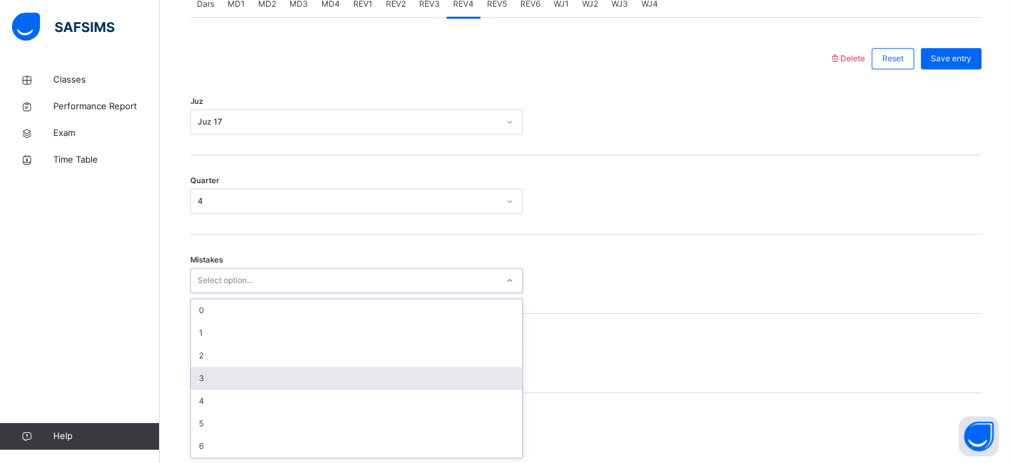
click at [228, 375] on div "3" at bounding box center [356, 378] width 331 height 23
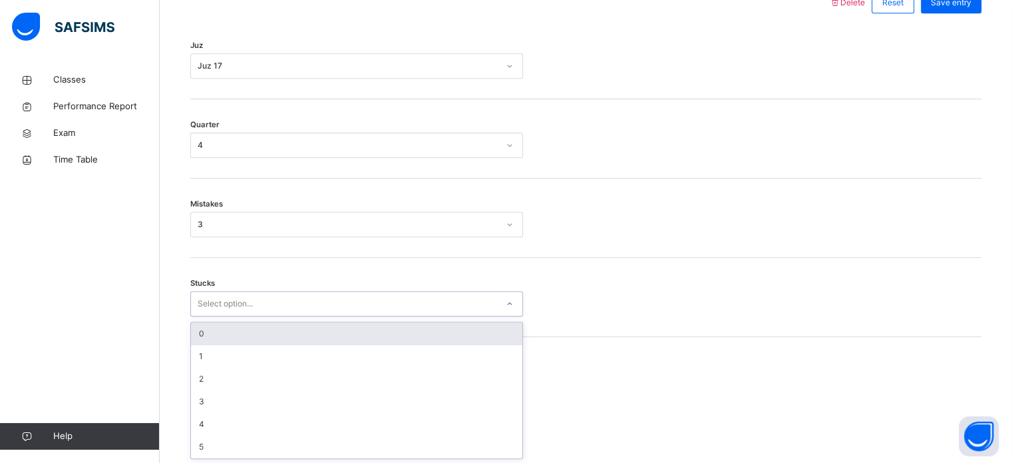
click at [280, 316] on div "option 0 focused, 1 of 6. 6 results available. Use Up and Down to choose option…" at bounding box center [356, 303] width 333 height 25
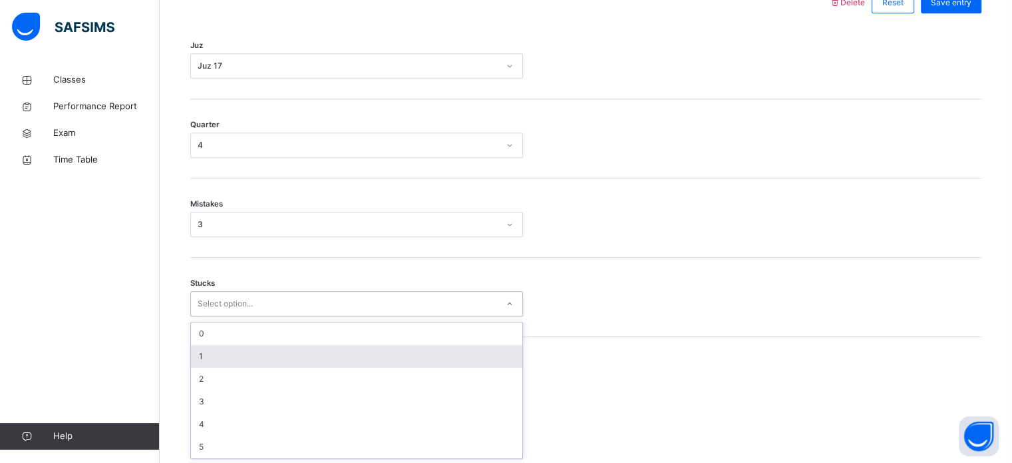
scroll to position [647, 0]
click at [280, 359] on div "1" at bounding box center [356, 356] width 331 height 23
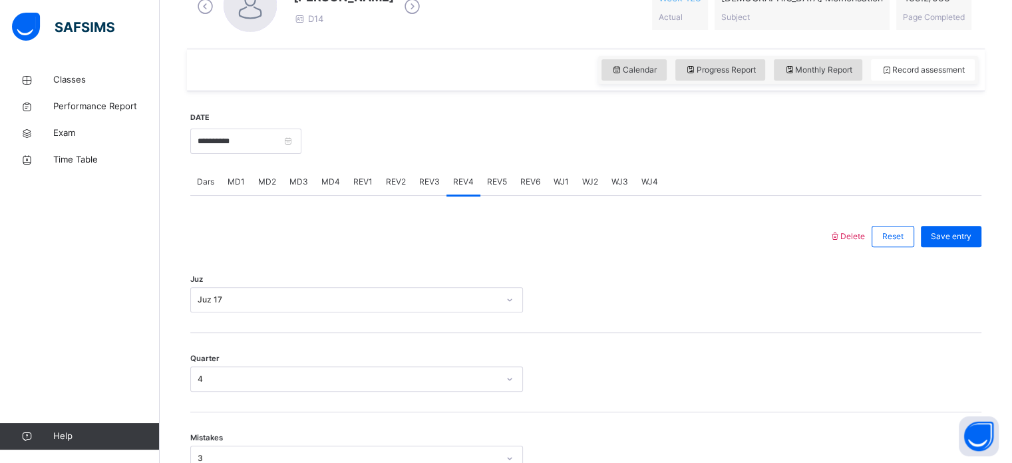
scroll to position [412, 0]
click at [962, 239] on span "Save entry" at bounding box center [951, 238] width 41 height 12
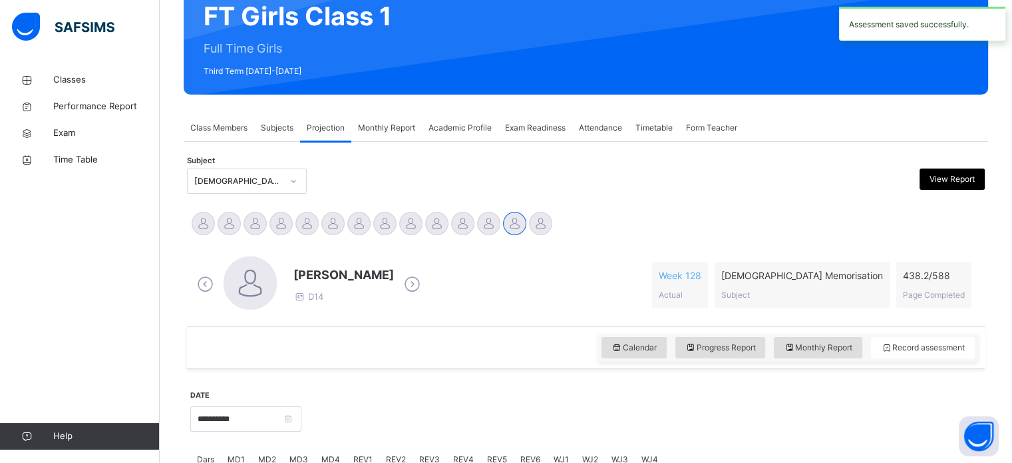
scroll to position [130, 0]
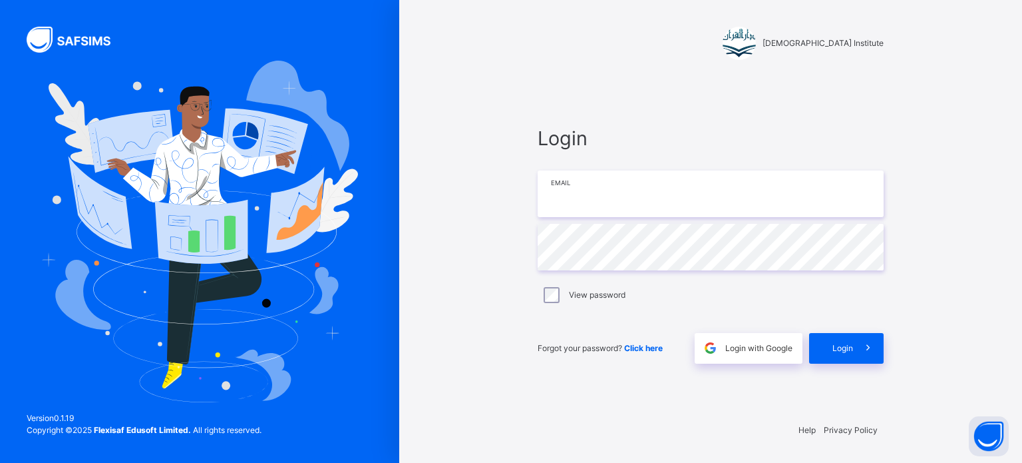
type input "**********"
